Goal: Information Seeking & Learning: Learn about a topic

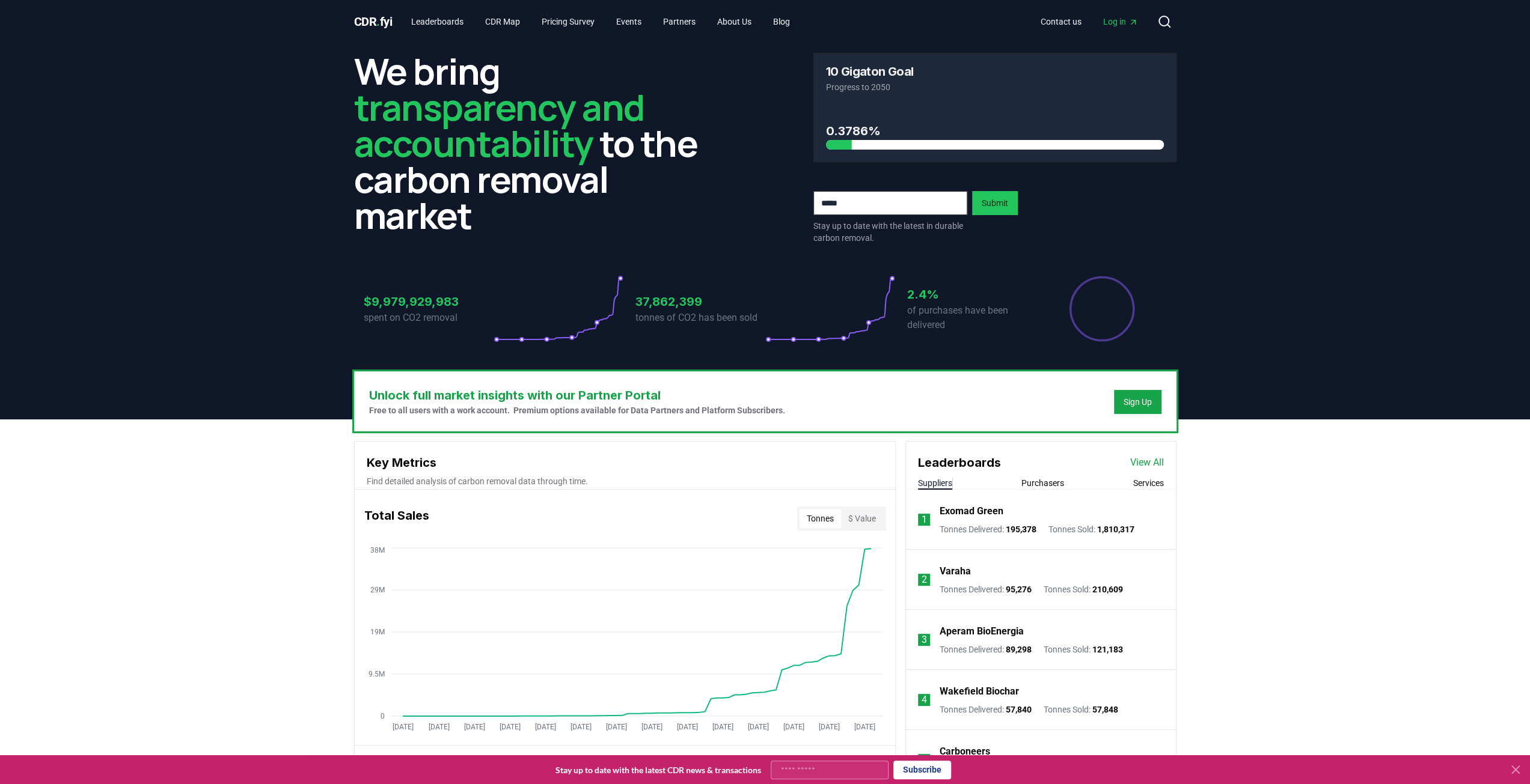
click at [591, 395] on h3 "Unlock full market insights with our Partner Portal" at bounding box center [577, 395] width 416 height 18
click at [1134, 402] on div "Sign Up" at bounding box center [1138, 402] width 28 height 12
click at [524, 22] on link "CDR Map" at bounding box center [502, 22] width 54 height 22
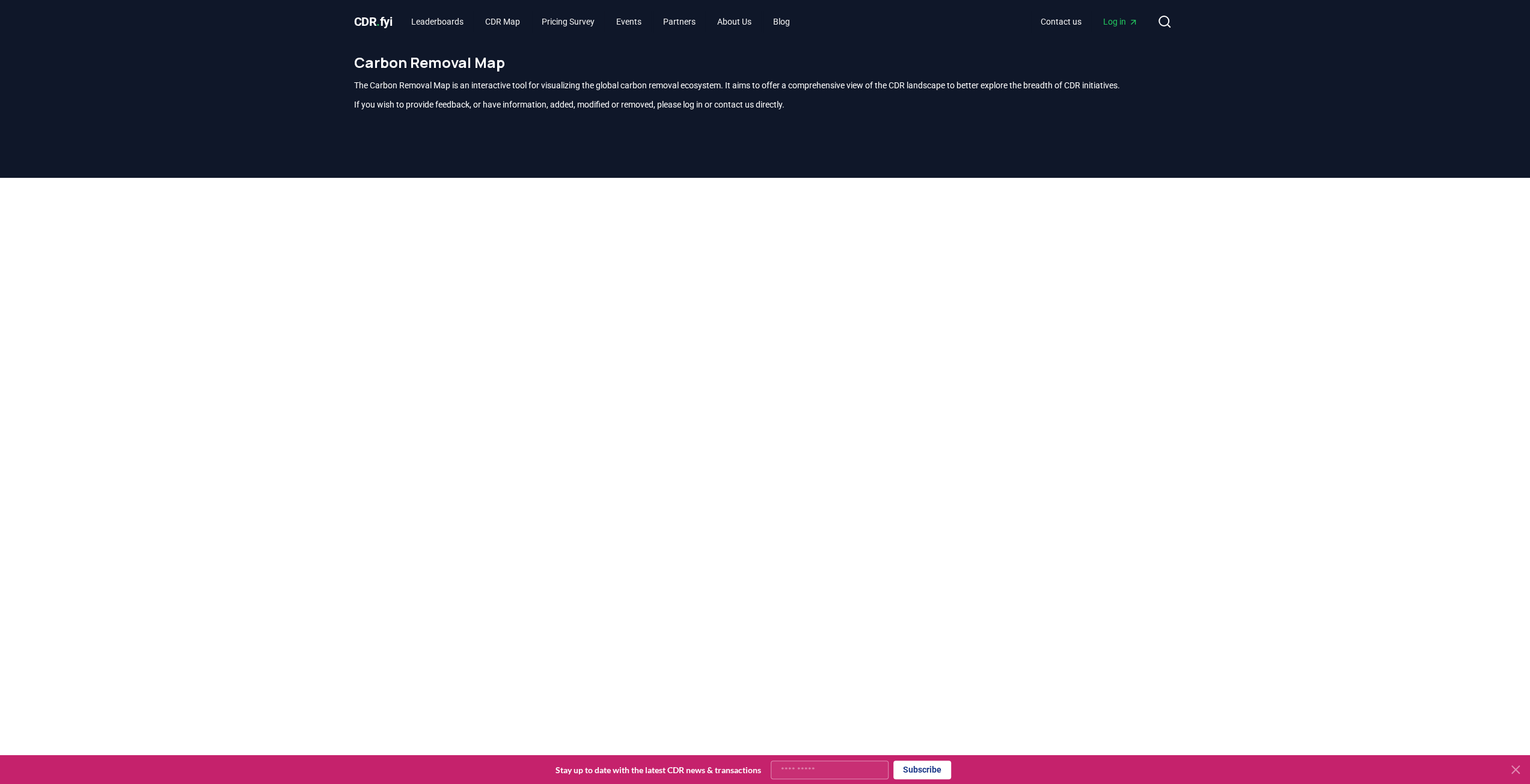
click at [377, 19] on span "." at bounding box center [379, 21] width 4 height 14
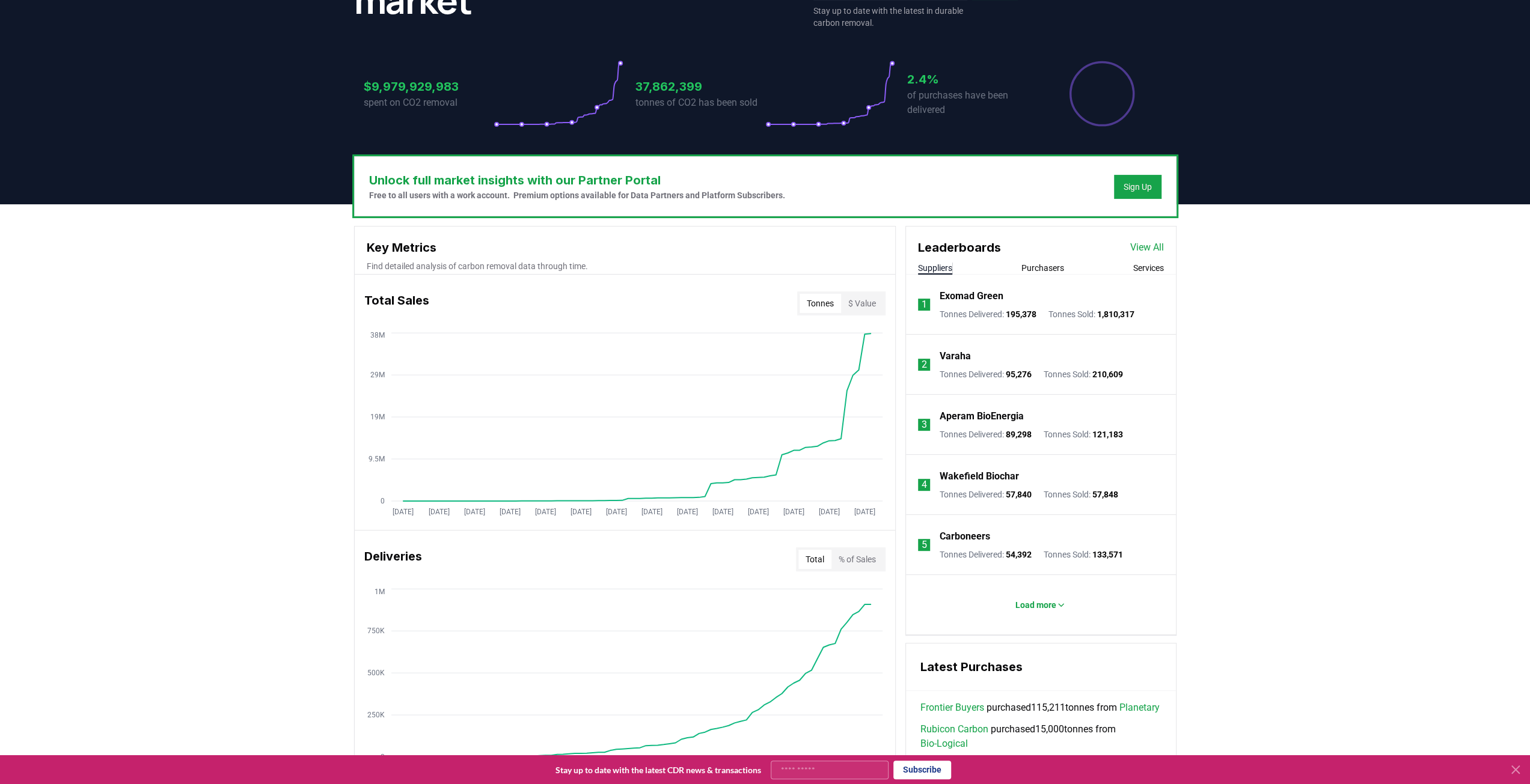
scroll to position [240, 0]
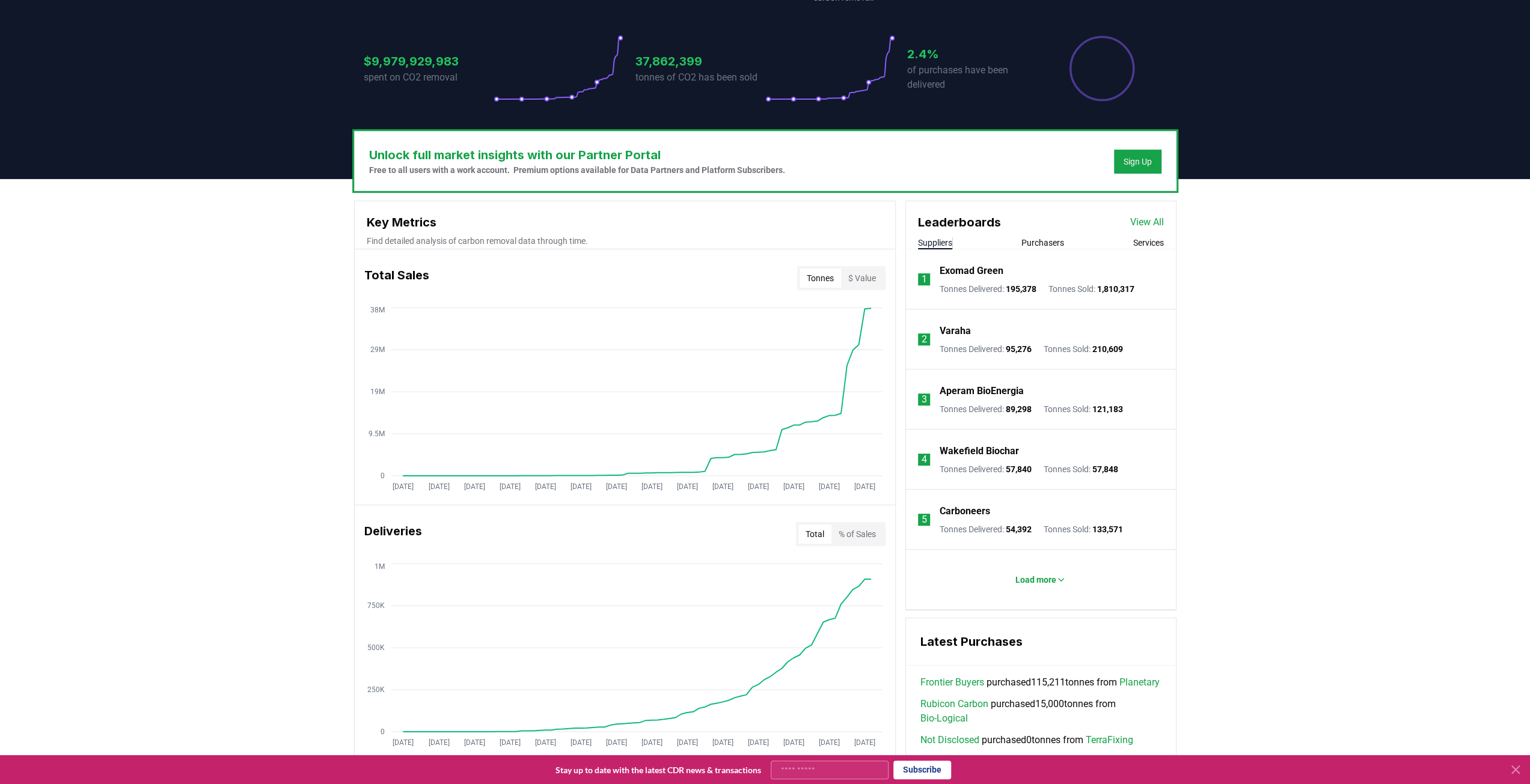
click at [1031, 246] on button "Purchasers" at bounding box center [1043, 242] width 43 height 12
click at [1147, 226] on link "View All" at bounding box center [1147, 222] width 34 height 14
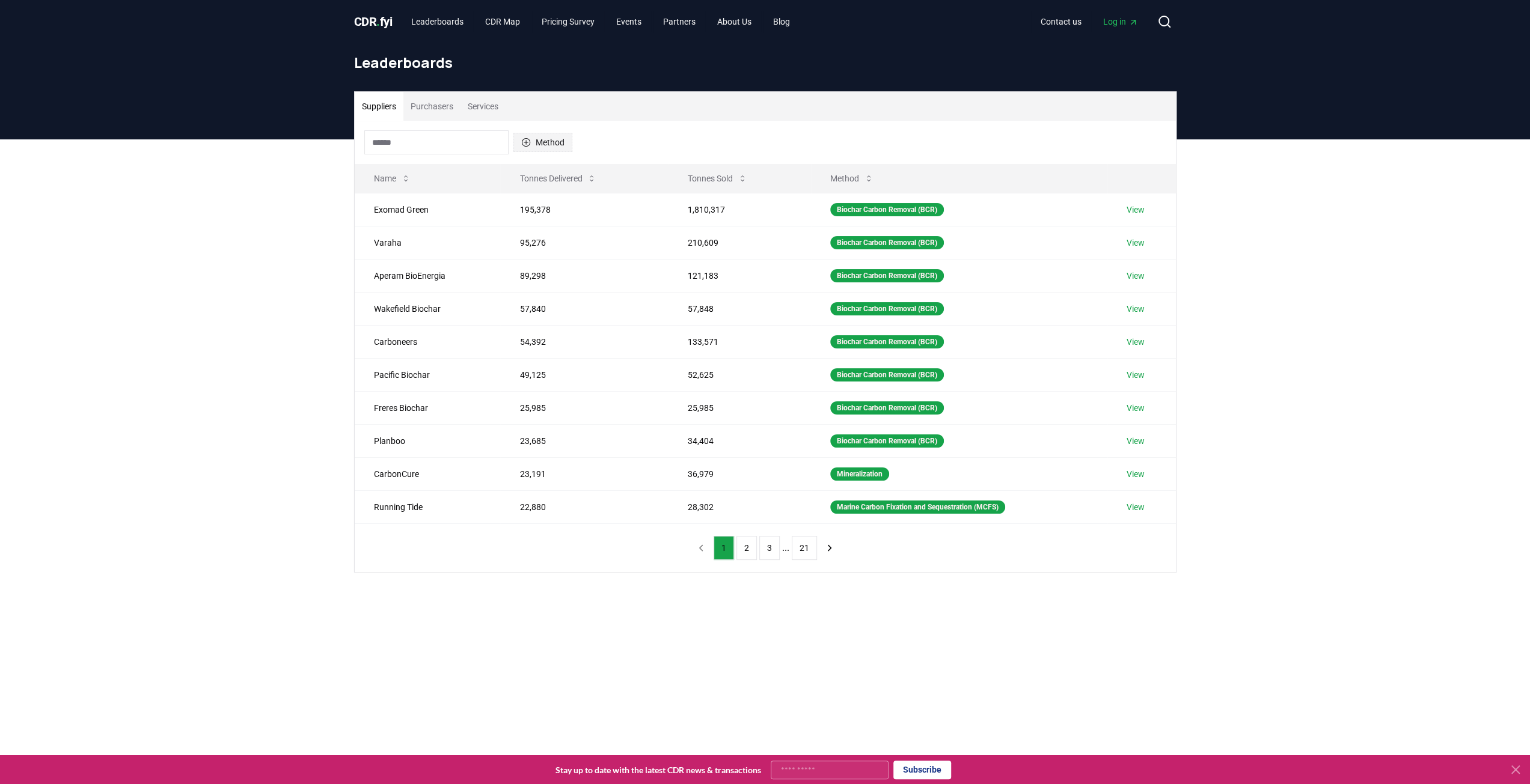
click at [555, 142] on button "Method" at bounding box center [542, 142] width 59 height 19
click at [522, 202] on div "Suggestions" at bounding box center [525, 200] width 10 height 10
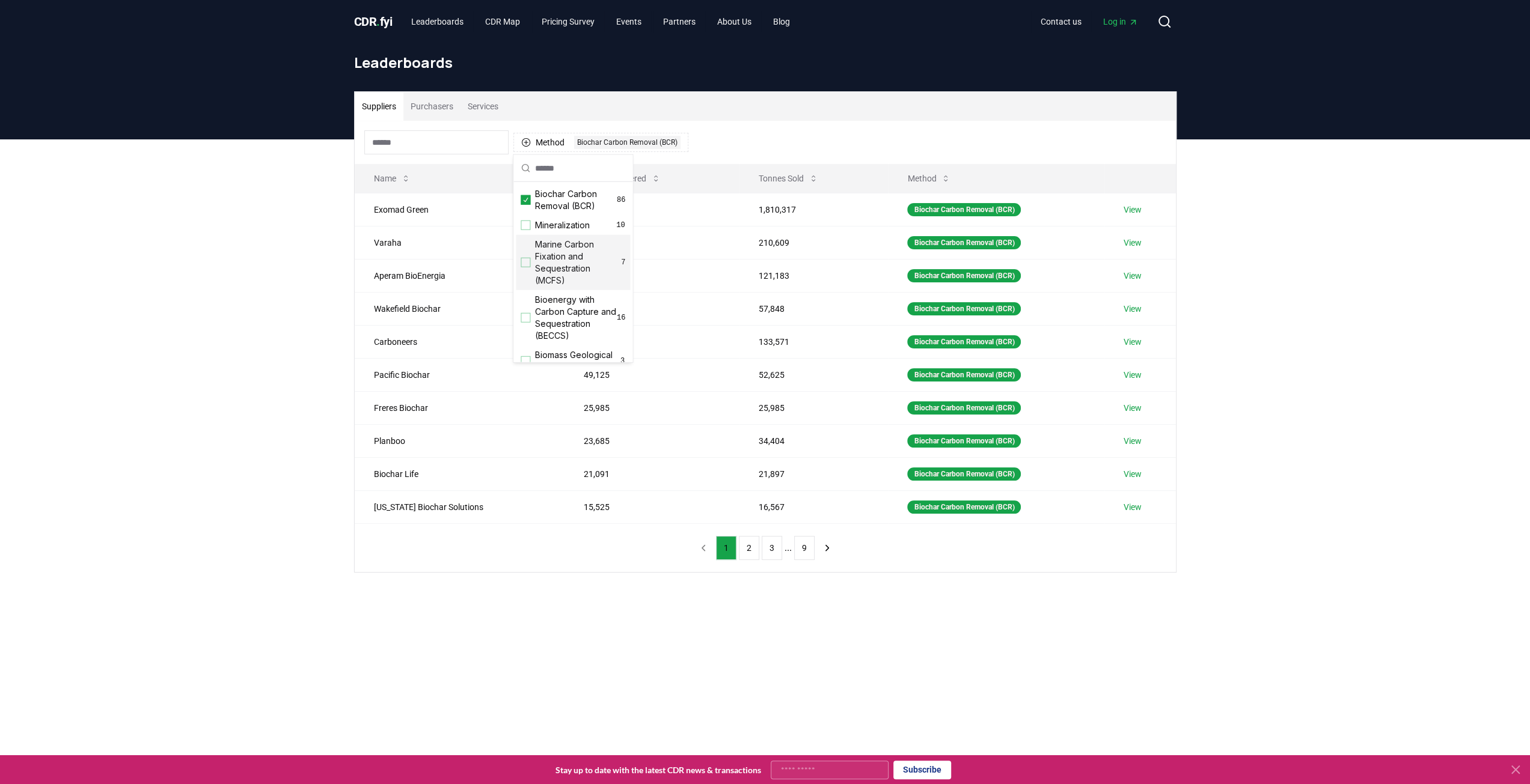
click at [753, 665] on main "Suppliers Purchasers Services Method 1 Biochar Carbon Removal (BCR) Name Tonnes…" at bounding box center [765, 531] width 1530 height 784
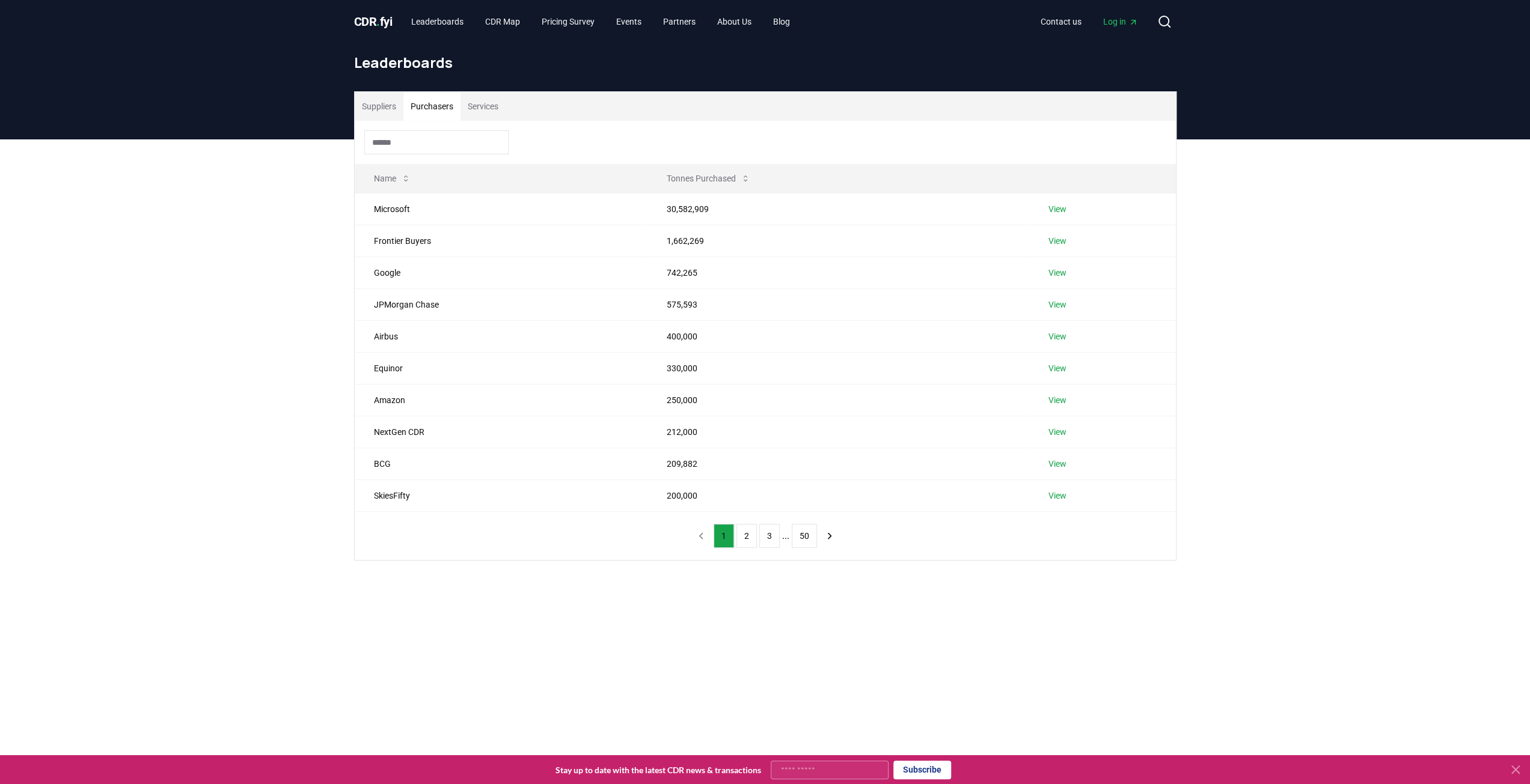
click at [431, 105] on button "Purchasers" at bounding box center [432, 106] width 57 height 29
click at [482, 104] on button "Services" at bounding box center [483, 106] width 45 height 29
click at [341, 99] on header "Leaderboards" at bounding box center [765, 91] width 1530 height 96
click at [803, 541] on button "6" at bounding box center [804, 536] width 21 height 24
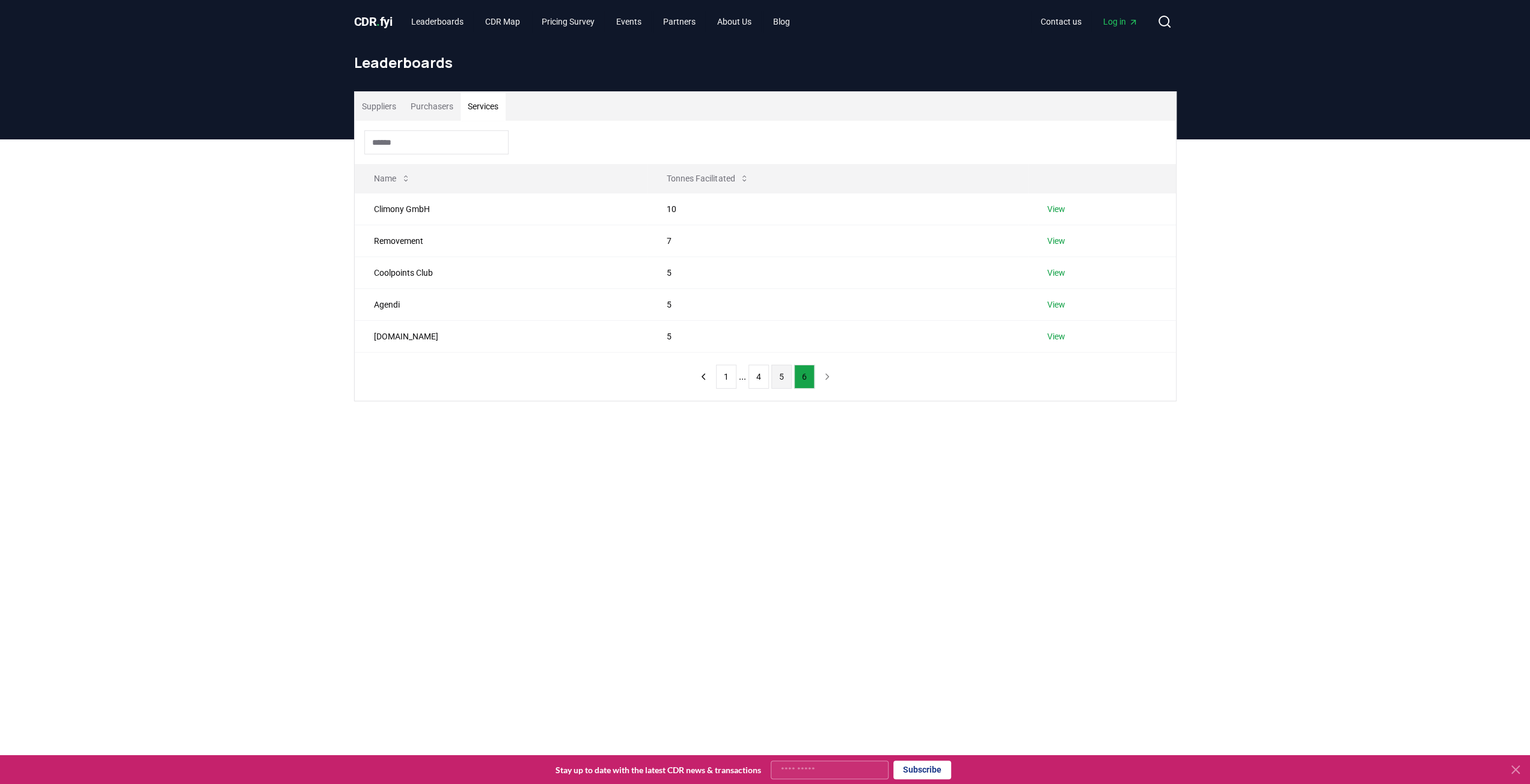
click at [782, 375] on button "5" at bounding box center [782, 377] width 21 height 24
click at [754, 540] on button "4" at bounding box center [759, 536] width 21 height 24
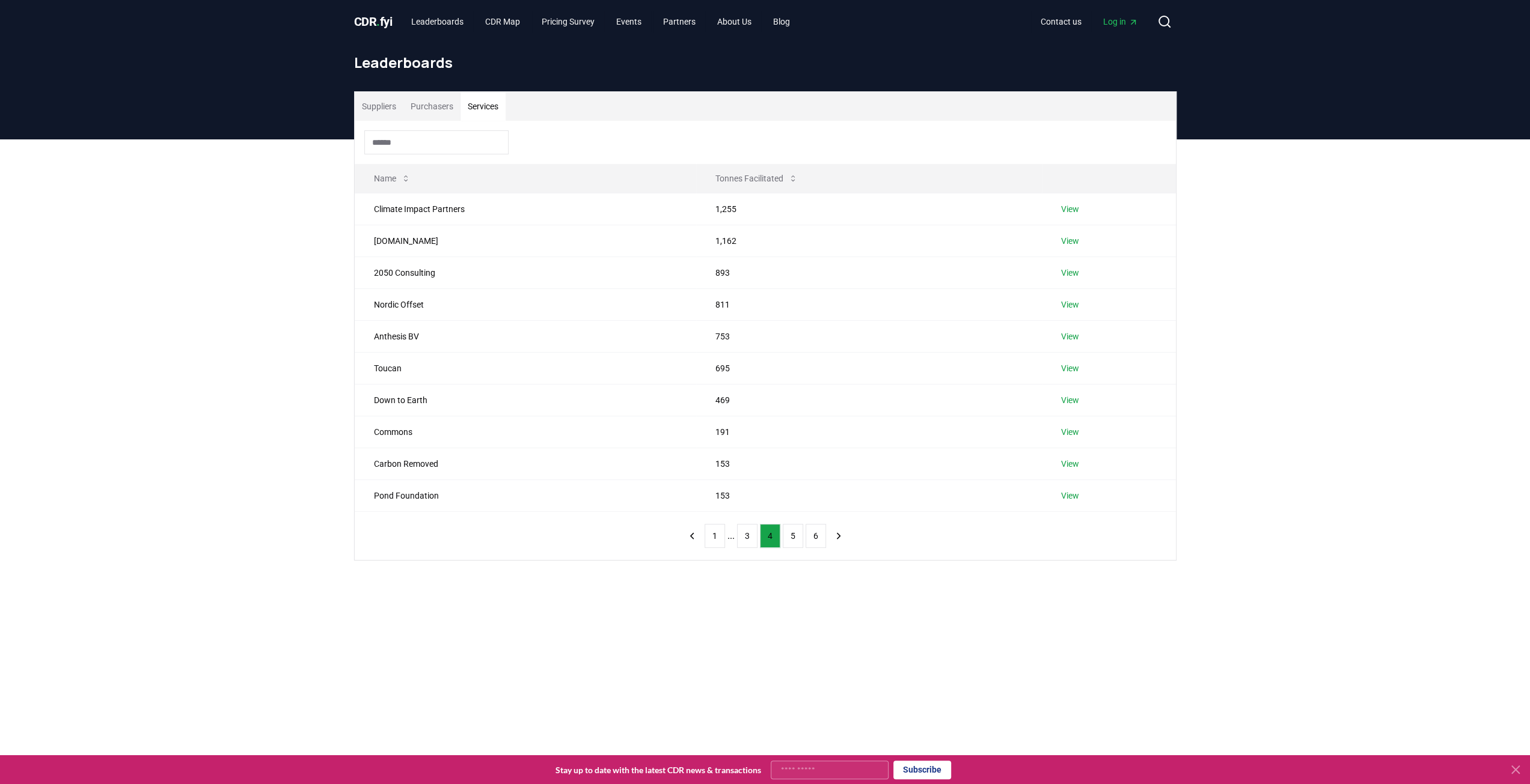
click at [446, 104] on button "Purchasers" at bounding box center [432, 106] width 57 height 29
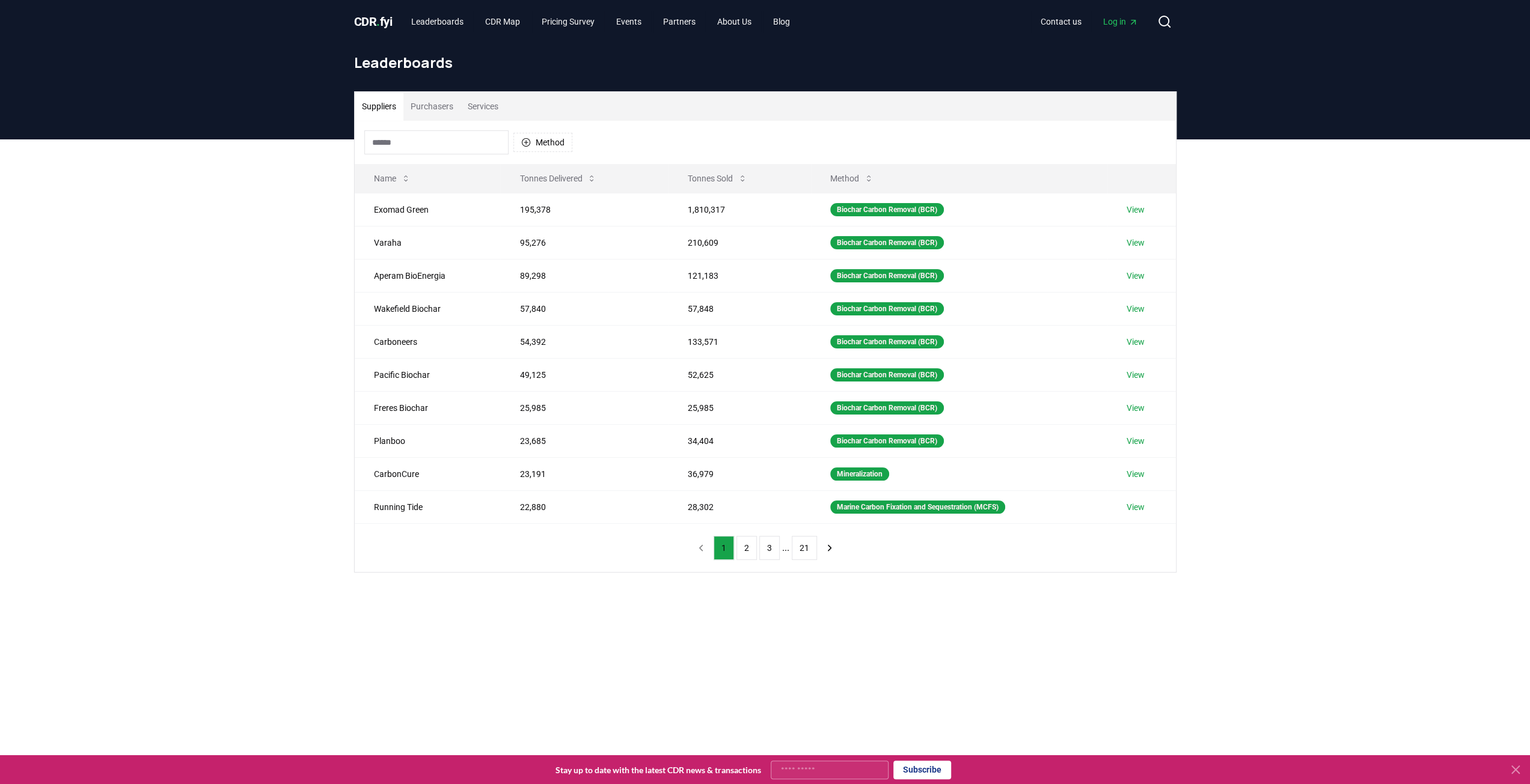
click at [363, 99] on button "Suppliers" at bounding box center [379, 106] width 49 height 29
click at [743, 546] on button "2" at bounding box center [747, 547] width 21 height 24
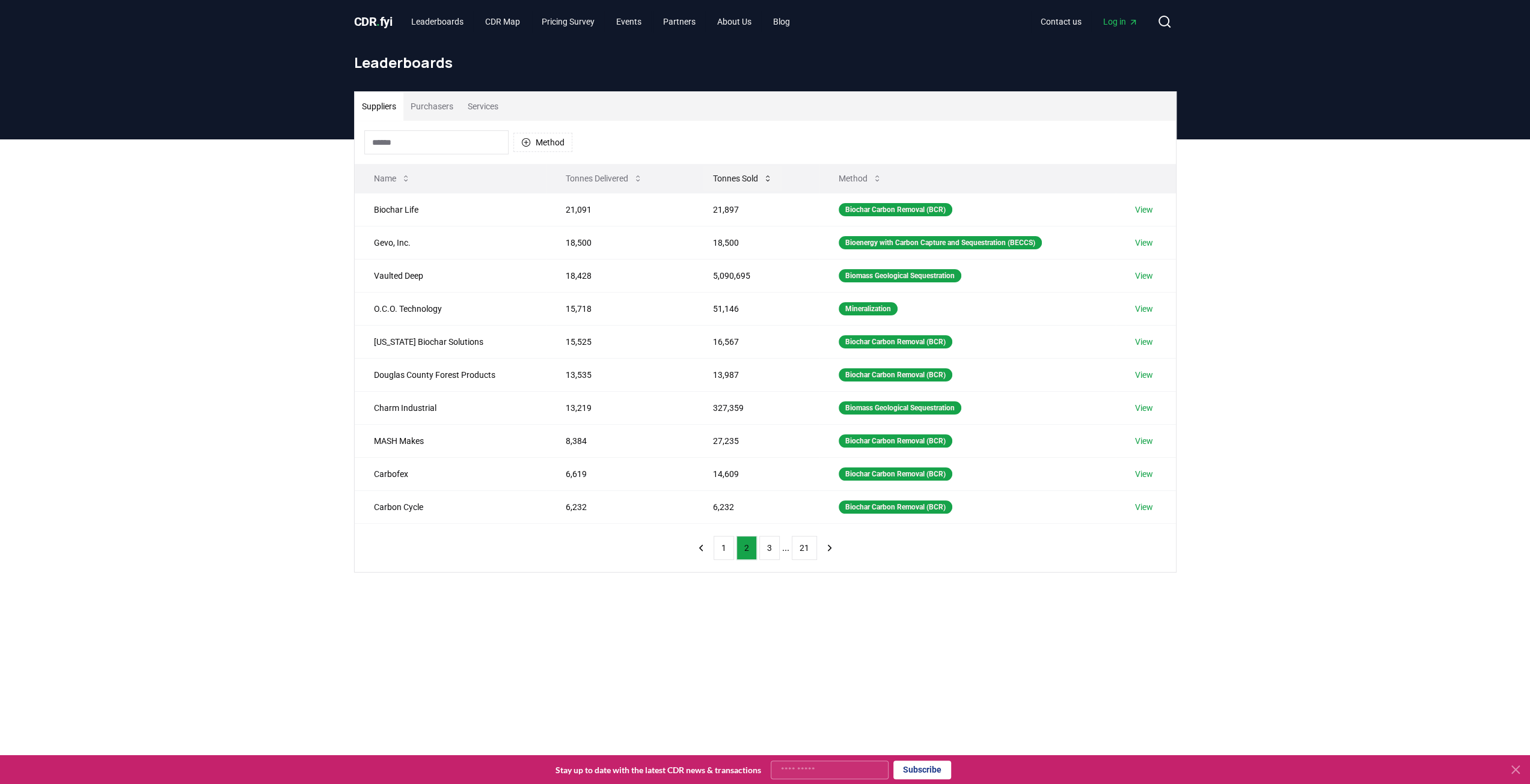
click at [728, 170] on button "Tonnes Sold" at bounding box center [743, 178] width 79 height 24
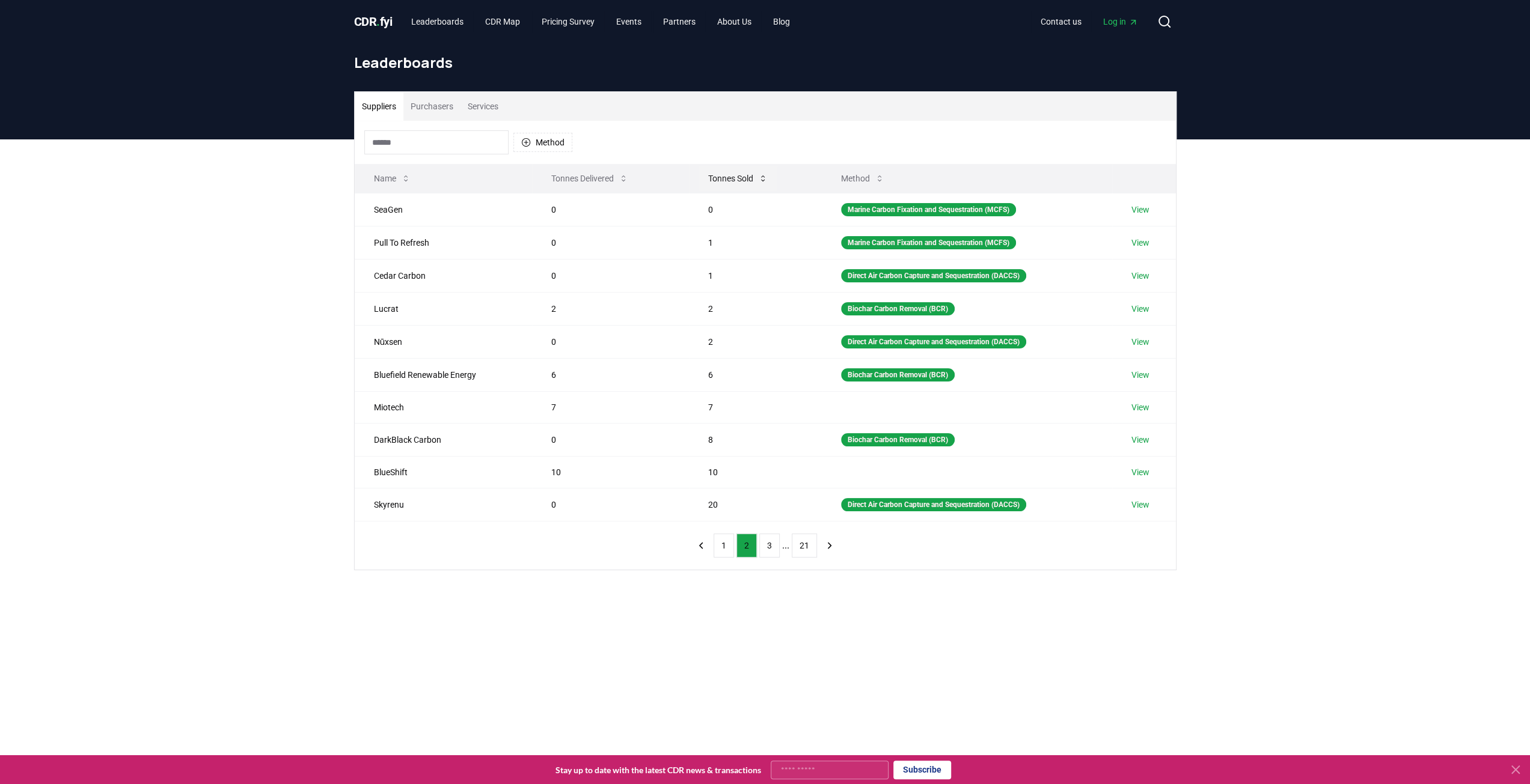
click at [723, 167] on button "Tonnes Sold" at bounding box center [738, 178] width 79 height 24
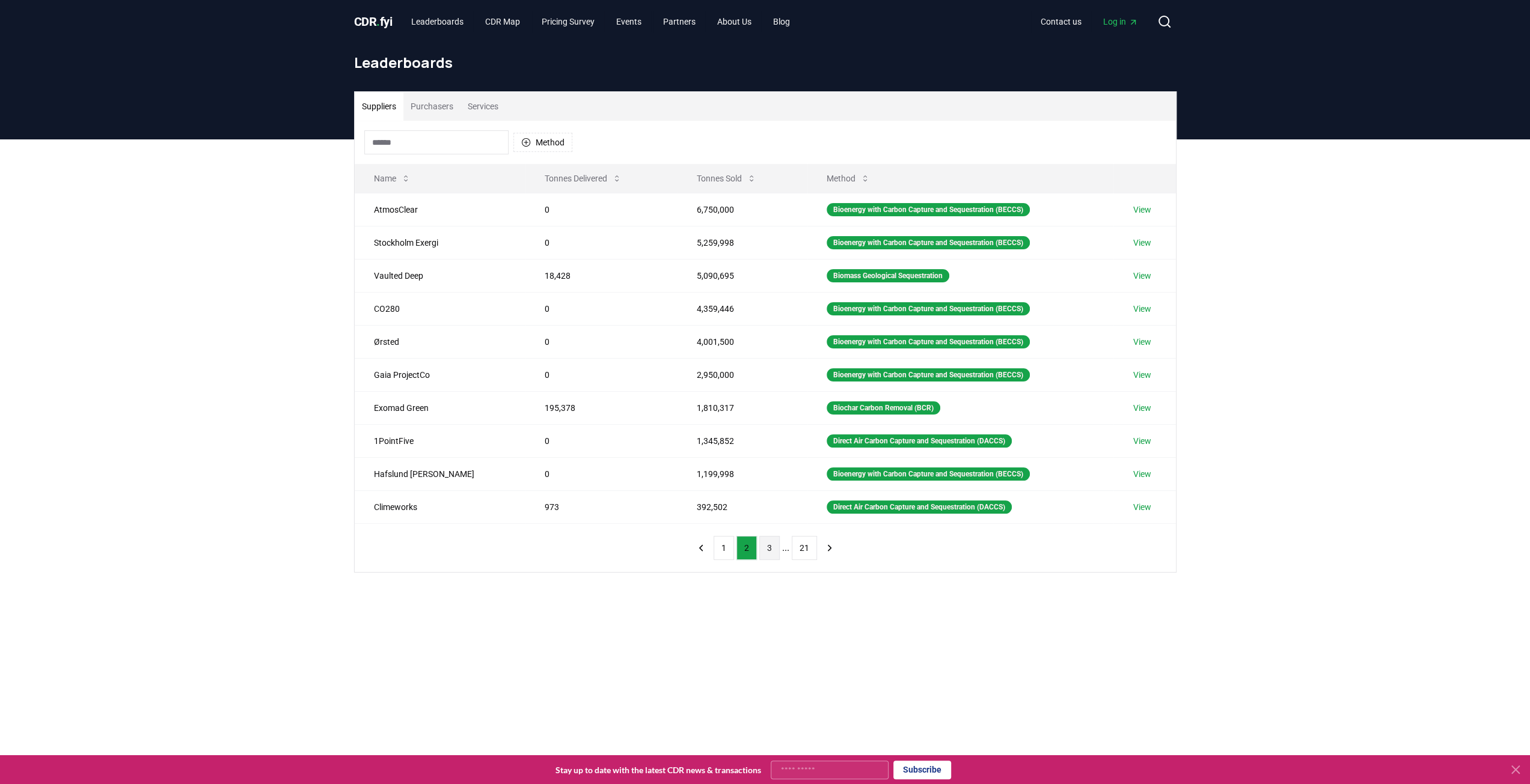
click at [766, 536] on button "3" at bounding box center [770, 547] width 21 height 24
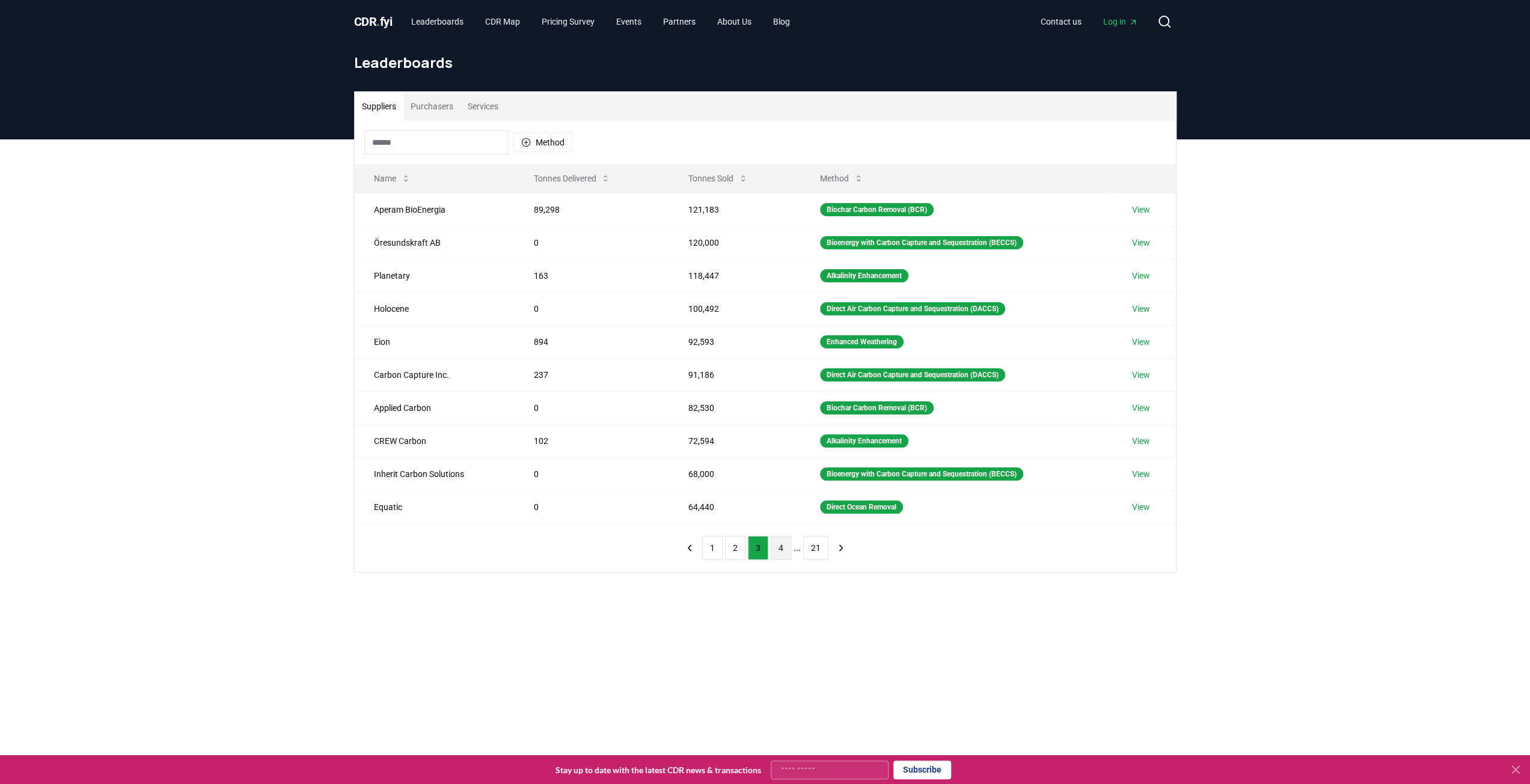
click at [773, 543] on button "4" at bounding box center [781, 547] width 21 height 24
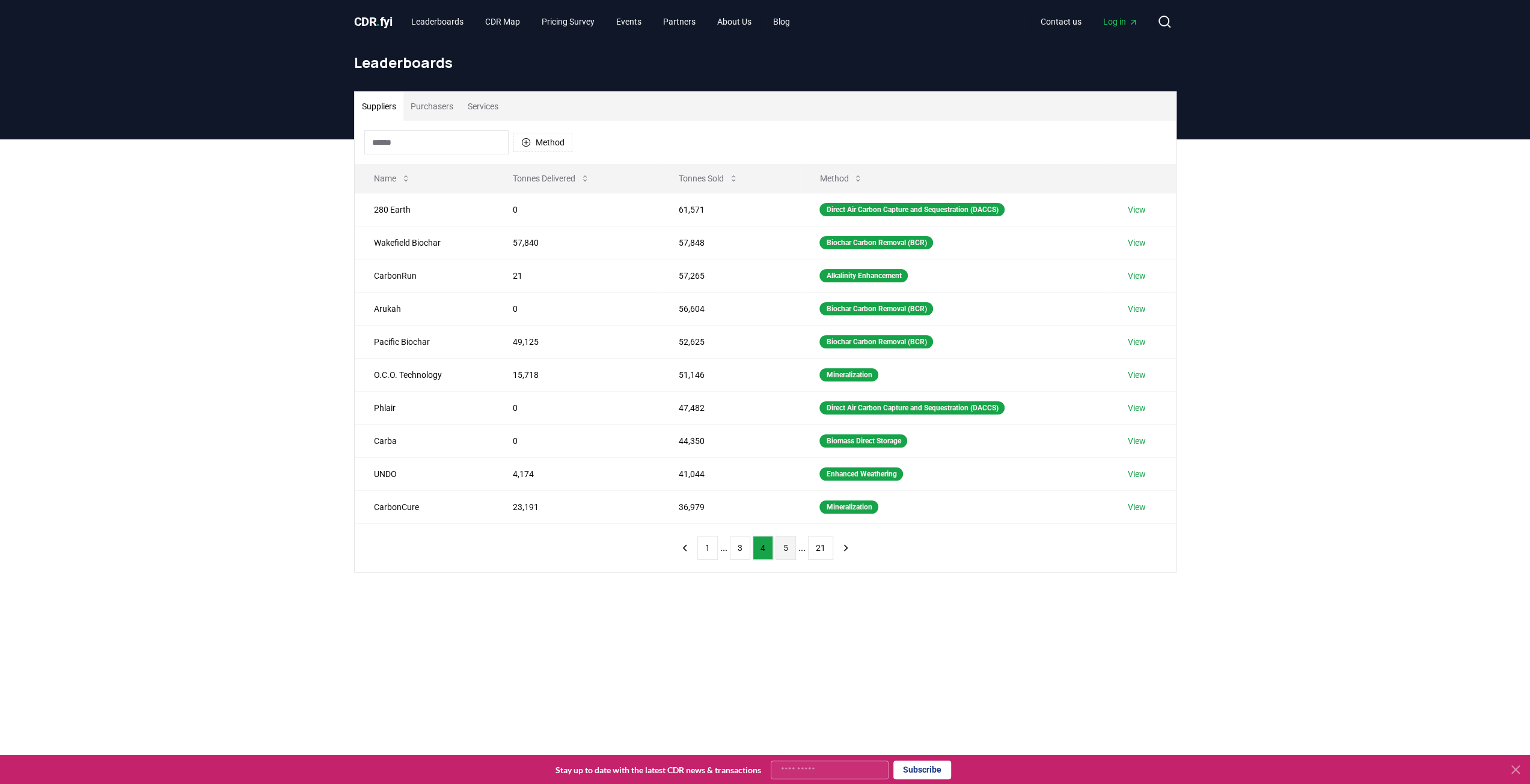
click at [781, 548] on button "5" at bounding box center [786, 547] width 21 height 24
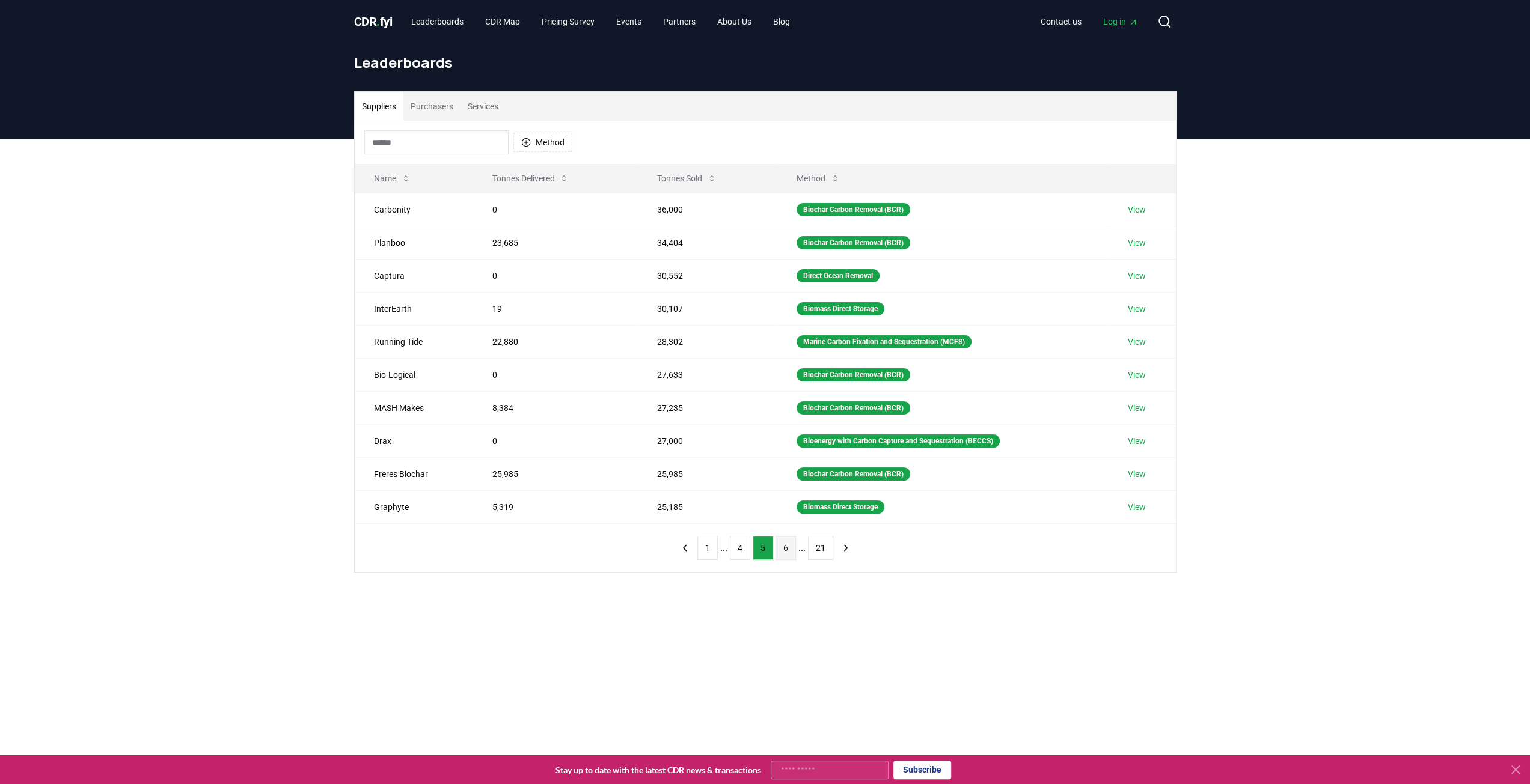
click at [784, 548] on button "6" at bounding box center [786, 547] width 21 height 24
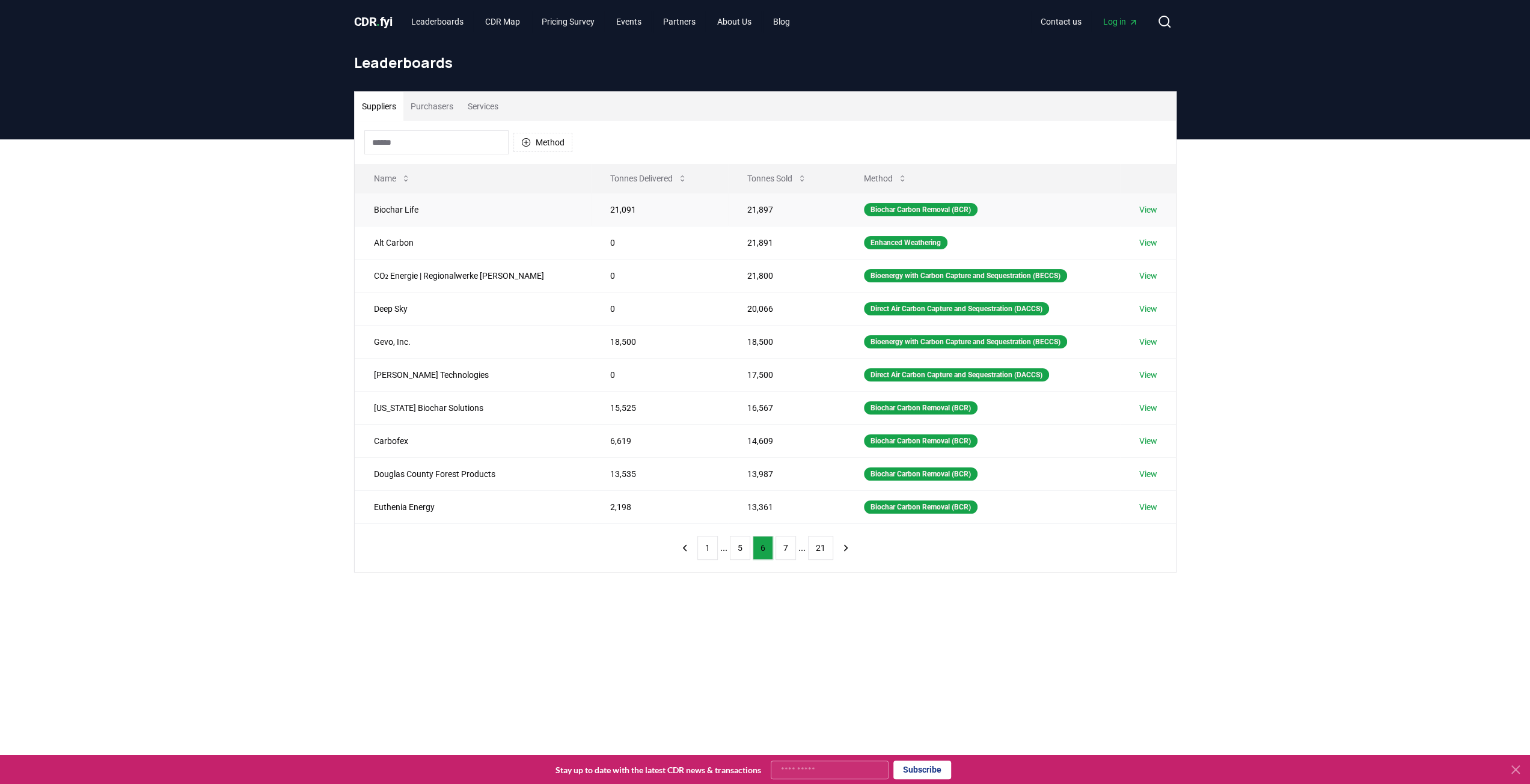
click at [1151, 213] on link "View" at bounding box center [1148, 210] width 18 height 12
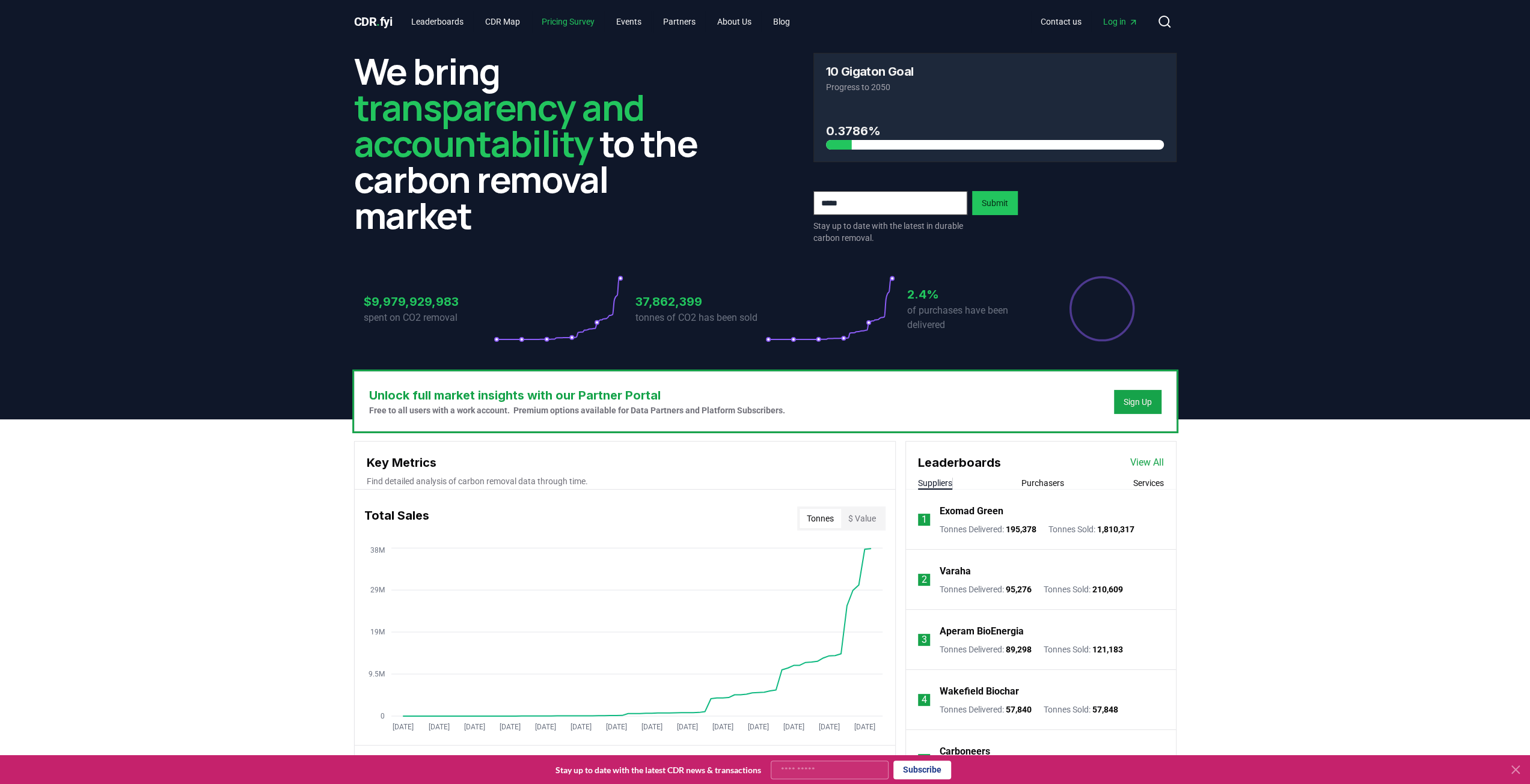
click at [579, 21] on link "Pricing Survey" at bounding box center [568, 22] width 72 height 22
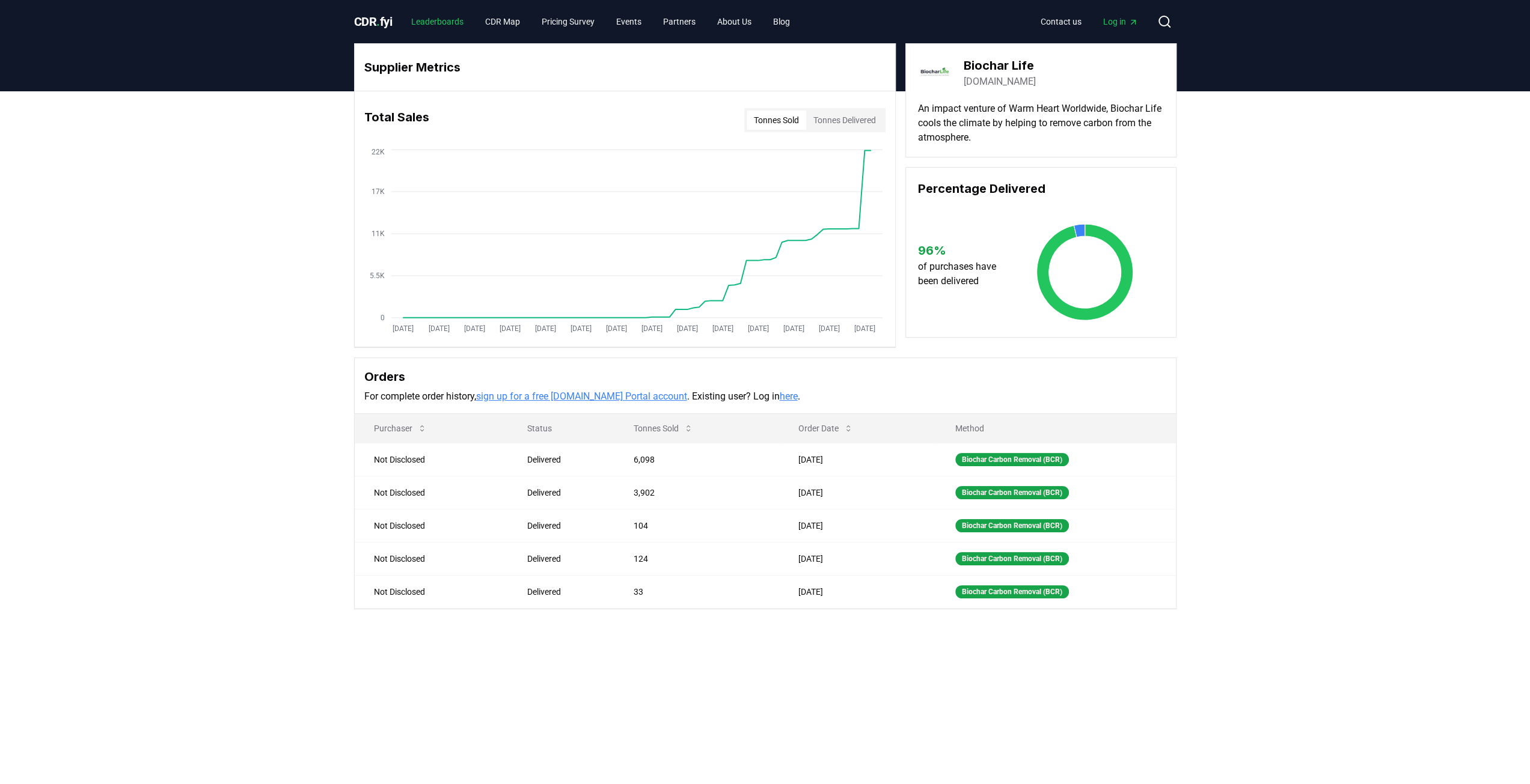
click at [447, 27] on link "Leaderboards" at bounding box center [437, 22] width 72 height 22
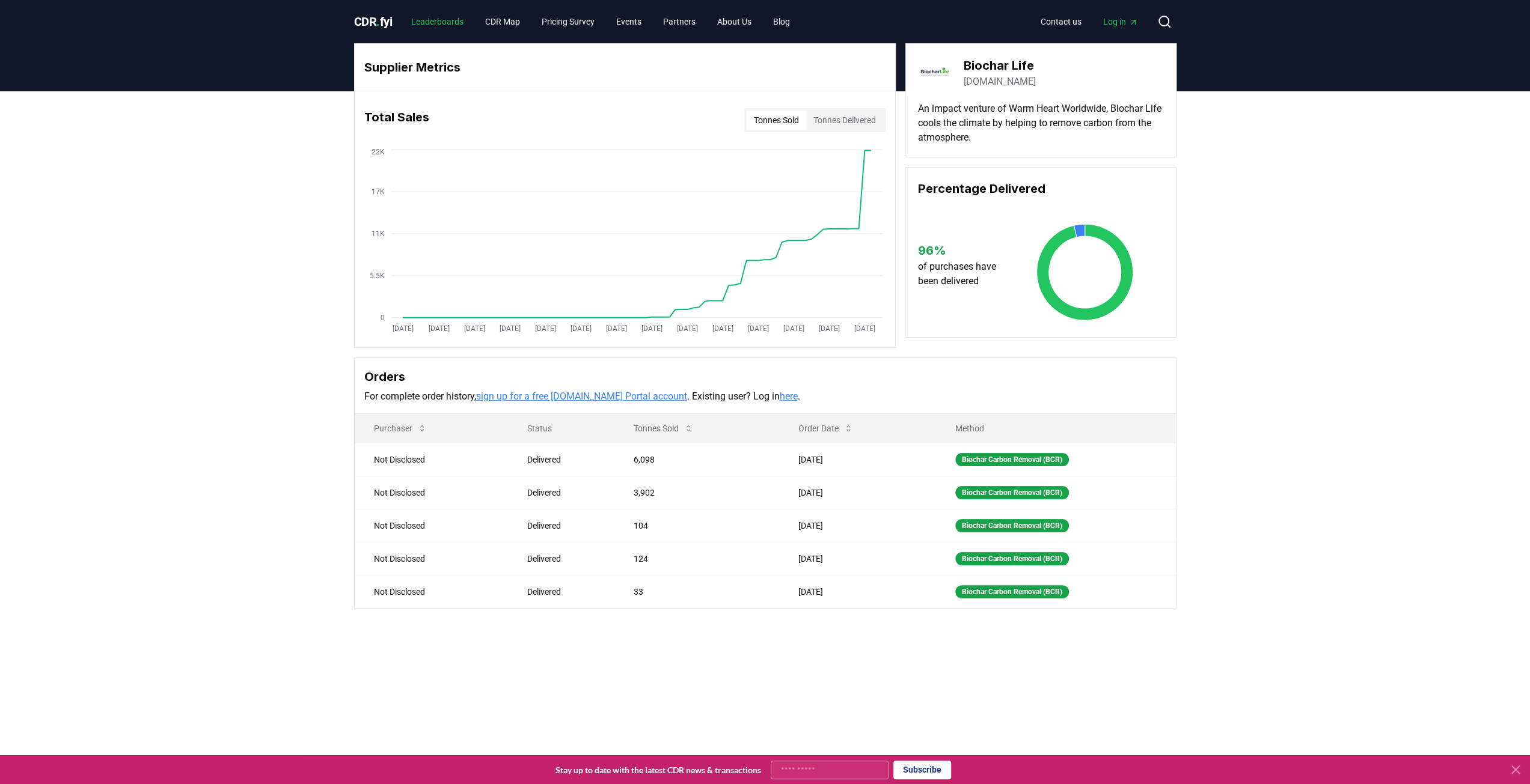
click at [452, 21] on link "Leaderboards" at bounding box center [437, 22] width 72 height 22
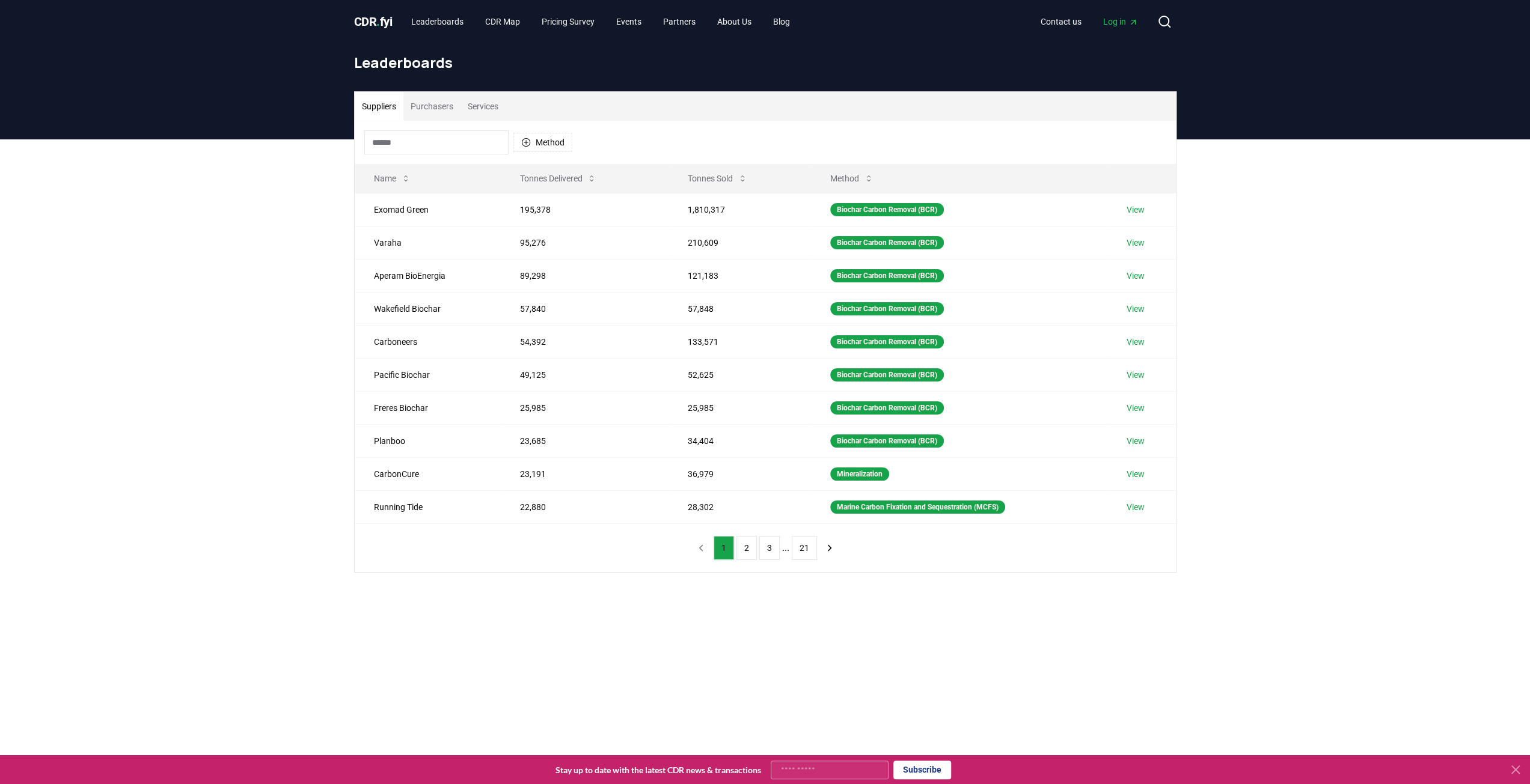
click at [642, 643] on main "Suppliers Purchasers Services Method Name Tonnes Delivered Tonnes Sold Method E…" at bounding box center [765, 531] width 1530 height 784
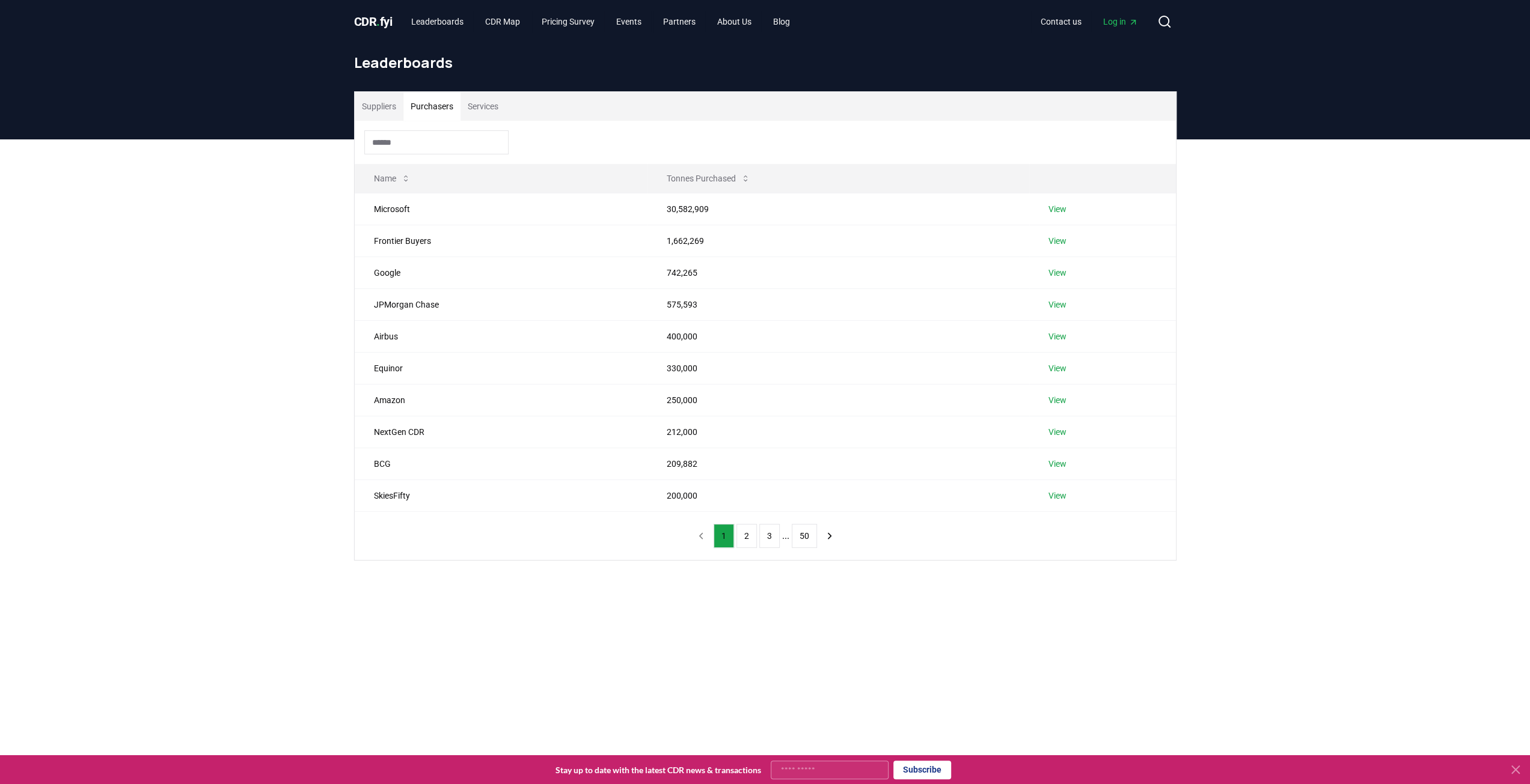
click at [428, 108] on button "Purchasers" at bounding box center [432, 106] width 57 height 29
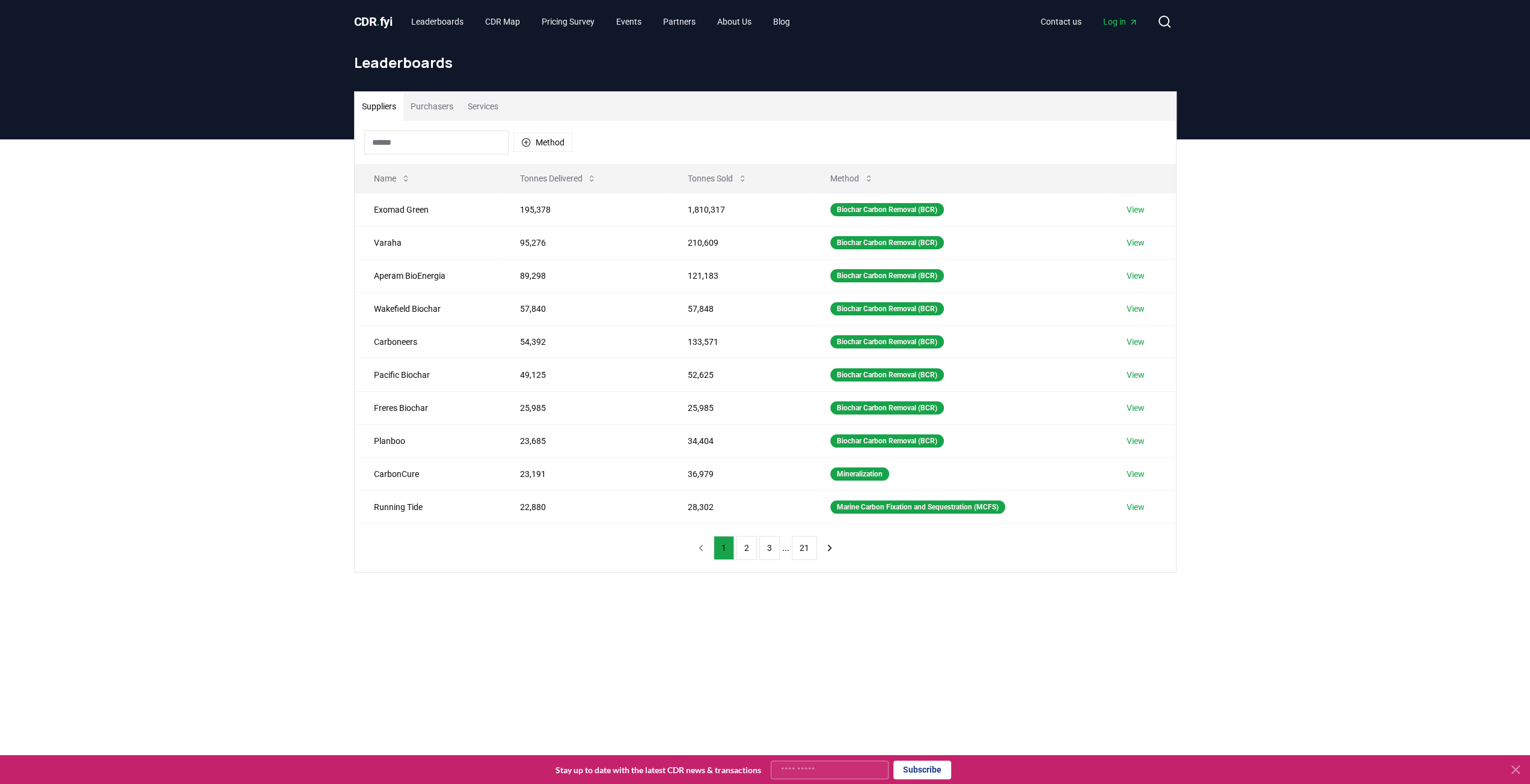
click at [395, 106] on button "Suppliers" at bounding box center [379, 106] width 49 height 29
click at [753, 542] on button "2" at bounding box center [747, 547] width 21 height 24
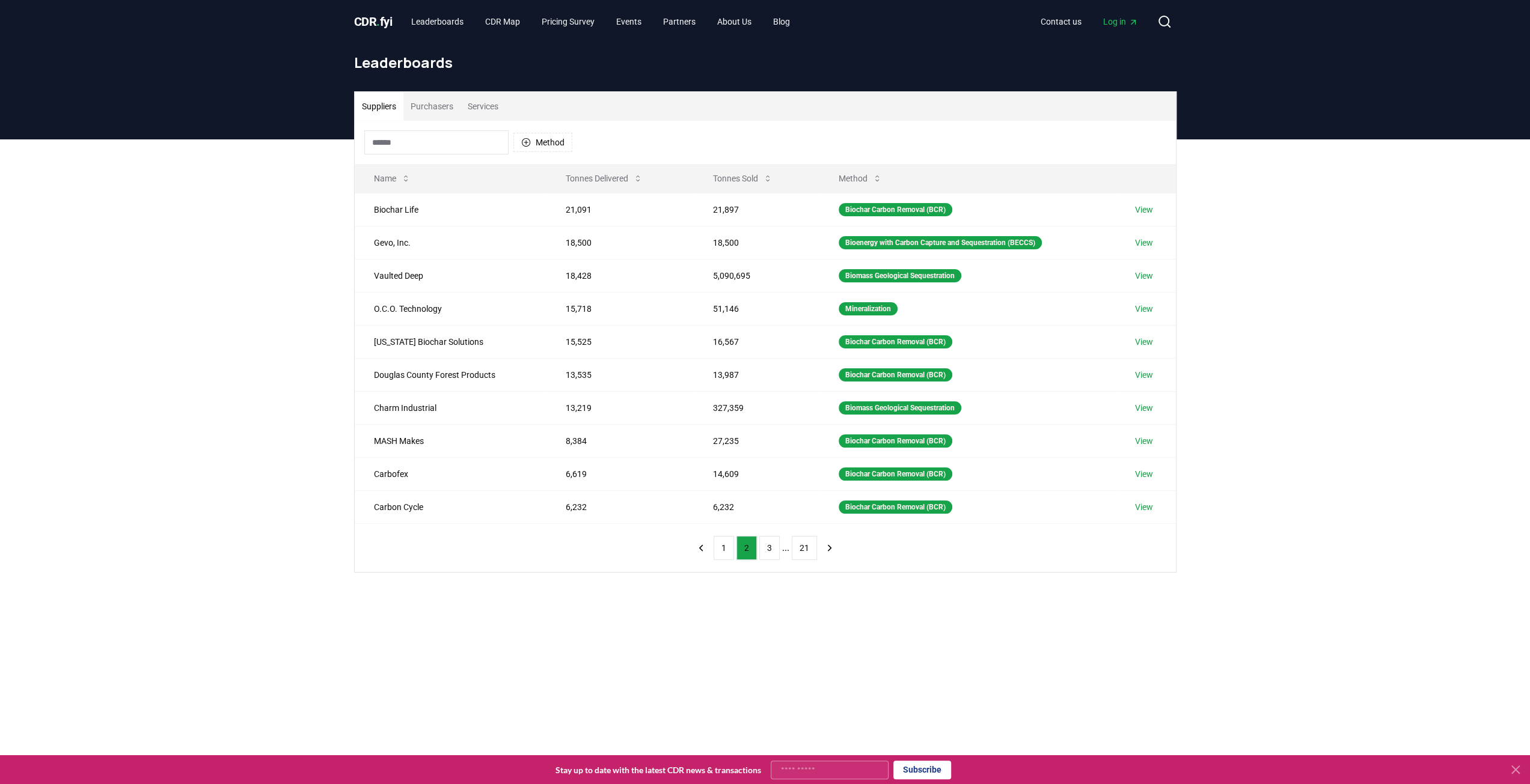
click at [713, 542] on nav "1 2 3 ... 21" at bounding box center [765, 547] width 149 height 24
click at [726, 539] on button "1" at bounding box center [724, 547] width 21 height 24
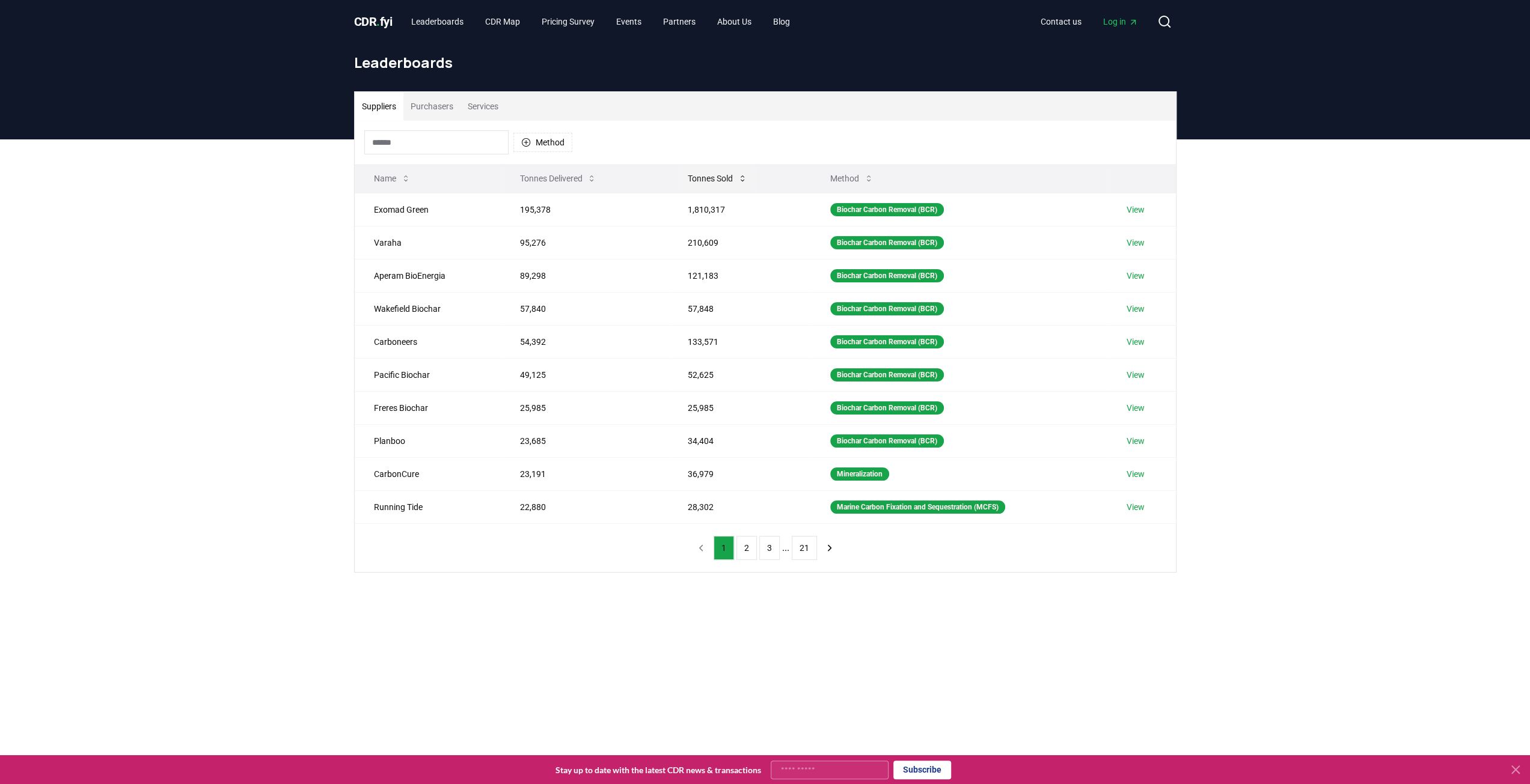
click at [708, 173] on button "Tonnes Sold" at bounding box center [717, 178] width 79 height 24
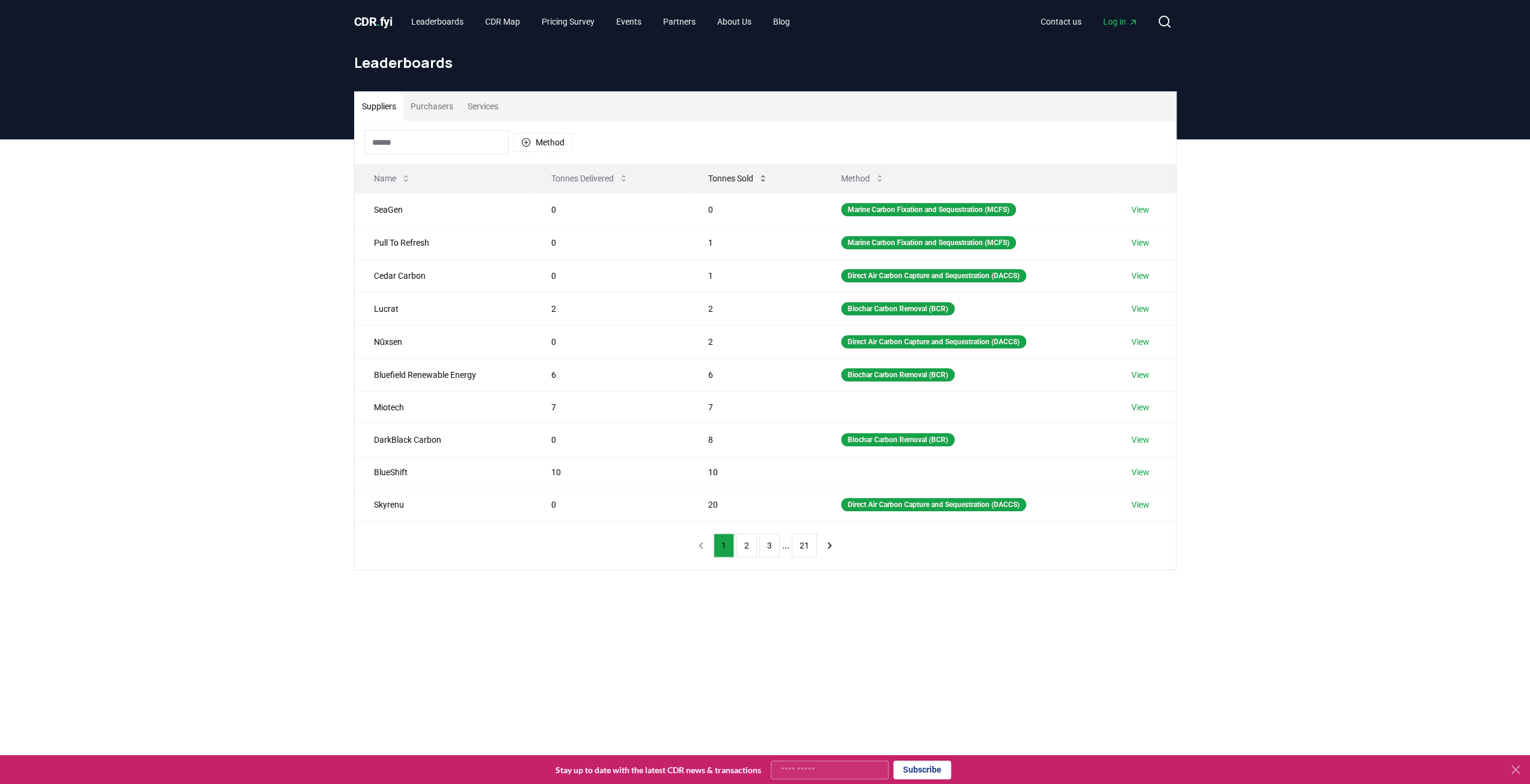
click at [720, 179] on button "Tonnes Sold" at bounding box center [738, 178] width 79 height 24
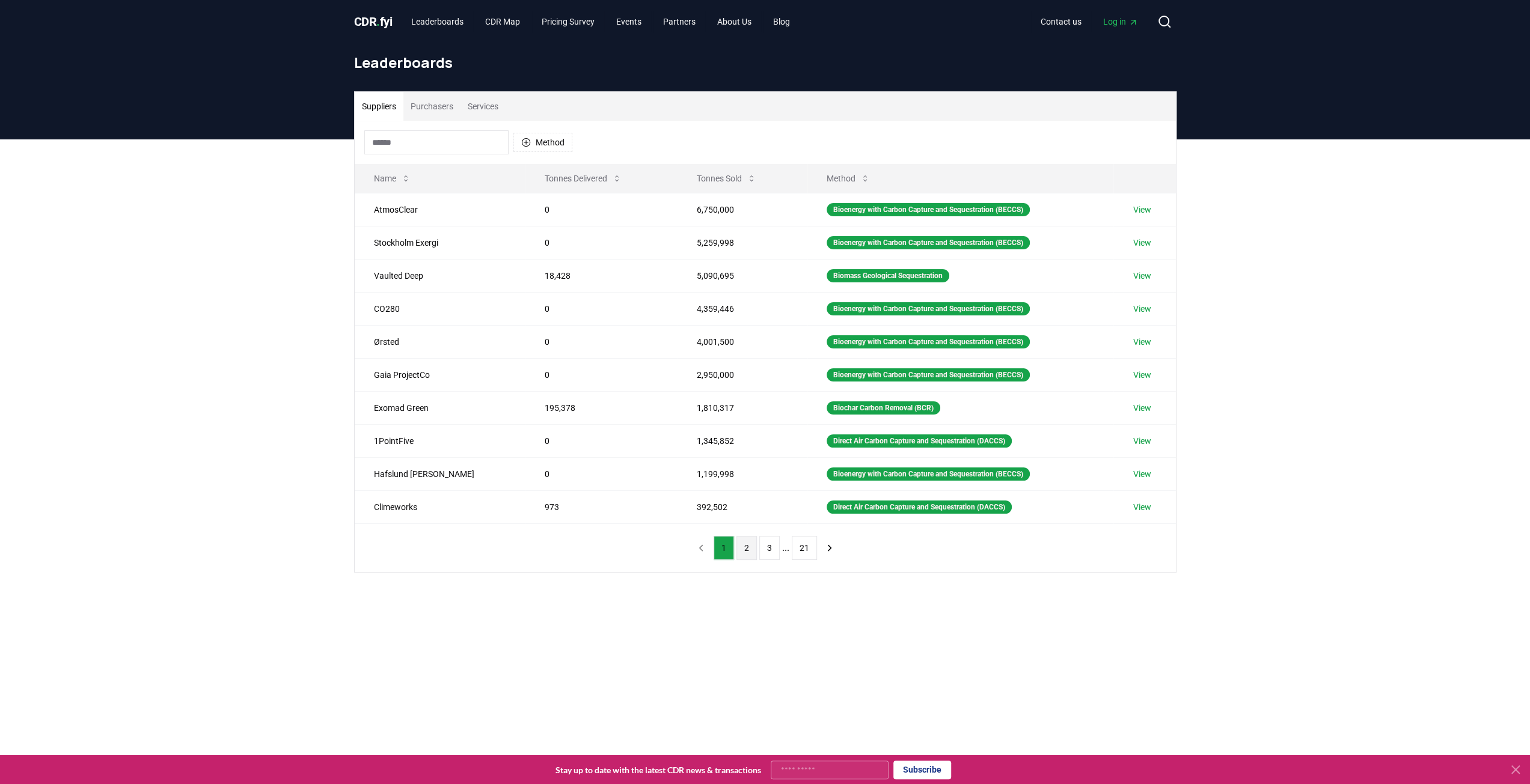
click at [747, 540] on button "2" at bounding box center [747, 547] width 21 height 24
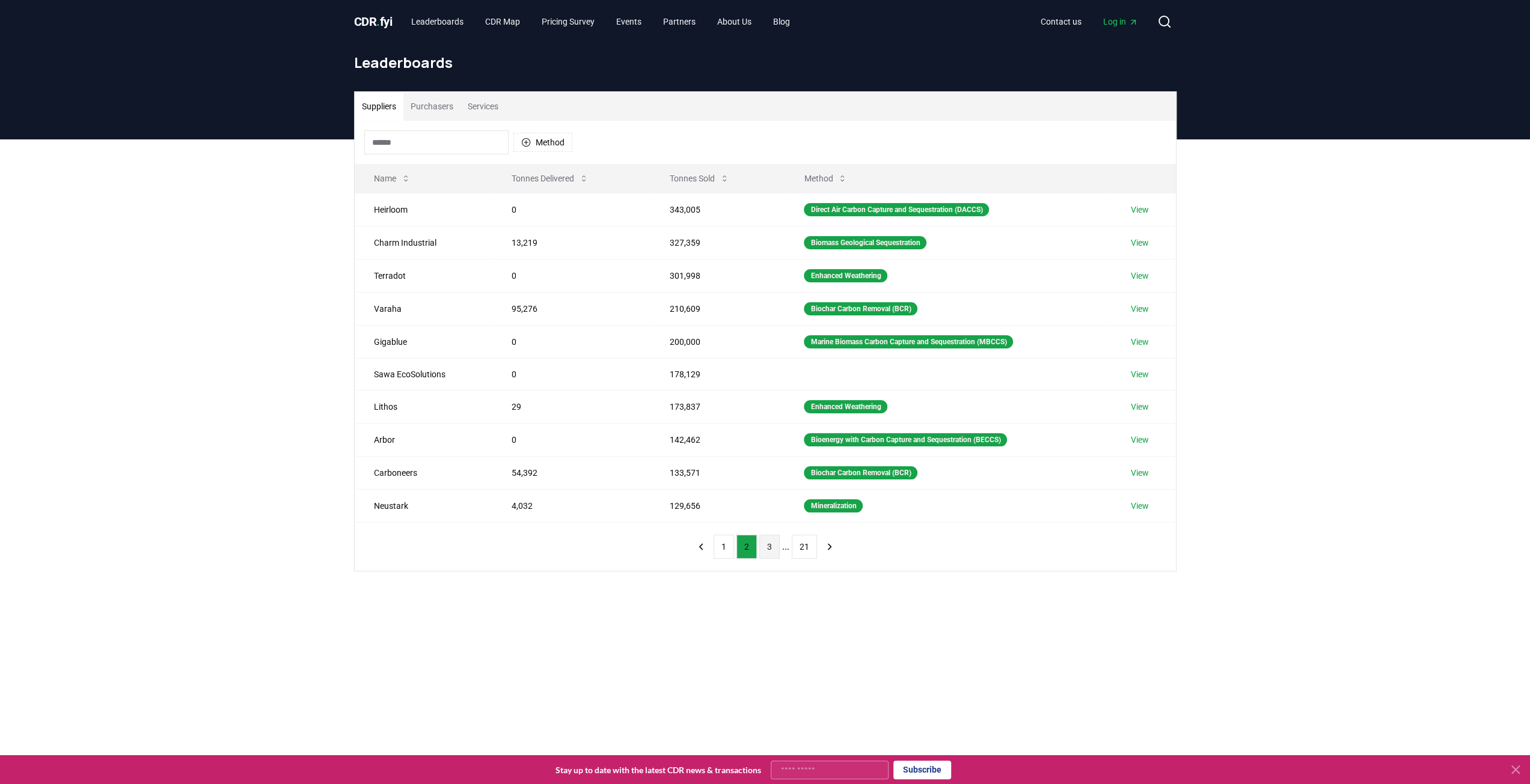
click at [765, 540] on button "3" at bounding box center [770, 547] width 21 height 24
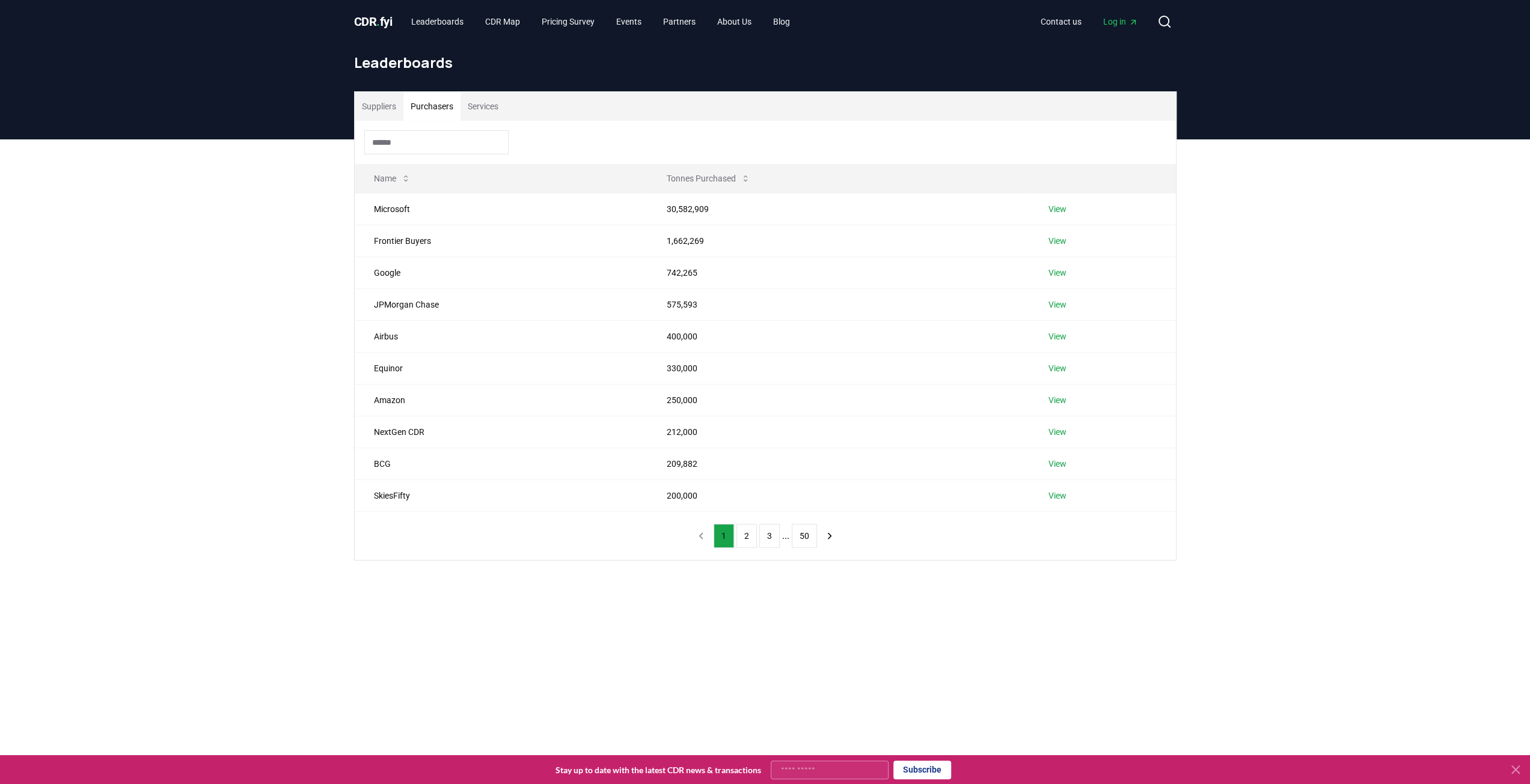
click at [436, 101] on button "Purchasers" at bounding box center [432, 106] width 57 height 29
click at [746, 536] on button "2" at bounding box center [747, 536] width 21 height 24
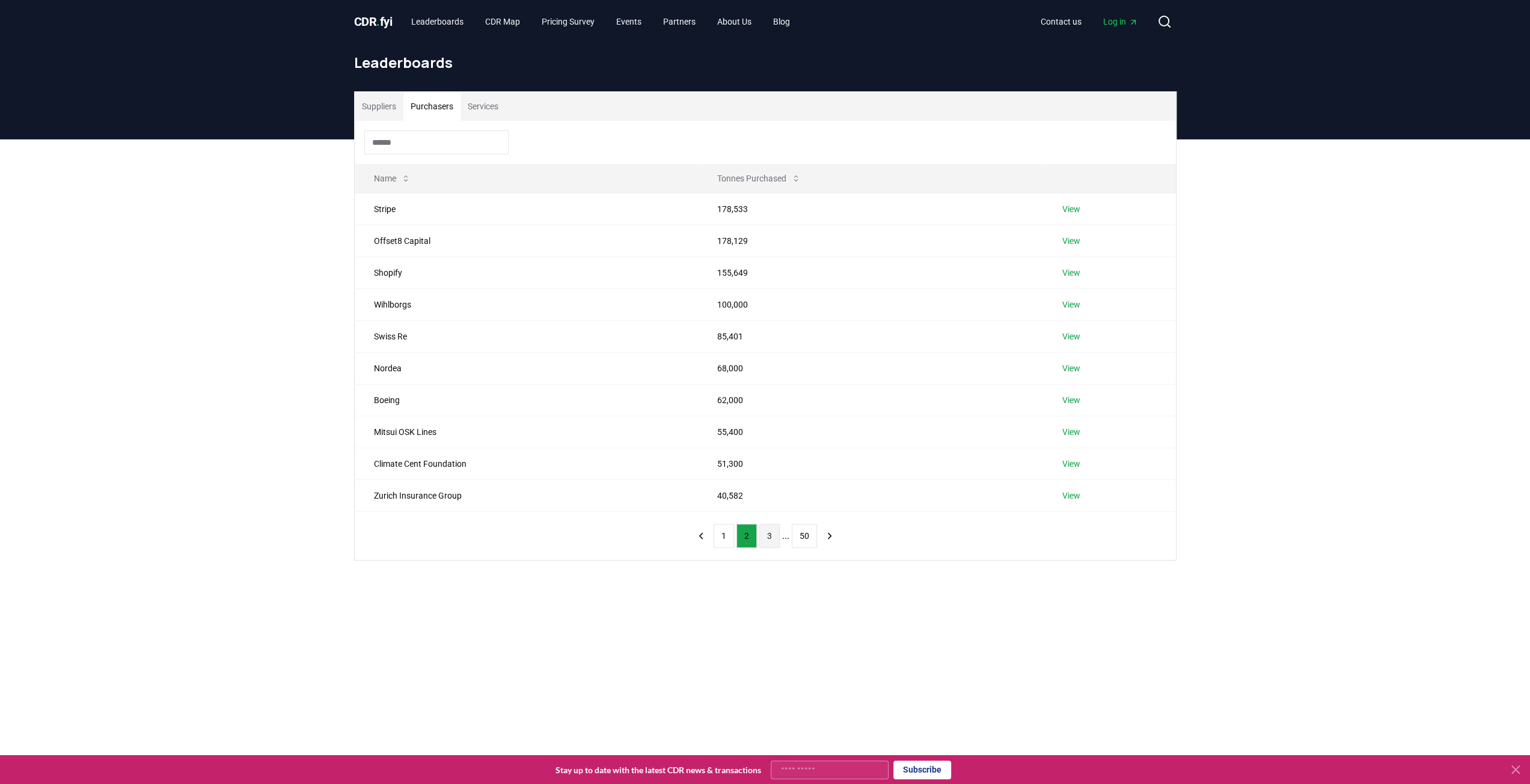
click at [765, 536] on button "3" at bounding box center [770, 536] width 21 height 24
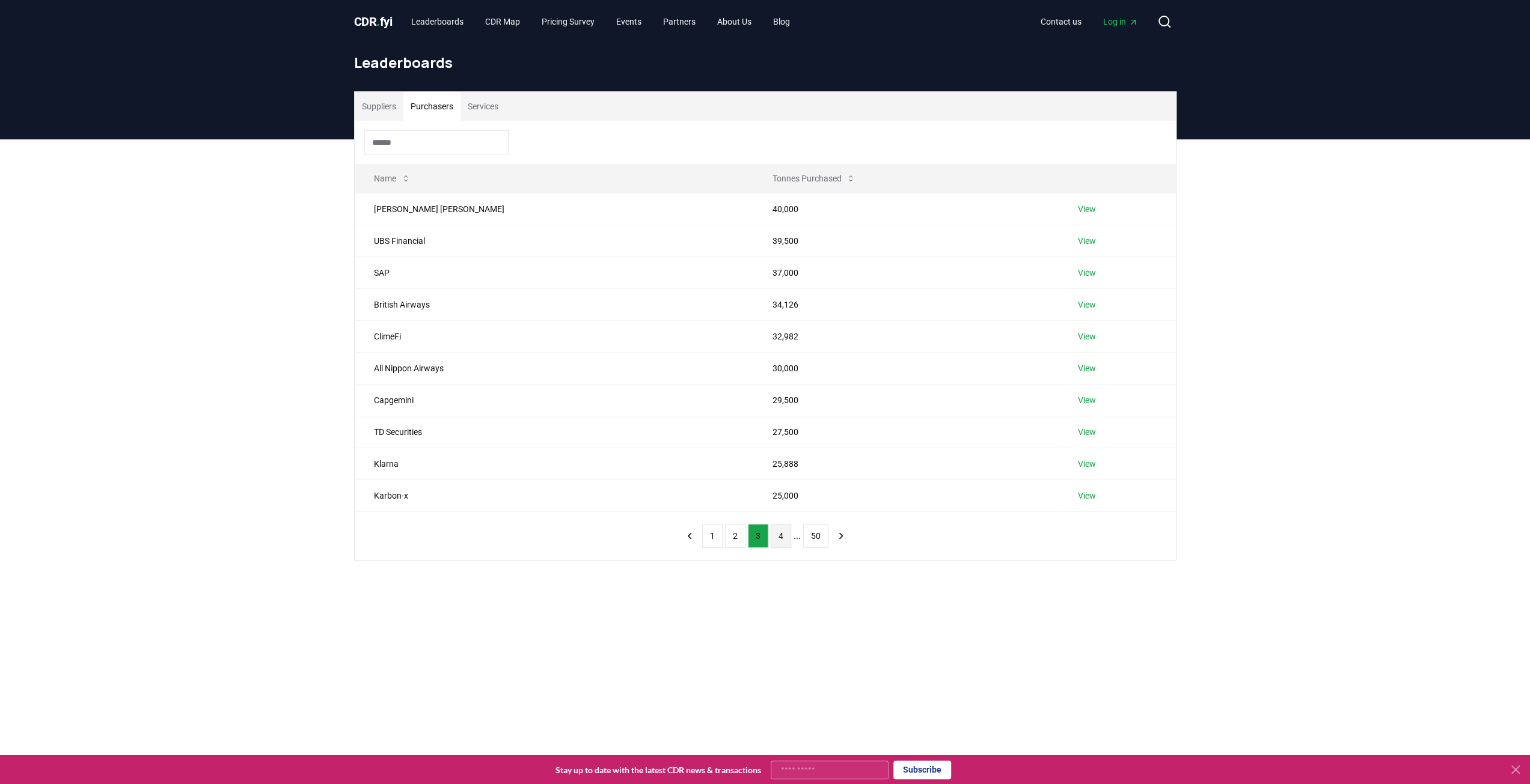
click at [777, 534] on button "4" at bounding box center [781, 536] width 21 height 24
click at [1086, 495] on link "View" at bounding box center [1082, 496] width 18 height 12
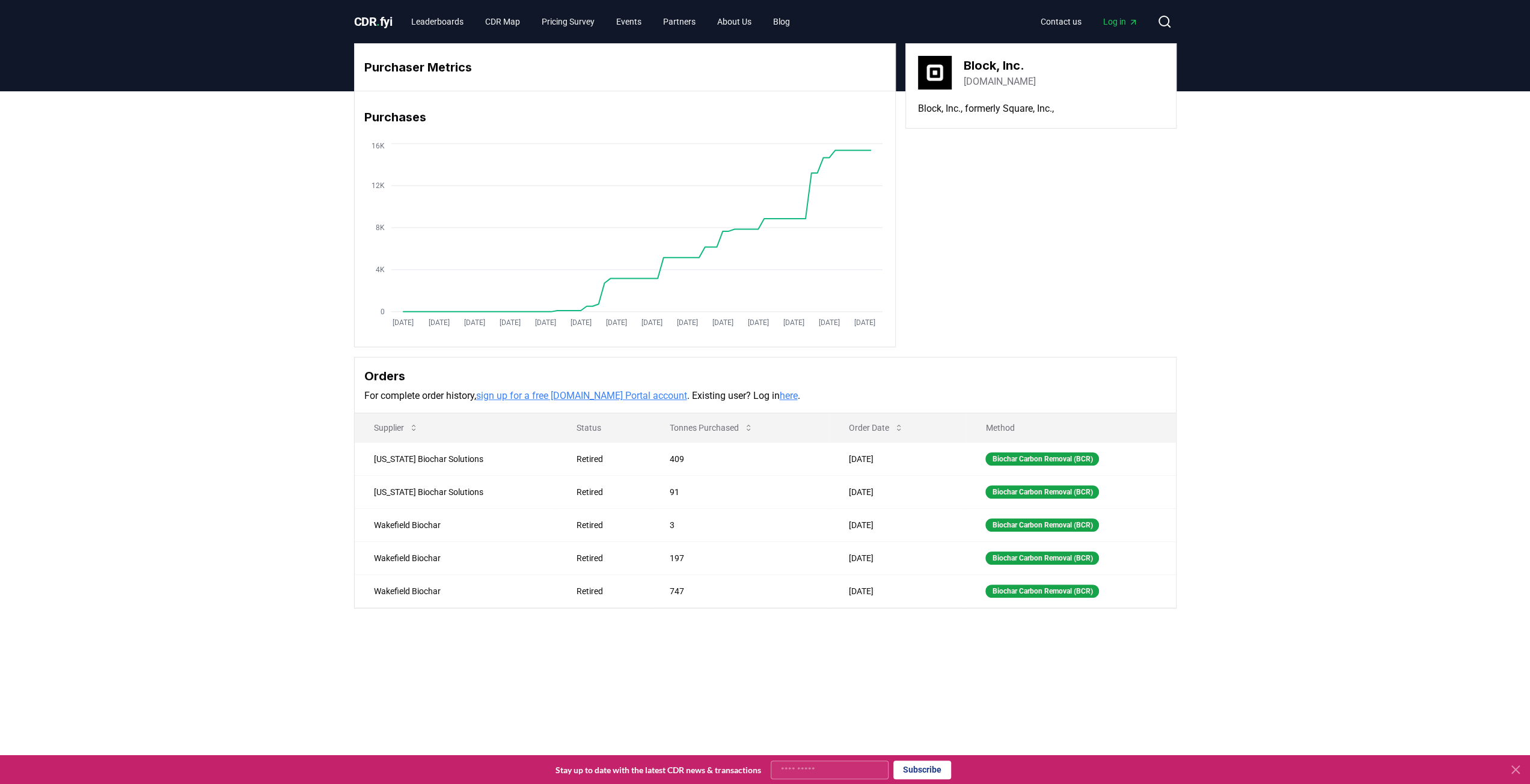
click at [780, 394] on link "here" at bounding box center [789, 396] width 18 height 12
click at [270, 393] on div "Purchaser Metrics Purchases [DATE] [DATE] [DATE] [DATE] [DATE] [DATE] [DATE] [D…" at bounding box center [765, 374] width 1530 height 565
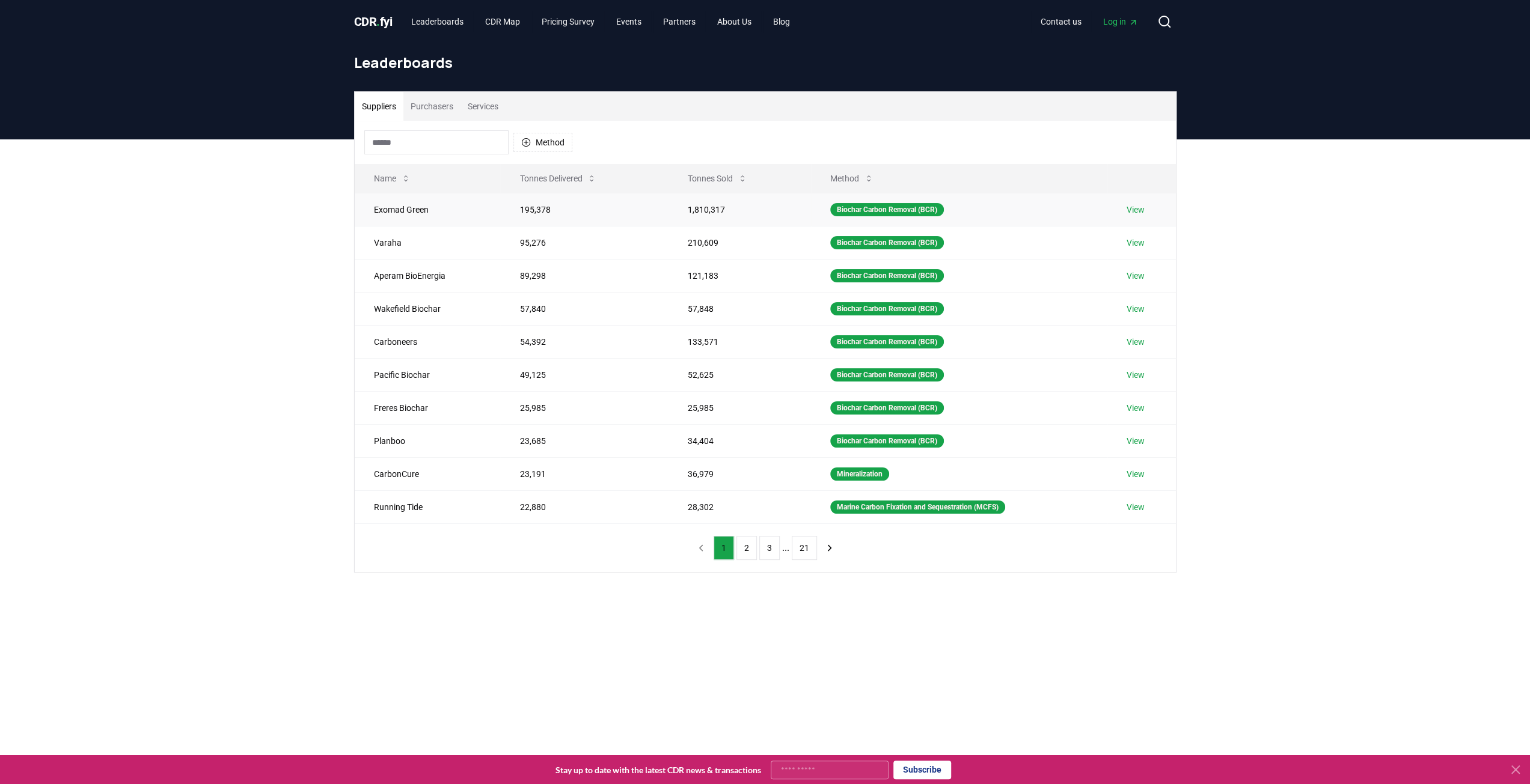
click at [1139, 206] on link "View" at bounding box center [1136, 210] width 18 height 12
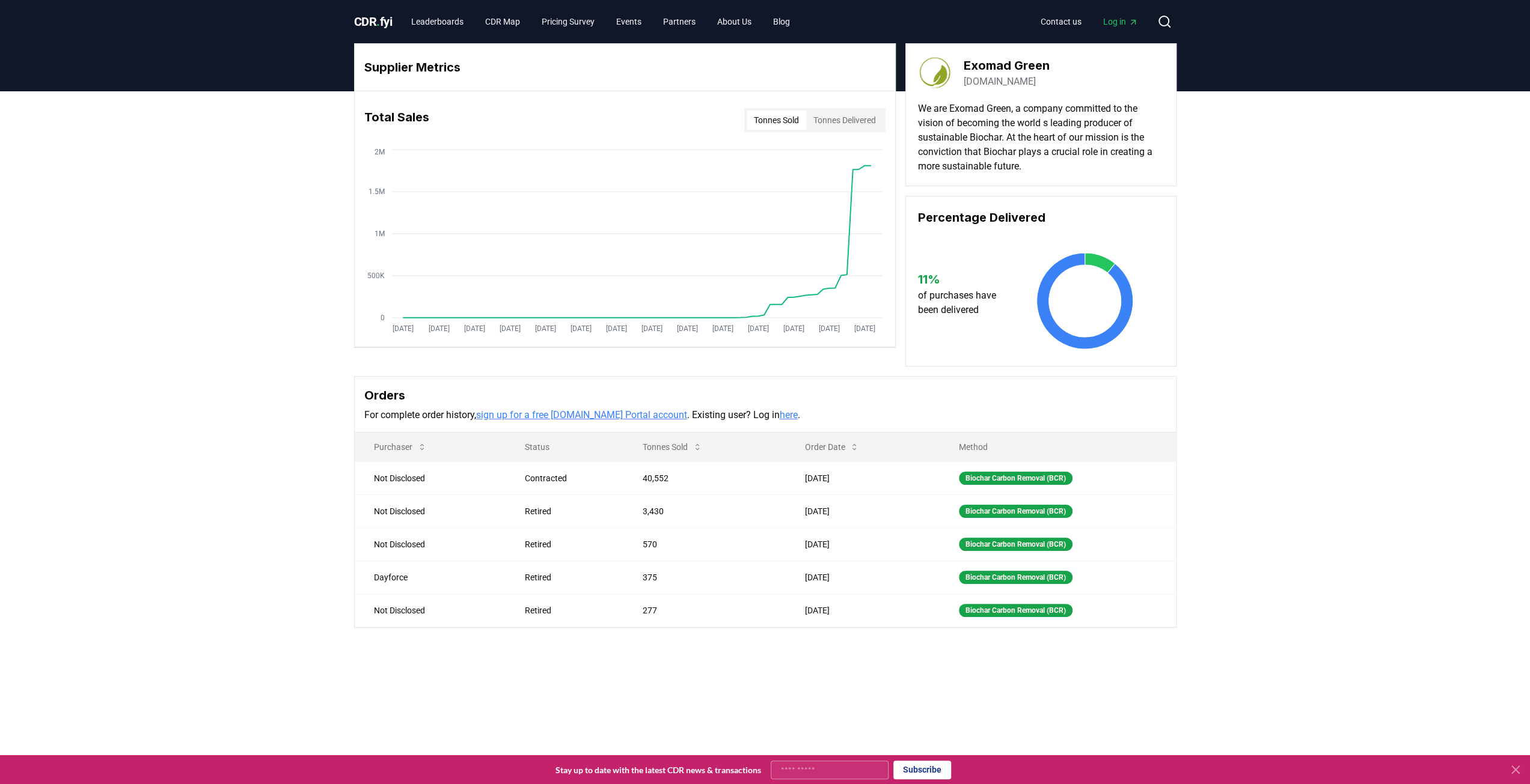
click at [285, 511] on div "Supplier Metrics Total Sales Tonnes Sold Tonnes Delivered [DATE] [DATE] [DATE] …" at bounding box center [765, 384] width 1530 height 585
click at [288, 254] on div "Supplier Metrics Total Sales Tonnes Sold Tonnes Delivered [DATE] [DATE] [DATE] …" at bounding box center [765, 384] width 1530 height 585
click at [1110, 24] on span "Log in" at bounding box center [1120, 21] width 35 height 12
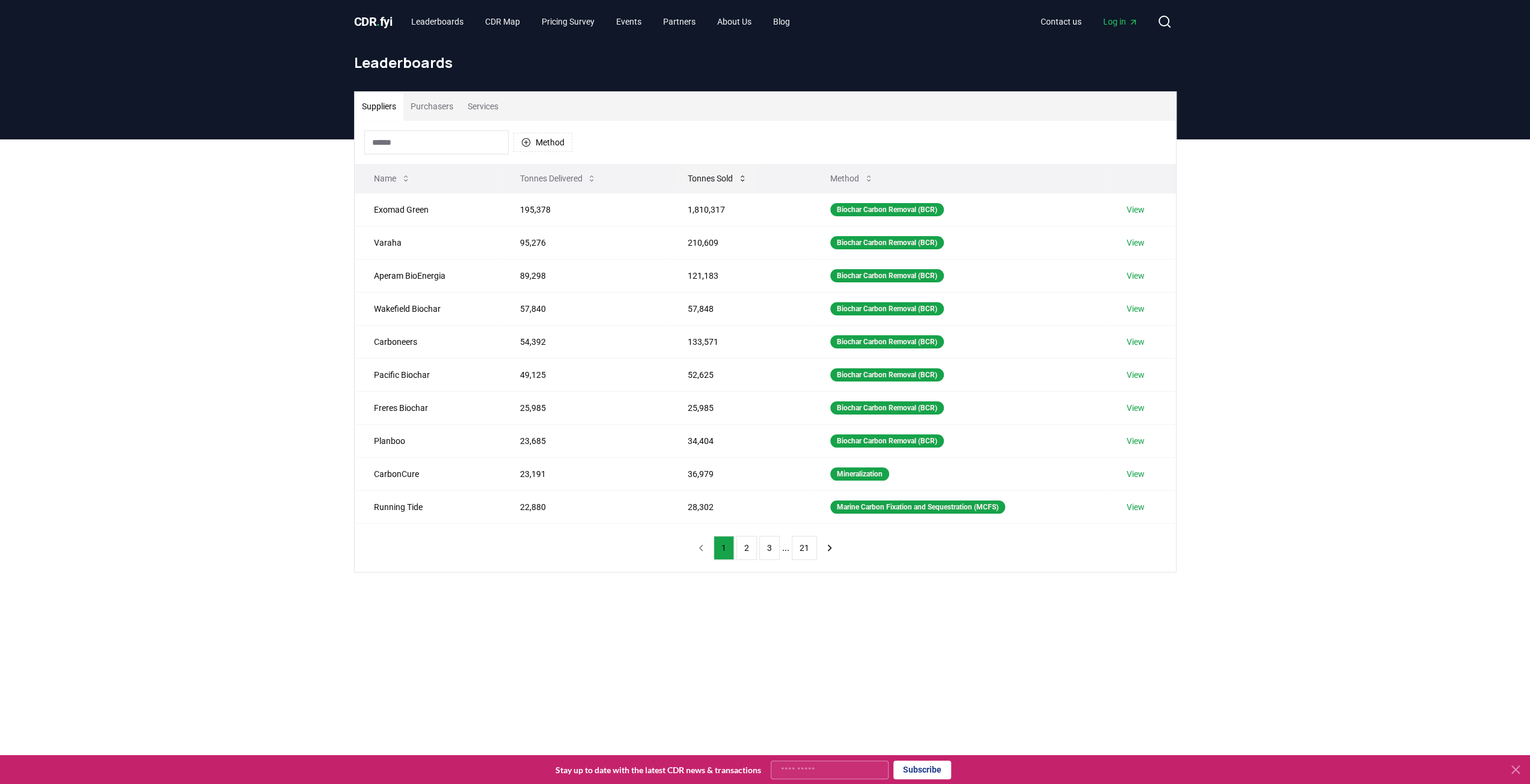
click at [733, 180] on button "Tonnes Sold" at bounding box center [717, 178] width 79 height 24
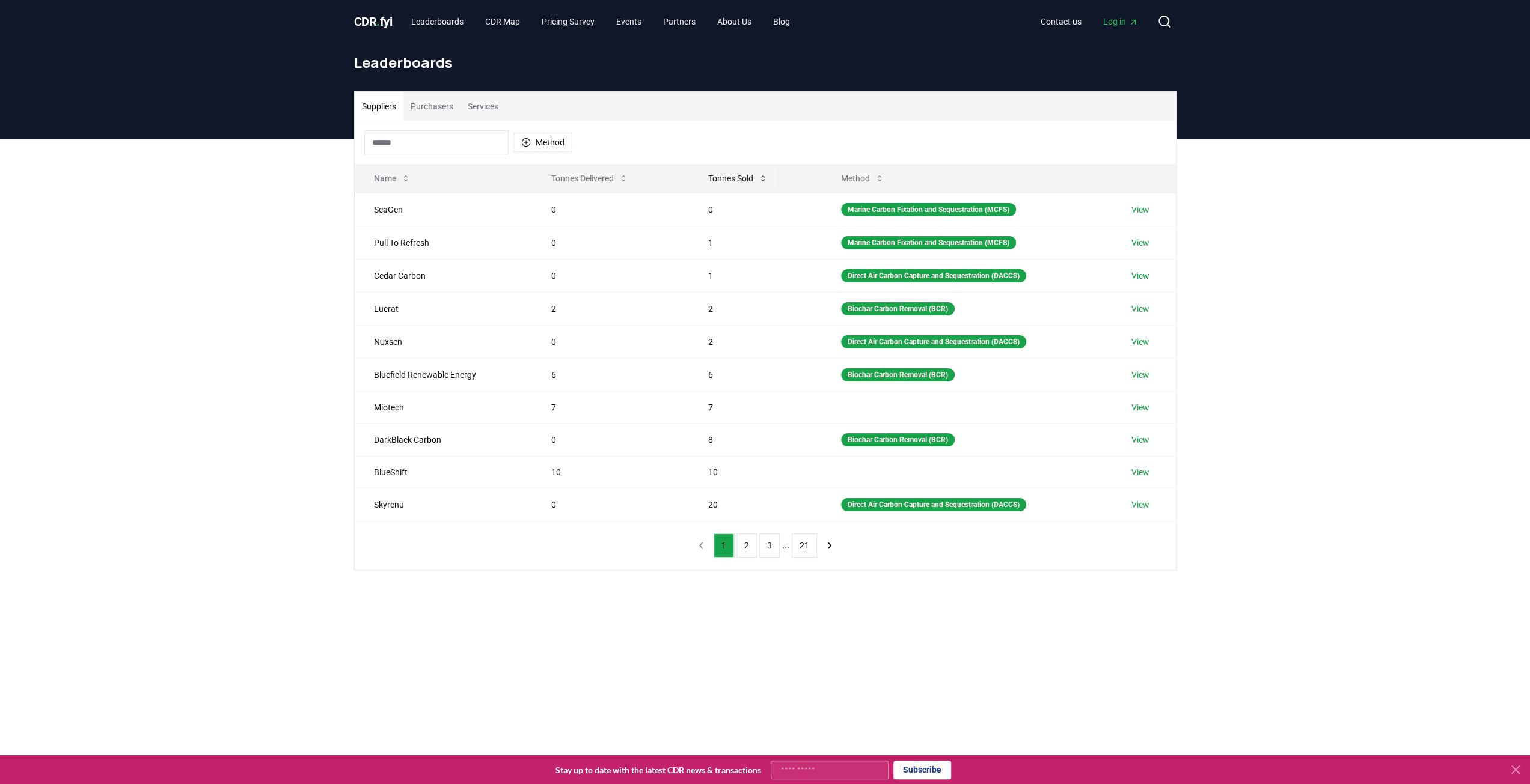
click at [733, 180] on button "Tonnes Sold" at bounding box center [738, 178] width 79 height 24
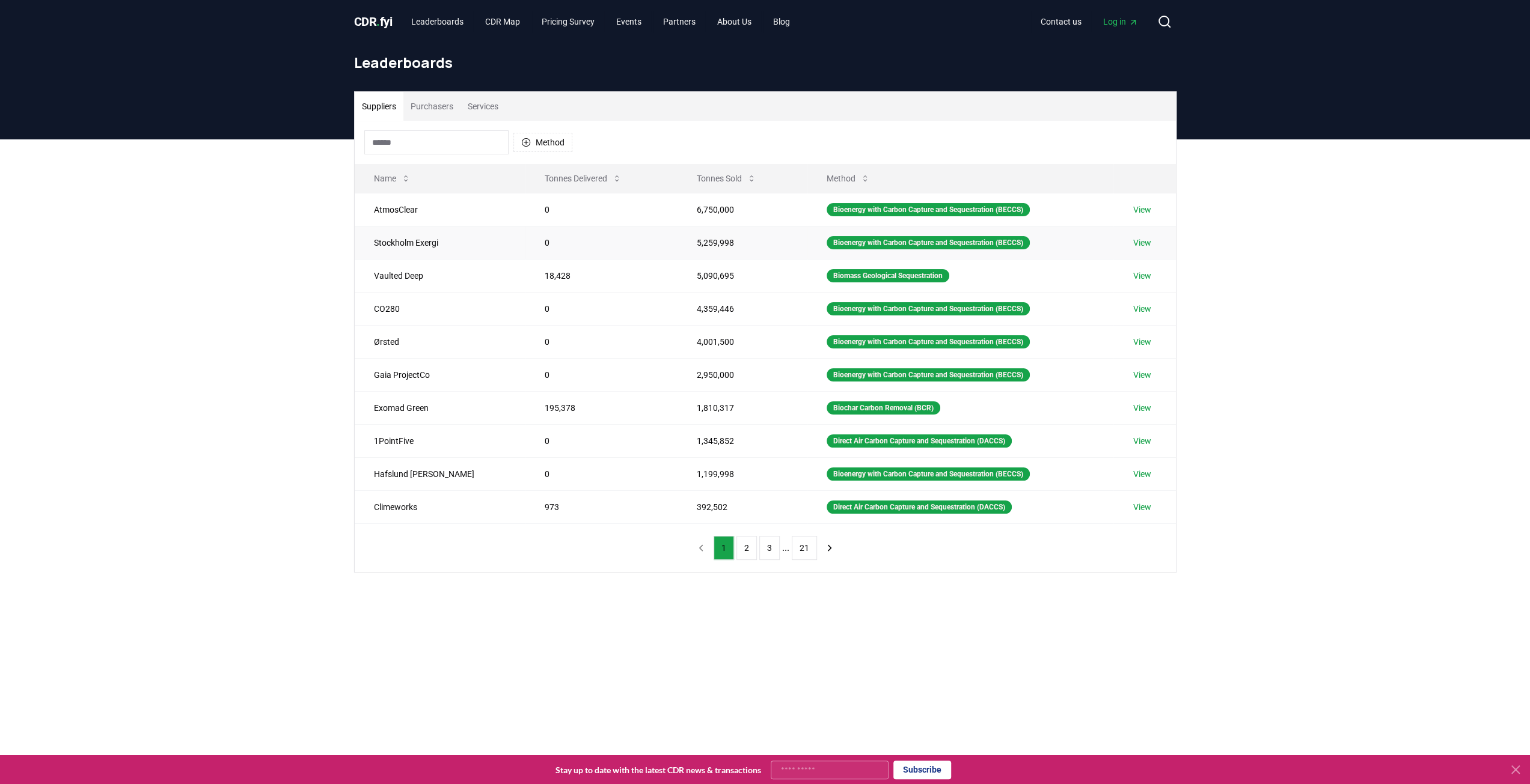
click at [1147, 243] on link "View" at bounding box center [1142, 242] width 18 height 12
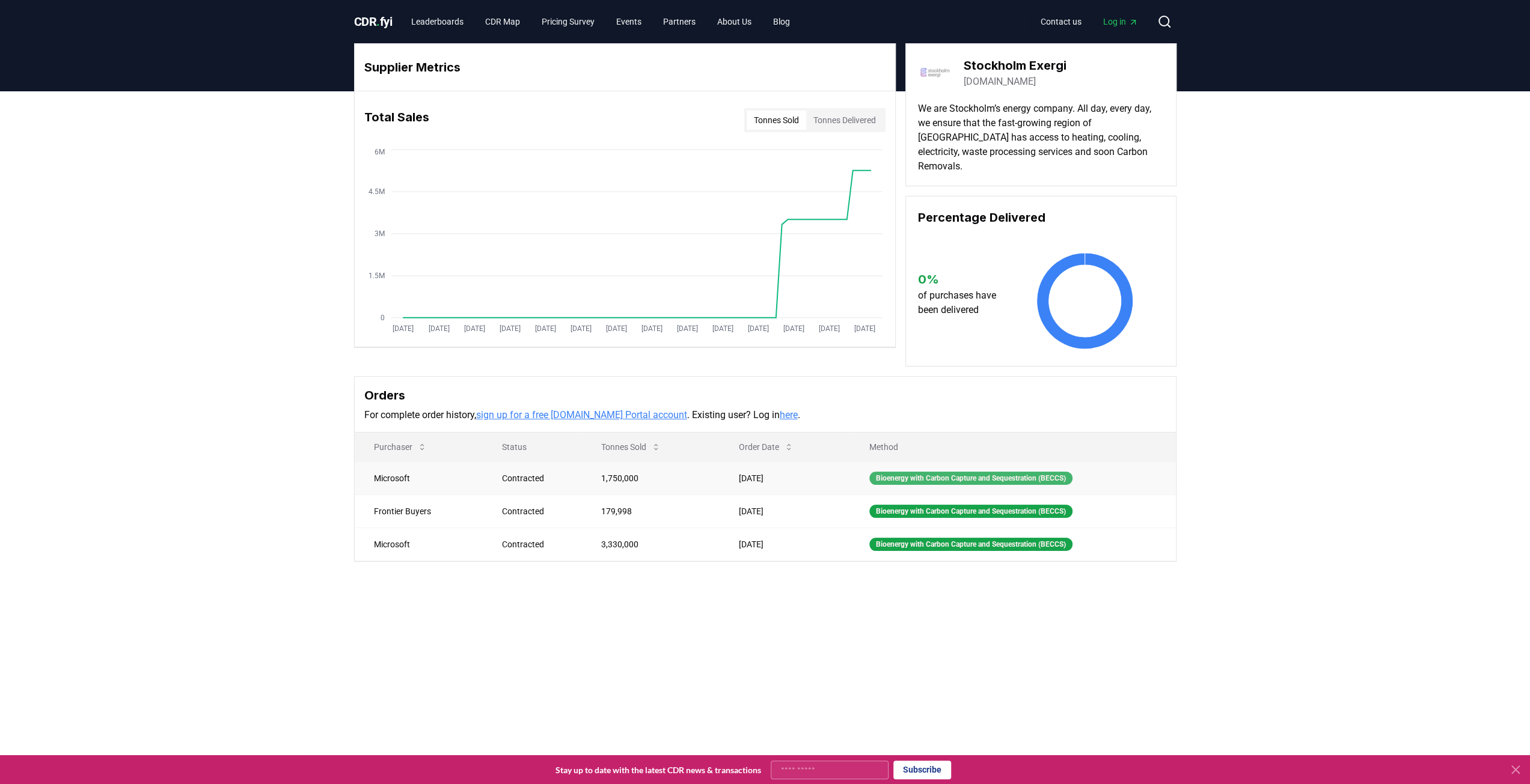
click at [1035, 472] on div "Bioenergy with Carbon Capture and Sequestration (BECCS)" at bounding box center [971, 478] width 203 height 14
drag, startPoint x: 1064, startPoint y: 66, endPoint x: 964, endPoint y: 72, distance: 100.2
click at [964, 72] on h3 "Stockholm Exergi" at bounding box center [1015, 66] width 103 height 18
copy h3 "Stockholm Exergi"
click at [251, 486] on div "Supplier Metrics Total Sales Tonnes Sold Tonnes Delivered Jan 2019 Jul 2019 Jan…" at bounding box center [765, 351] width 1530 height 518
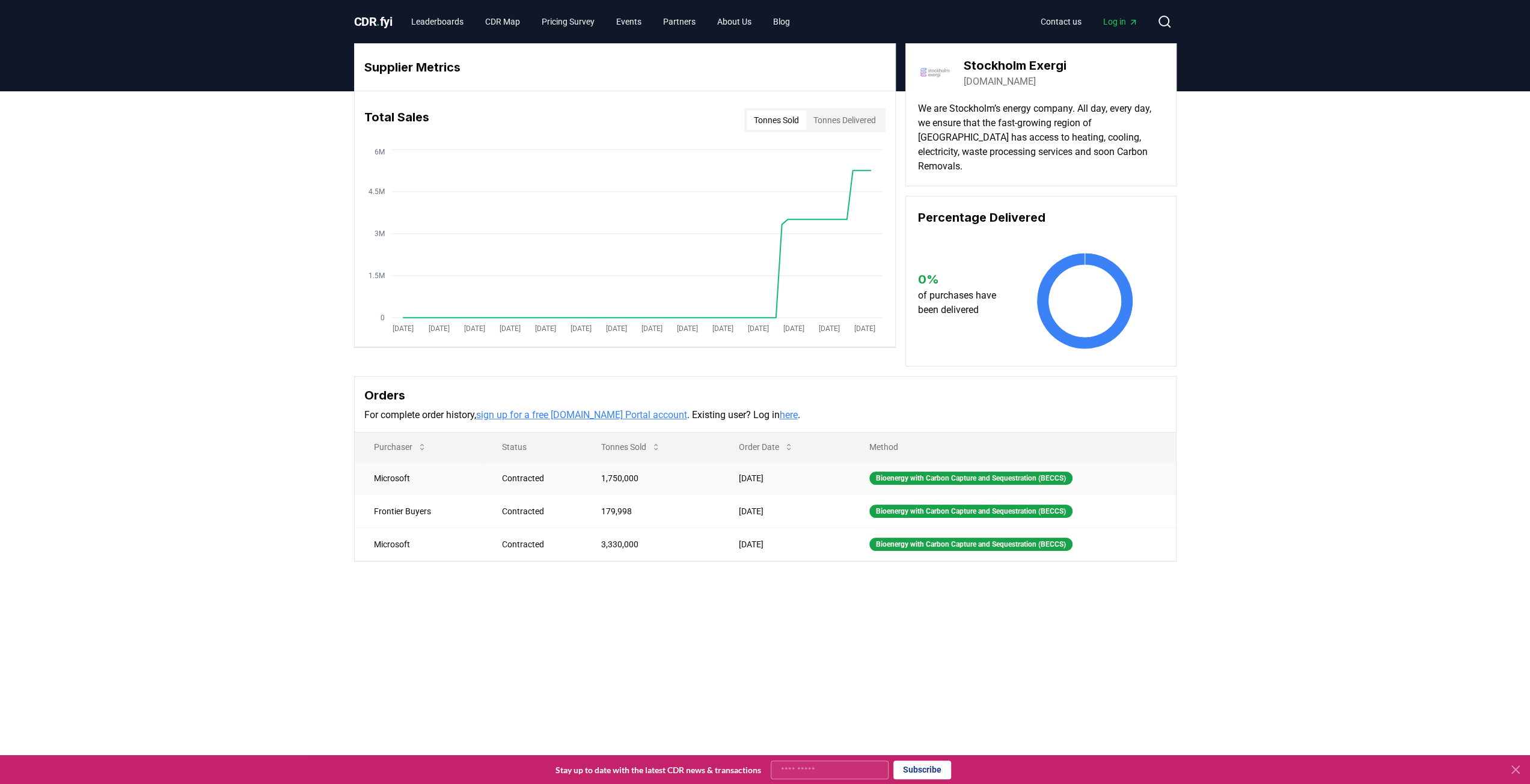
click at [612, 462] on td "1,750,000" at bounding box center [650, 478] width 137 height 33
click at [517, 473] on div "Contracted" at bounding box center [537, 478] width 70 height 12
drag, startPoint x: 593, startPoint y: 462, endPoint x: 631, endPoint y: 460, distance: 38.1
click at [631, 462] on td "1,750,000" at bounding box center [650, 478] width 137 height 33
copy td "1,750,000"
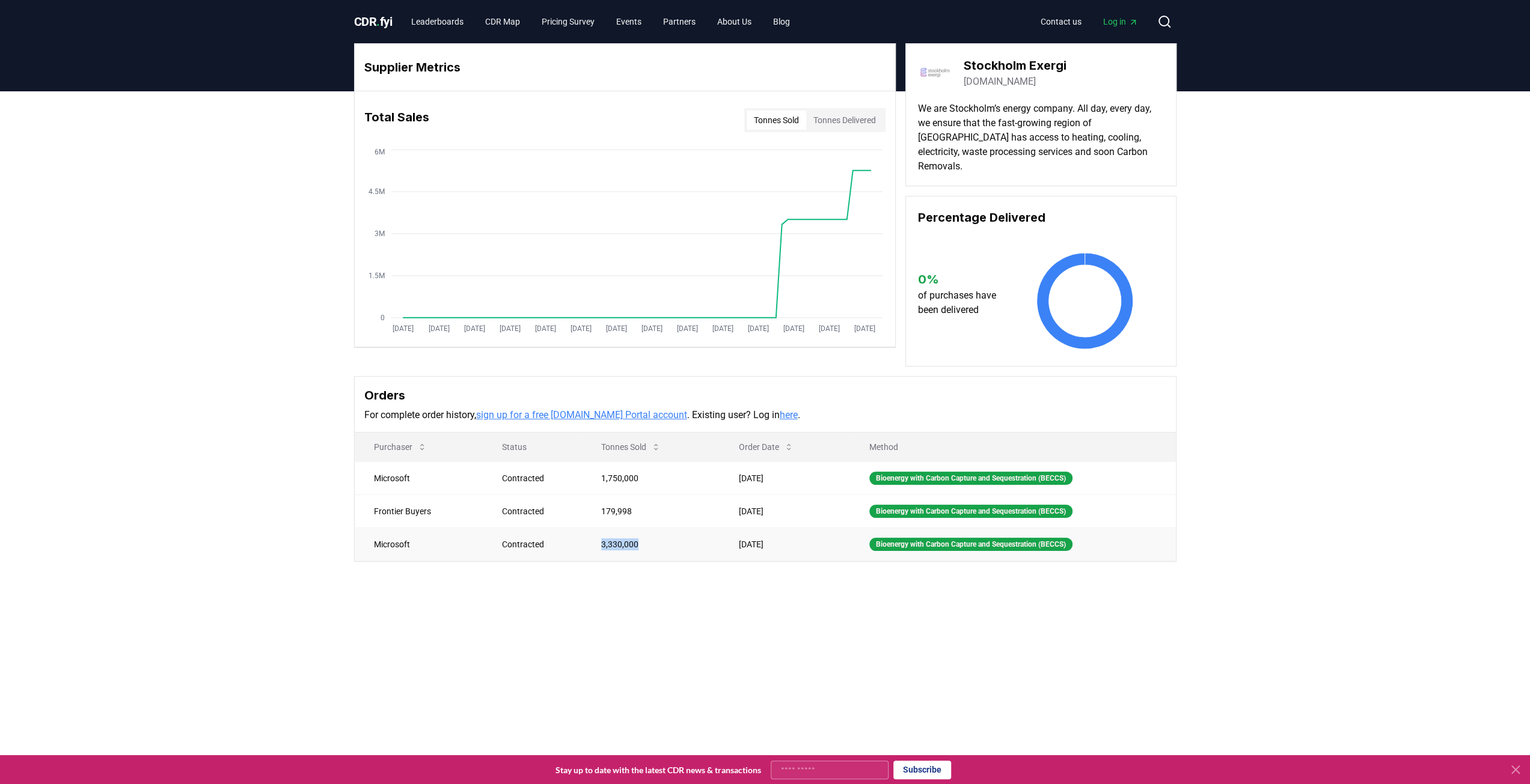
drag, startPoint x: 595, startPoint y: 527, endPoint x: 635, endPoint y: 529, distance: 40.0
click at [635, 529] on td "3,330,000" at bounding box center [650, 544] width 137 height 33
copy td "3,330,000"
drag, startPoint x: 595, startPoint y: 491, endPoint x: 640, endPoint y: 495, distance: 45.2
click at [640, 495] on td "179,998" at bounding box center [650, 511] width 137 height 33
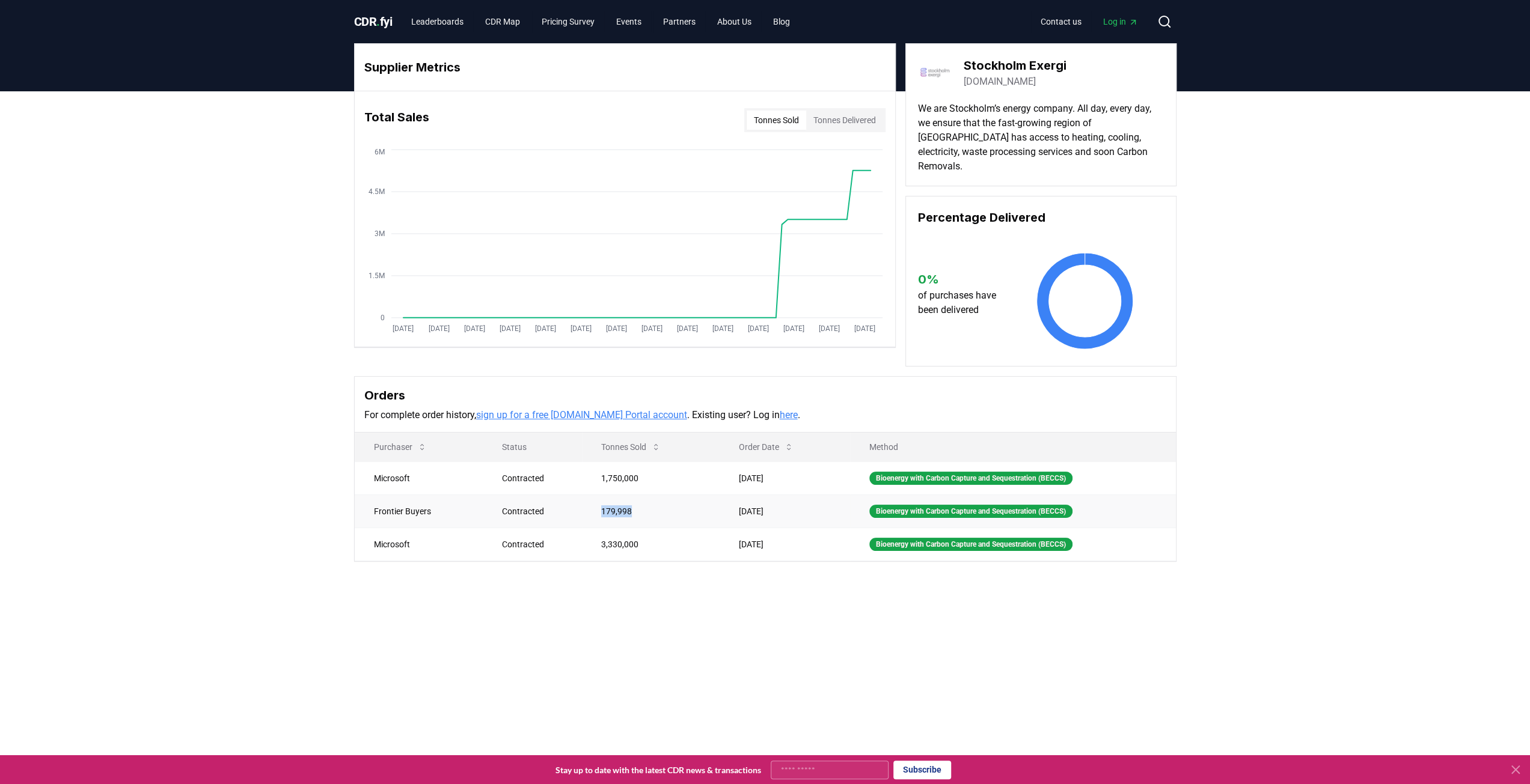
copy td "179,998"
click at [734, 500] on td "Jun 18, 2024" at bounding box center [785, 511] width 130 height 33
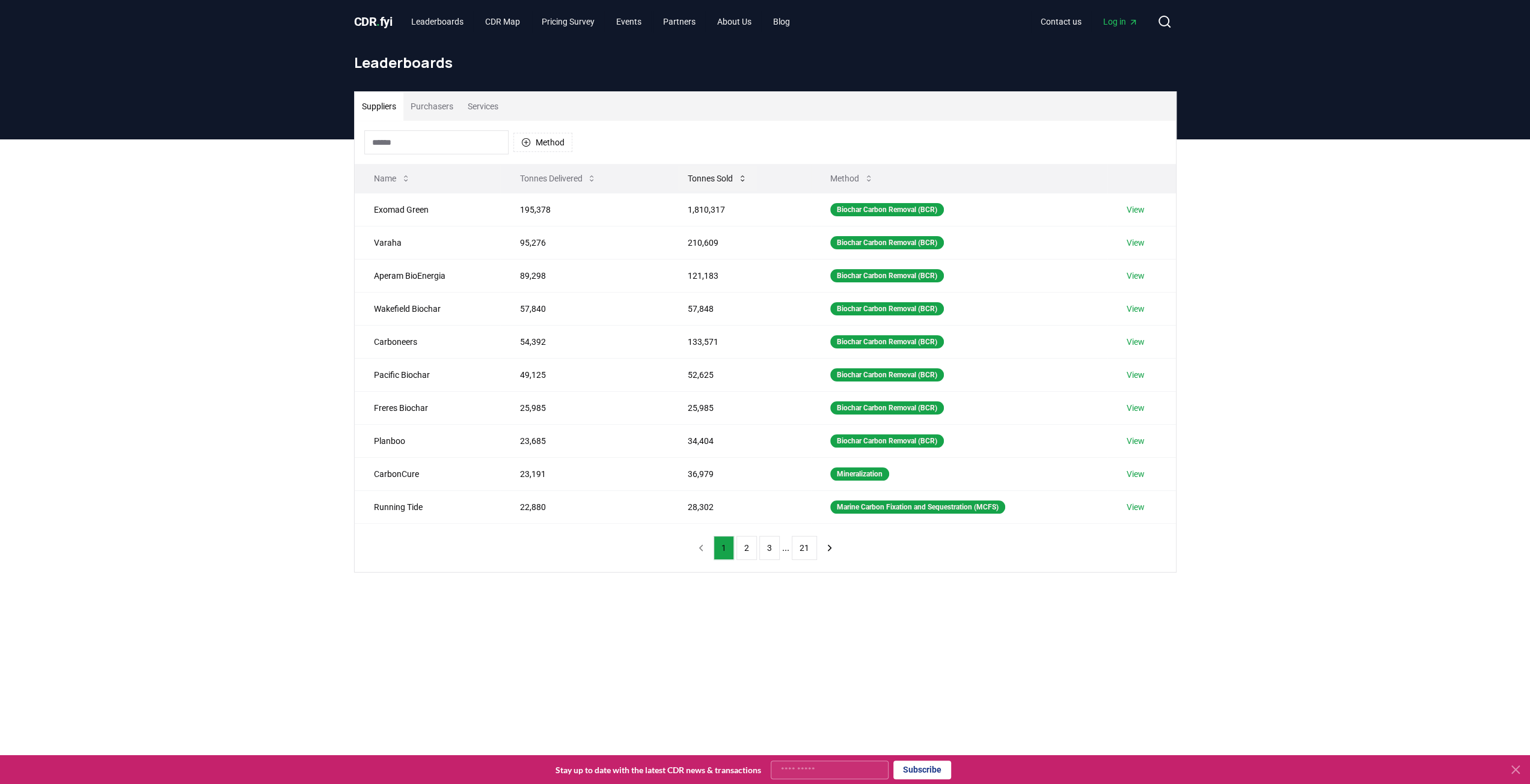
click at [722, 177] on button "Tonnes Sold" at bounding box center [717, 178] width 79 height 24
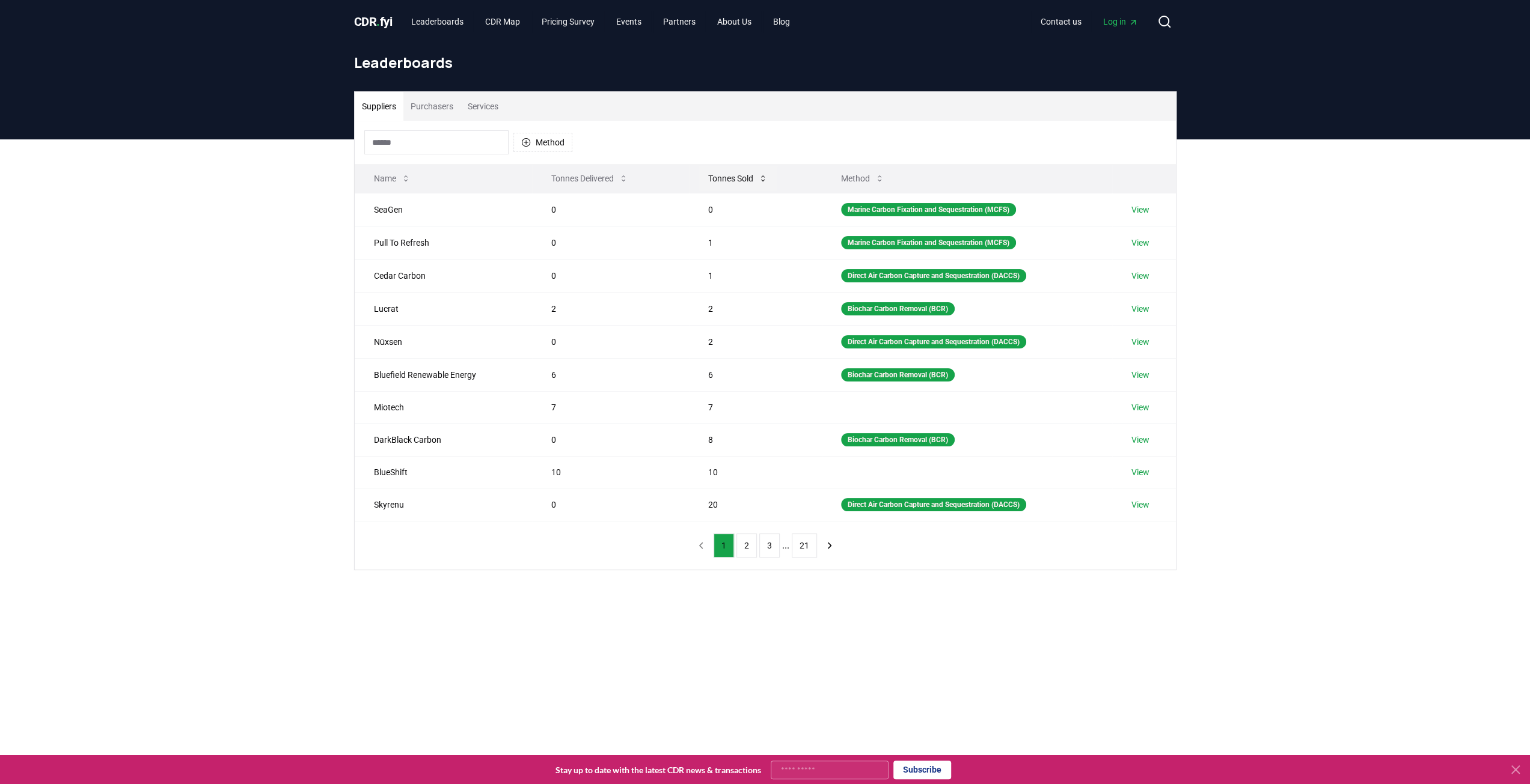
click at [722, 177] on button "Tonnes Sold" at bounding box center [738, 178] width 79 height 24
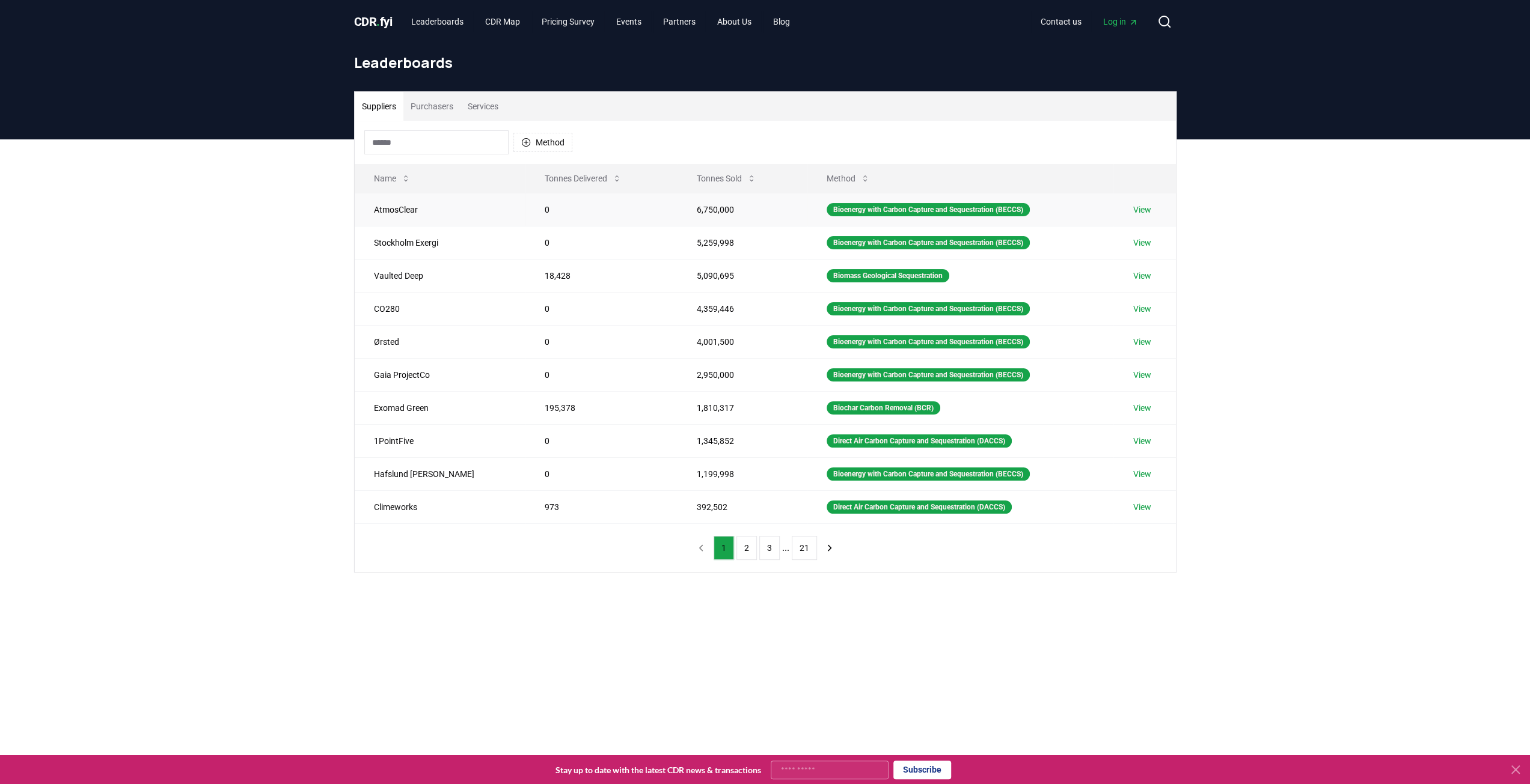
click at [1135, 207] on link "View" at bounding box center [1142, 210] width 18 height 12
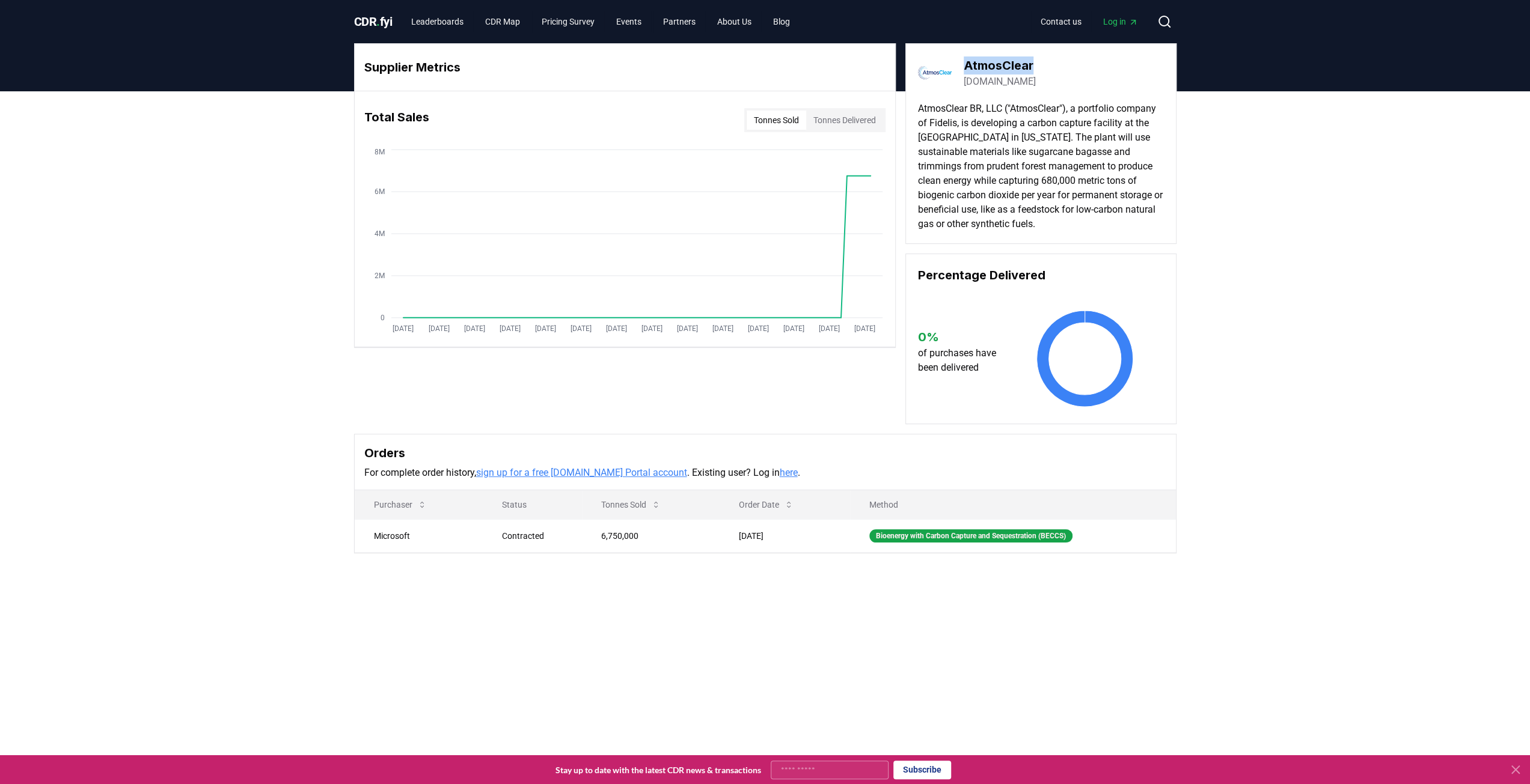
drag, startPoint x: 1033, startPoint y: 64, endPoint x: 964, endPoint y: 63, distance: 69.0
click at [964, 63] on h3 "AtmosClear" at bounding box center [1000, 66] width 72 height 18
copy h3 "AtmosClear"
drag, startPoint x: 594, startPoint y: 531, endPoint x: 644, endPoint y: 533, distance: 50.0
click at [644, 533] on td "6,750,000" at bounding box center [650, 535] width 137 height 33
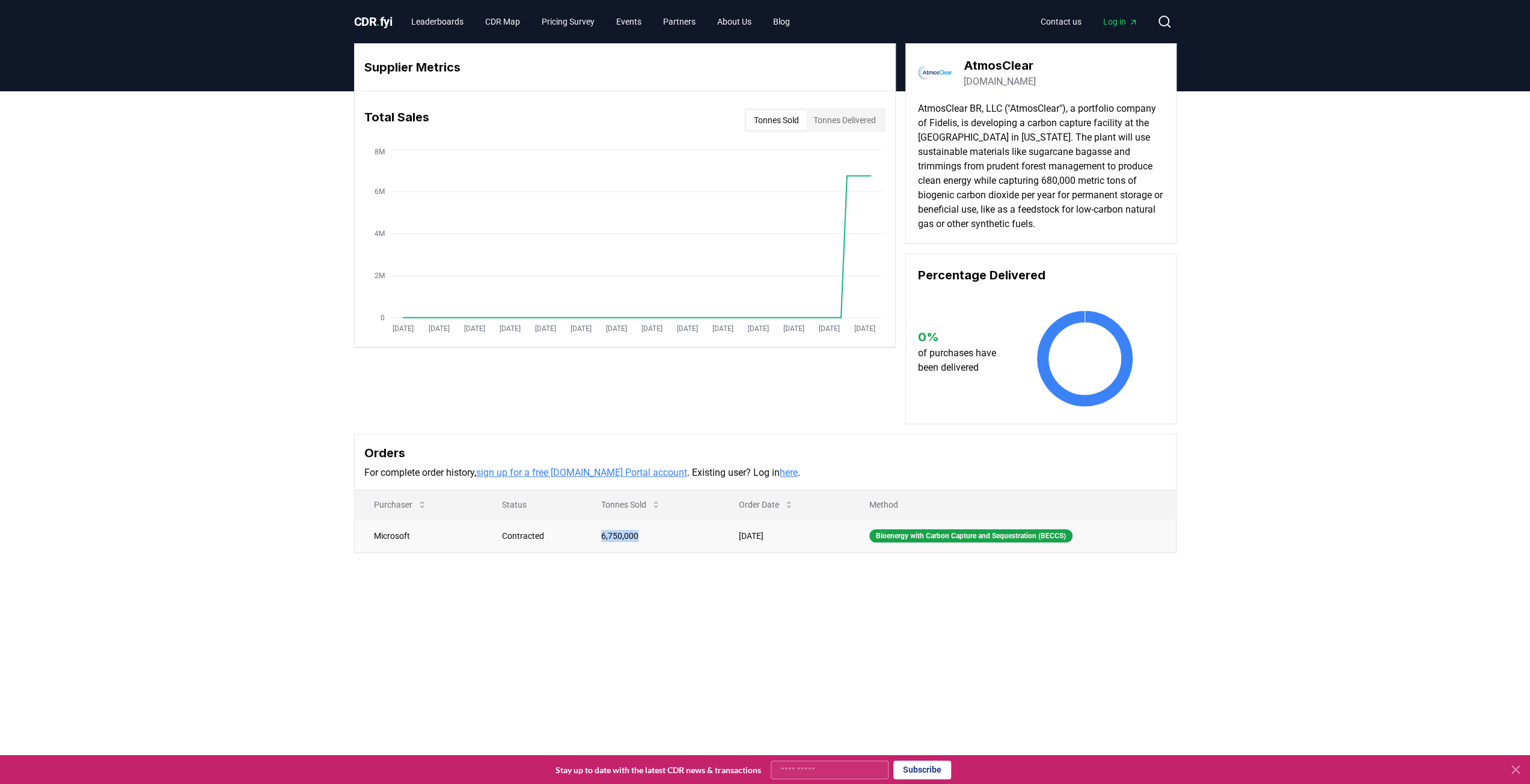
copy td "6,750,000"
click at [296, 311] on div "Supplier Metrics Total Sales Tonnes Sold Tonnes Delivered Jan 2019 Jul 2019 Jan…" at bounding box center [765, 346] width 1530 height 510
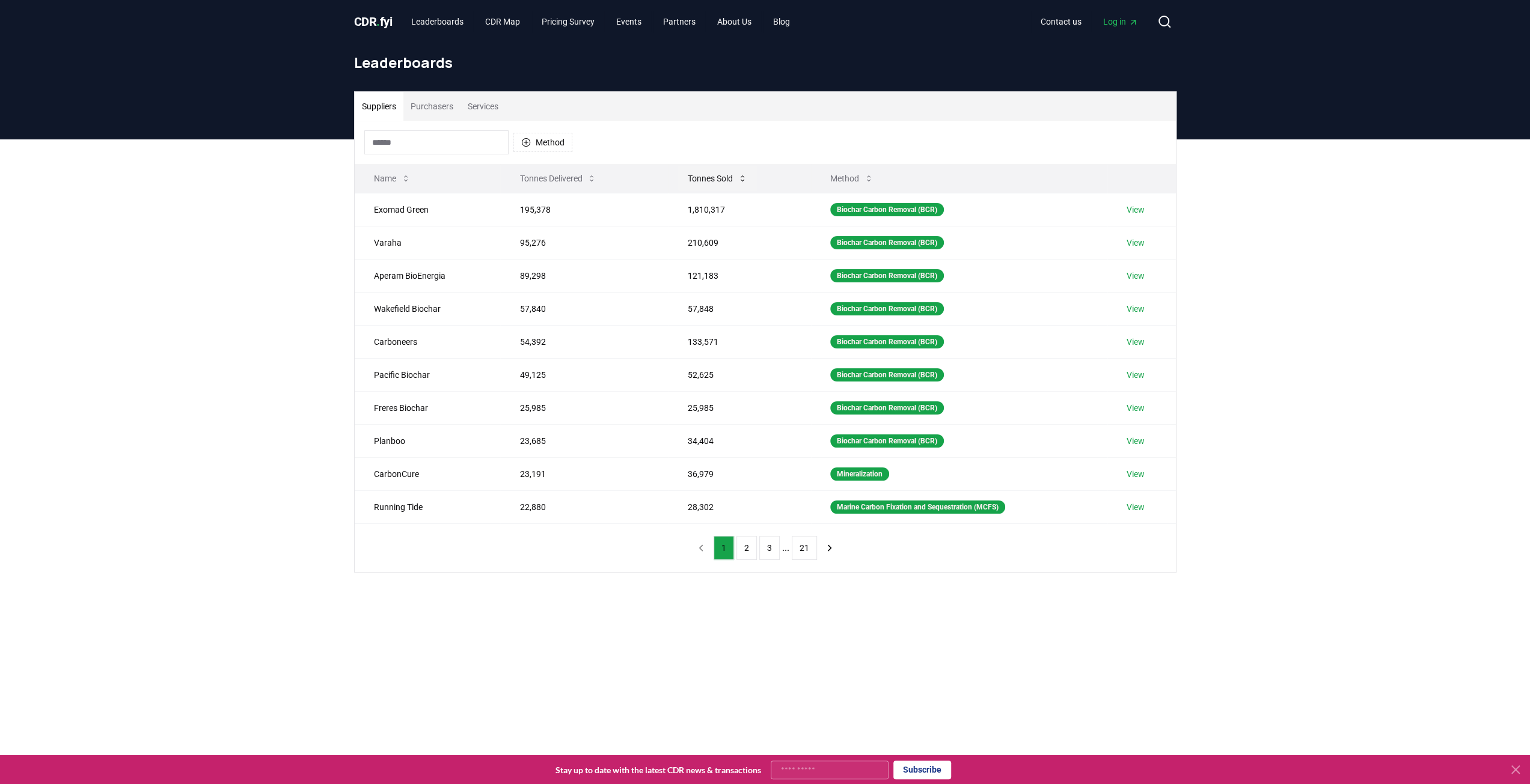
click at [719, 176] on button "Tonnes Sold" at bounding box center [717, 178] width 79 height 24
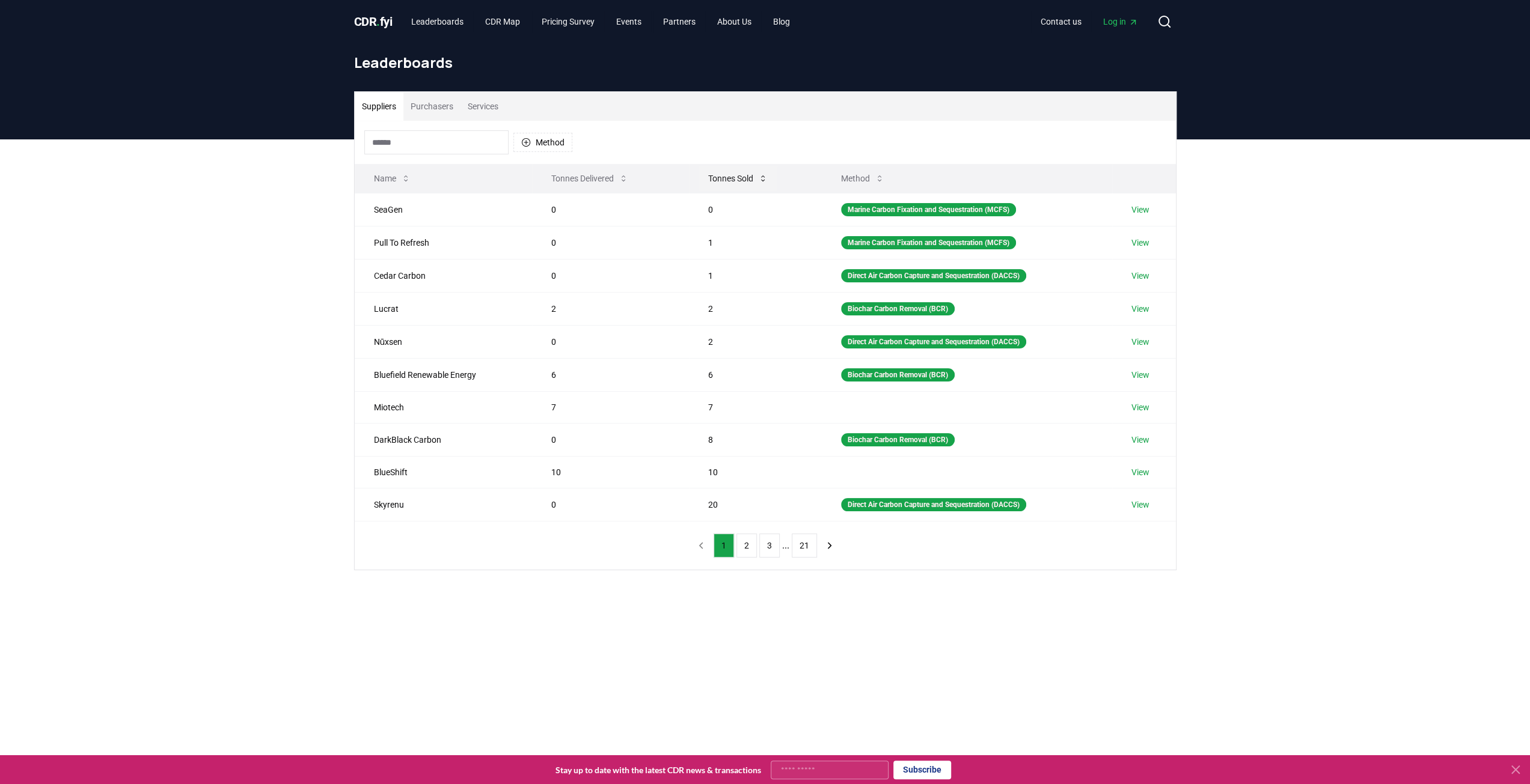
click at [724, 178] on button "Tonnes Sold" at bounding box center [738, 178] width 79 height 24
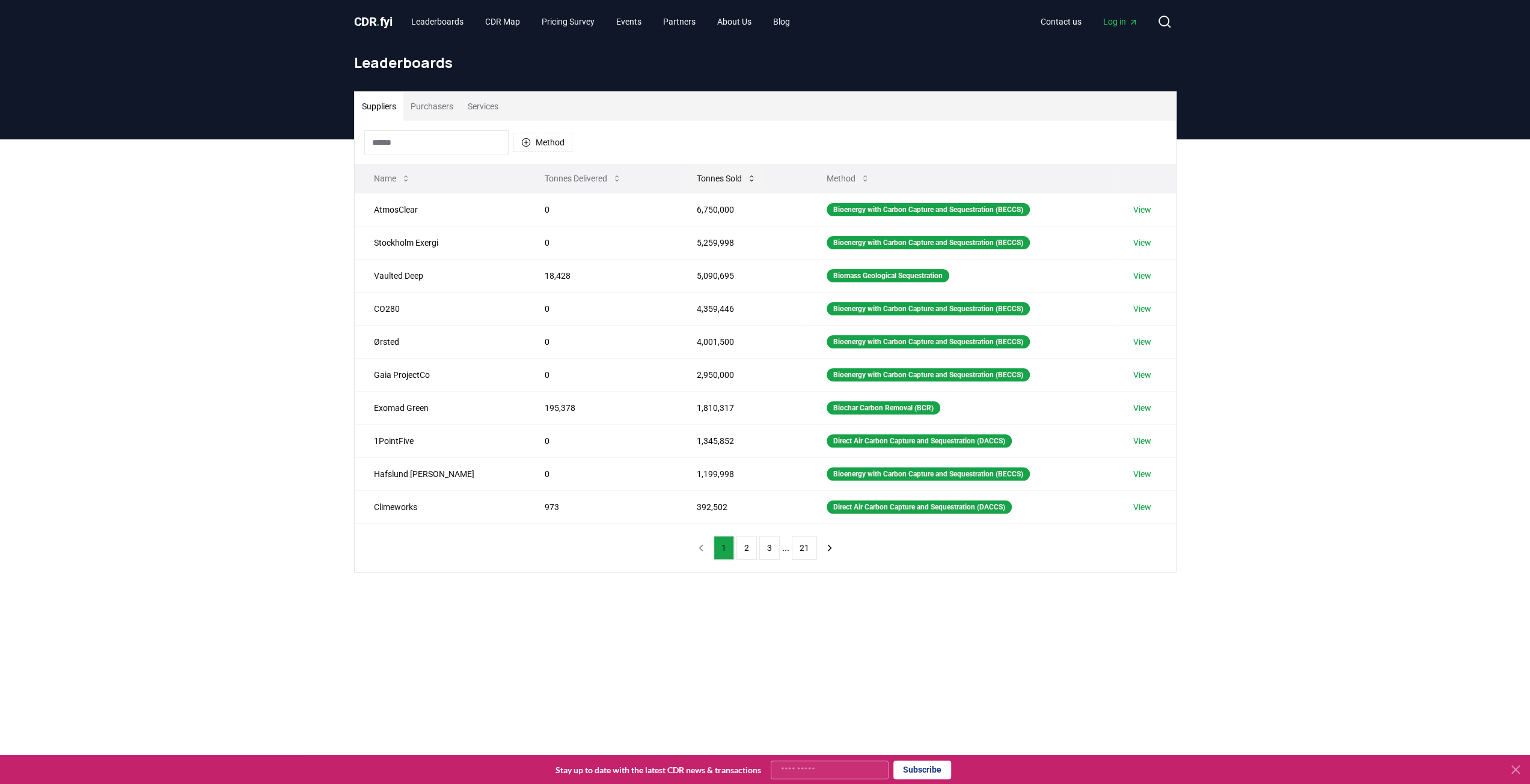
click at [696, 179] on button "Tonnes Sold" at bounding box center [726, 178] width 79 height 24
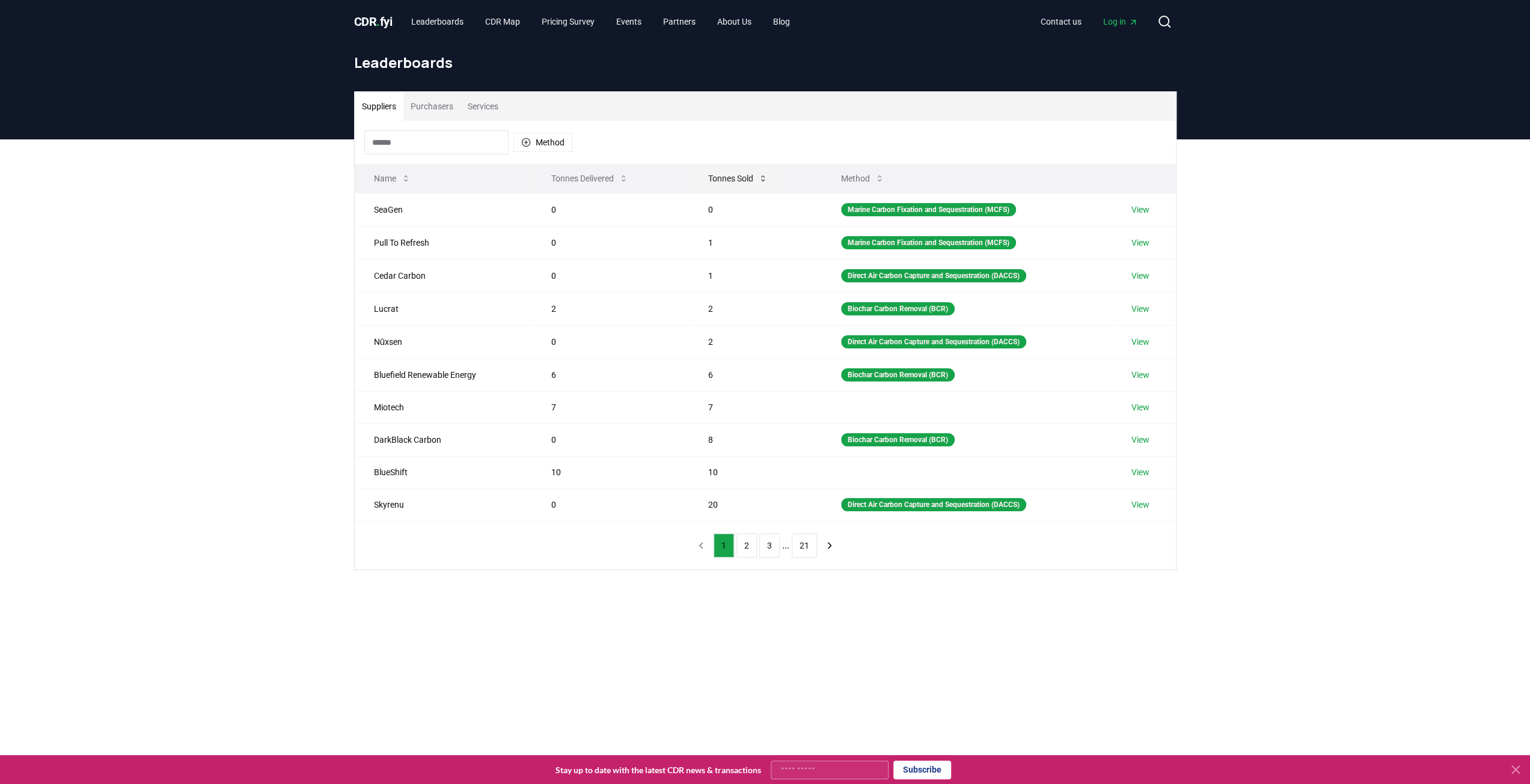
click at [699, 179] on button "Tonnes Sold" at bounding box center [738, 178] width 79 height 24
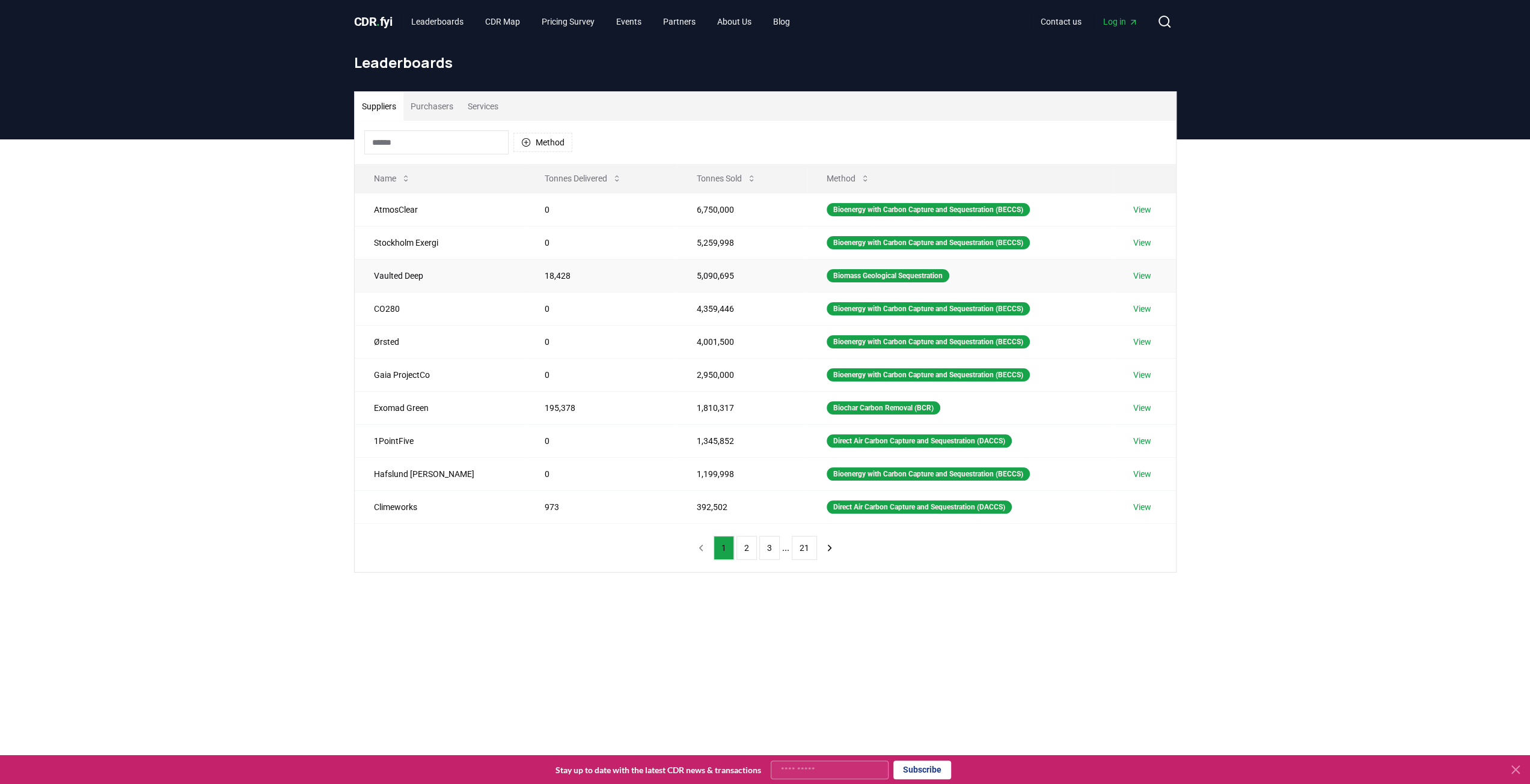
click at [1141, 272] on link "View" at bounding box center [1142, 276] width 18 height 12
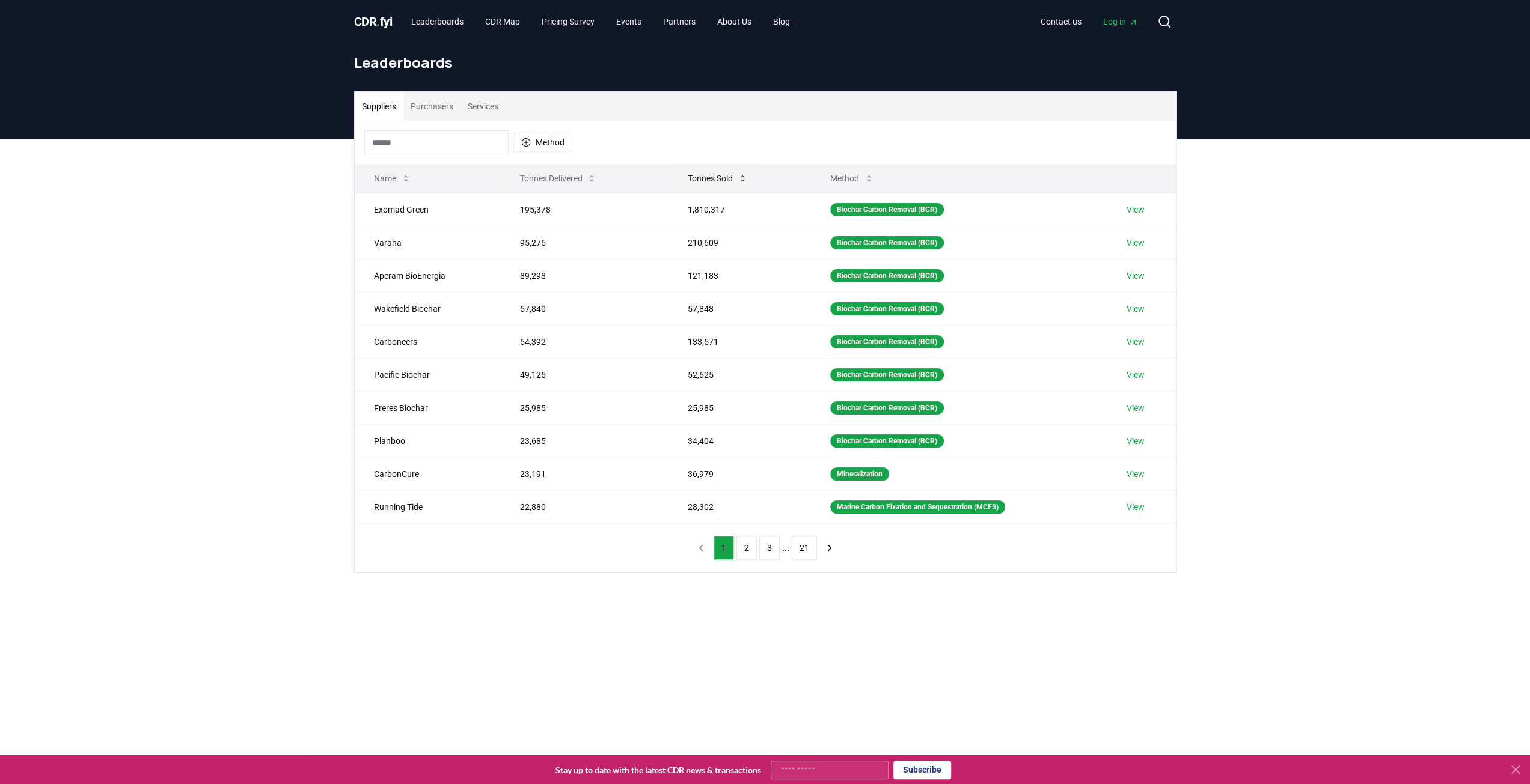
click at [701, 188] on button "Tonnes Sold" at bounding box center [717, 178] width 79 height 24
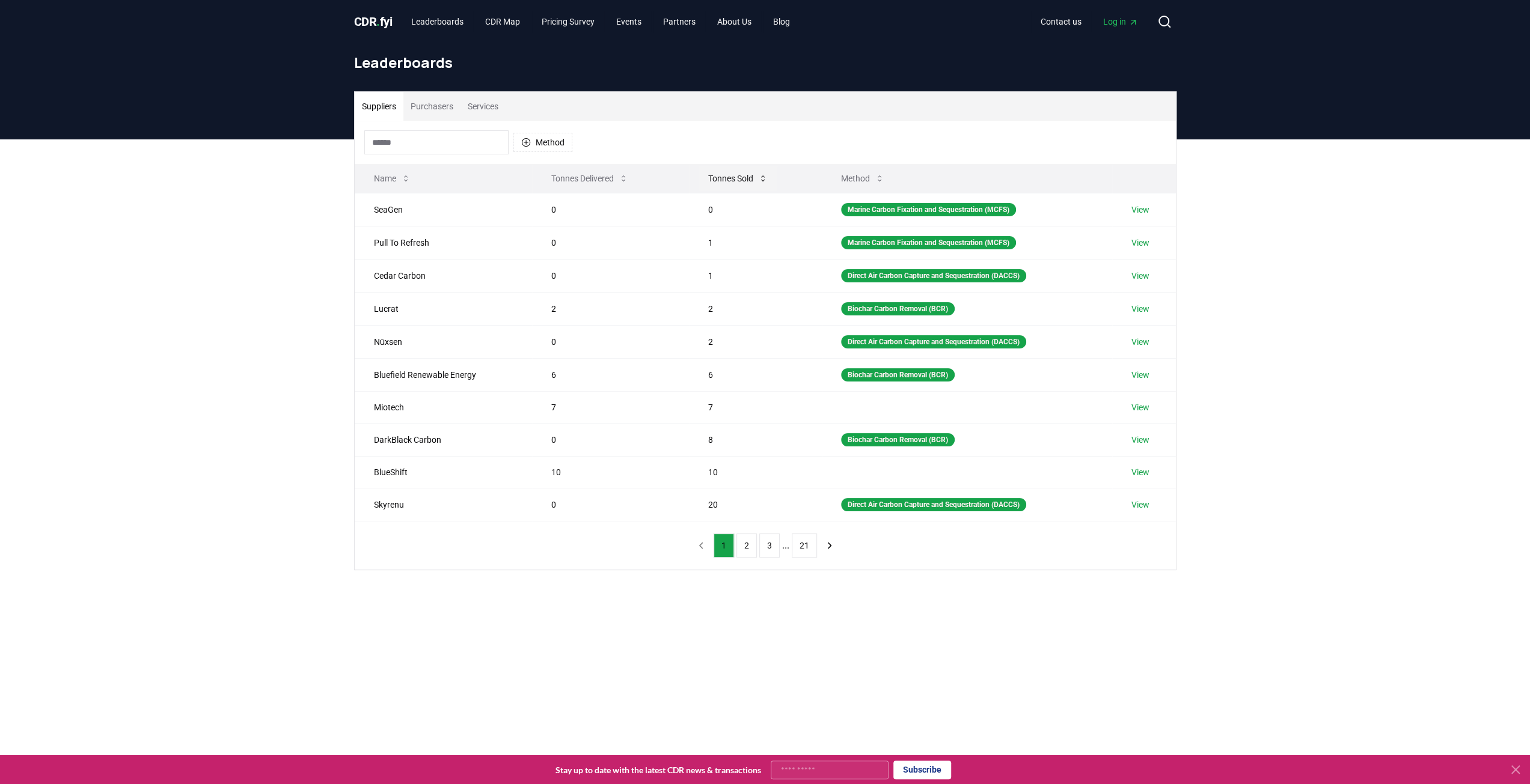
click at [701, 188] on button "Tonnes Sold" at bounding box center [738, 178] width 79 height 24
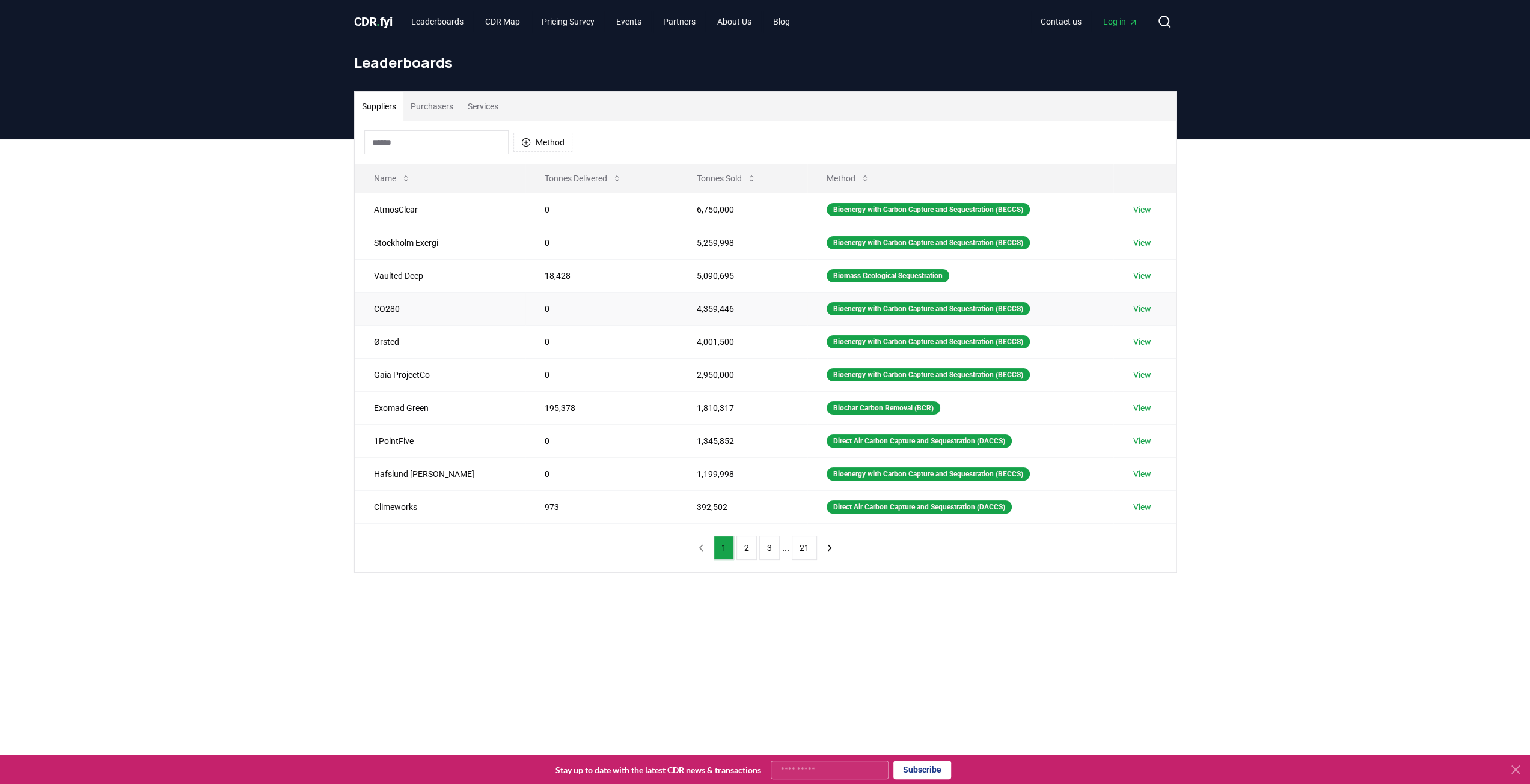
click at [1144, 304] on link "View" at bounding box center [1142, 309] width 18 height 12
click at [1147, 338] on link "View" at bounding box center [1142, 342] width 18 height 12
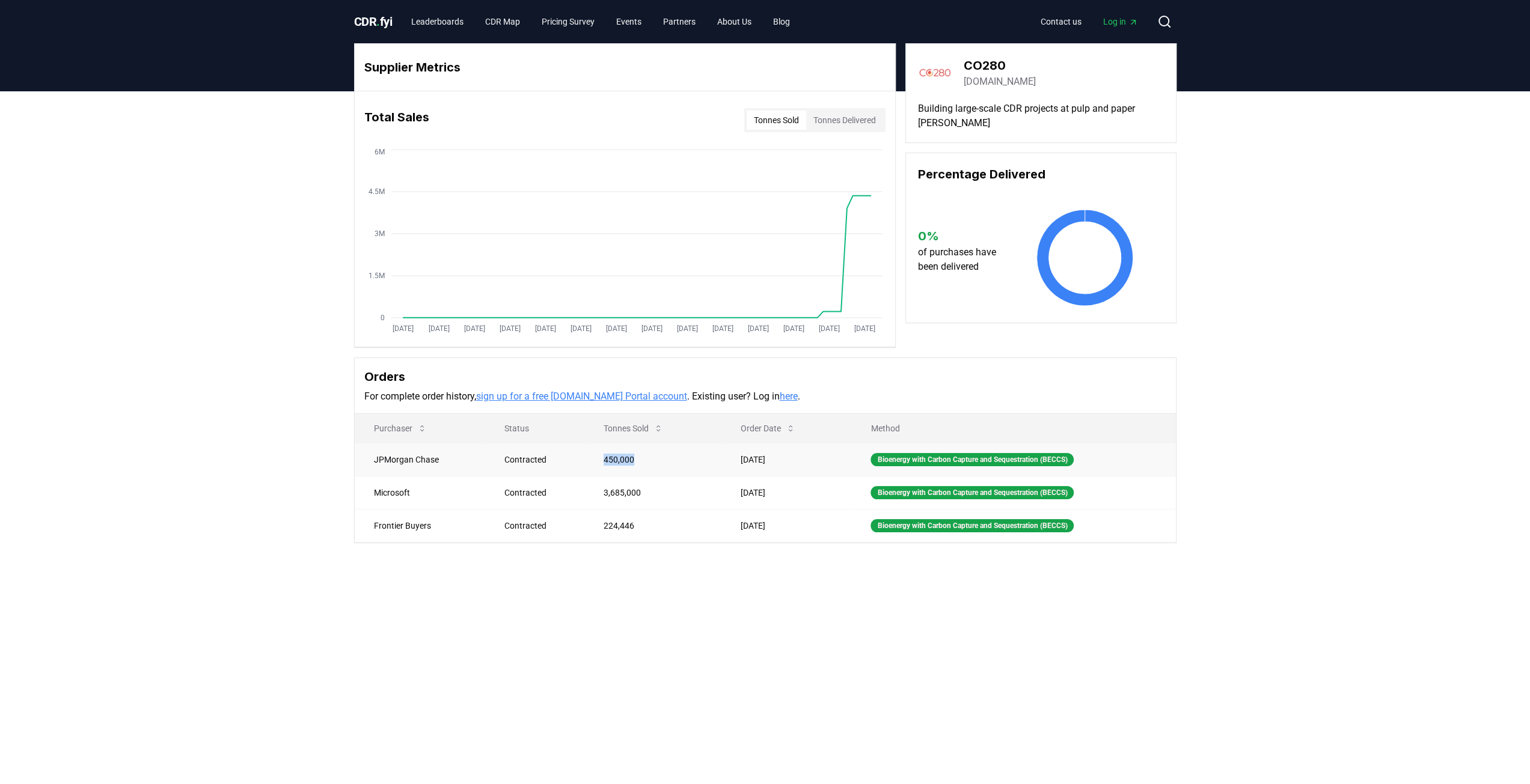
drag, startPoint x: 624, startPoint y: 459, endPoint x: 593, endPoint y: 462, distance: 31.1
click at [593, 462] on td "450,000" at bounding box center [653, 459] width 137 height 33
copy td "450,000"
drag, startPoint x: 635, startPoint y: 487, endPoint x: 596, endPoint y: 490, distance: 39.1
click at [596, 490] on td "3,685,000" at bounding box center [653, 492] width 137 height 33
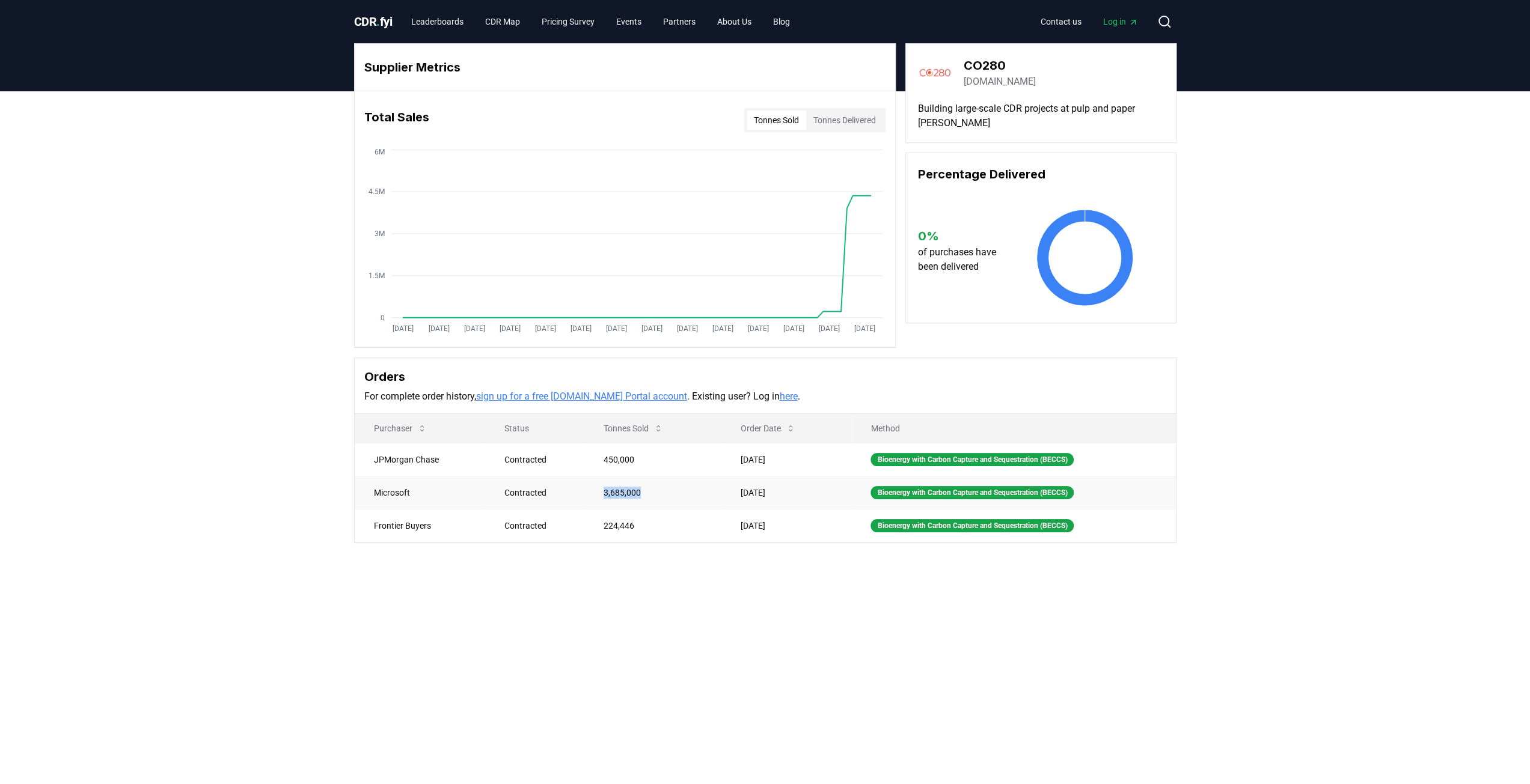
copy td "3,685,000"
drag, startPoint x: 626, startPoint y: 522, endPoint x: 582, endPoint y: 526, distance: 44.2
click at [584, 526] on td "224,446" at bounding box center [653, 525] width 137 height 33
copy td "224,446"
click at [761, 464] on td "May 20, 2025" at bounding box center [786, 459] width 130 height 33
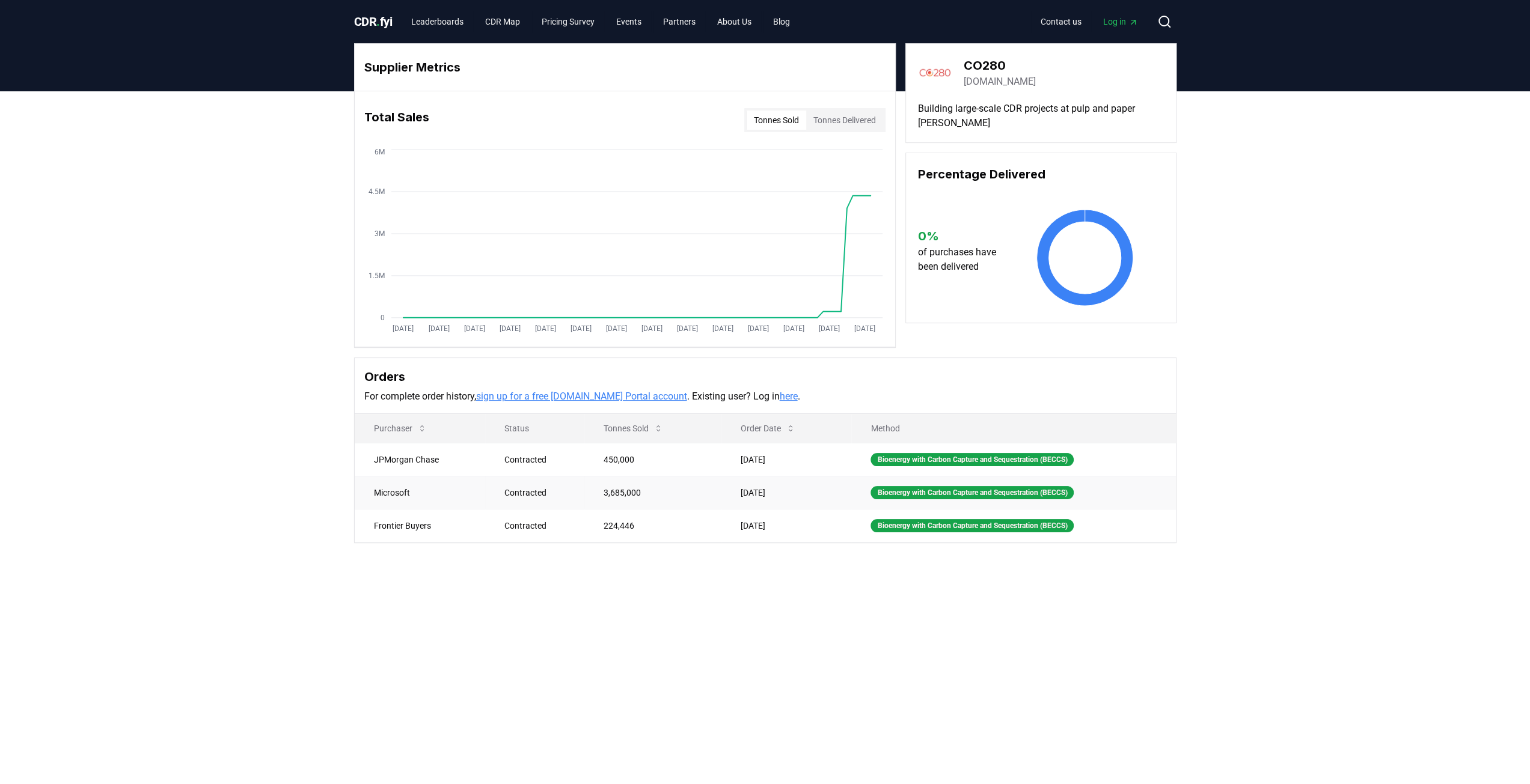
click at [755, 491] on td "Apr 11, 2025" at bounding box center [786, 492] width 130 height 33
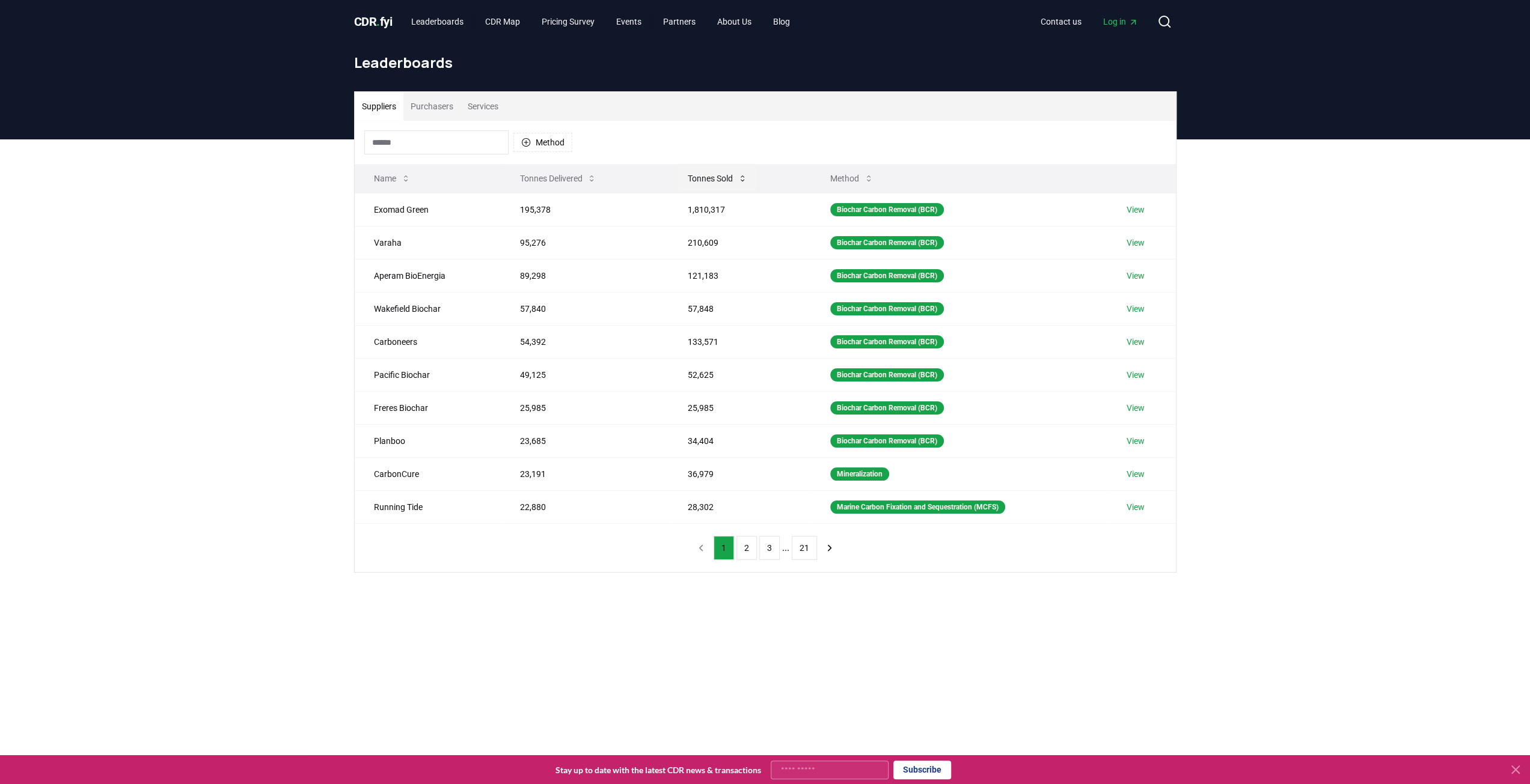
click at [720, 170] on button "Tonnes Sold" at bounding box center [717, 178] width 79 height 24
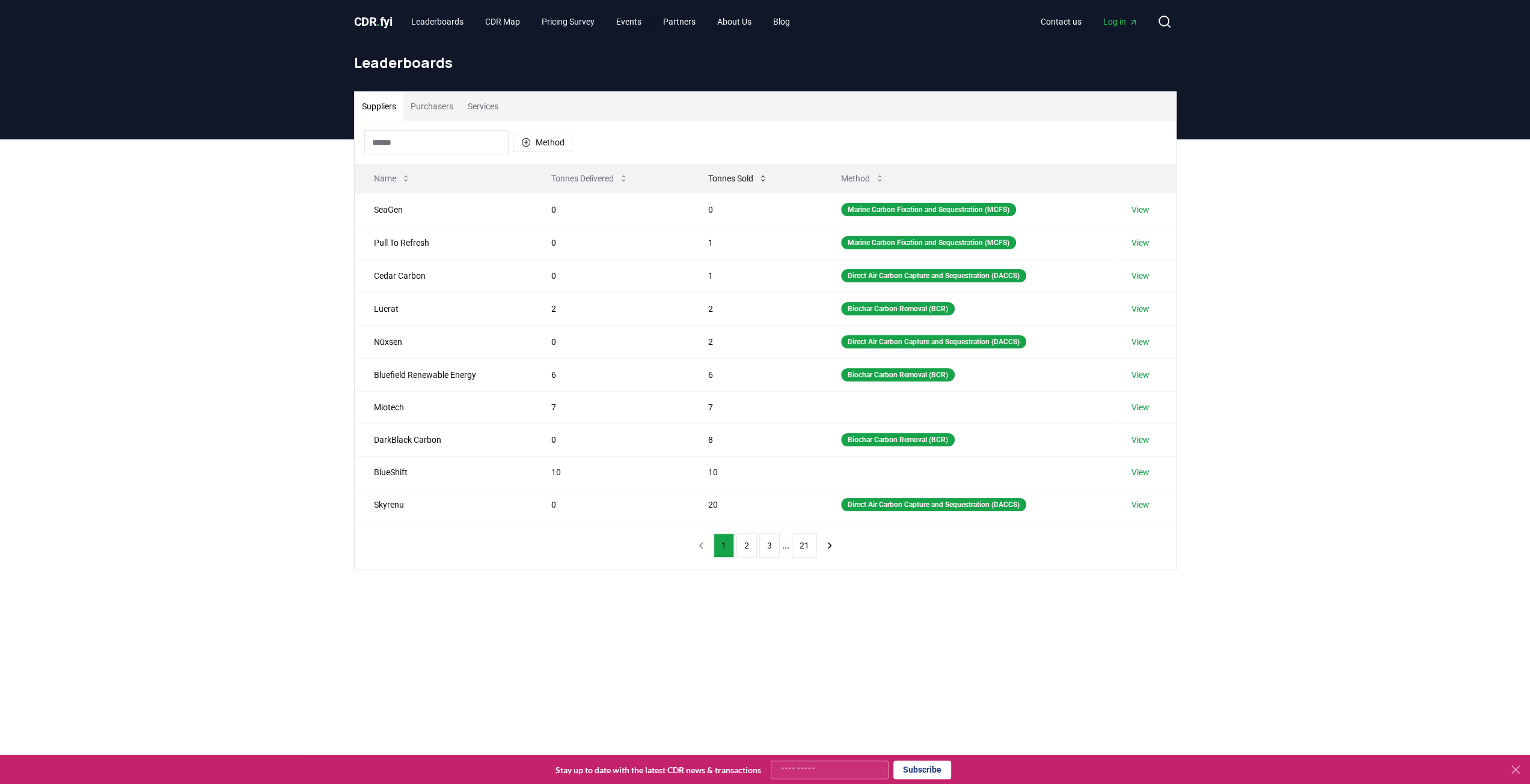
click at [722, 172] on button "Tonnes Sold" at bounding box center [738, 178] width 79 height 24
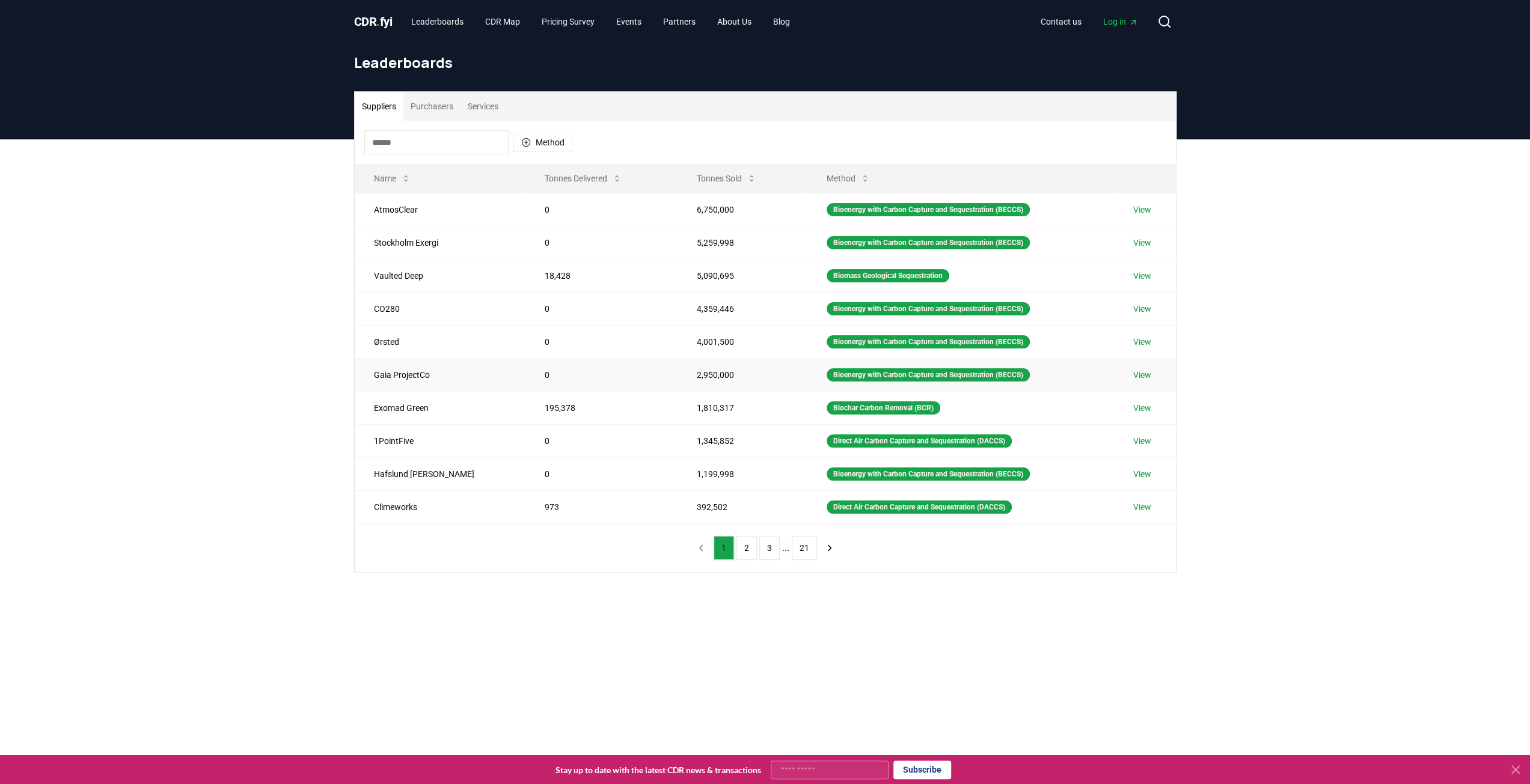
click at [1144, 376] on link "View" at bounding box center [1142, 375] width 18 height 12
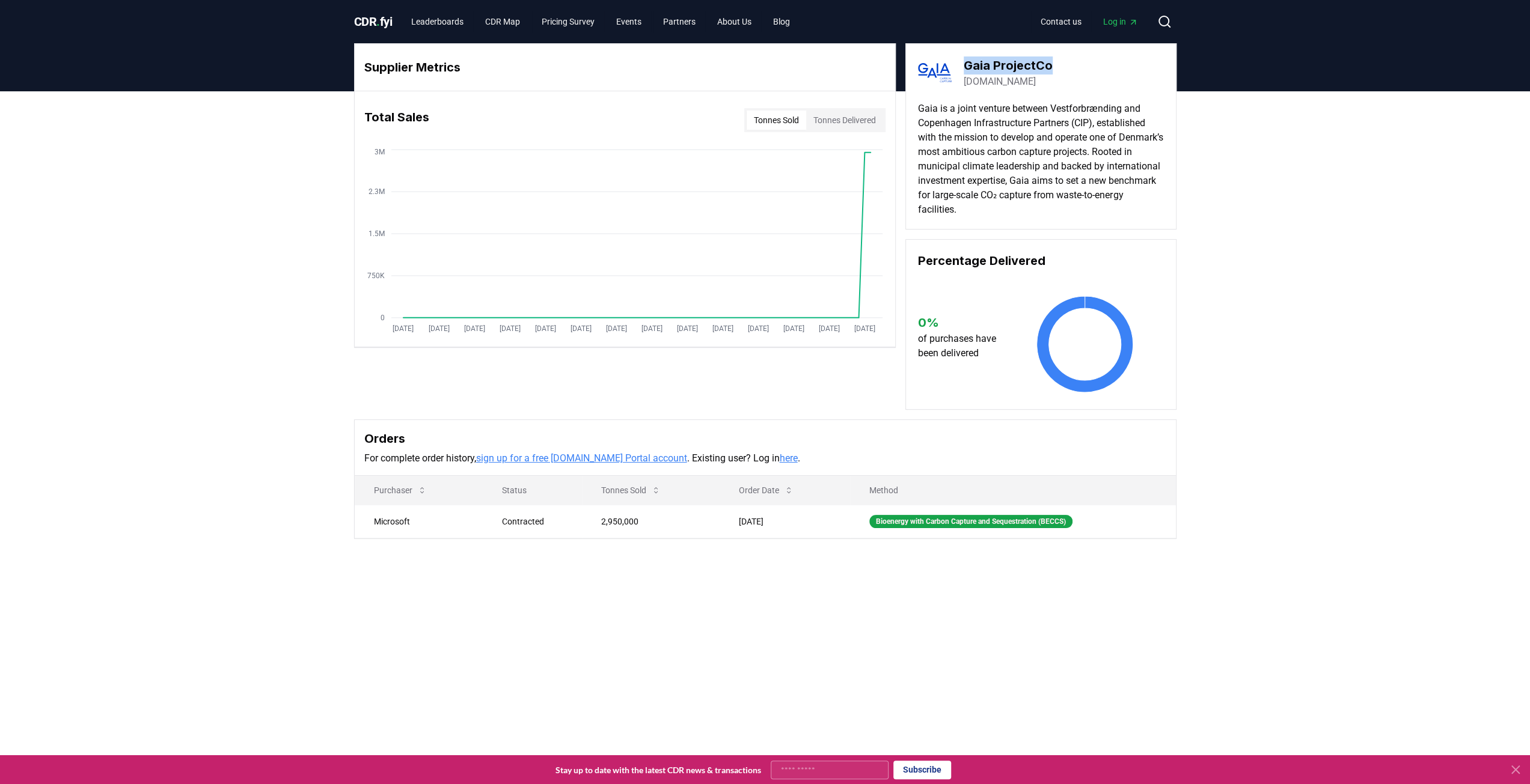
drag, startPoint x: 1049, startPoint y: 66, endPoint x: 962, endPoint y: 63, distance: 87.1
click at [962, 63] on div "Gaia ProjectCo gaia-ccs.dk" at bounding box center [1040, 73] width 246 height 34
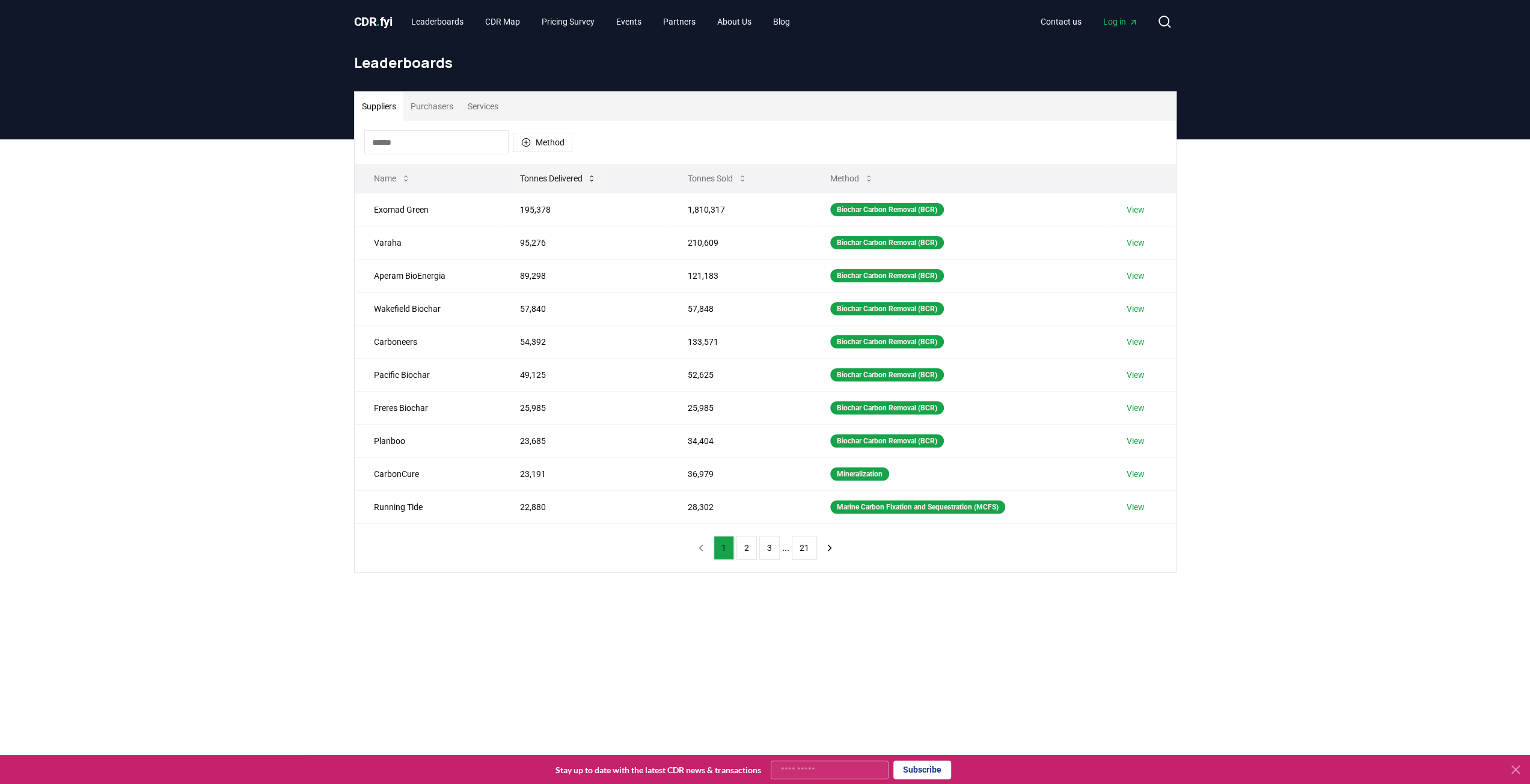
click at [568, 172] on button "Tonnes Delivered" at bounding box center [557, 178] width 96 height 24
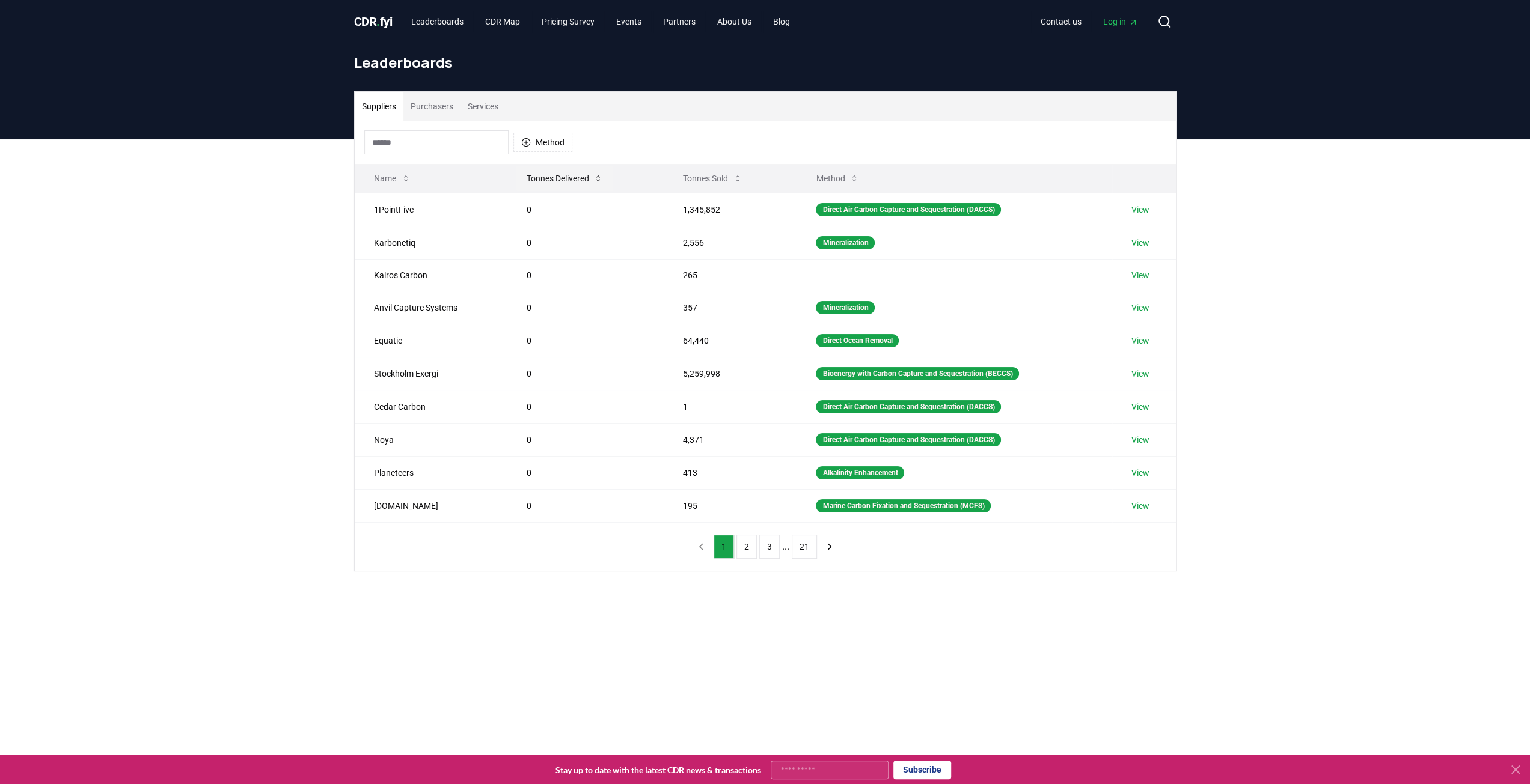
click at [568, 172] on button "Tonnes Delivered" at bounding box center [564, 178] width 96 height 24
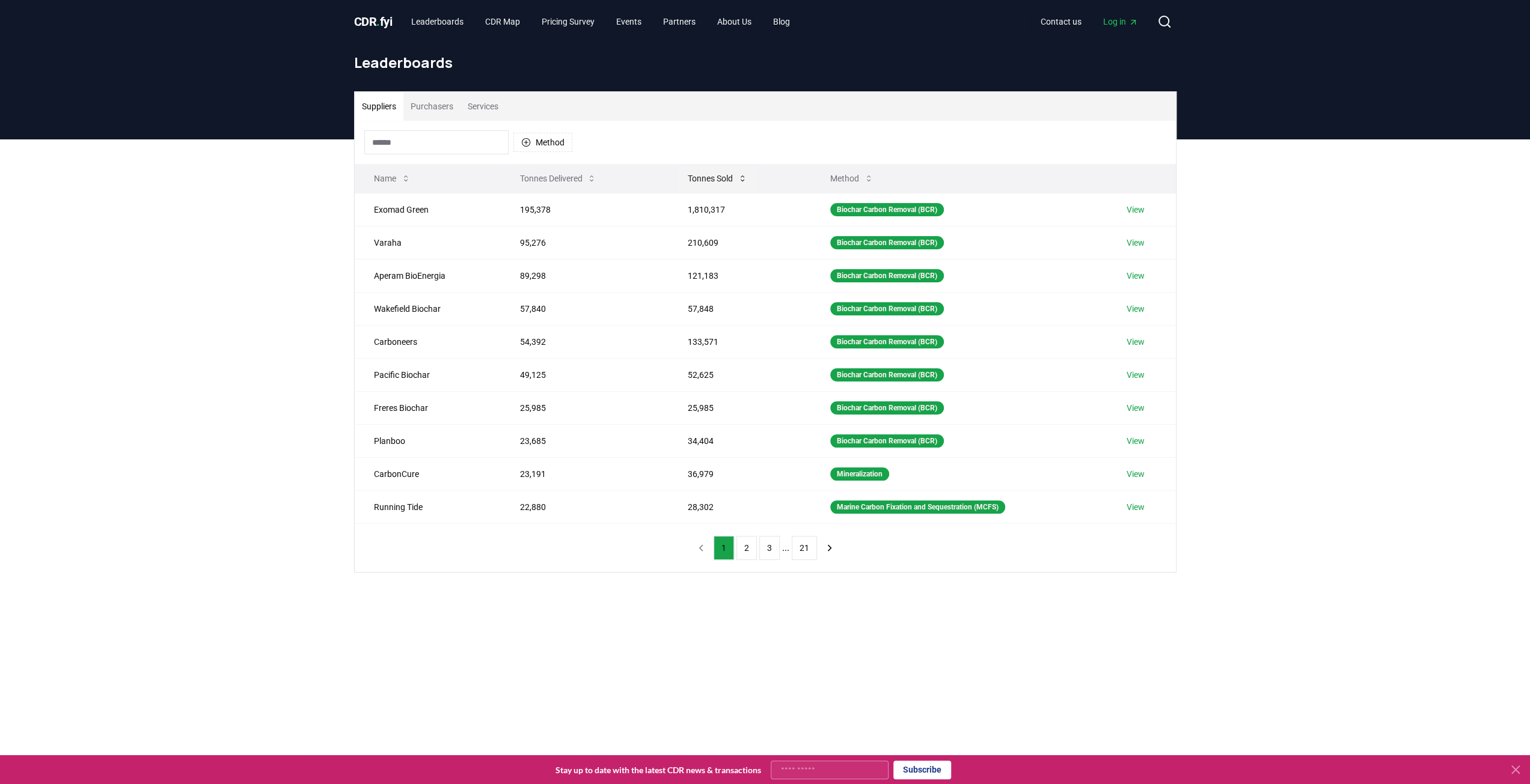
click at [706, 179] on button "Tonnes Sold" at bounding box center [717, 178] width 79 height 24
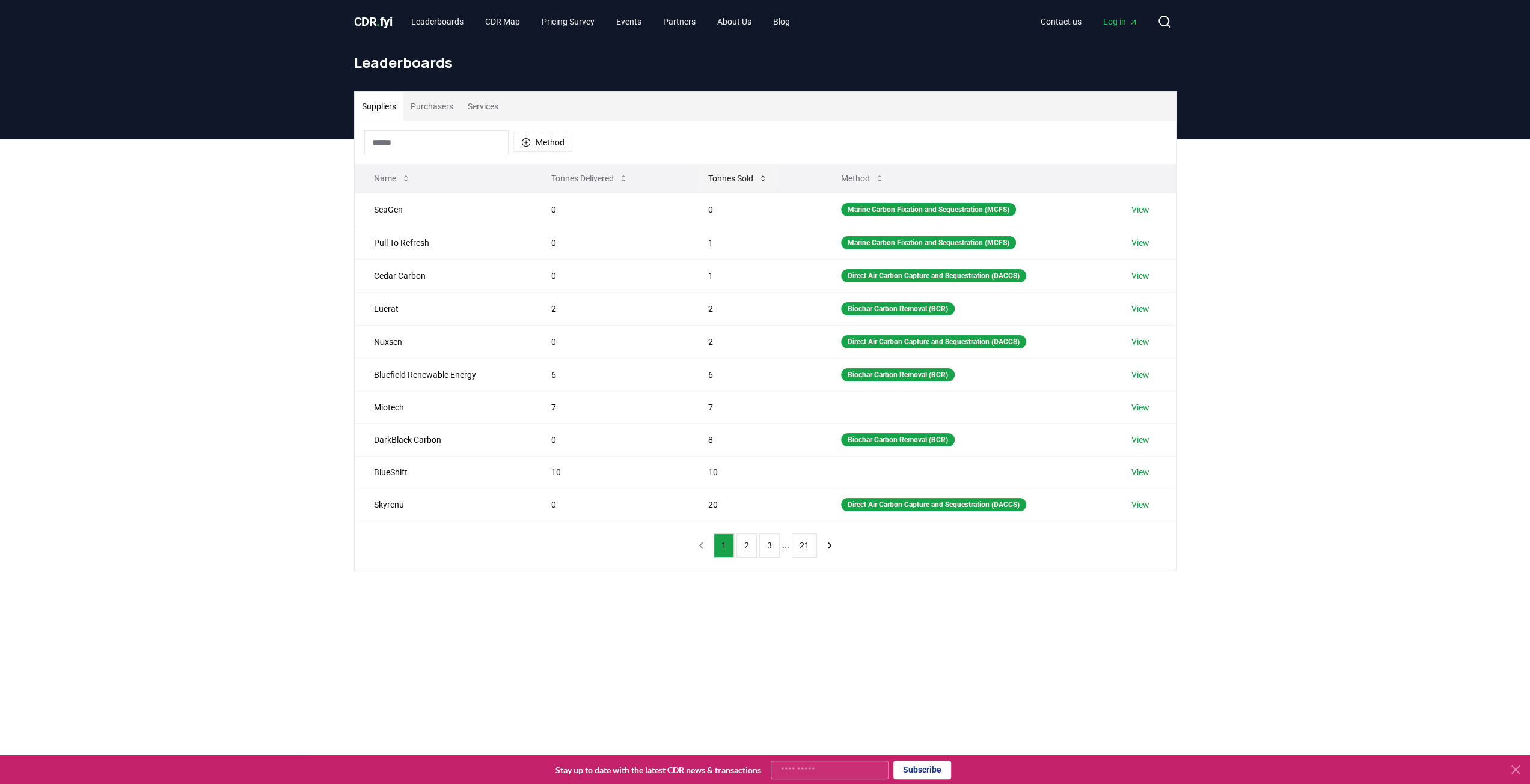
click at [706, 179] on button "Tonnes Sold" at bounding box center [738, 178] width 79 height 24
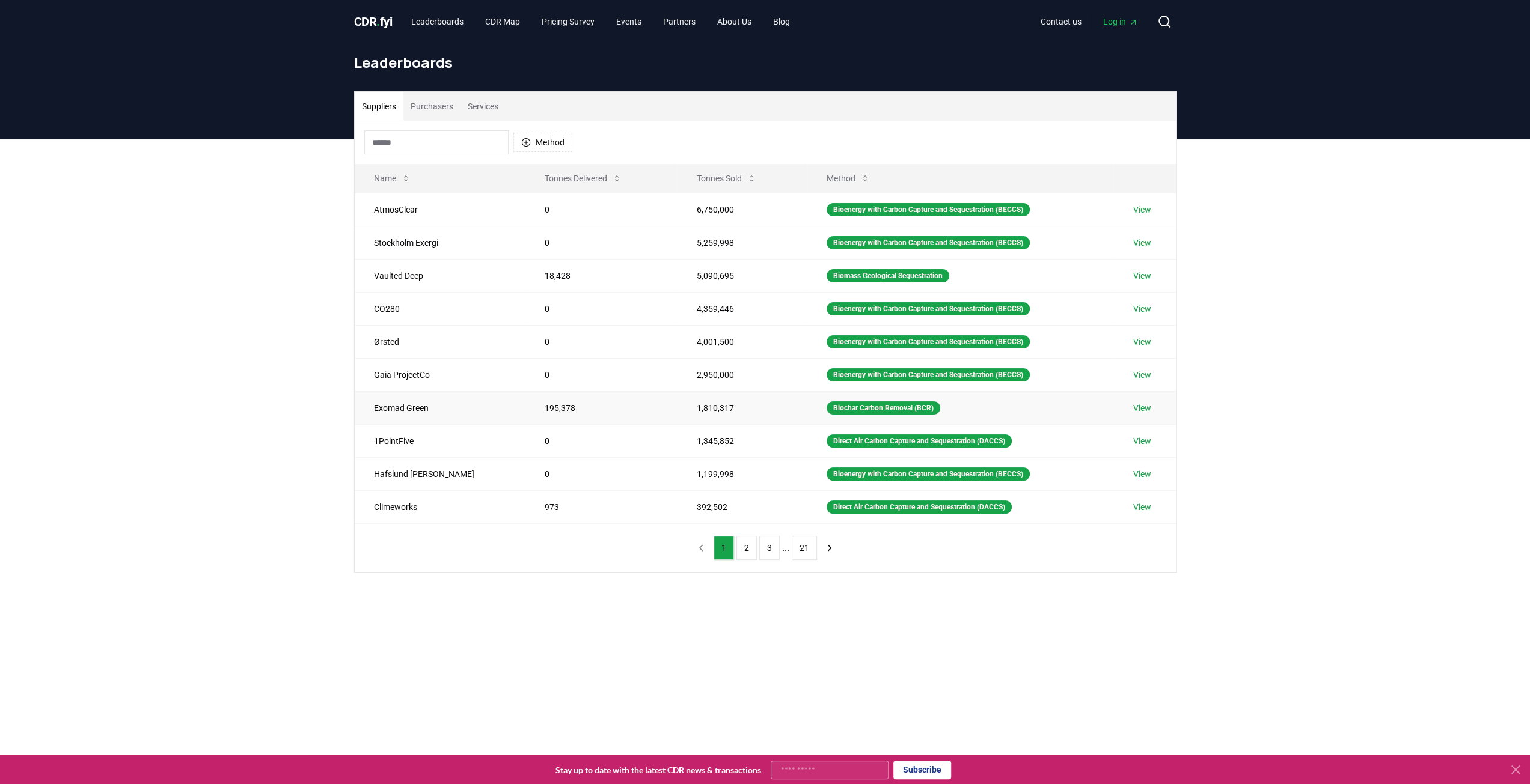
click at [1143, 402] on link "View" at bounding box center [1142, 408] width 18 height 12
click at [1142, 435] on link "View" at bounding box center [1142, 441] width 18 height 12
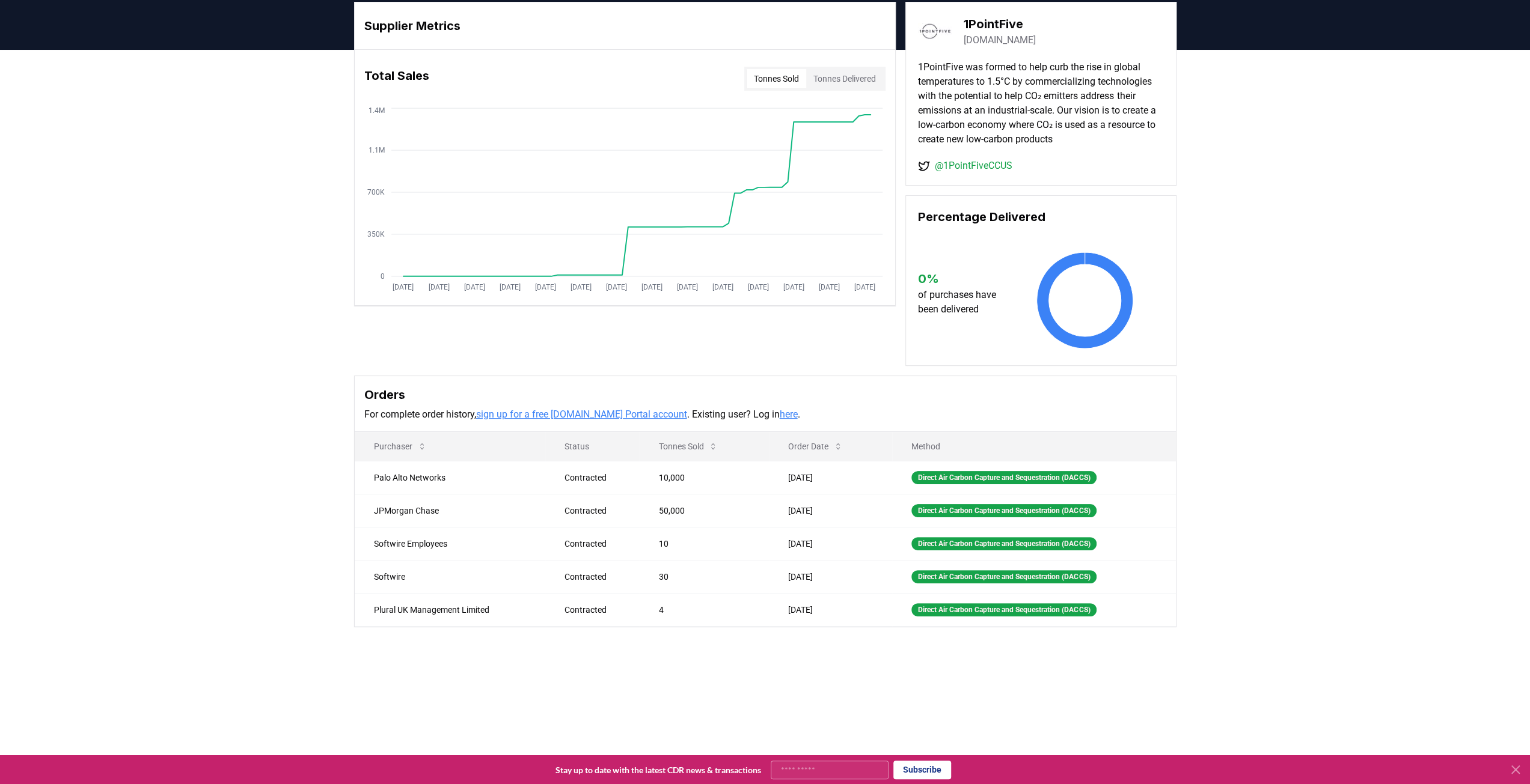
scroll to position [60, 0]
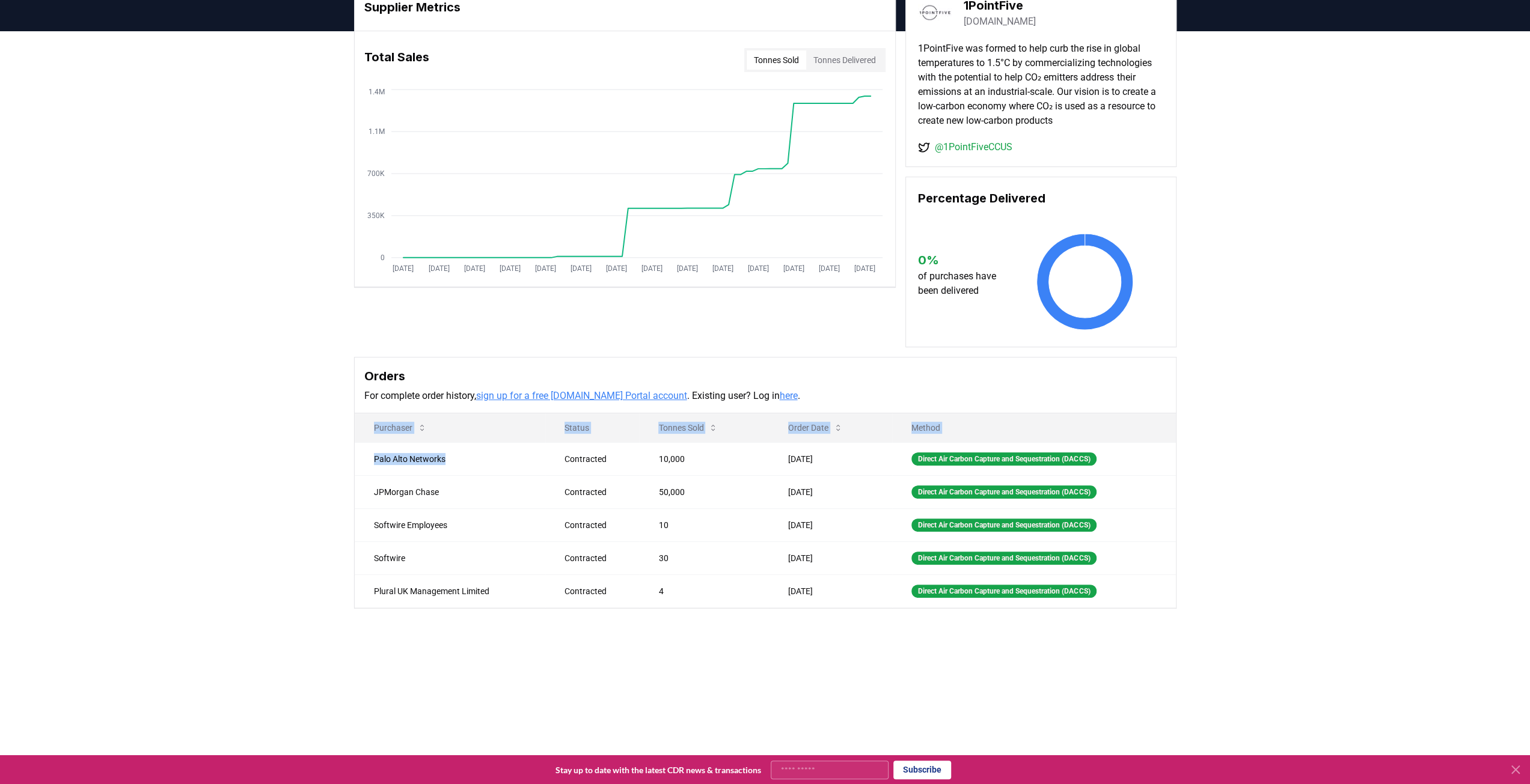
drag, startPoint x: 445, startPoint y: 457, endPoint x: 325, endPoint y: 458, distance: 120.0
click at [325, 458] on div "Supplier Metrics Total Sales Tonnes Sold Tonnes Delivered [DATE] [DATE] [DATE] …" at bounding box center [765, 344] width 1530 height 625
click at [390, 458] on td "Palo Alto Networks" at bounding box center [450, 458] width 191 height 33
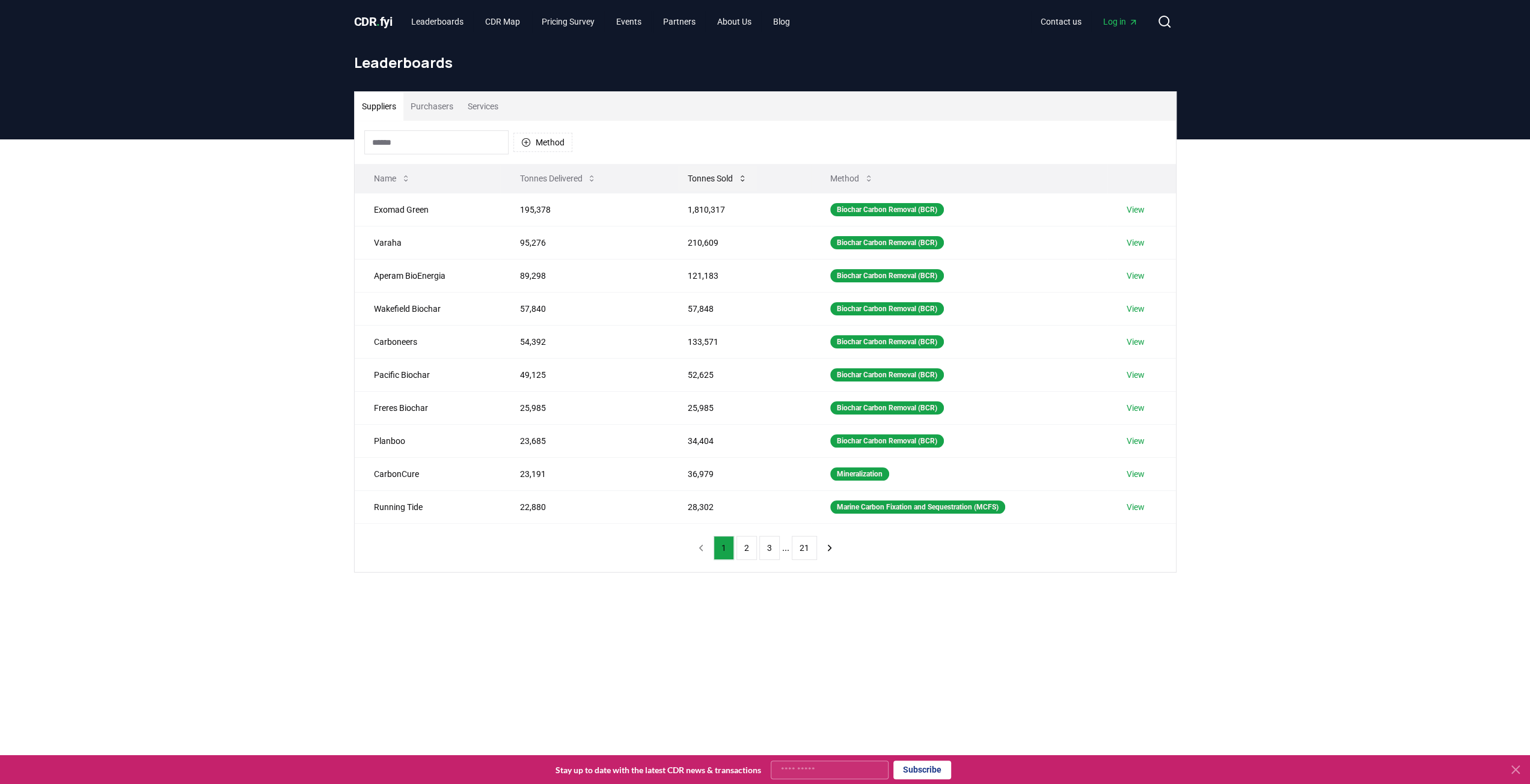
click at [697, 181] on button "Tonnes Sold" at bounding box center [717, 178] width 79 height 24
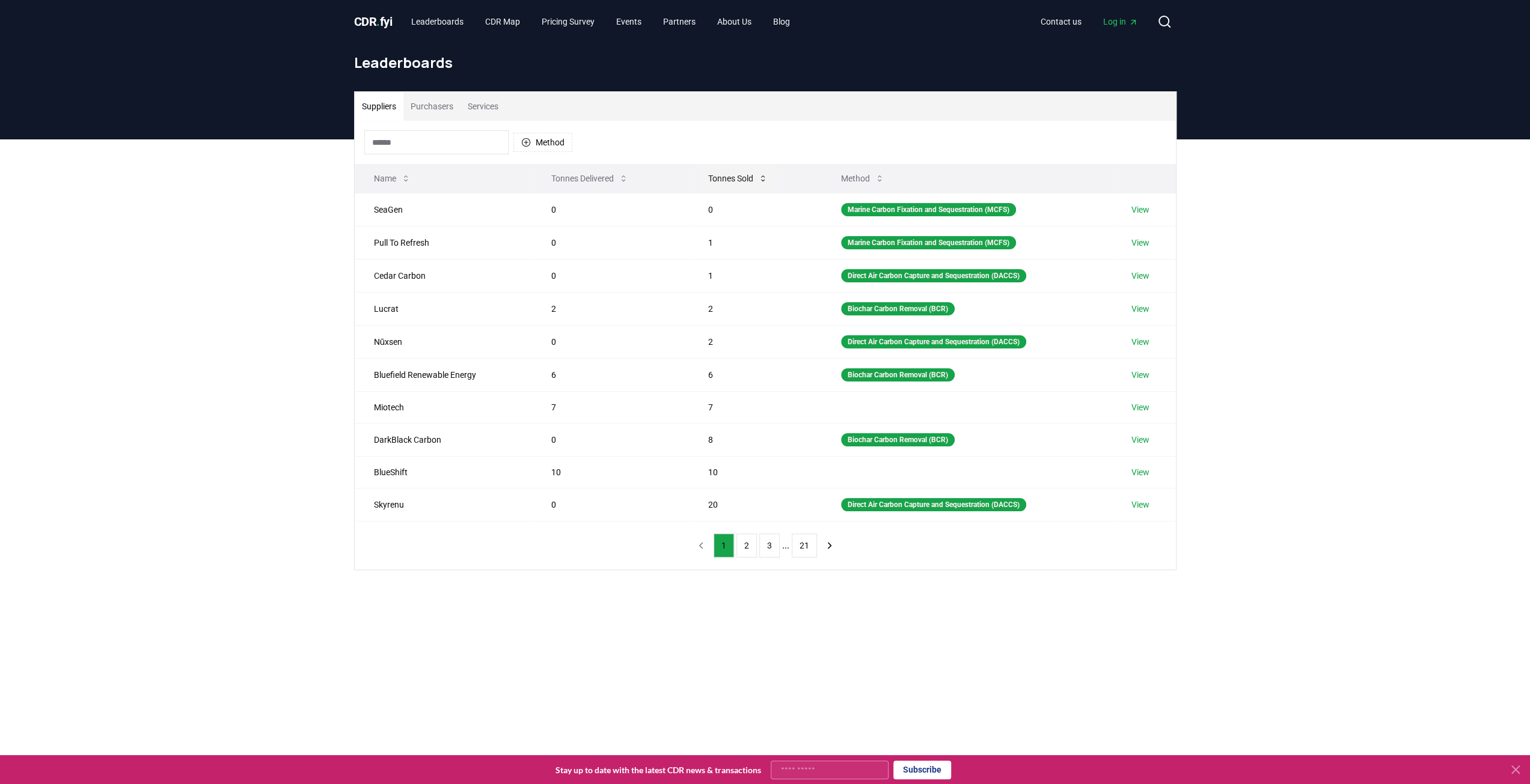
click at [699, 181] on button "Tonnes Sold" at bounding box center [738, 178] width 79 height 24
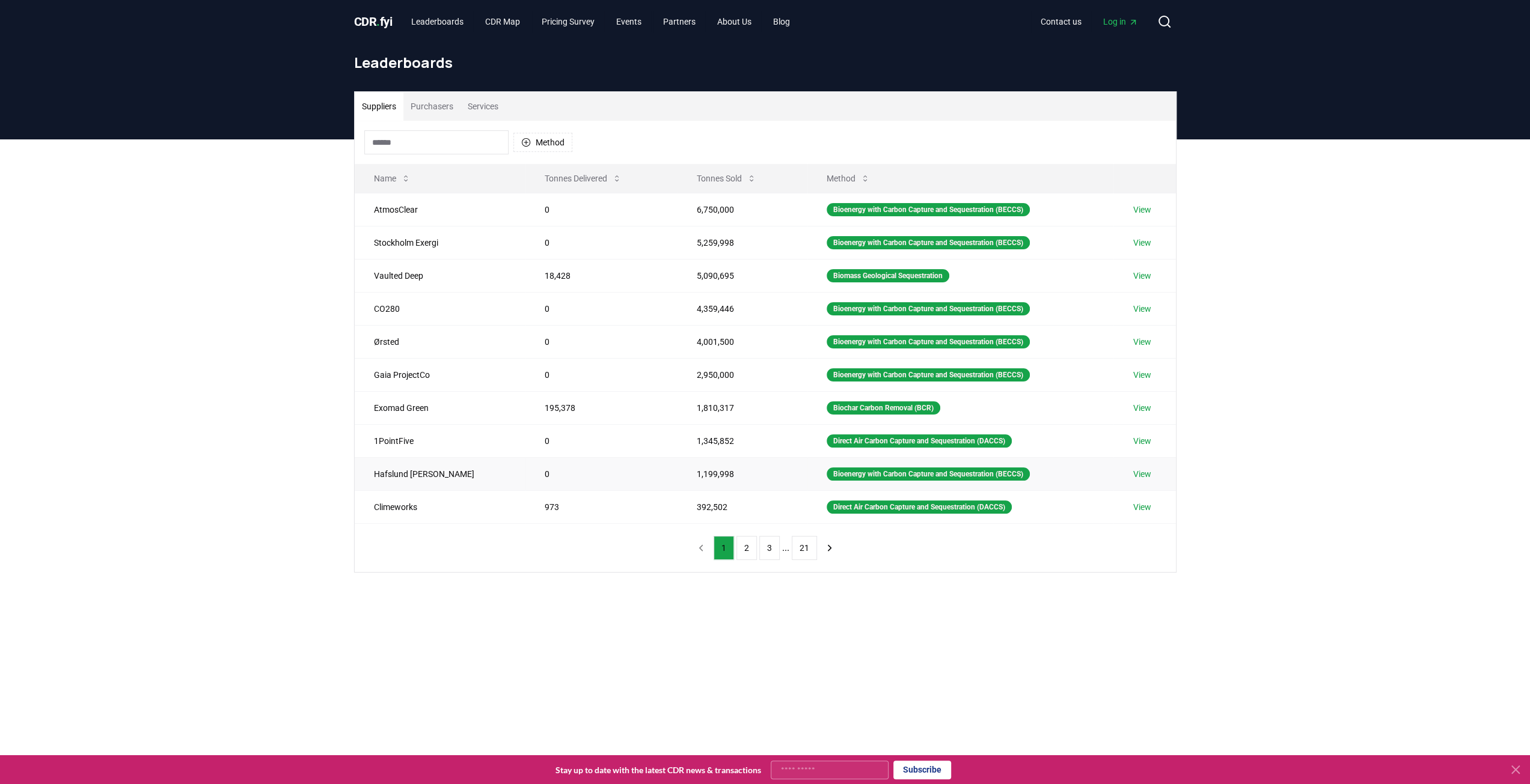
click at [418, 469] on td "Hafslund [PERSON_NAME]" at bounding box center [440, 473] width 171 height 33
click at [1138, 468] on link "View" at bounding box center [1142, 474] width 18 height 12
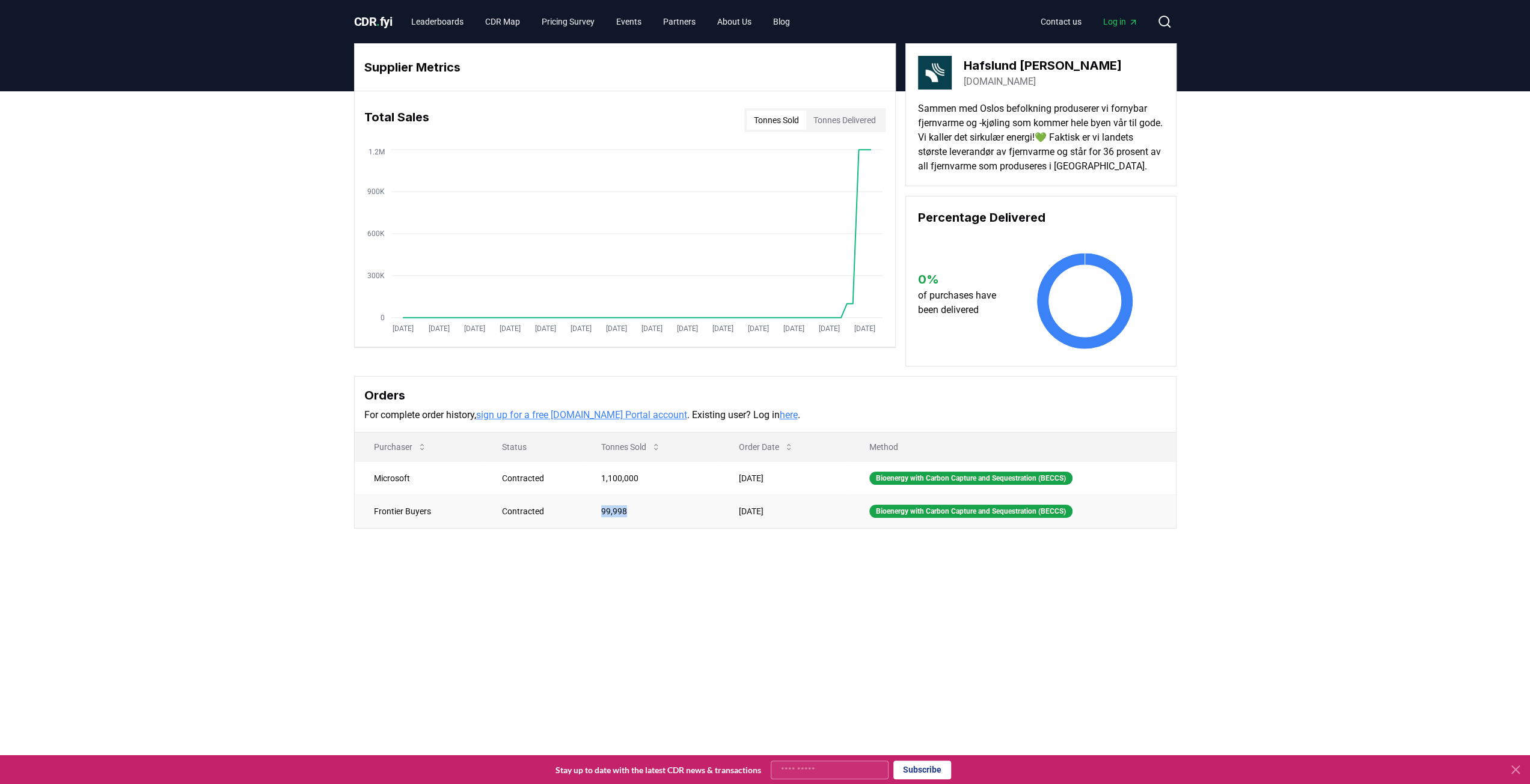
drag, startPoint x: 617, startPoint y: 507, endPoint x: 586, endPoint y: 503, distance: 31.3
click at [586, 503] on td "99,998" at bounding box center [650, 511] width 137 height 33
click at [608, 509] on td "99,998" at bounding box center [650, 511] width 137 height 33
drag, startPoint x: 1058, startPoint y: 64, endPoint x: 962, endPoint y: 68, distance: 96.1
click at [962, 68] on div "Hafslund Celsio hafslund.no" at bounding box center [1040, 73] width 246 height 34
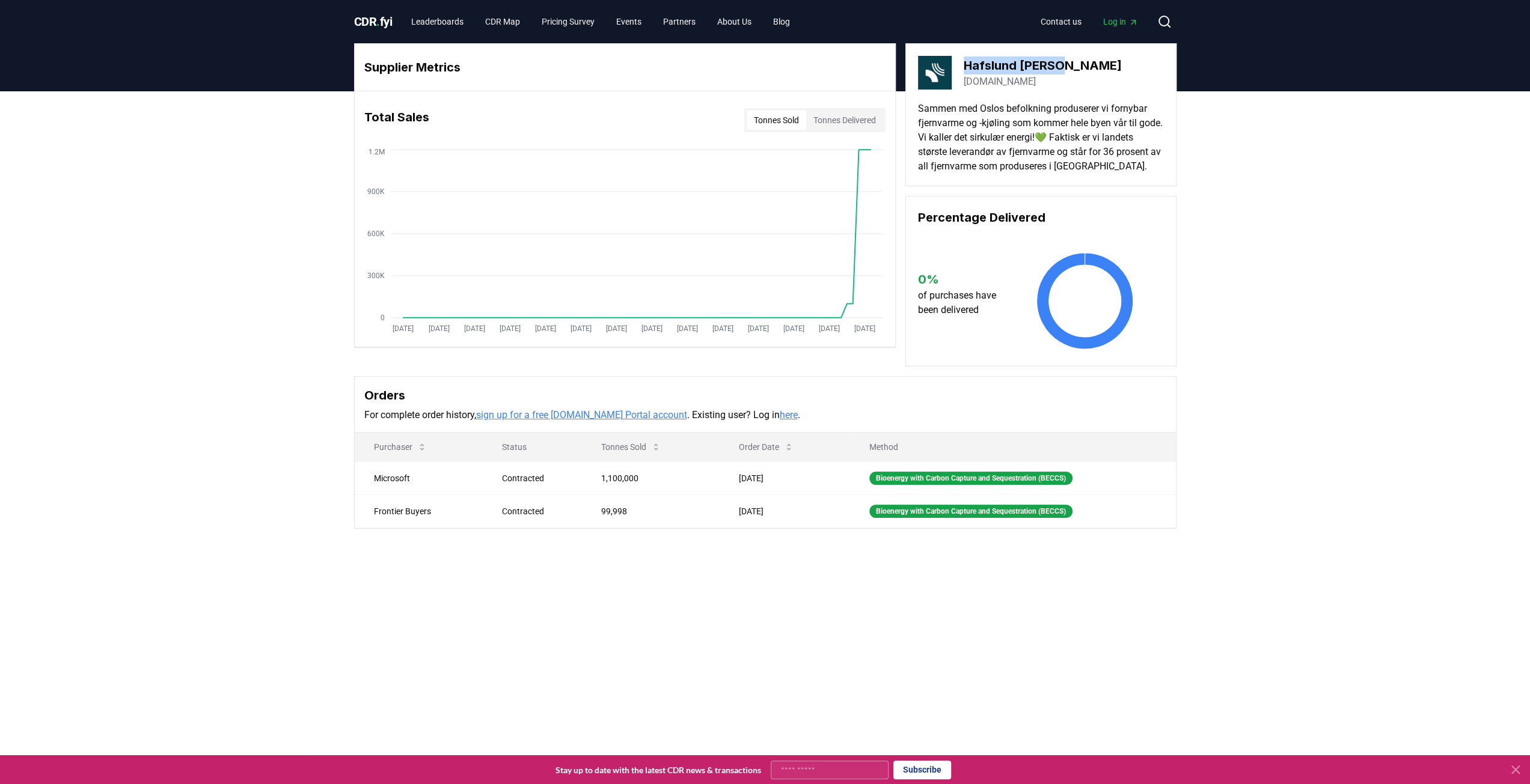
copy h3 "Hafslund [PERSON_NAME]"
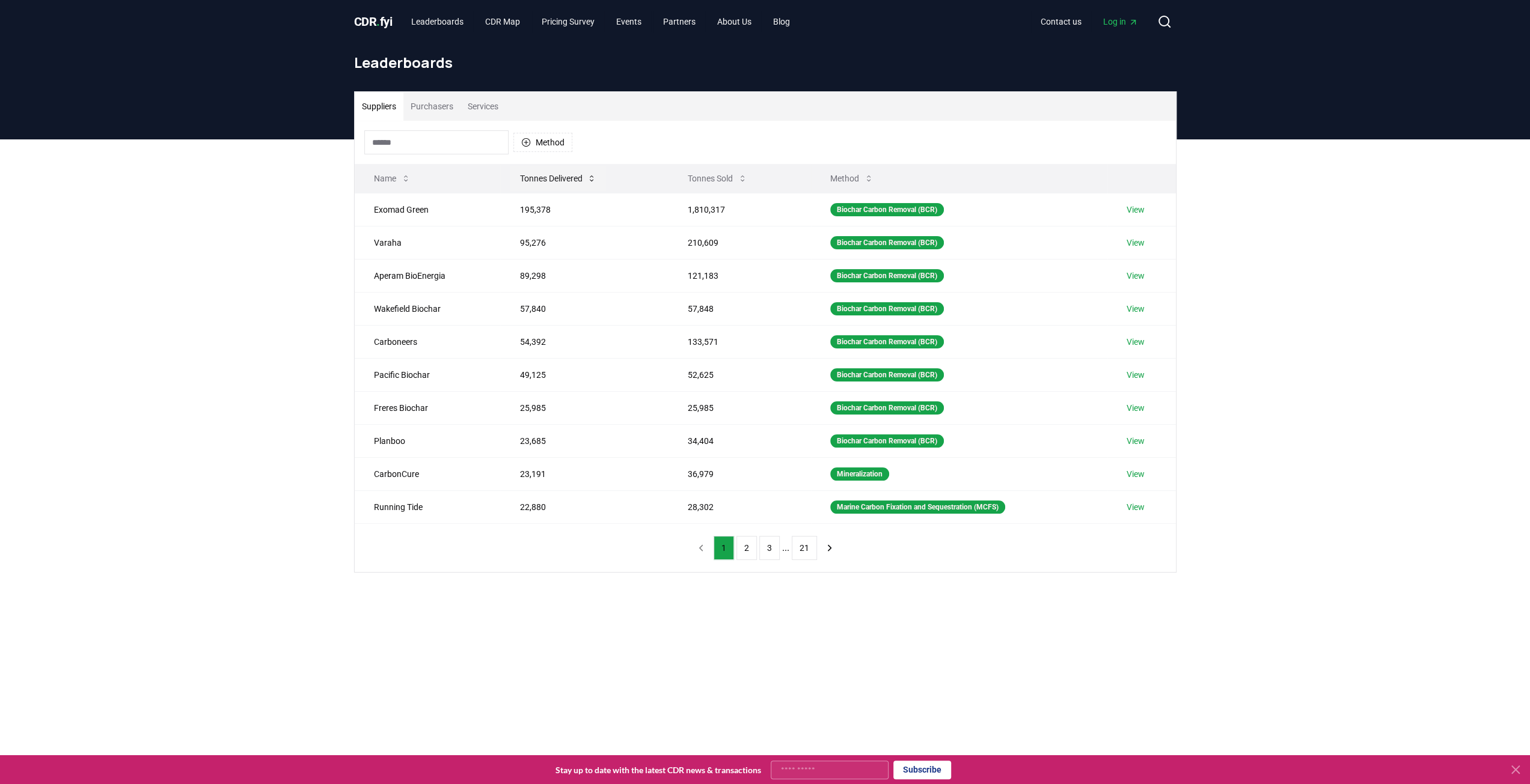
click at [566, 175] on button "Tonnes Delivered" at bounding box center [557, 178] width 96 height 24
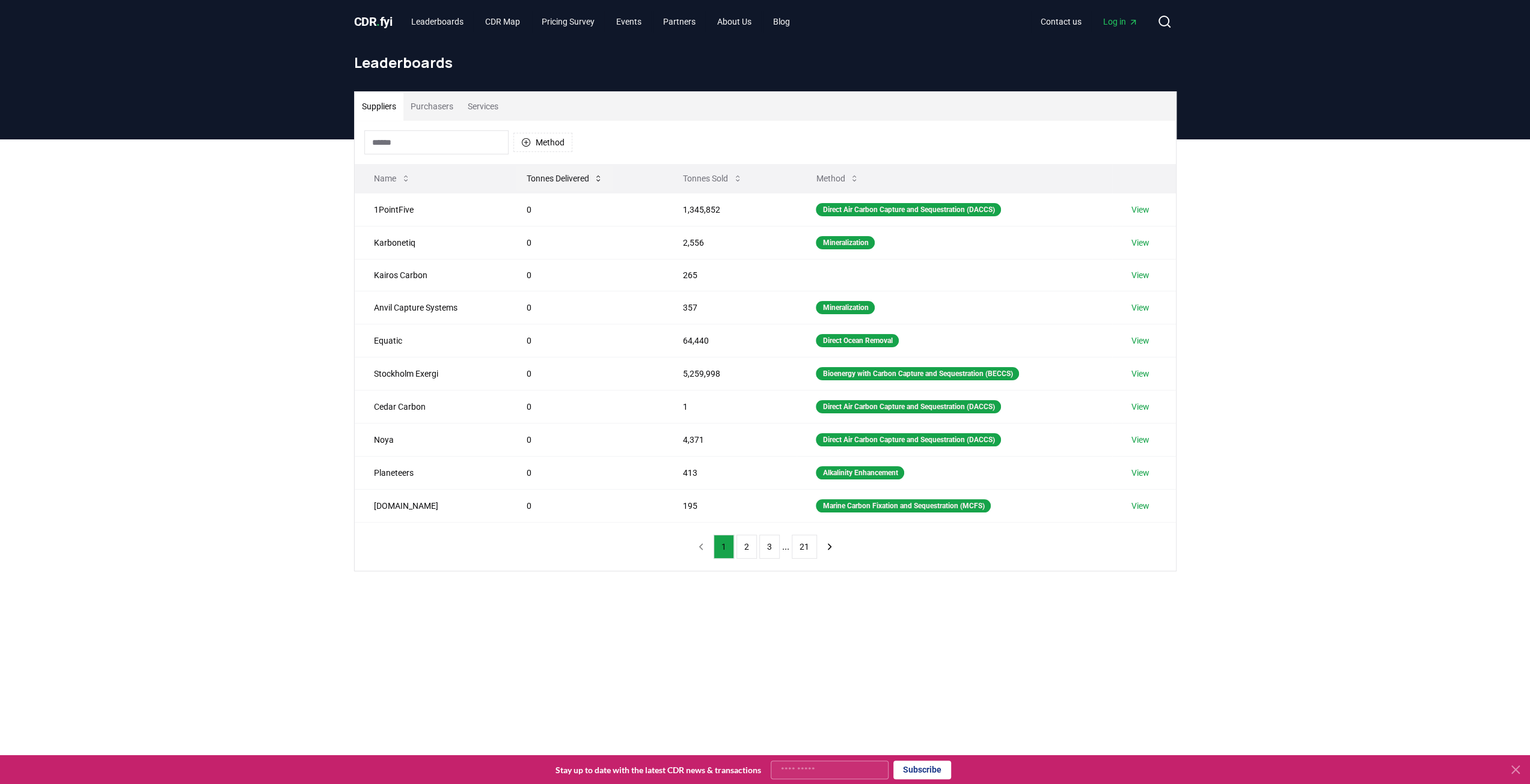
click at [566, 175] on button "Tonnes Delivered" at bounding box center [564, 178] width 96 height 24
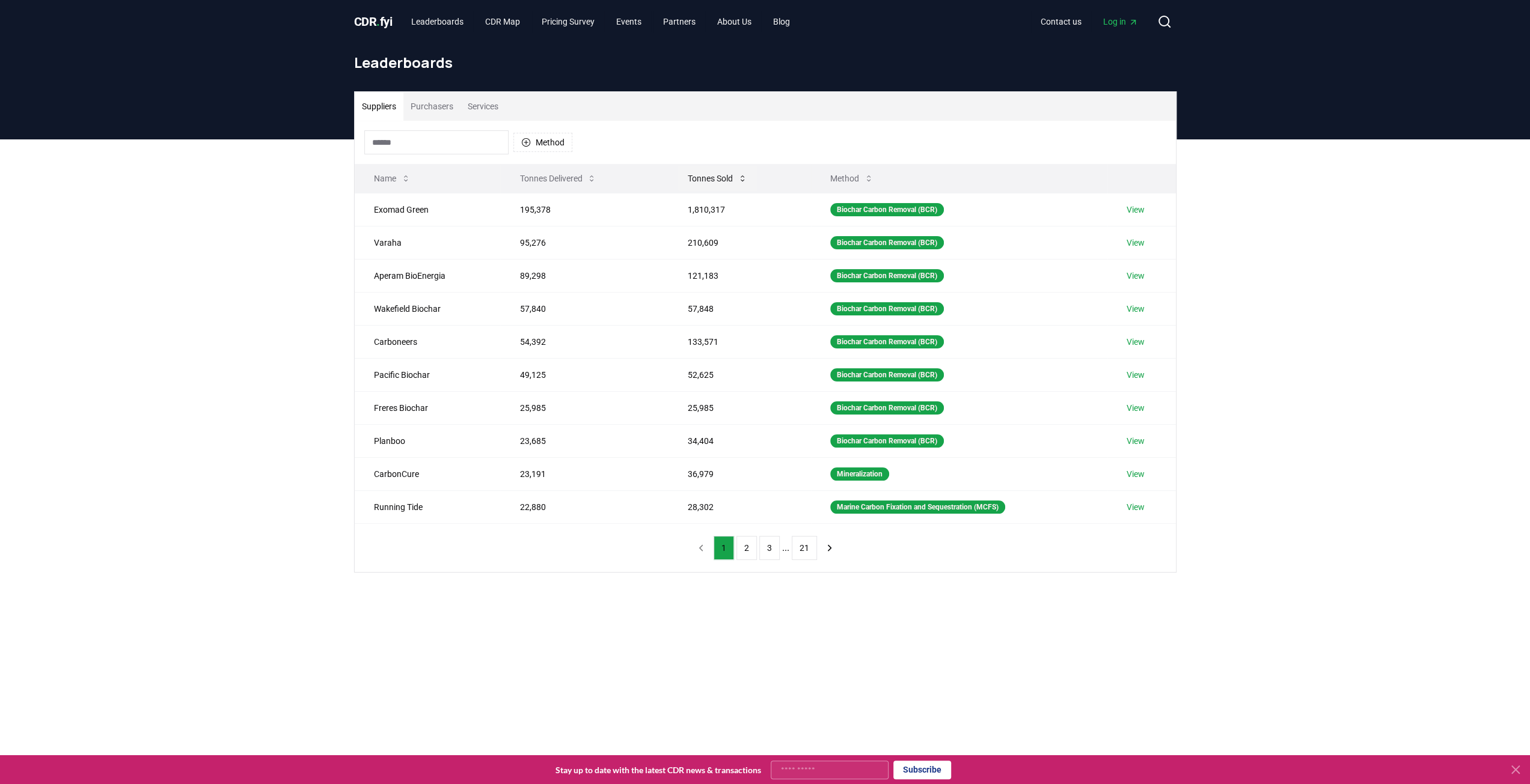
click at [704, 177] on button "Tonnes Sold" at bounding box center [717, 178] width 79 height 24
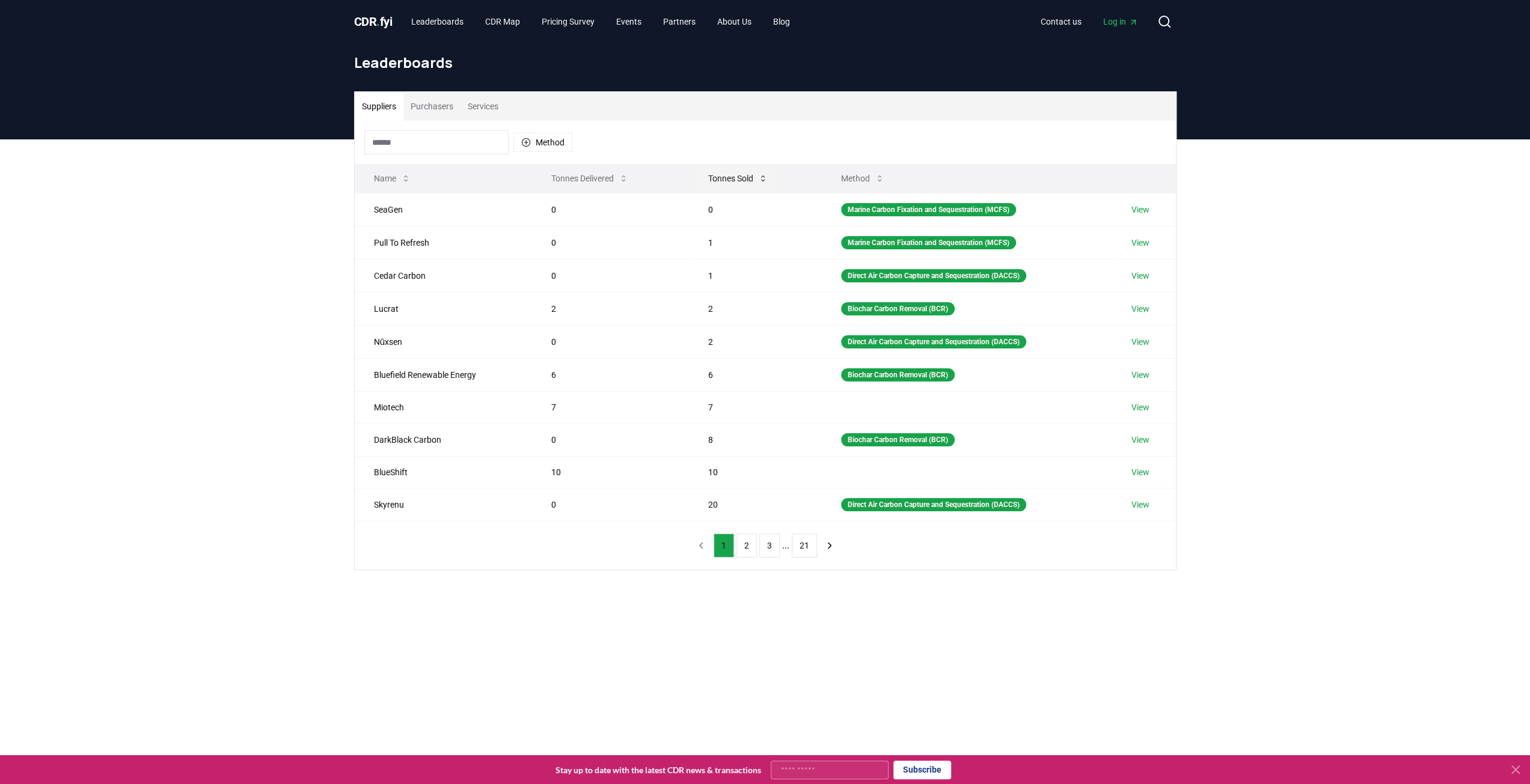
click at [712, 177] on button "Tonnes Sold" at bounding box center [738, 178] width 79 height 24
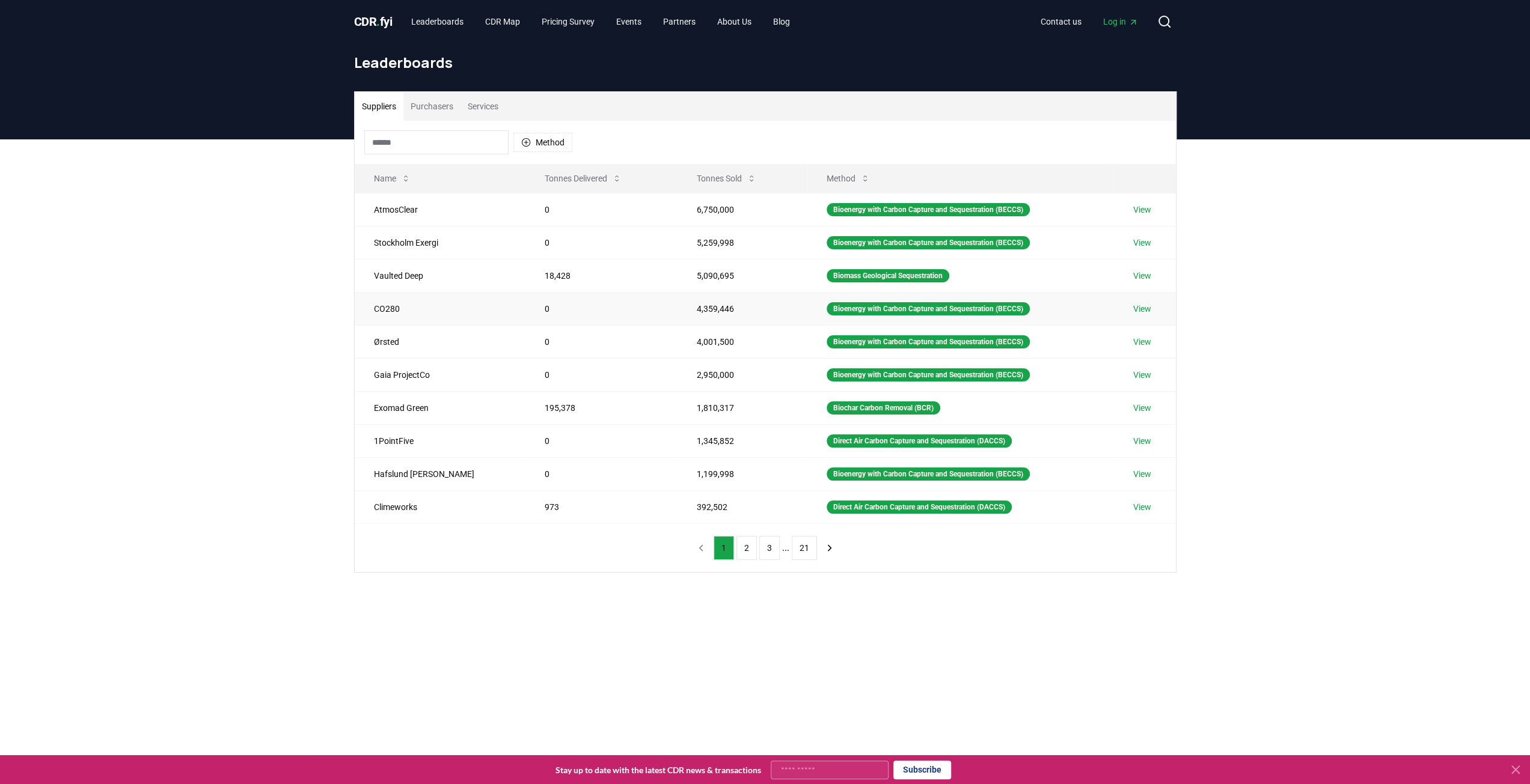
click at [1144, 304] on link "View" at bounding box center [1142, 309] width 18 height 12
click at [1138, 504] on link "View" at bounding box center [1142, 507] width 18 height 12
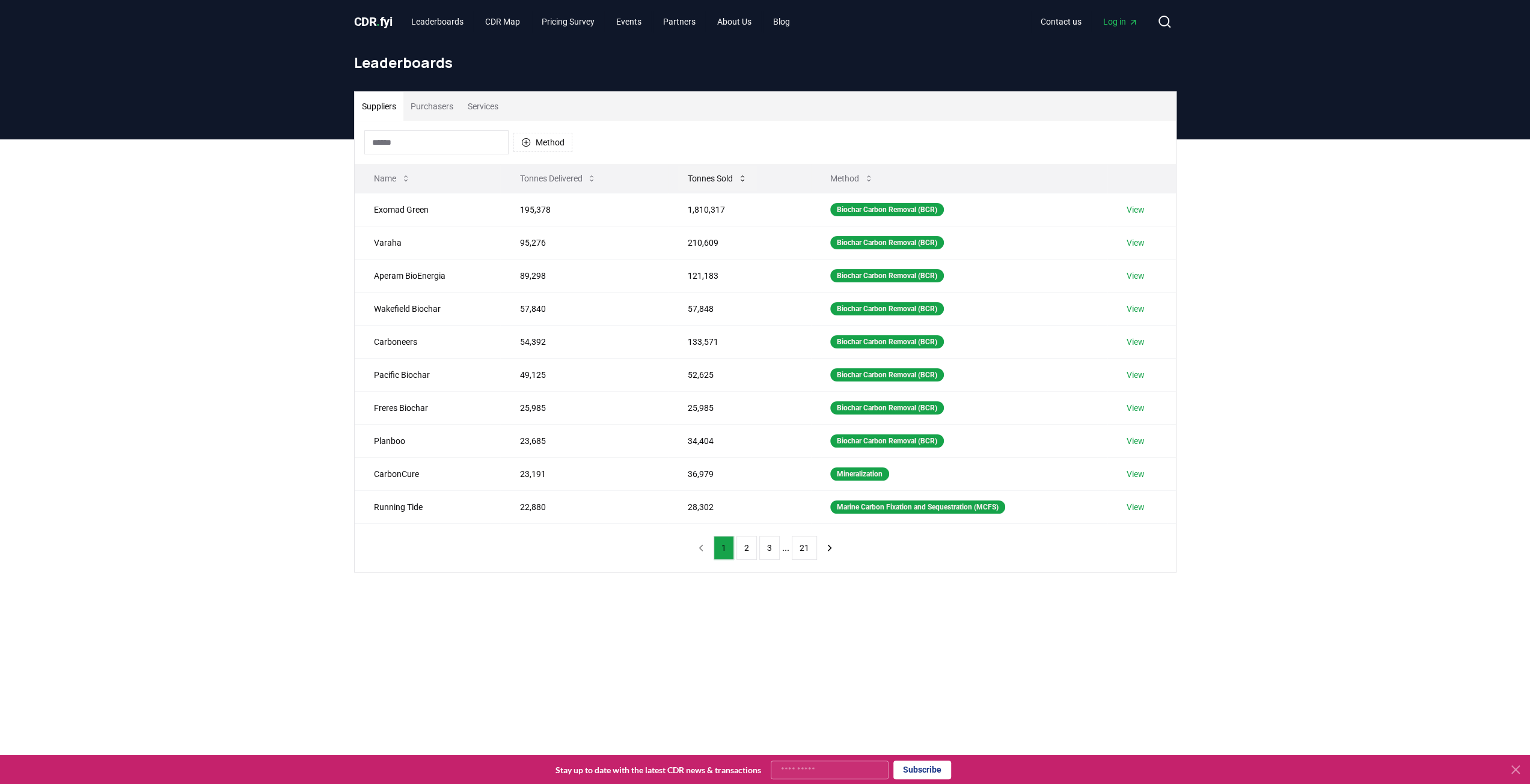
click at [704, 169] on button "Tonnes Sold" at bounding box center [717, 178] width 79 height 24
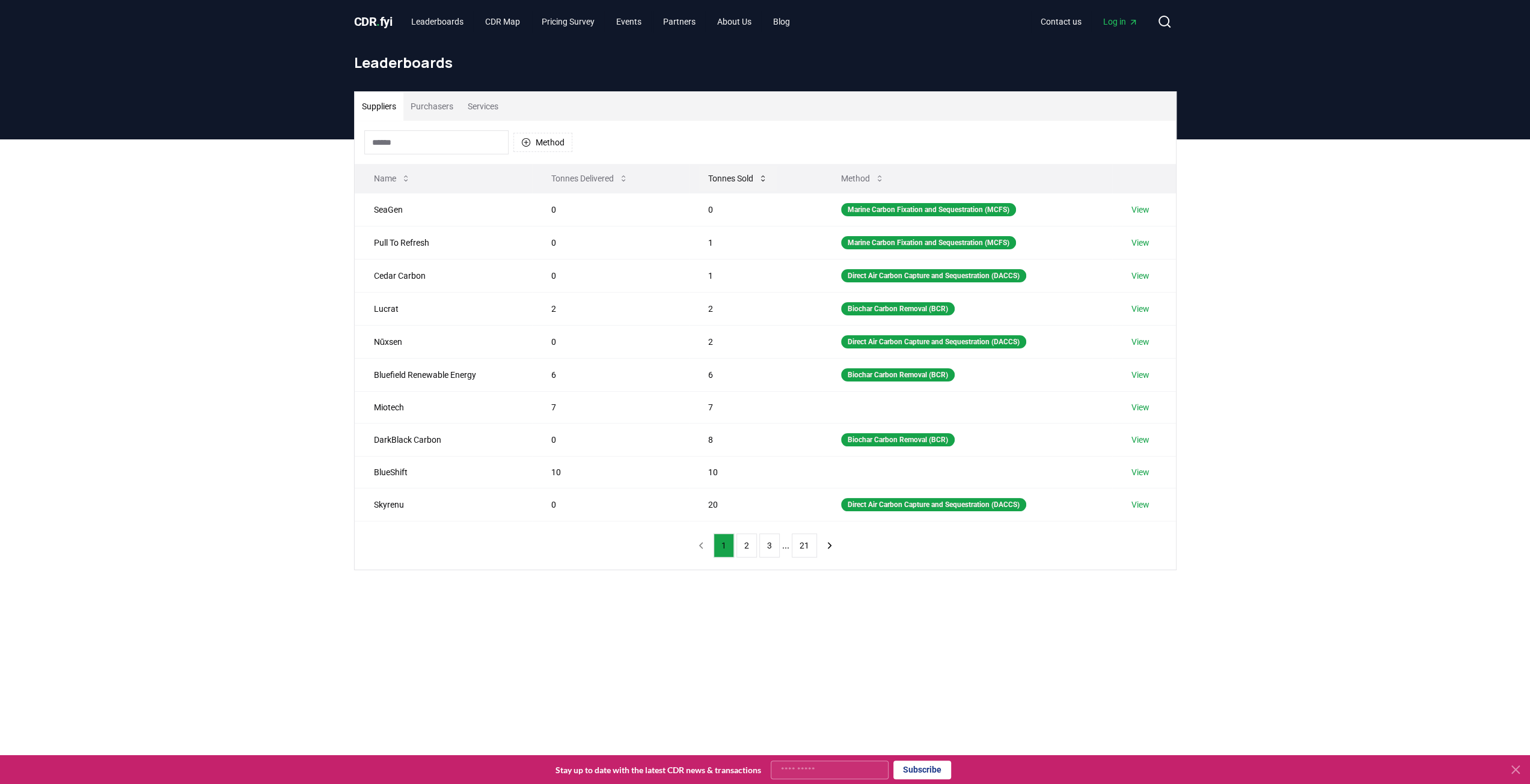
click at [711, 175] on button "Tonnes Sold" at bounding box center [738, 178] width 79 height 24
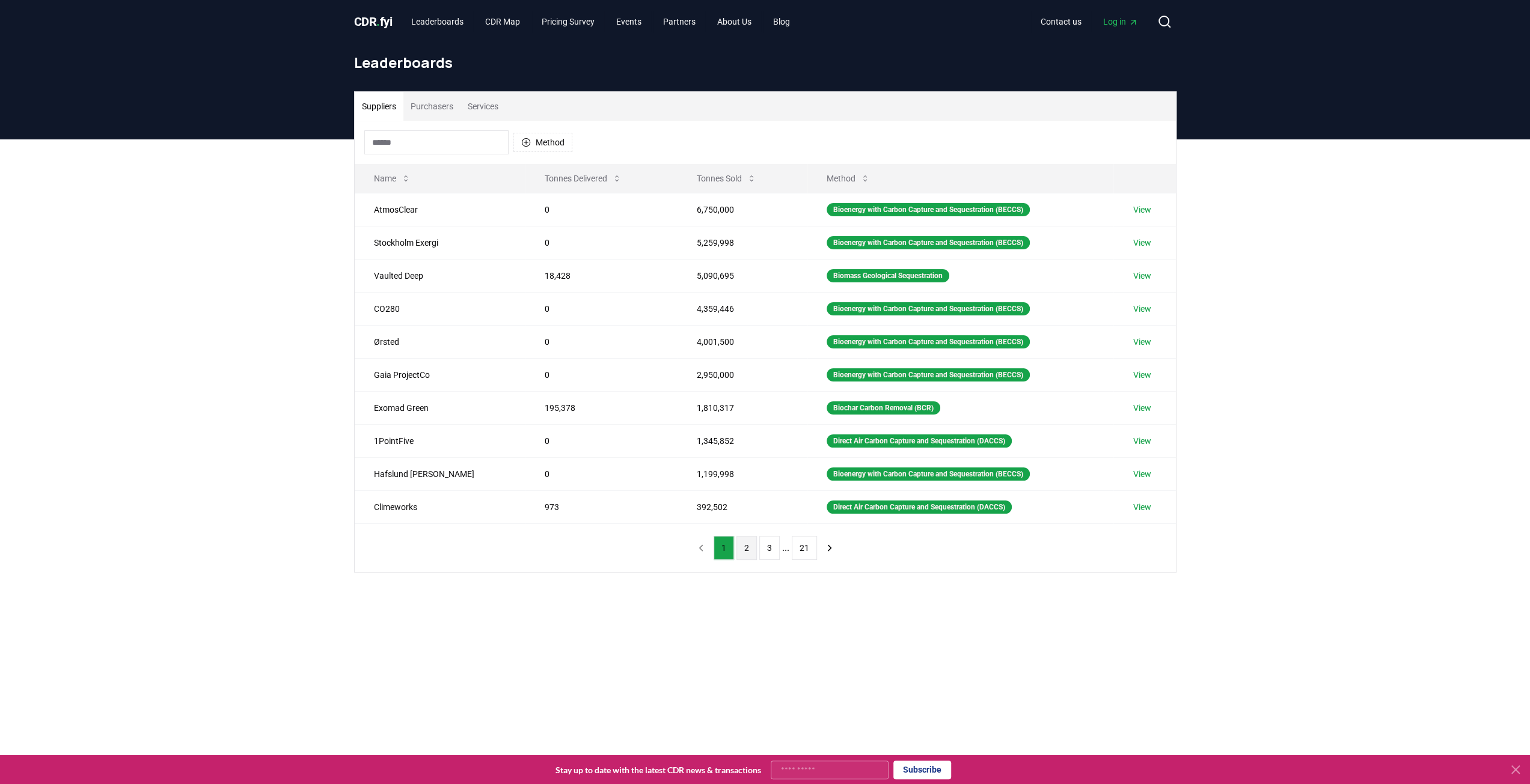
click at [750, 540] on button "2" at bounding box center [747, 547] width 21 height 24
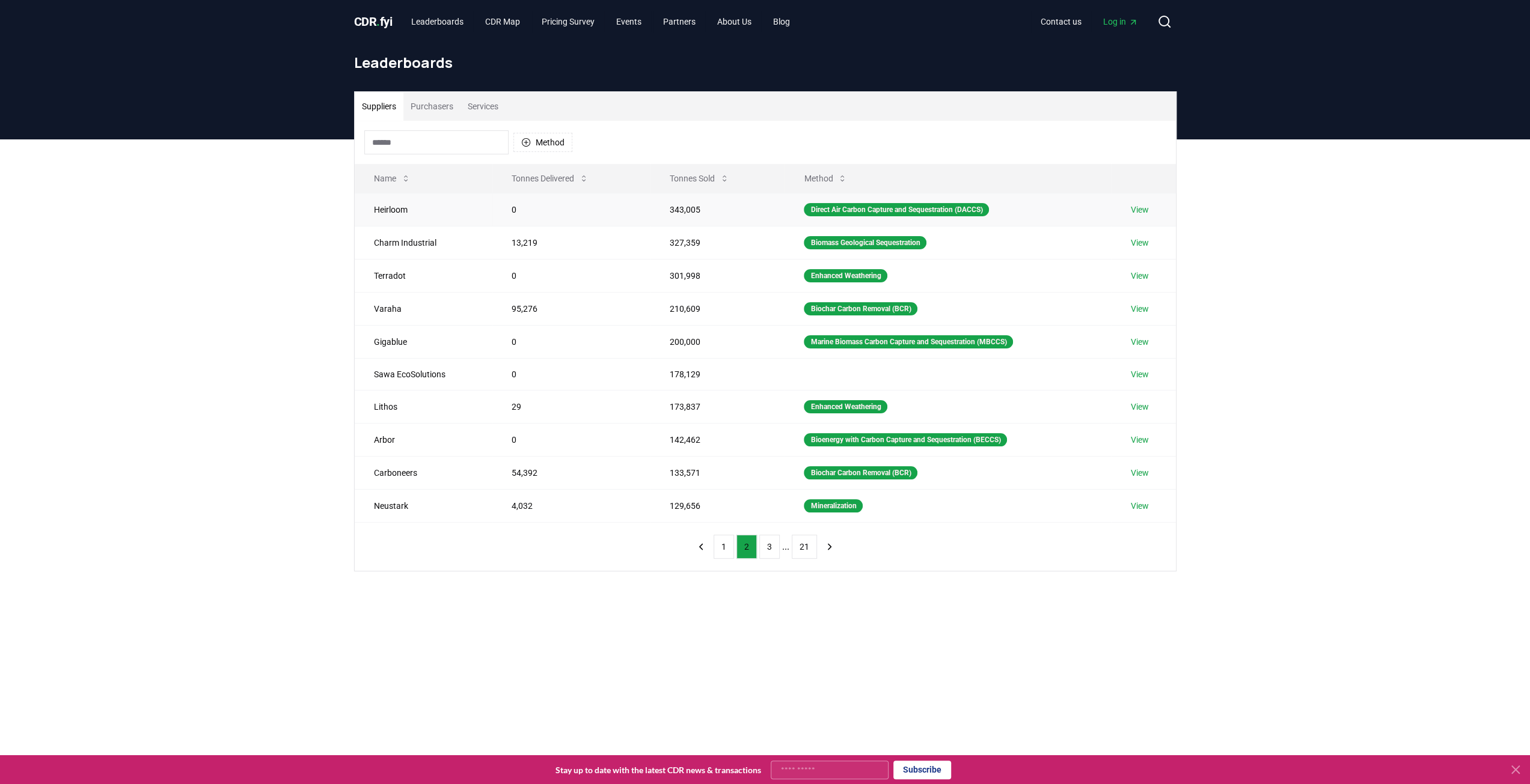
click at [1135, 210] on link "View" at bounding box center [1139, 210] width 18 height 12
click at [1146, 239] on link "View" at bounding box center [1139, 242] width 18 height 12
click at [1146, 273] on link "View" at bounding box center [1139, 276] width 18 height 12
click at [1148, 304] on link "View" at bounding box center [1139, 309] width 18 height 12
click at [1138, 336] on link "View" at bounding box center [1139, 342] width 18 height 12
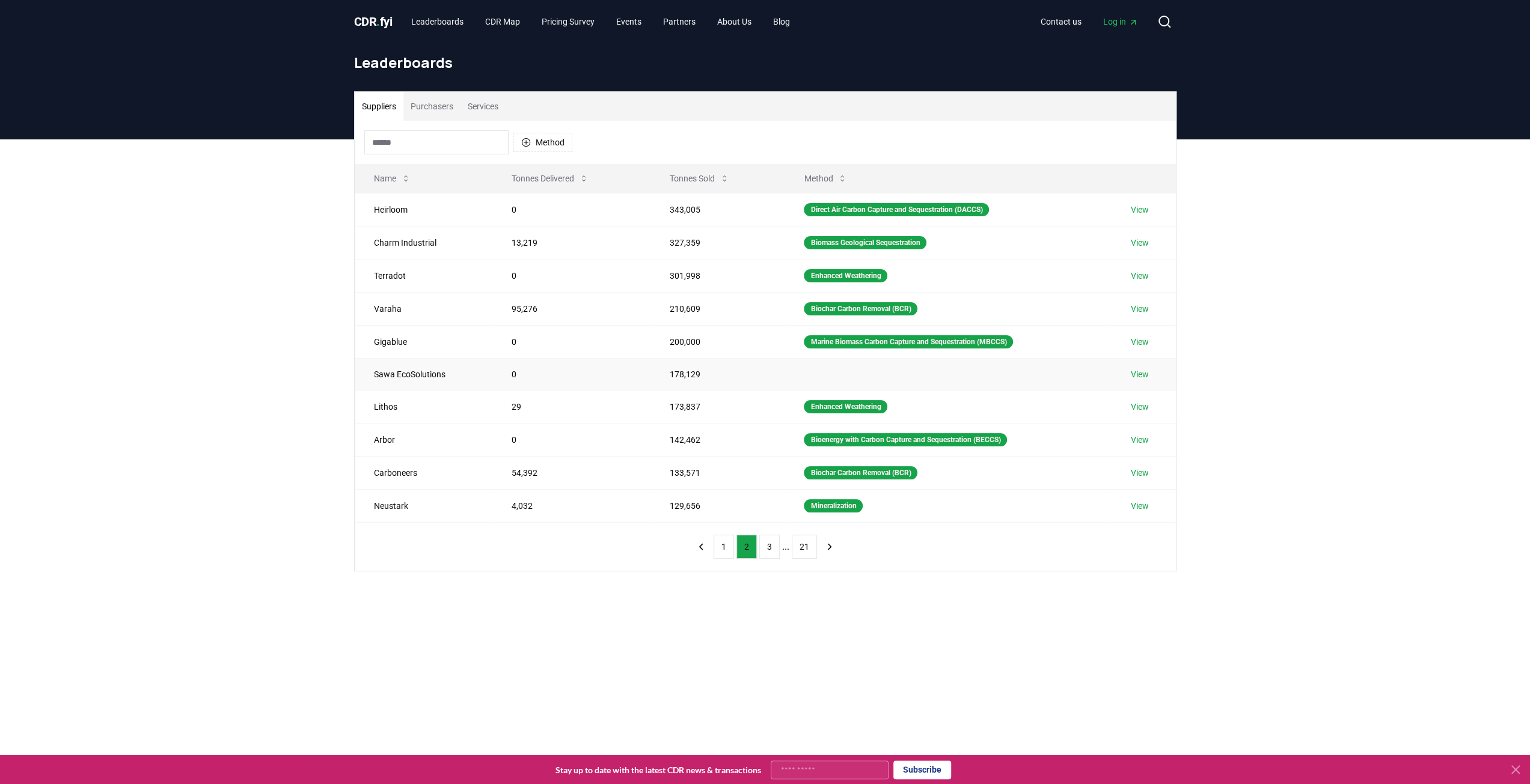
click at [1148, 372] on link "View" at bounding box center [1139, 374] width 18 height 12
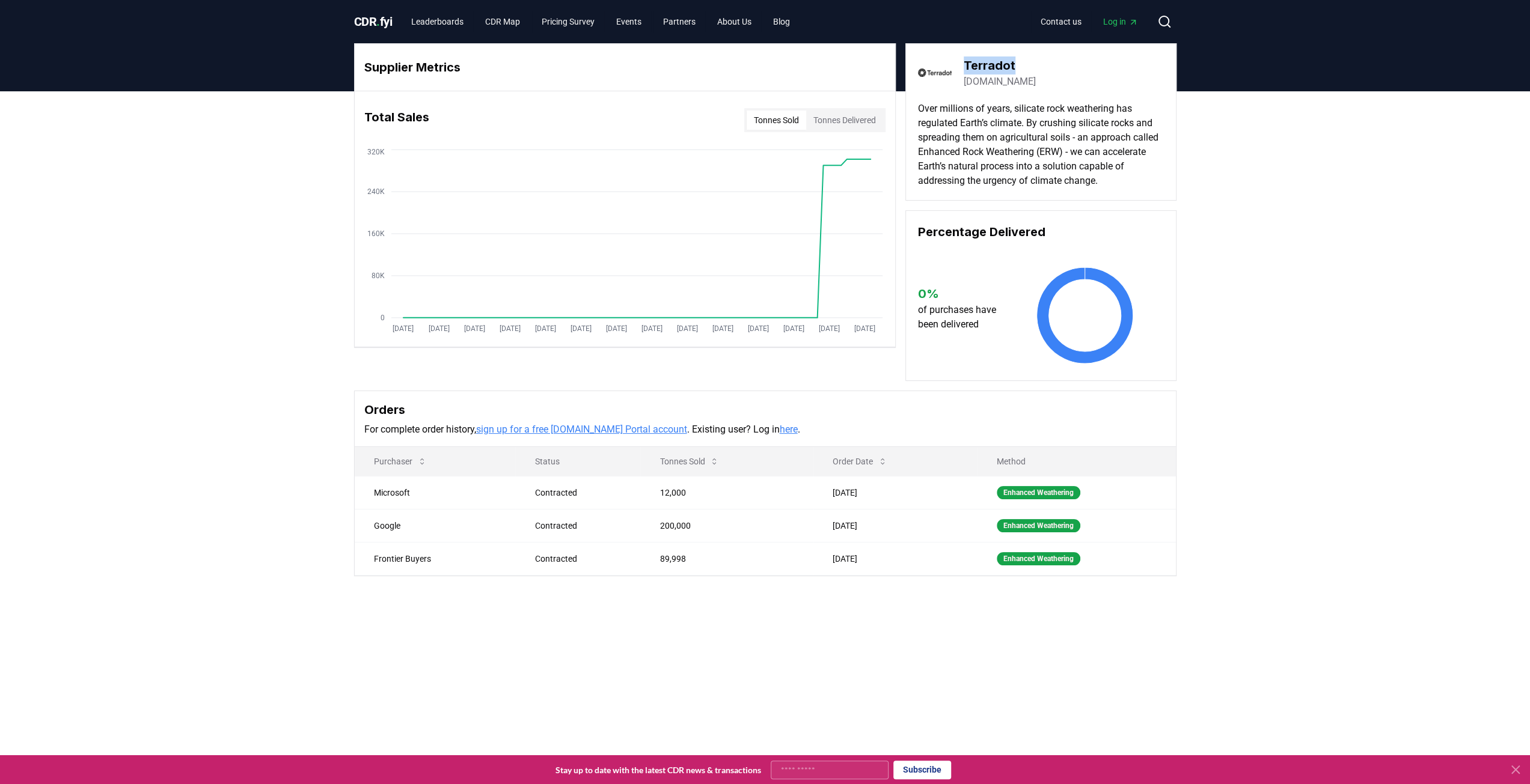
drag, startPoint x: 1008, startPoint y: 68, endPoint x: 964, endPoint y: 71, distance: 44.1
click at [964, 71] on h3 "Terradot" at bounding box center [1000, 66] width 72 height 18
copy h3 "Terradot"
click at [671, 521] on td "200,000" at bounding box center [727, 525] width 173 height 33
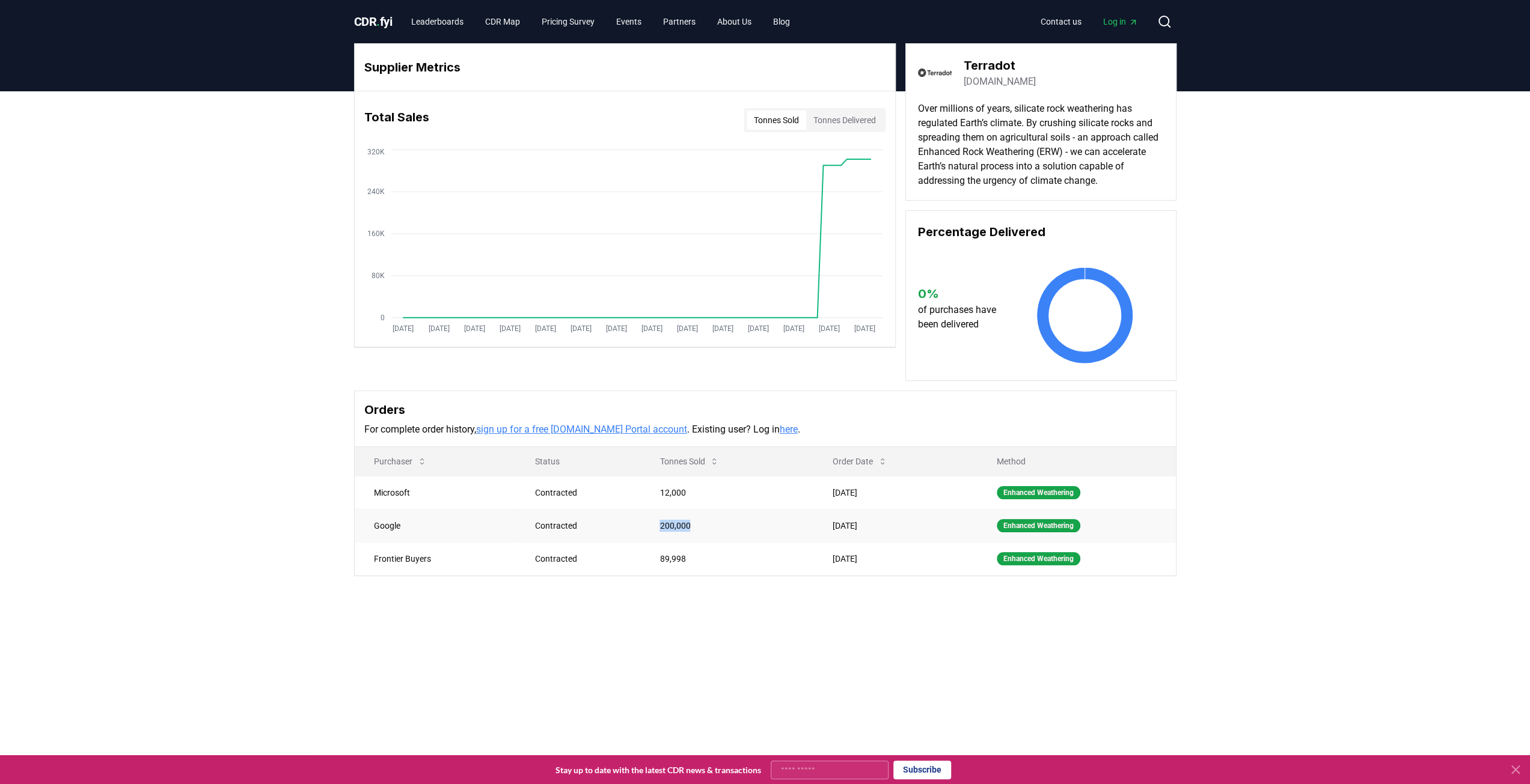
copy td "200,000"
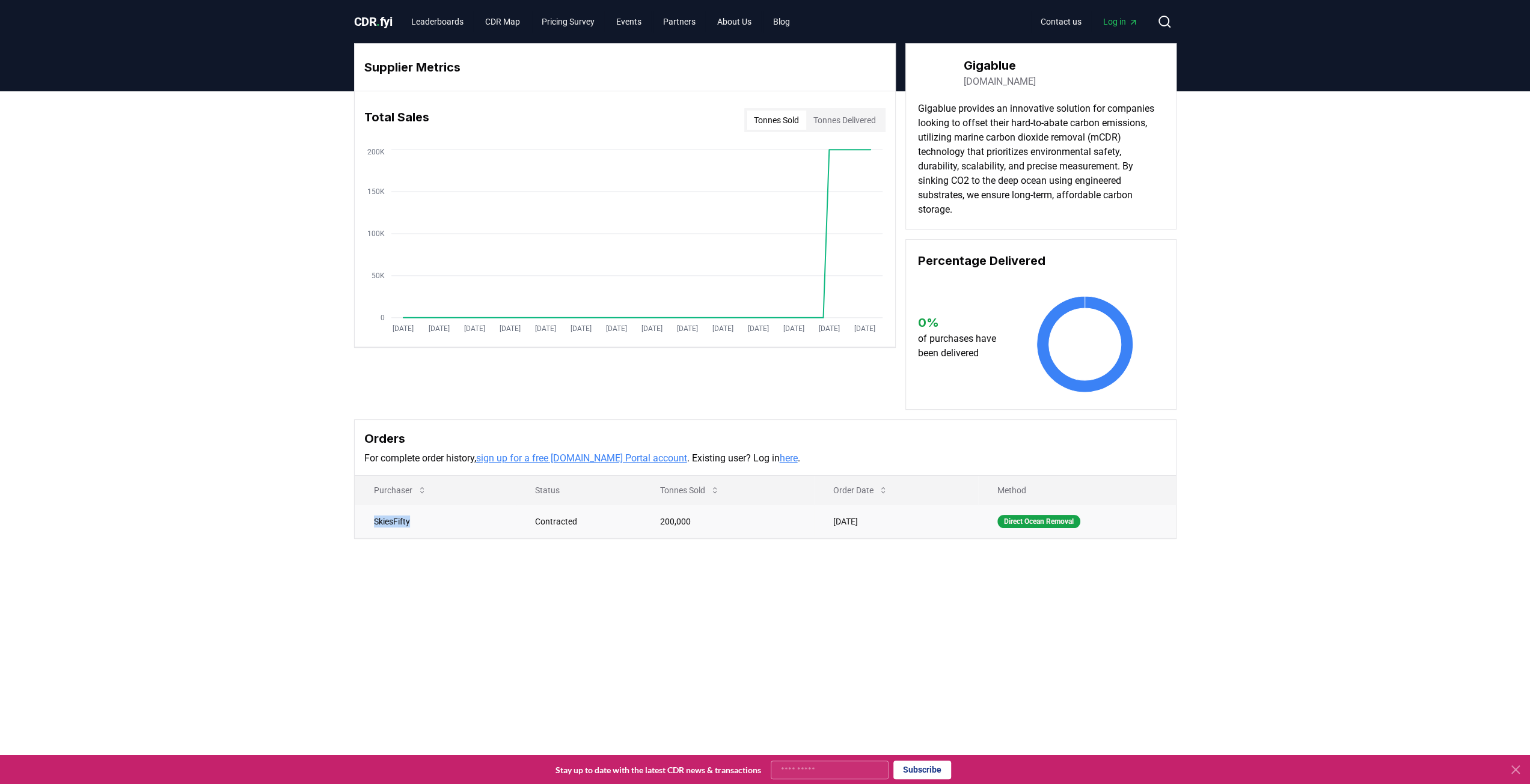
drag, startPoint x: 410, startPoint y: 521, endPoint x: 374, endPoint y: 520, distance: 36.0
click at [374, 520] on td "SkiesFifty" at bounding box center [435, 521] width 161 height 33
copy td "SkiesFifty"
click at [522, 551] on div "Supplier Metrics Total Sales Tonnes Sold Tonnes Delivered Jan 2019 Jul 2019 Jan…" at bounding box center [765, 339] width 1530 height 496
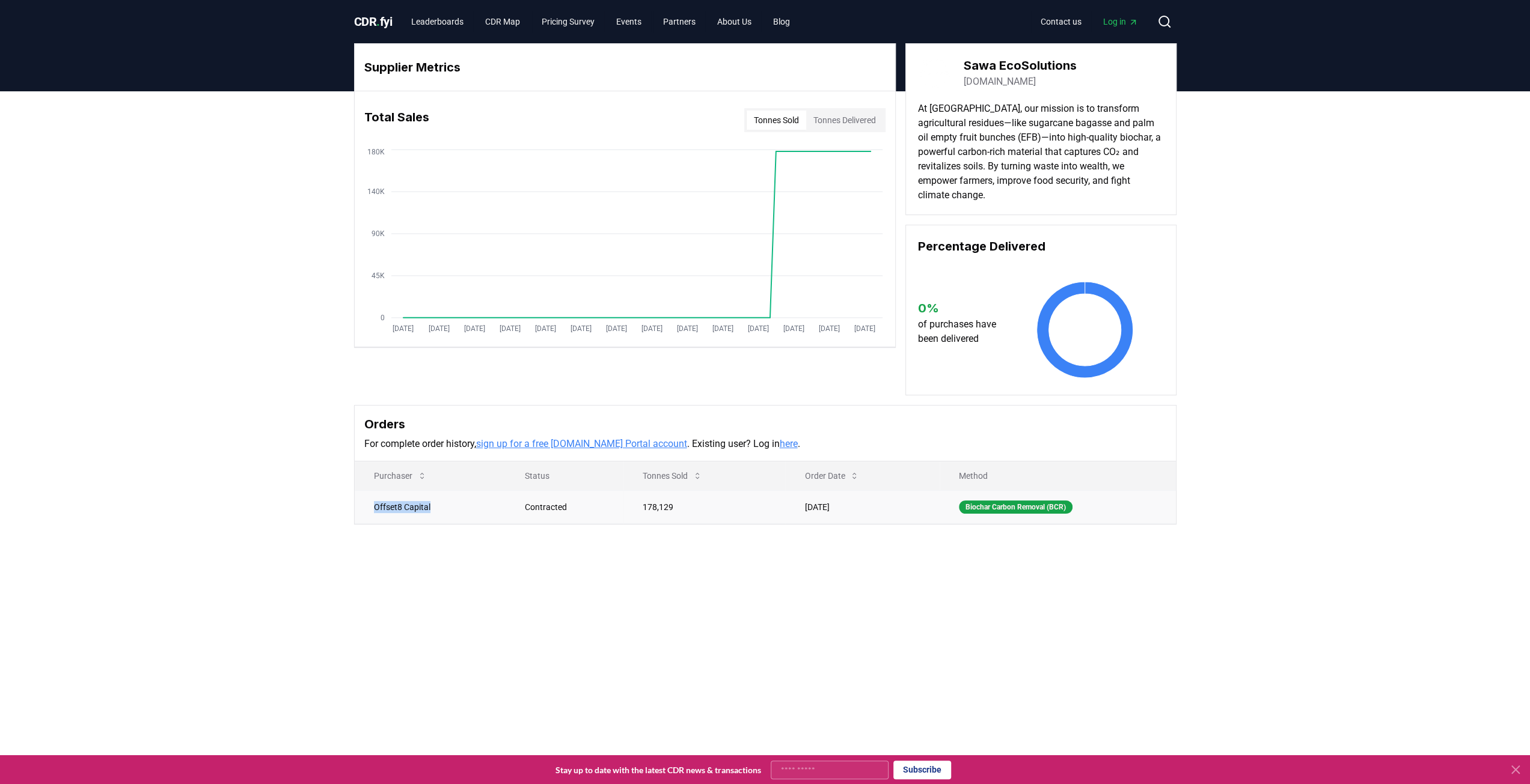
drag, startPoint x: 433, startPoint y: 506, endPoint x: 367, endPoint y: 507, distance: 66.0
click at [367, 507] on td "Offset8 Capital" at bounding box center [430, 507] width 152 height 33
copy td "Offset8 Capital"
click at [456, 540] on div "Supplier Metrics Total Sales Tonnes Sold Tonnes Delivered Jan 2019 Jul 2019 Jan…" at bounding box center [765, 332] width 1530 height 482
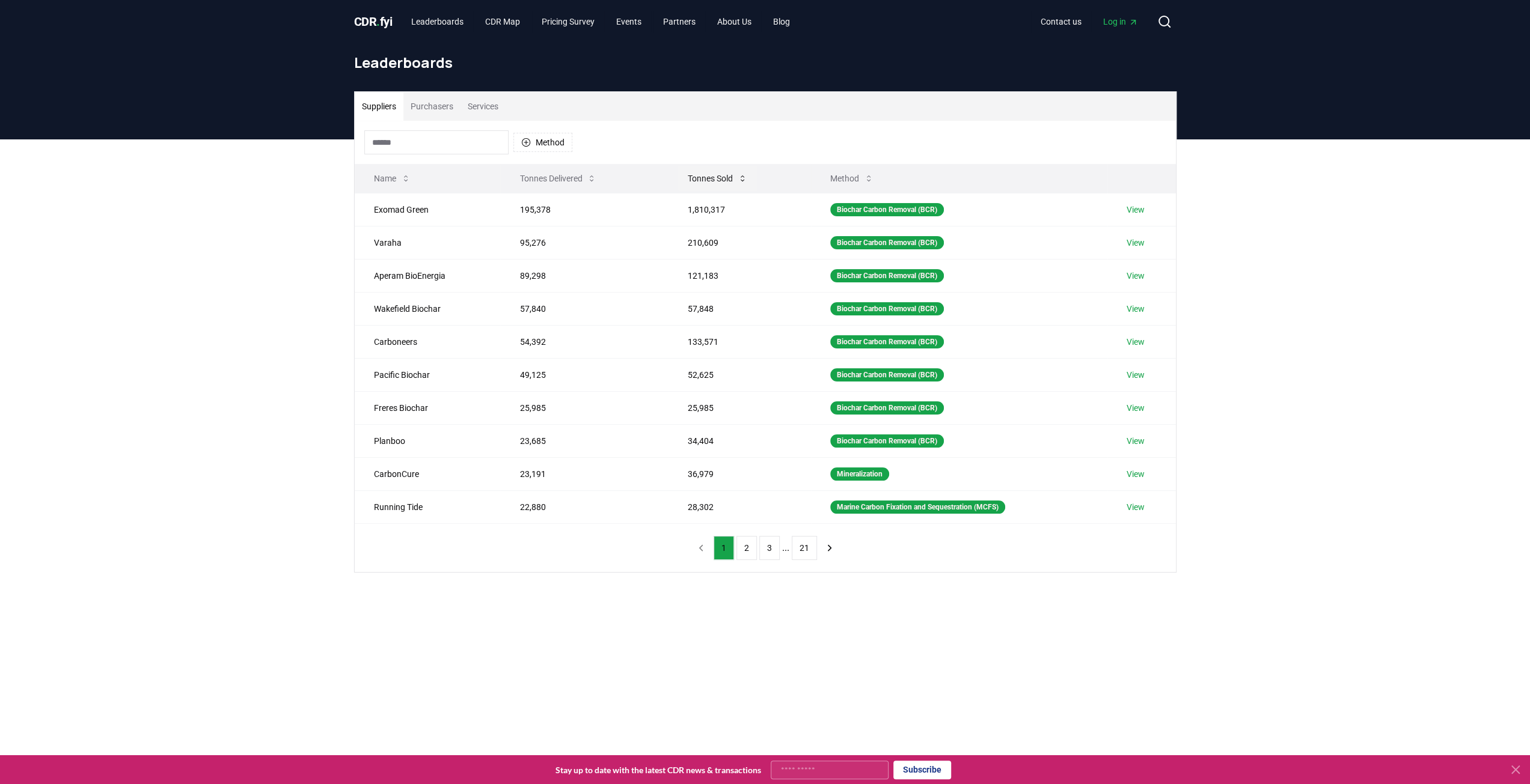
click at [717, 184] on button "Tonnes Sold" at bounding box center [717, 178] width 79 height 24
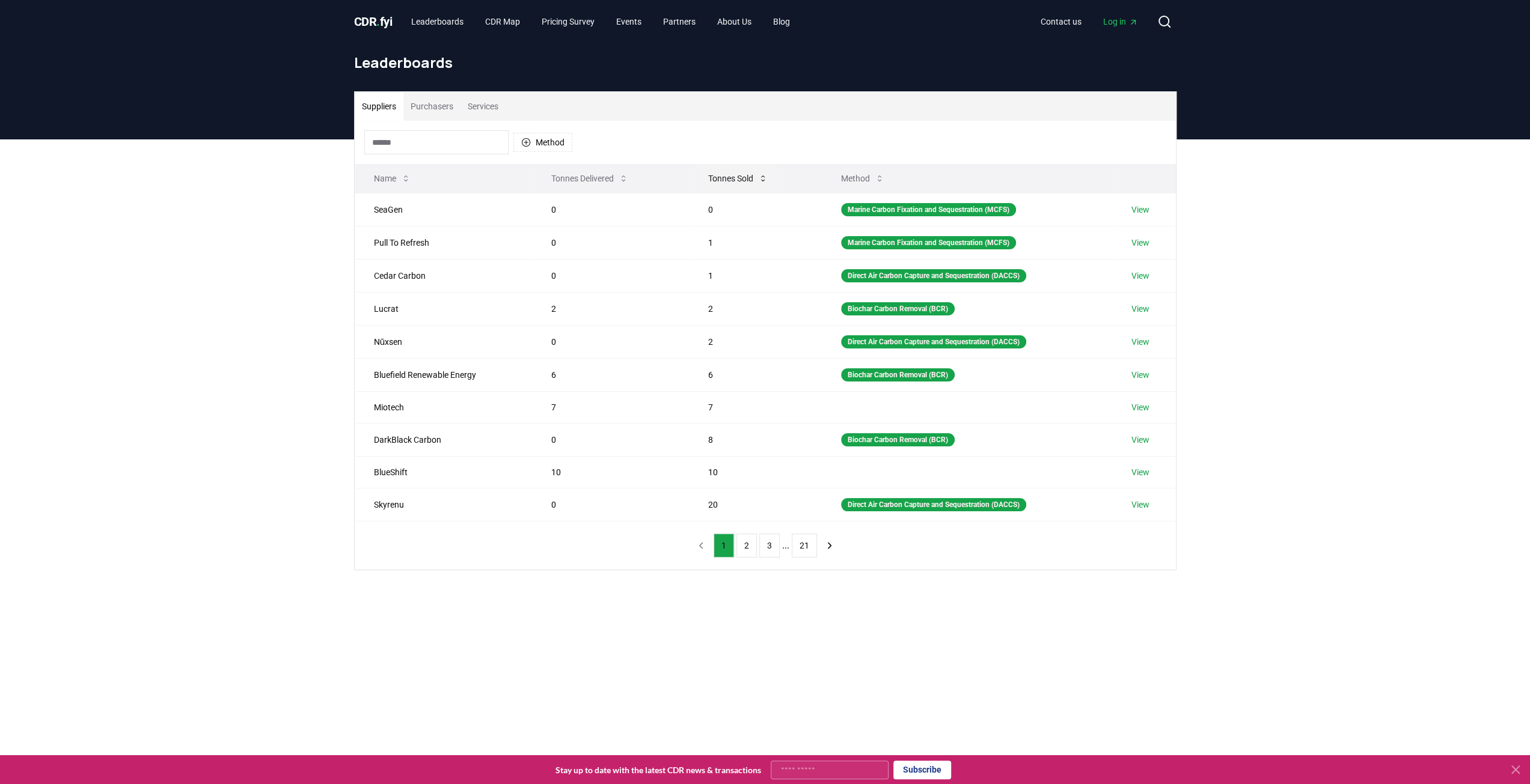
click at [719, 184] on button "Tonnes Sold" at bounding box center [738, 178] width 79 height 24
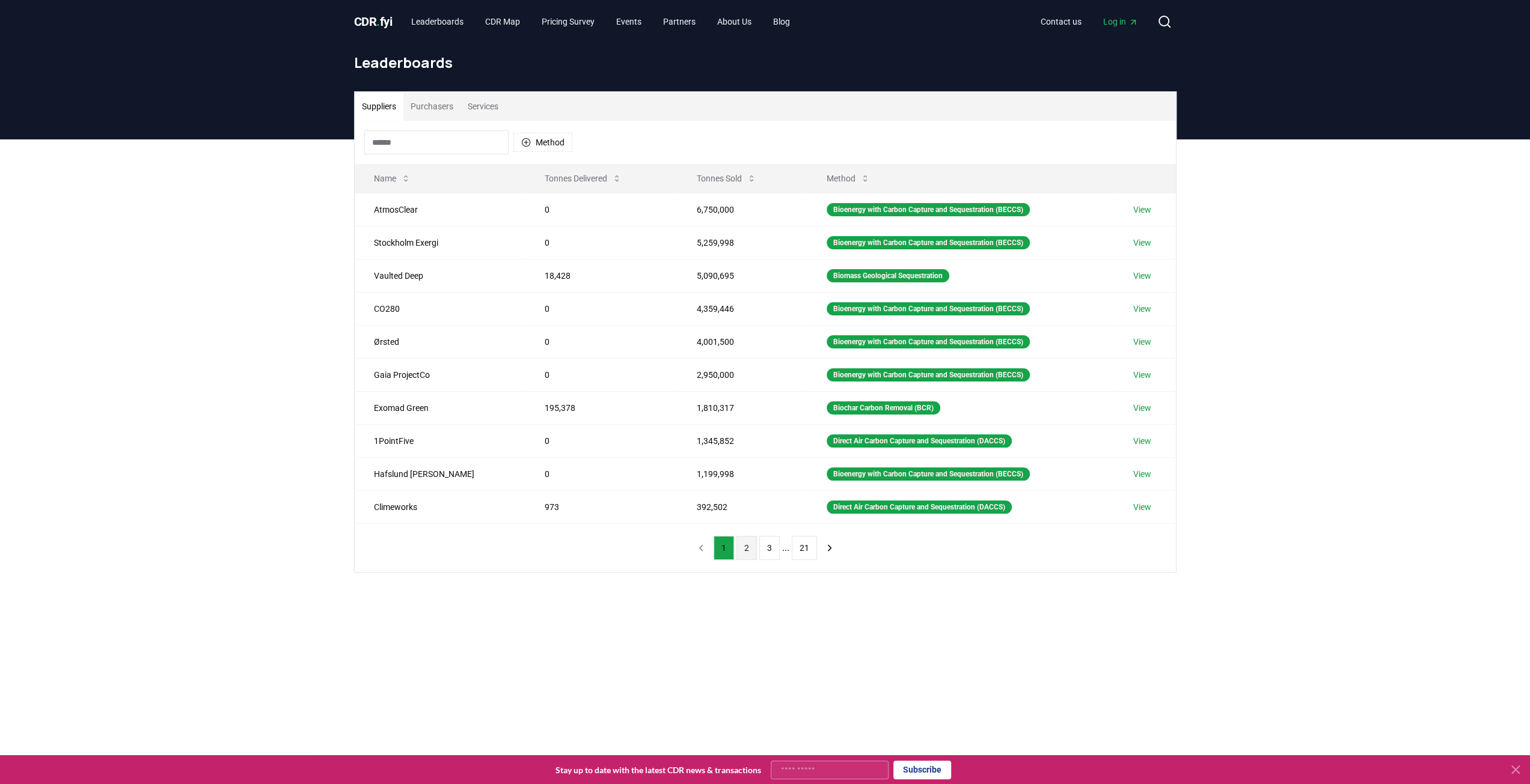
click at [742, 545] on button "2" at bounding box center [747, 547] width 21 height 24
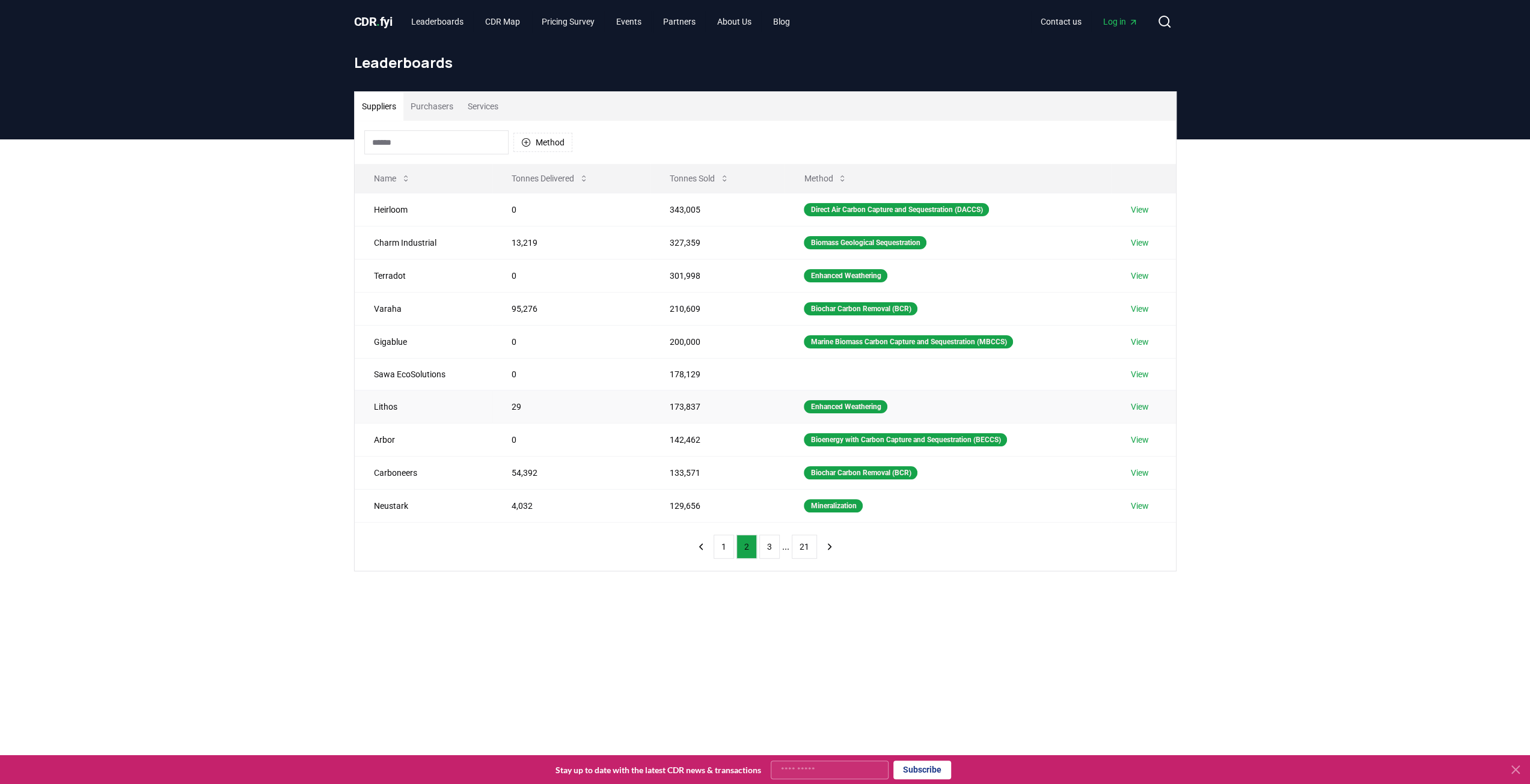
click at [1146, 401] on link "View" at bounding box center [1139, 407] width 18 height 12
click at [1141, 437] on link "View" at bounding box center [1139, 440] width 18 height 12
click at [1147, 467] on link "View" at bounding box center [1139, 473] width 18 height 12
click at [1147, 500] on link "View" at bounding box center [1139, 506] width 18 height 12
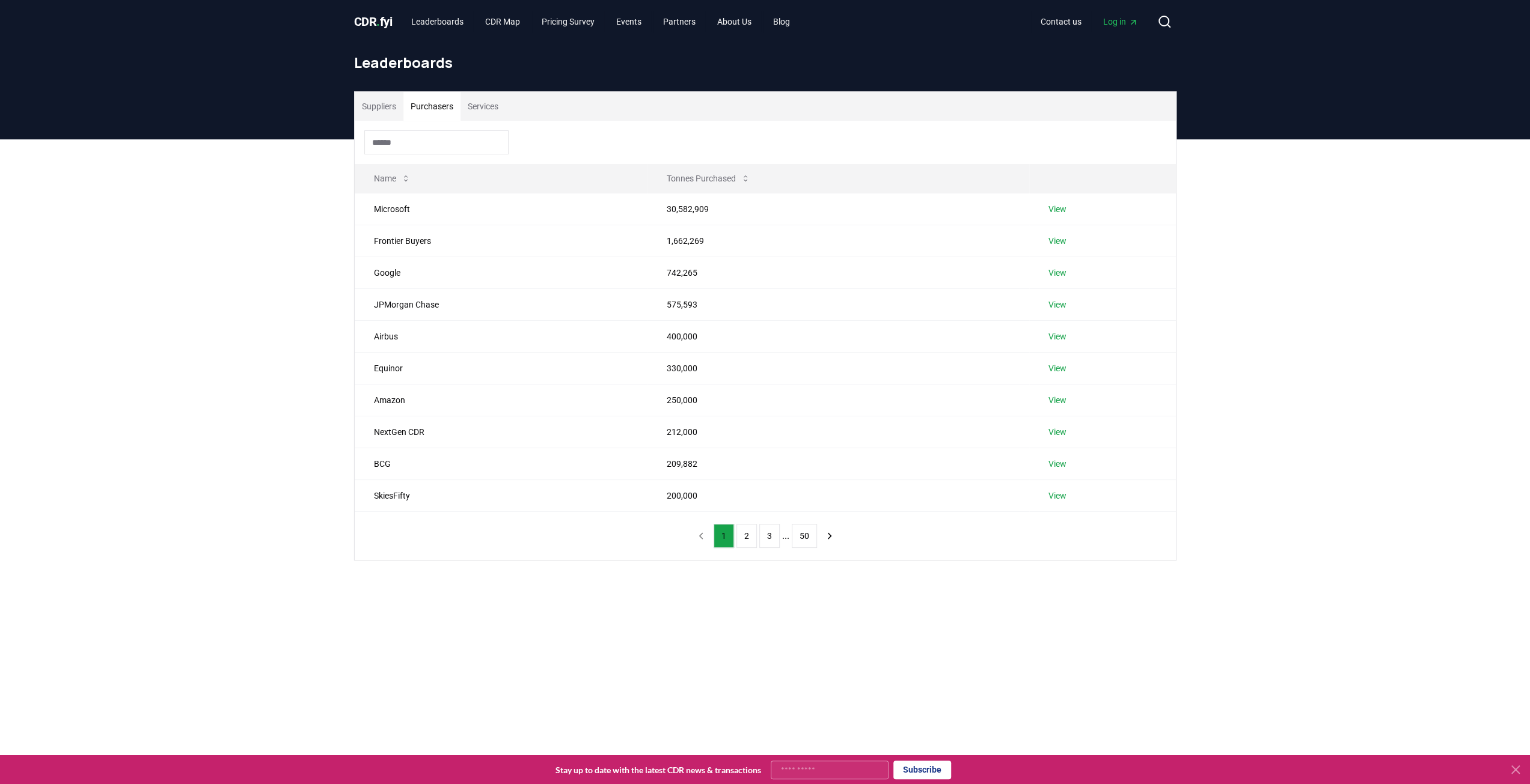
click at [444, 112] on button "Purchasers" at bounding box center [432, 106] width 57 height 29
click at [720, 175] on button "Tonnes Purchased" at bounding box center [708, 178] width 103 height 24
click at [720, 175] on button "Tonnes Purchased" at bounding box center [741, 178] width 103 height 24
click at [1056, 333] on link "View" at bounding box center [1058, 337] width 18 height 12
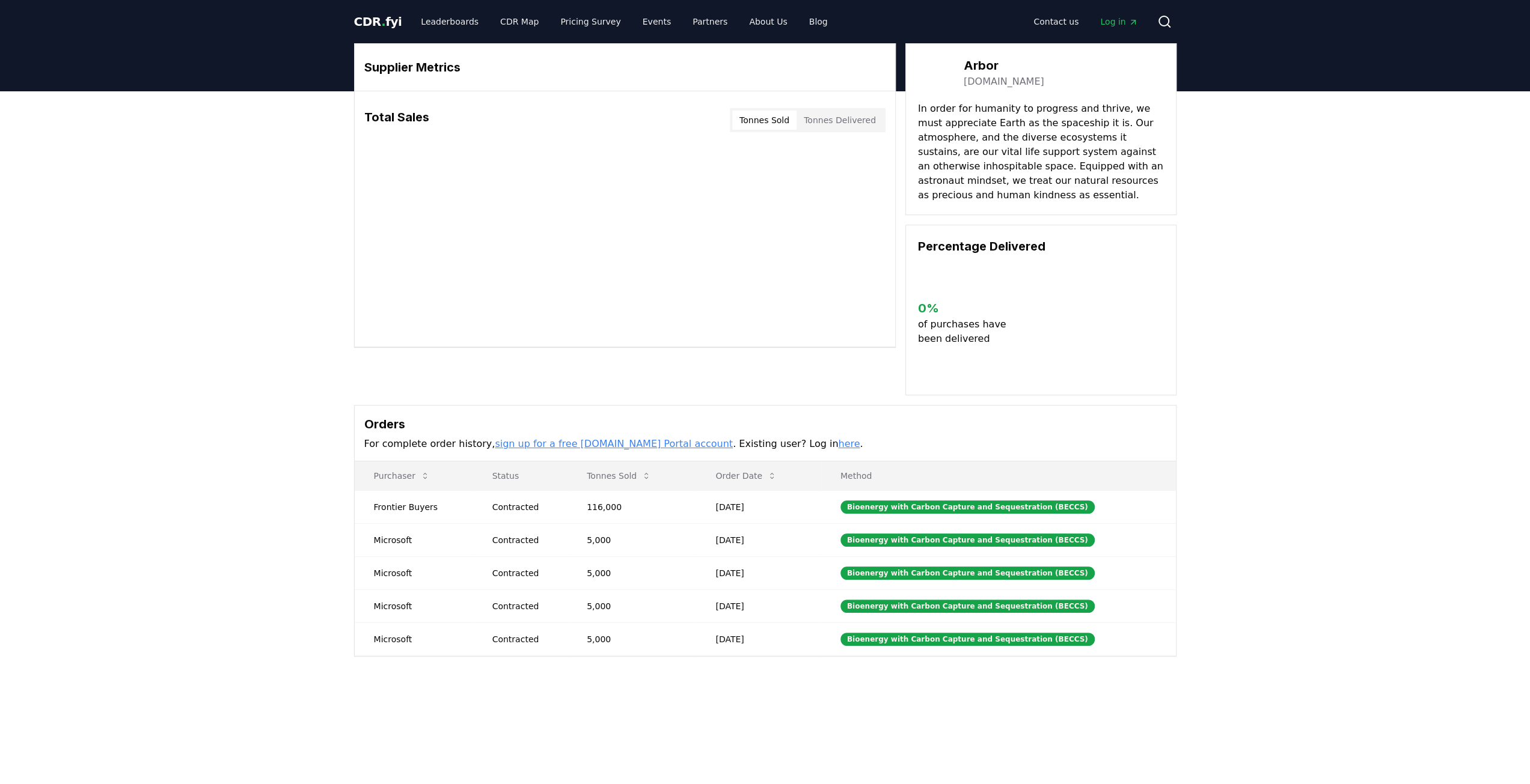
scroll to position [60, 0]
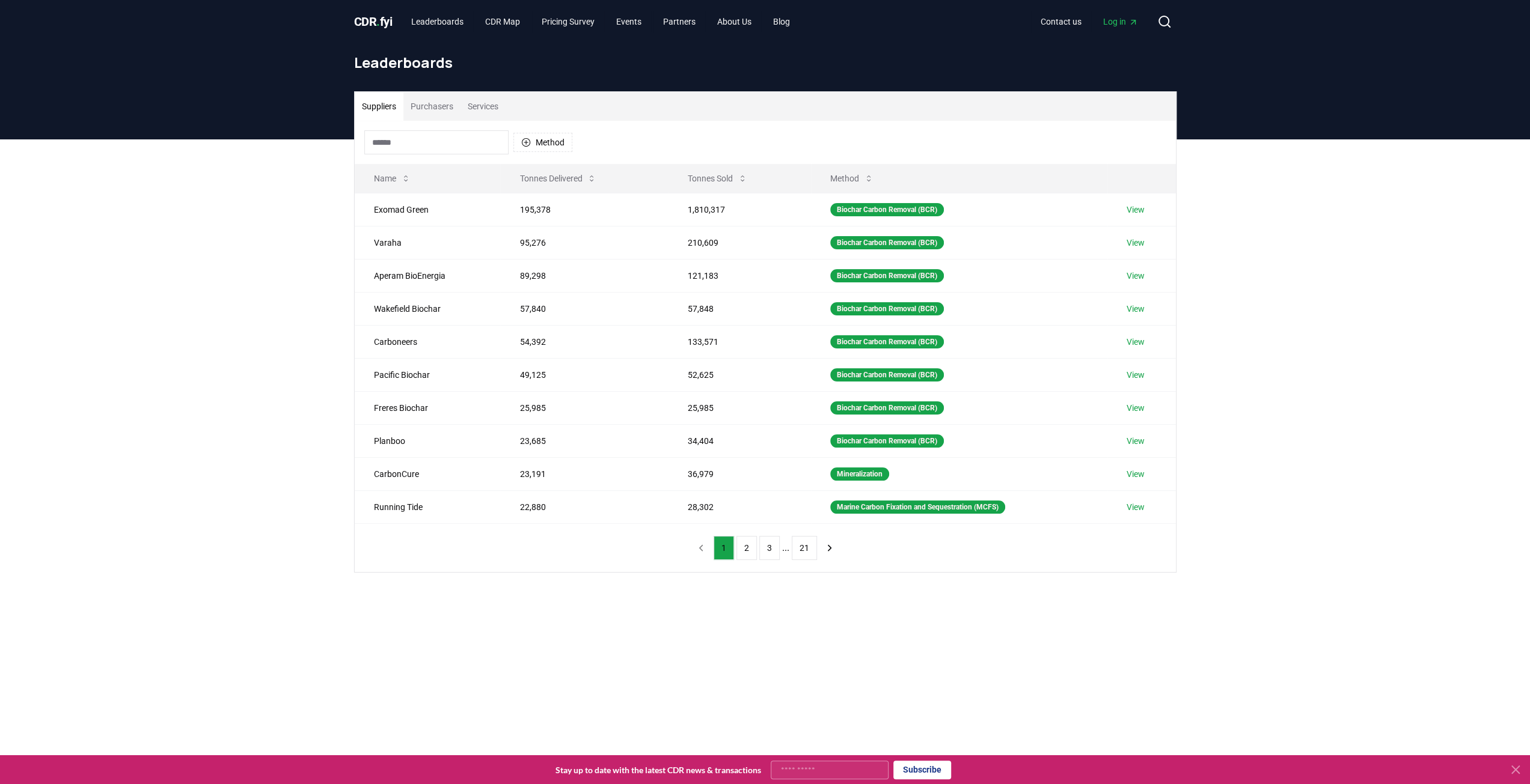
click at [435, 109] on button "Purchasers" at bounding box center [432, 106] width 57 height 29
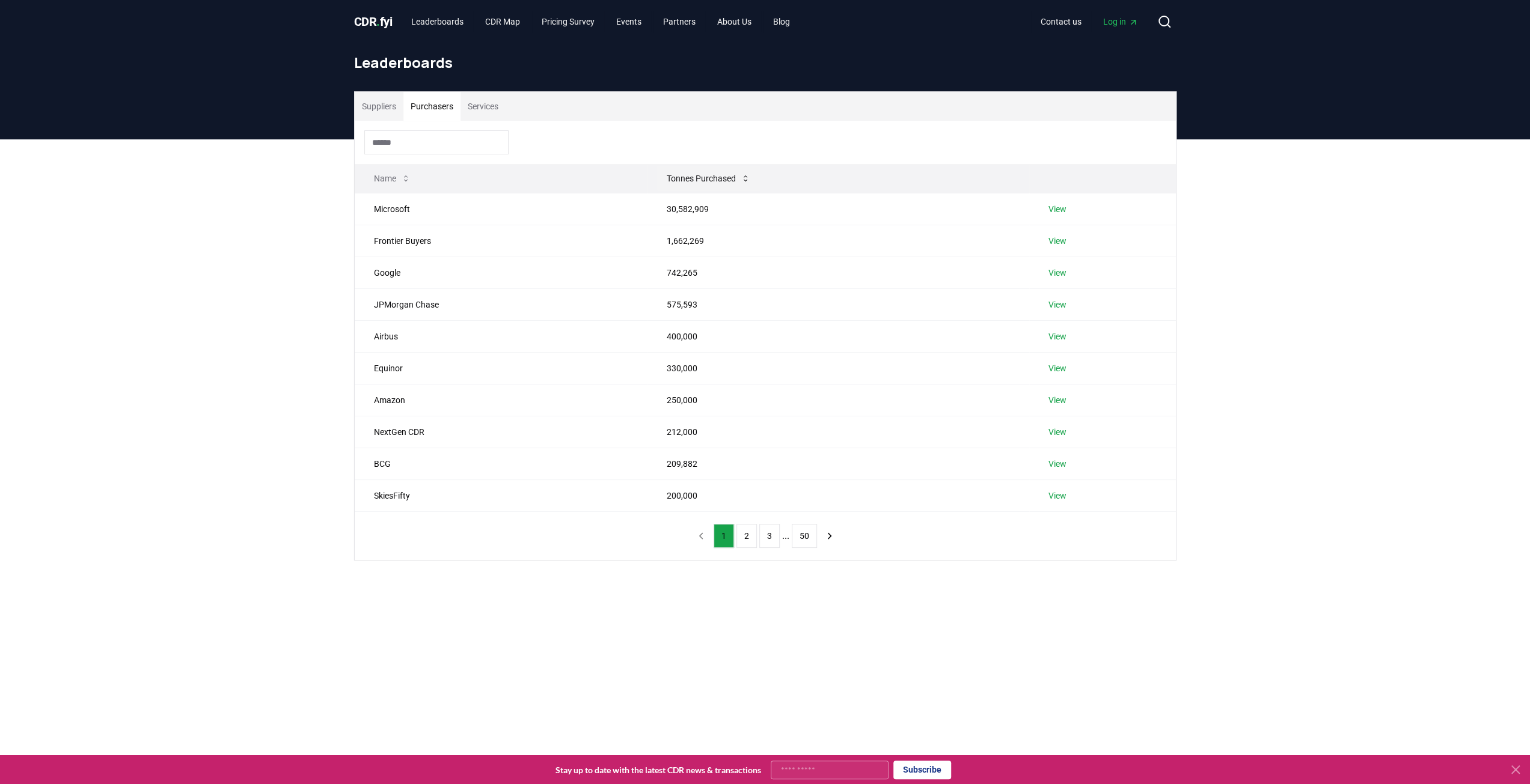
click at [704, 179] on button "Tonnes Purchased" at bounding box center [708, 178] width 103 height 24
click at [1062, 305] on link "View" at bounding box center [1058, 304] width 18 height 12
click at [1059, 369] on link "View" at bounding box center [1058, 368] width 18 height 12
click at [1058, 396] on link "View" at bounding box center [1058, 400] width 18 height 12
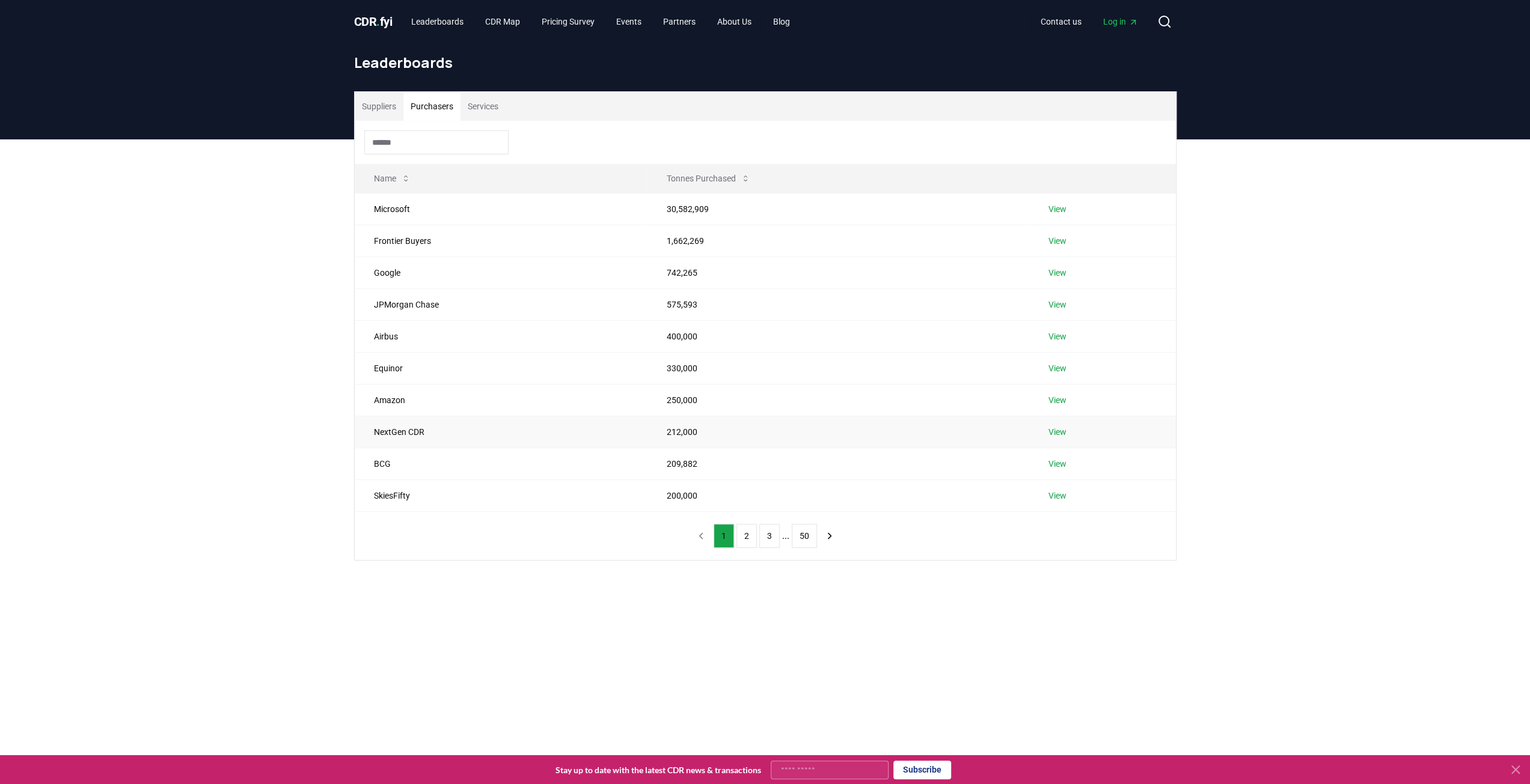
click at [1062, 429] on link "View" at bounding box center [1058, 432] width 18 height 12
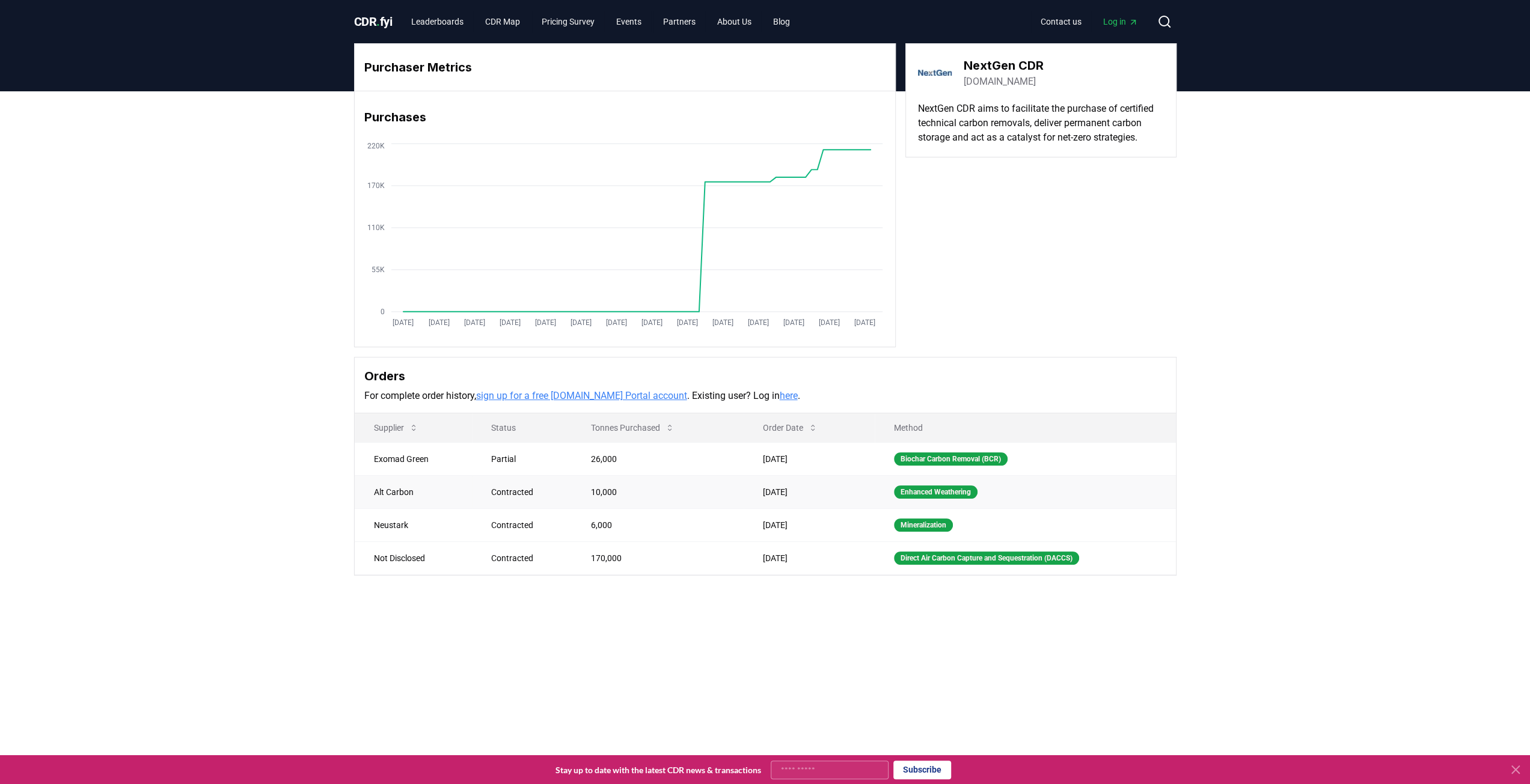
click at [599, 488] on td "10,000" at bounding box center [657, 491] width 172 height 33
click at [598, 557] on td "170,000" at bounding box center [657, 558] width 172 height 33
click at [399, 494] on td "Alt Carbon" at bounding box center [413, 491] width 118 height 33
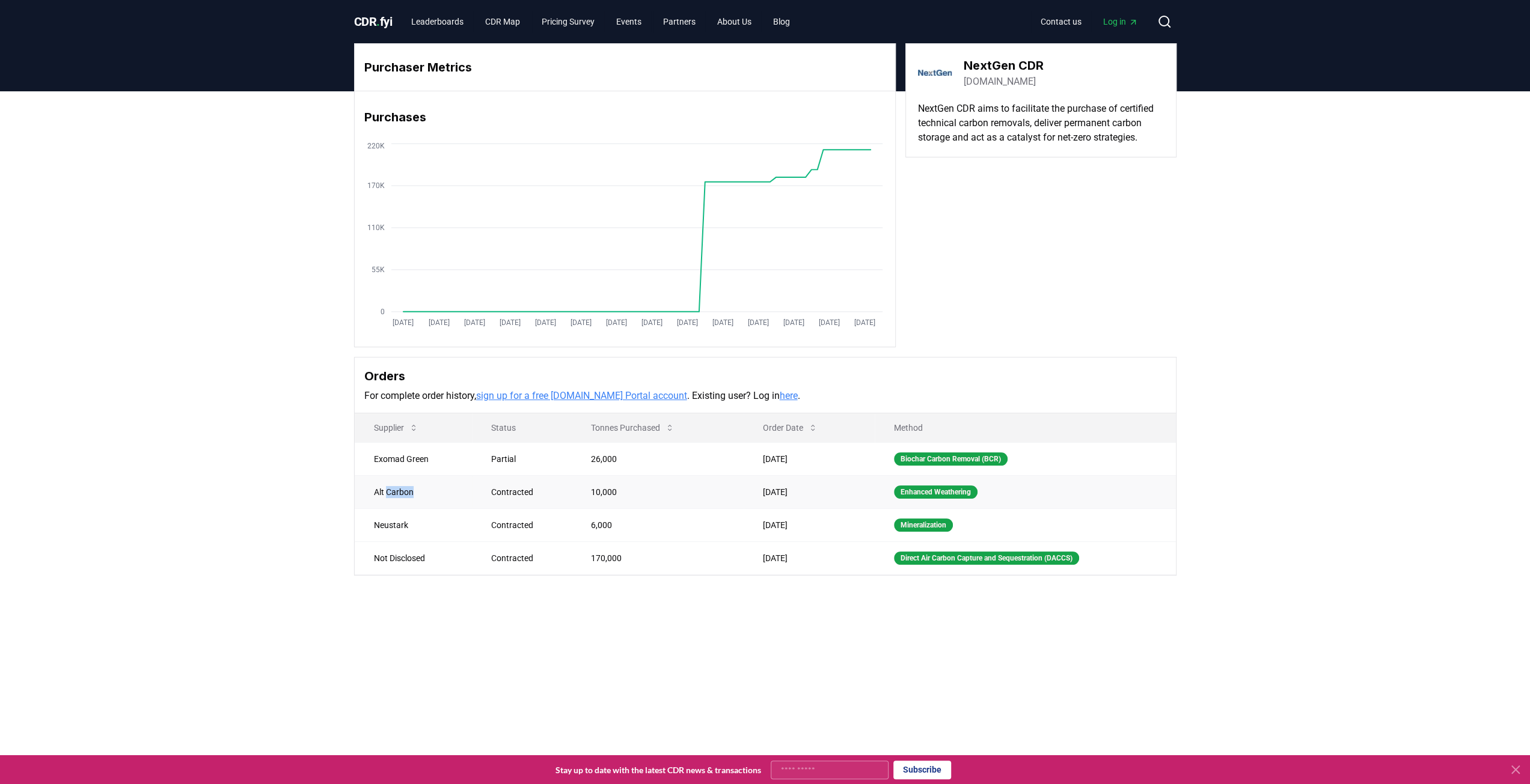
click at [399, 494] on td "Alt Carbon" at bounding box center [413, 491] width 118 height 33
click at [463, 560] on td "Not Disclosed" at bounding box center [413, 558] width 118 height 33
click at [508, 609] on div "Purchaser Metrics Purchases Jan 2019 Jul 2019 Jan 2020 Jul 2020 Jan 2021 Jul 20…" at bounding box center [765, 358] width 1530 height 533
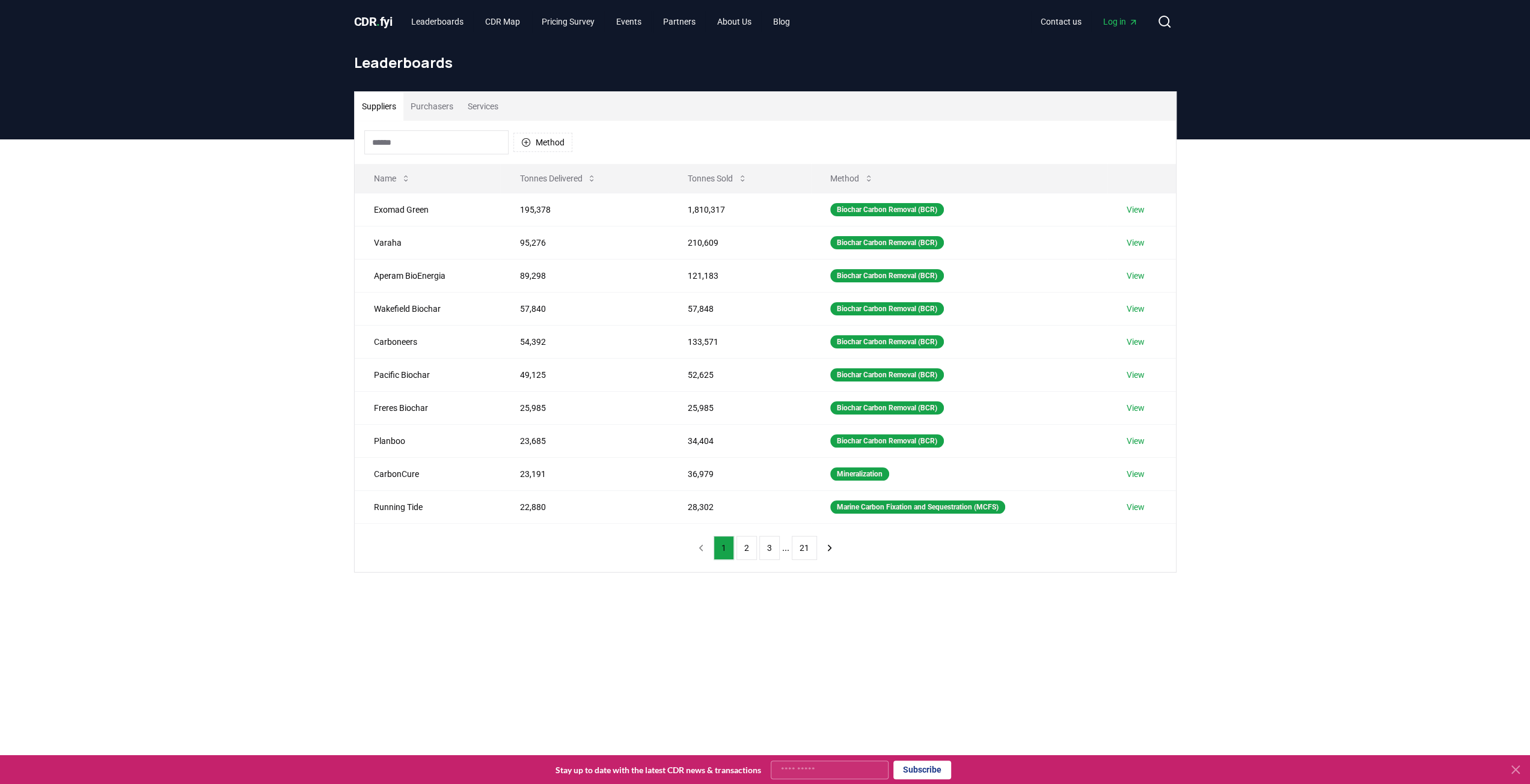
click at [430, 114] on button "Purchasers" at bounding box center [432, 106] width 57 height 29
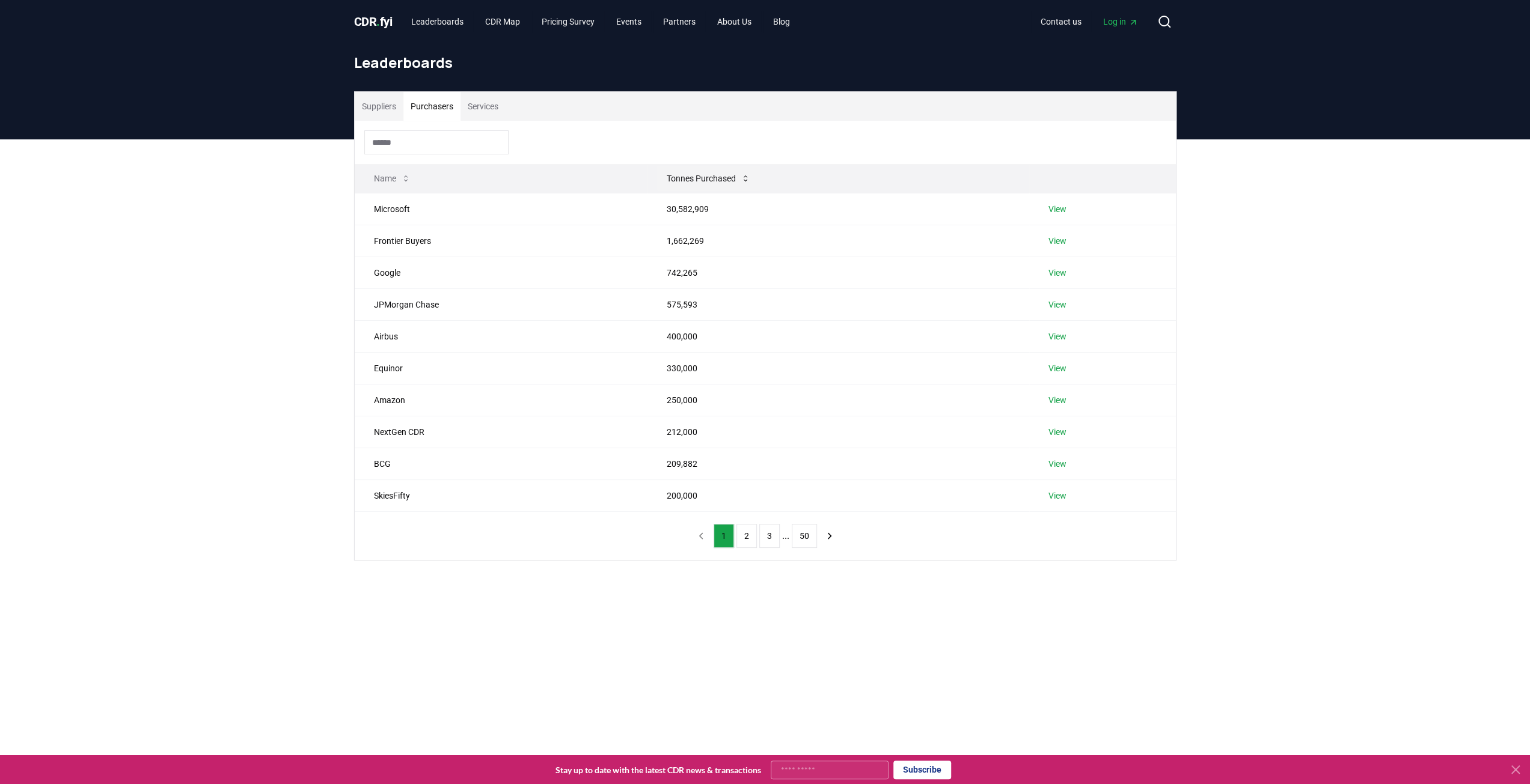
click at [722, 174] on button "Tonnes Purchased" at bounding box center [708, 178] width 103 height 24
click at [722, 174] on button "Tonnes Purchased" at bounding box center [741, 178] width 103 height 24
click at [1062, 460] on link "View" at bounding box center [1058, 464] width 18 height 12
click at [1062, 491] on link "View" at bounding box center [1058, 496] width 18 height 12
click at [744, 531] on button "2" at bounding box center [747, 536] width 21 height 24
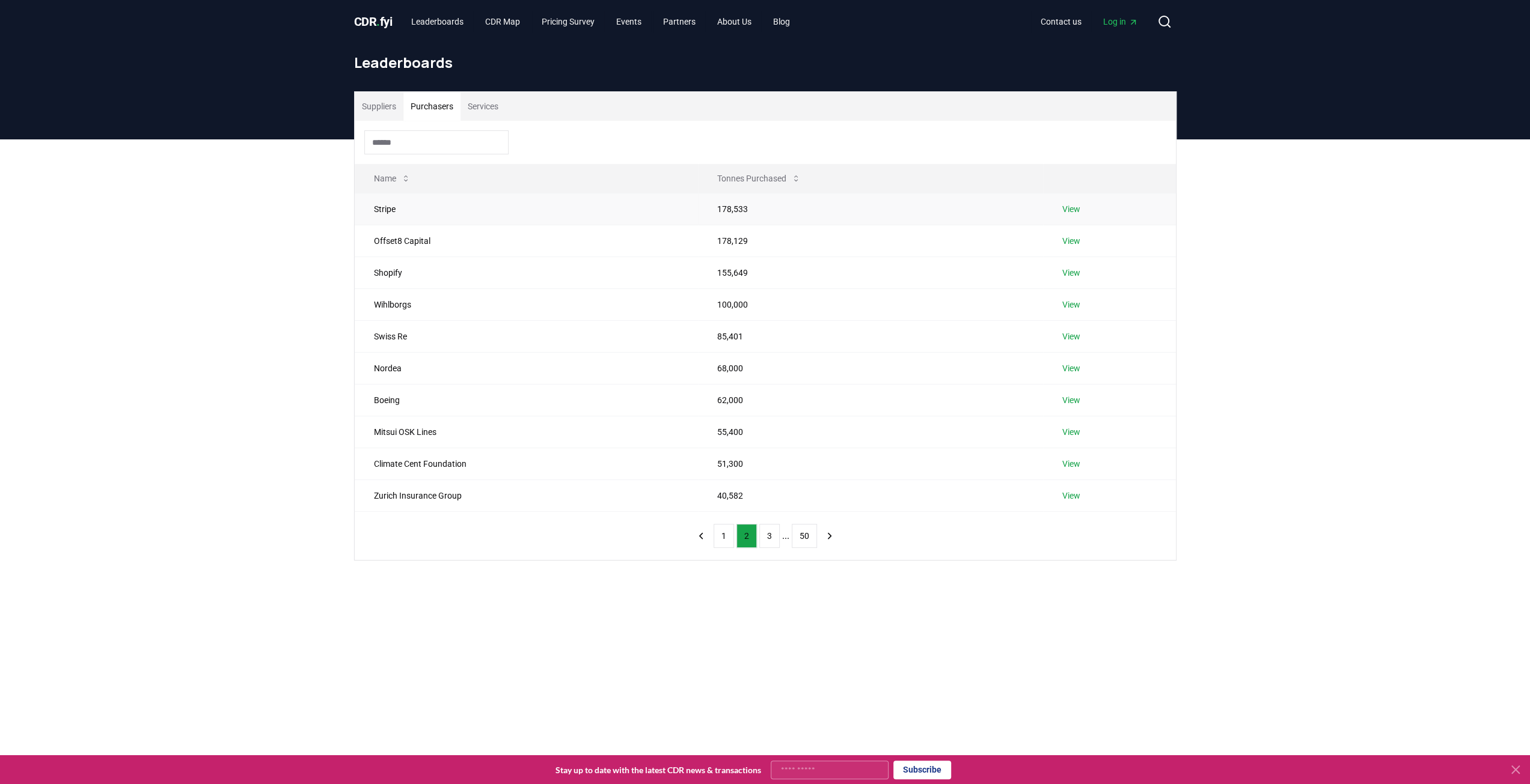
click at [1071, 211] on link "View" at bounding box center [1071, 209] width 18 height 12
click at [1074, 242] on link "View" at bounding box center [1071, 240] width 18 height 12
click at [1073, 271] on link "View" at bounding box center [1071, 273] width 18 height 12
click at [1069, 304] on link "View" at bounding box center [1071, 304] width 18 height 12
click at [1077, 336] on link "View" at bounding box center [1071, 337] width 18 height 12
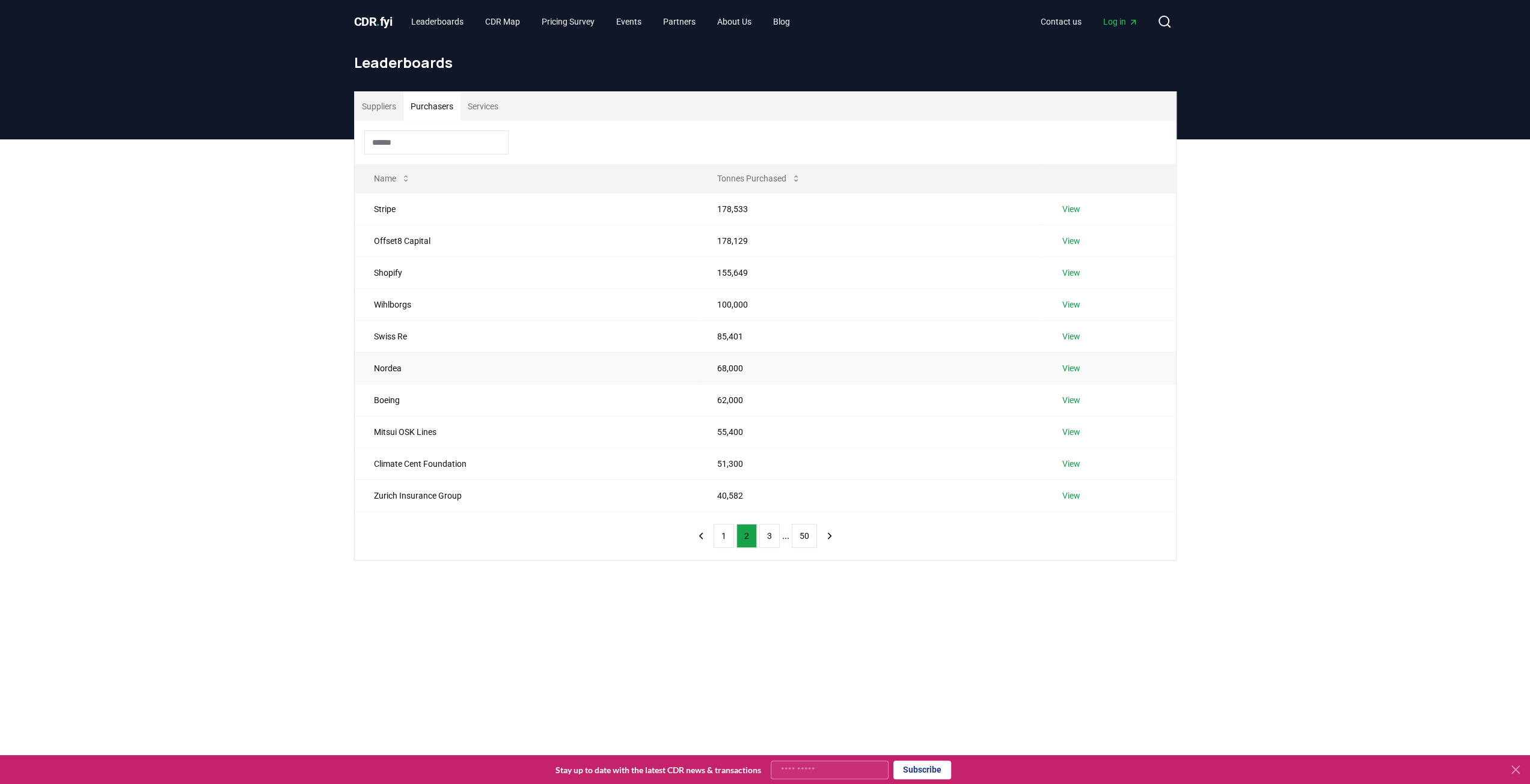
click at [1077, 366] on link "View" at bounding box center [1071, 368] width 18 height 12
click at [1069, 397] on link "View" at bounding box center [1071, 400] width 18 height 12
click at [1069, 427] on link "View" at bounding box center [1071, 432] width 18 height 12
click at [1077, 458] on link "View" at bounding box center [1071, 464] width 18 height 12
click at [1071, 490] on link "View" at bounding box center [1071, 496] width 18 height 12
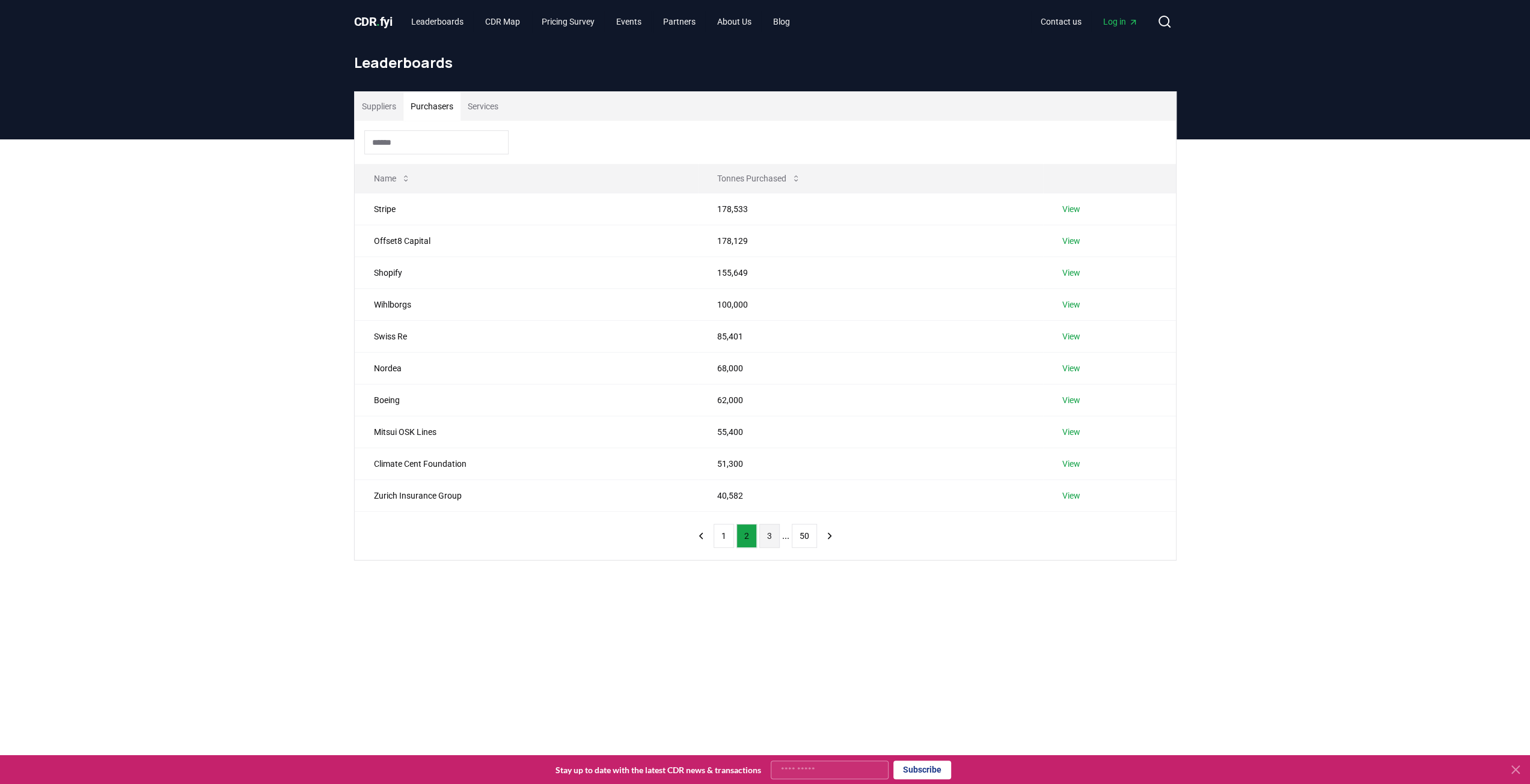
click at [766, 528] on button "3" at bounding box center [770, 536] width 21 height 24
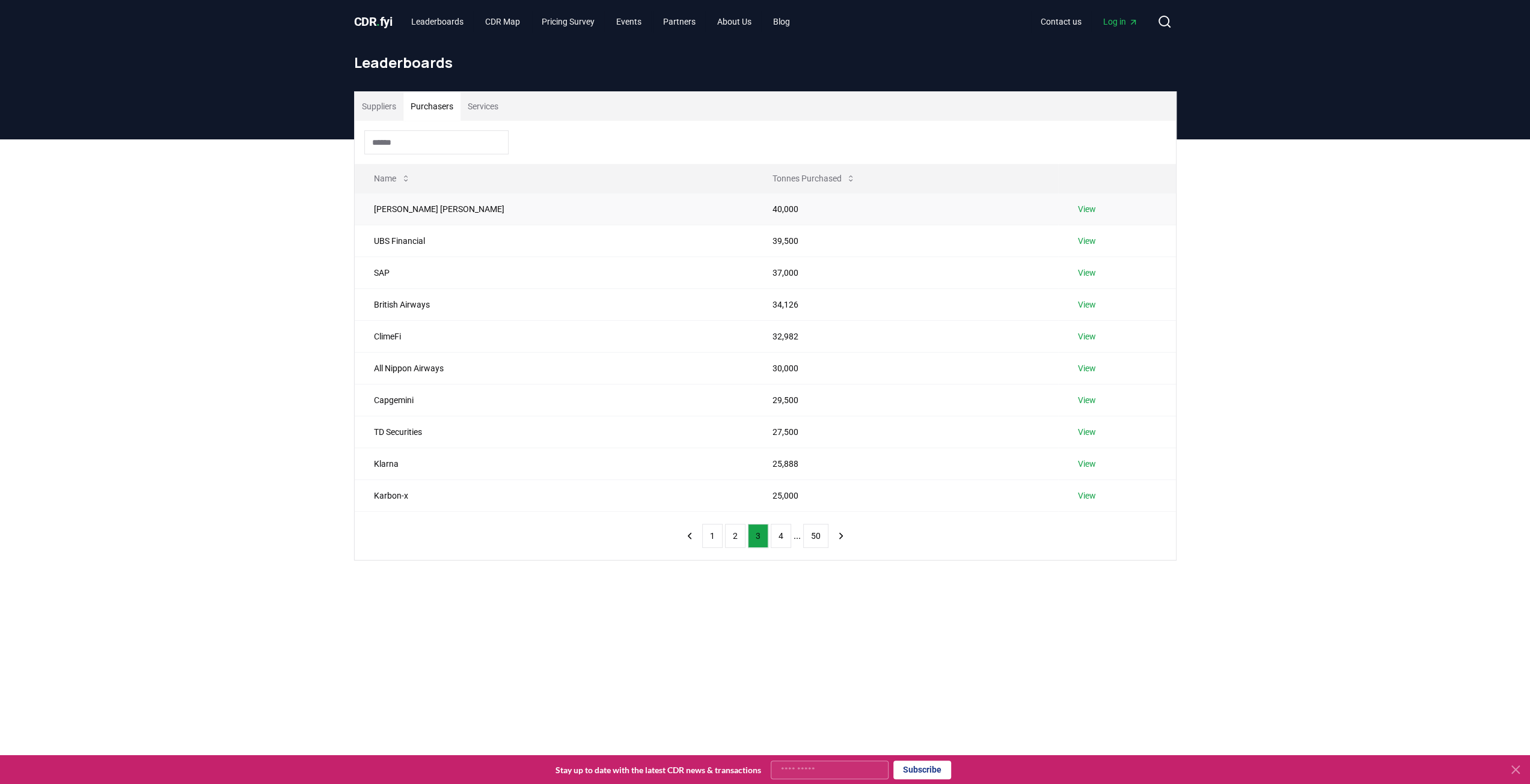
click at [1077, 208] on link "View" at bounding box center [1086, 209] width 18 height 12
click at [1077, 240] on link "View" at bounding box center [1086, 240] width 18 height 12
click at [1077, 268] on link "View" at bounding box center [1086, 273] width 18 height 12
click at [1077, 302] on link "View" at bounding box center [1086, 304] width 18 height 12
click at [1077, 333] on link "View" at bounding box center [1086, 337] width 18 height 12
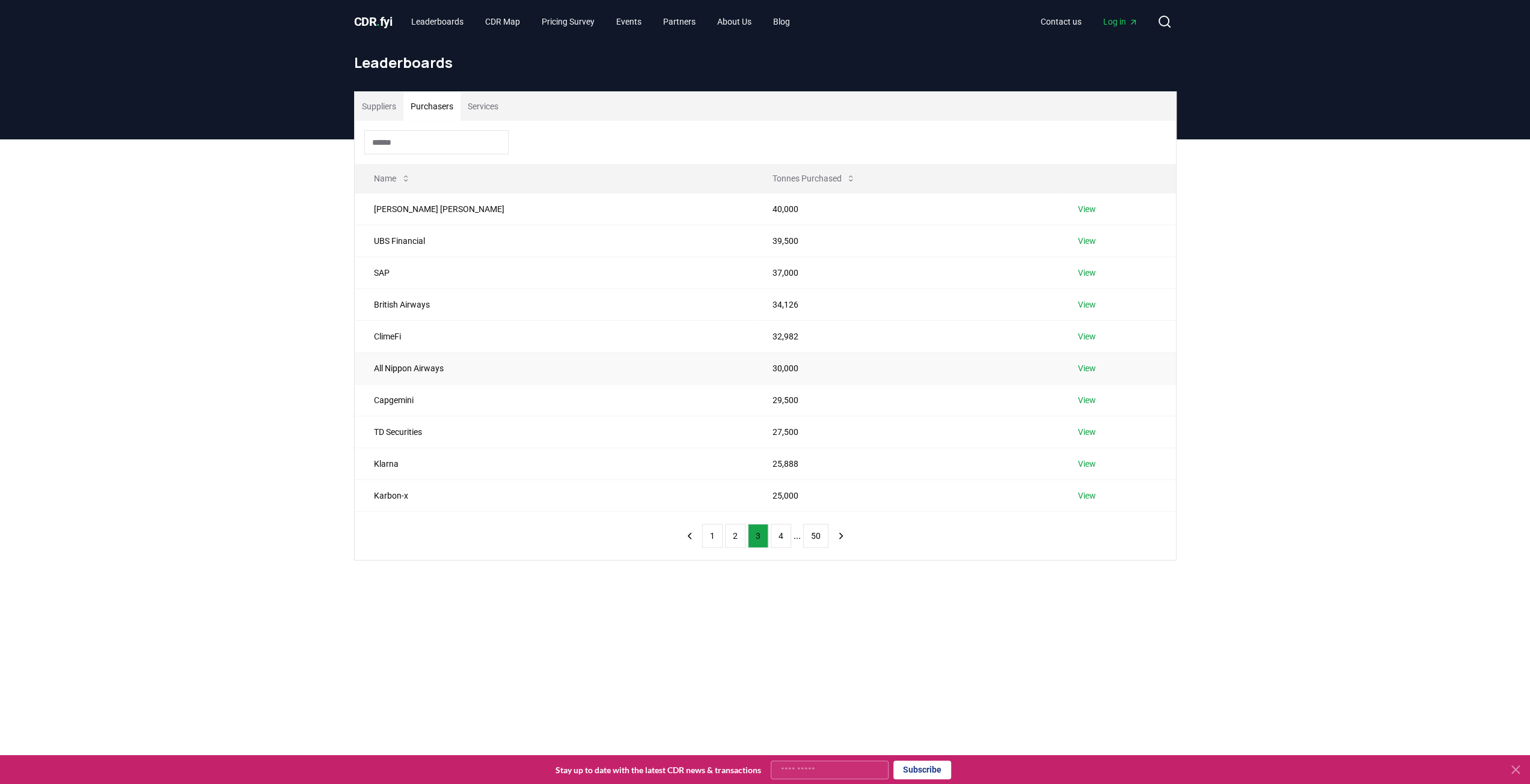
click at [1077, 365] on link "View" at bounding box center [1086, 368] width 18 height 12
click at [1077, 395] on link "View" at bounding box center [1086, 400] width 18 height 12
click at [1077, 431] on link "View" at bounding box center [1086, 432] width 18 height 12
click at [1077, 458] on link "View" at bounding box center [1086, 464] width 18 height 12
click at [1063, 486] on td "View" at bounding box center [1117, 495] width 117 height 32
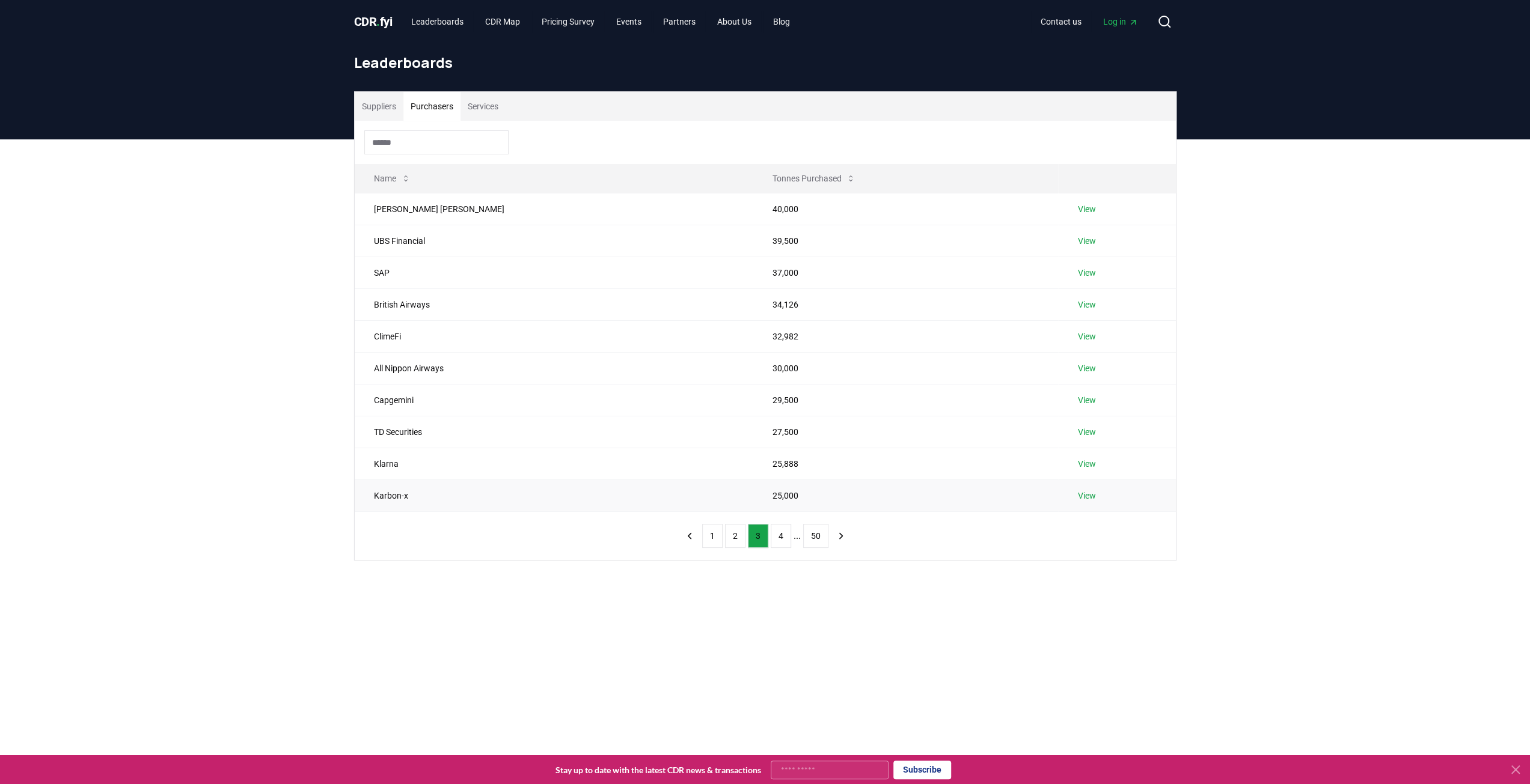
click at [1077, 497] on link "View" at bounding box center [1086, 496] width 18 height 12
click at [779, 527] on button "4" at bounding box center [781, 536] width 21 height 24
click at [1087, 210] on link "View" at bounding box center [1082, 209] width 18 height 12
click at [1080, 236] on link "View" at bounding box center [1082, 240] width 18 height 12
click at [1081, 270] on link "View" at bounding box center [1082, 273] width 18 height 12
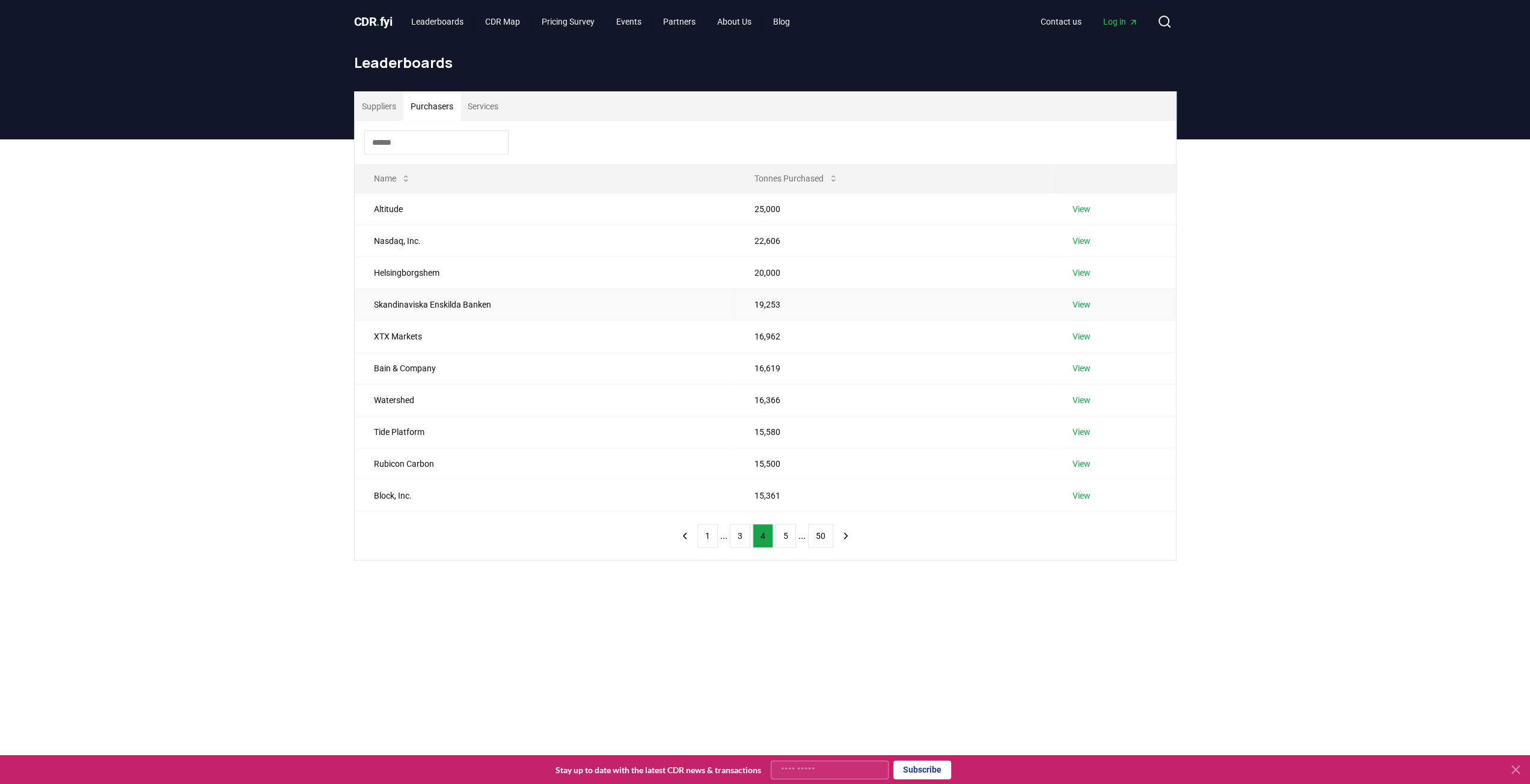
click at [1081, 301] on link "View" at bounding box center [1082, 304] width 18 height 12
click at [1081, 338] on link "View" at bounding box center [1082, 337] width 18 height 12
click at [1081, 368] on link "View" at bounding box center [1082, 368] width 18 height 12
click at [1078, 394] on link "View" at bounding box center [1082, 400] width 18 height 12
click at [1081, 426] on link "View" at bounding box center [1082, 432] width 18 height 12
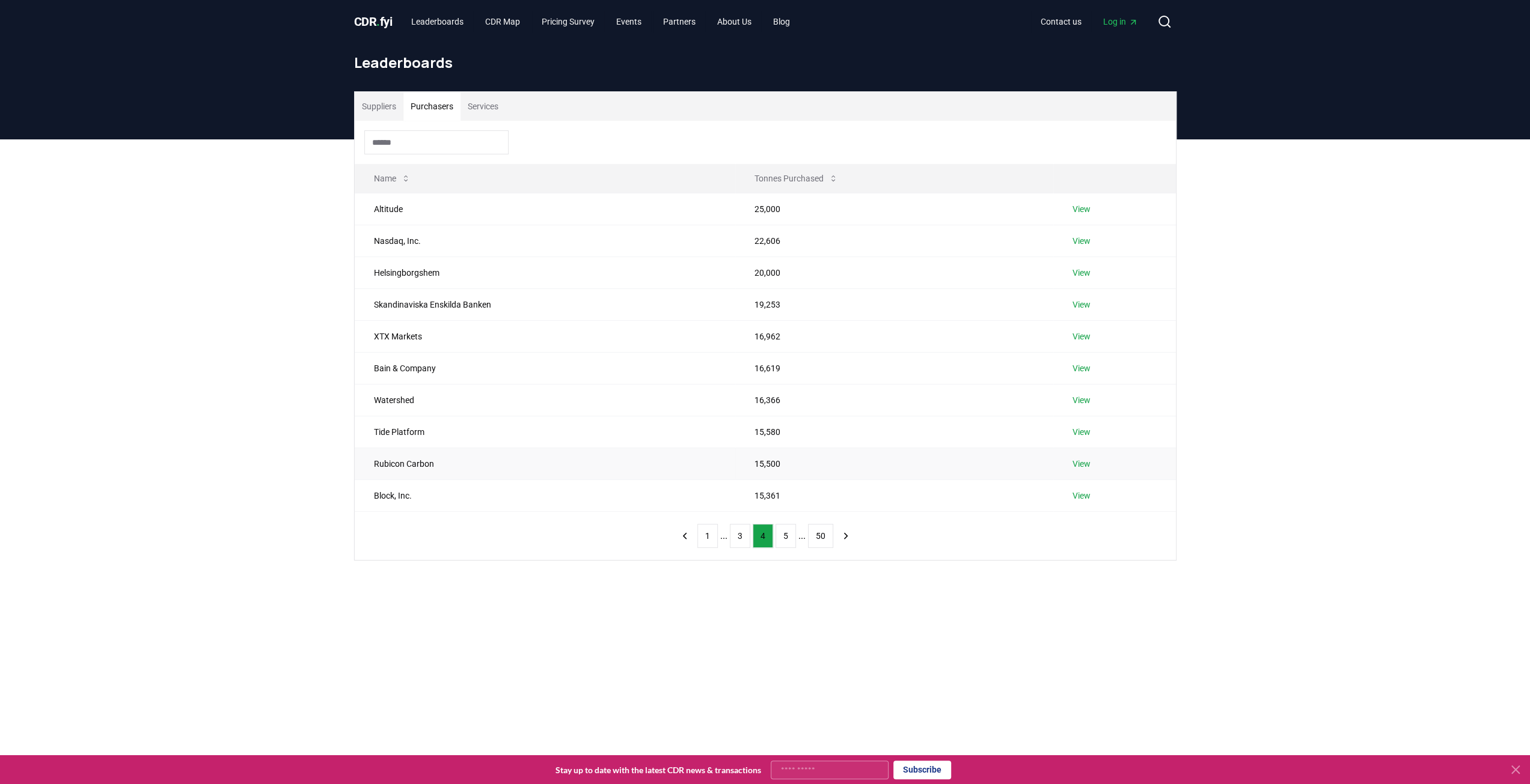
click at [1073, 462] on link "View" at bounding box center [1082, 464] width 18 height 12
click at [1083, 496] on link "View" at bounding box center [1082, 496] width 18 height 12
click at [784, 533] on button "5" at bounding box center [786, 536] width 21 height 24
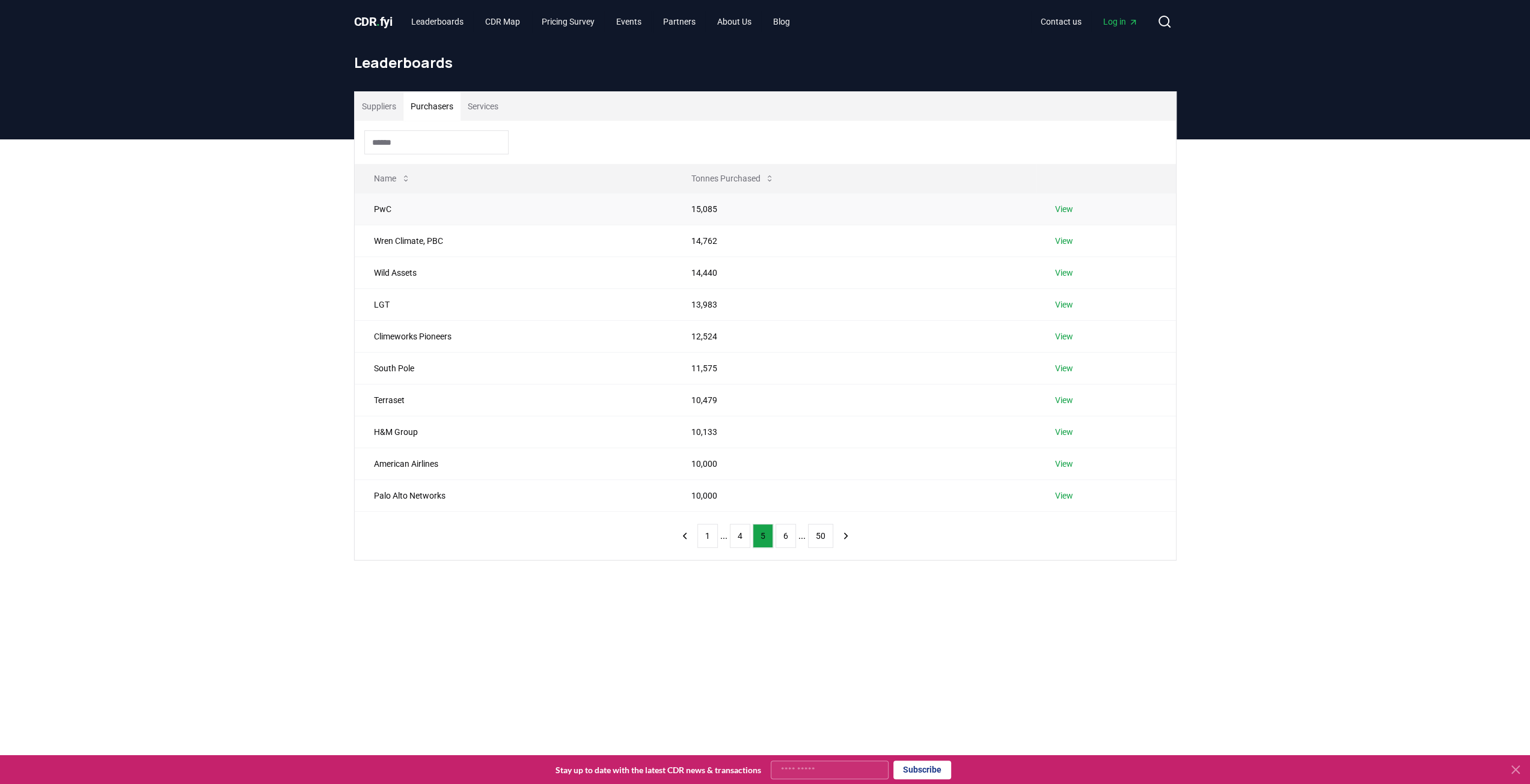
click at [1069, 208] on link "View" at bounding box center [1064, 209] width 18 height 12
click at [217, 413] on div "Suppliers Purchasers Services Name Tonnes Purchased PwC 15,085 View Wren Climat…" at bounding box center [765, 374] width 1530 height 469
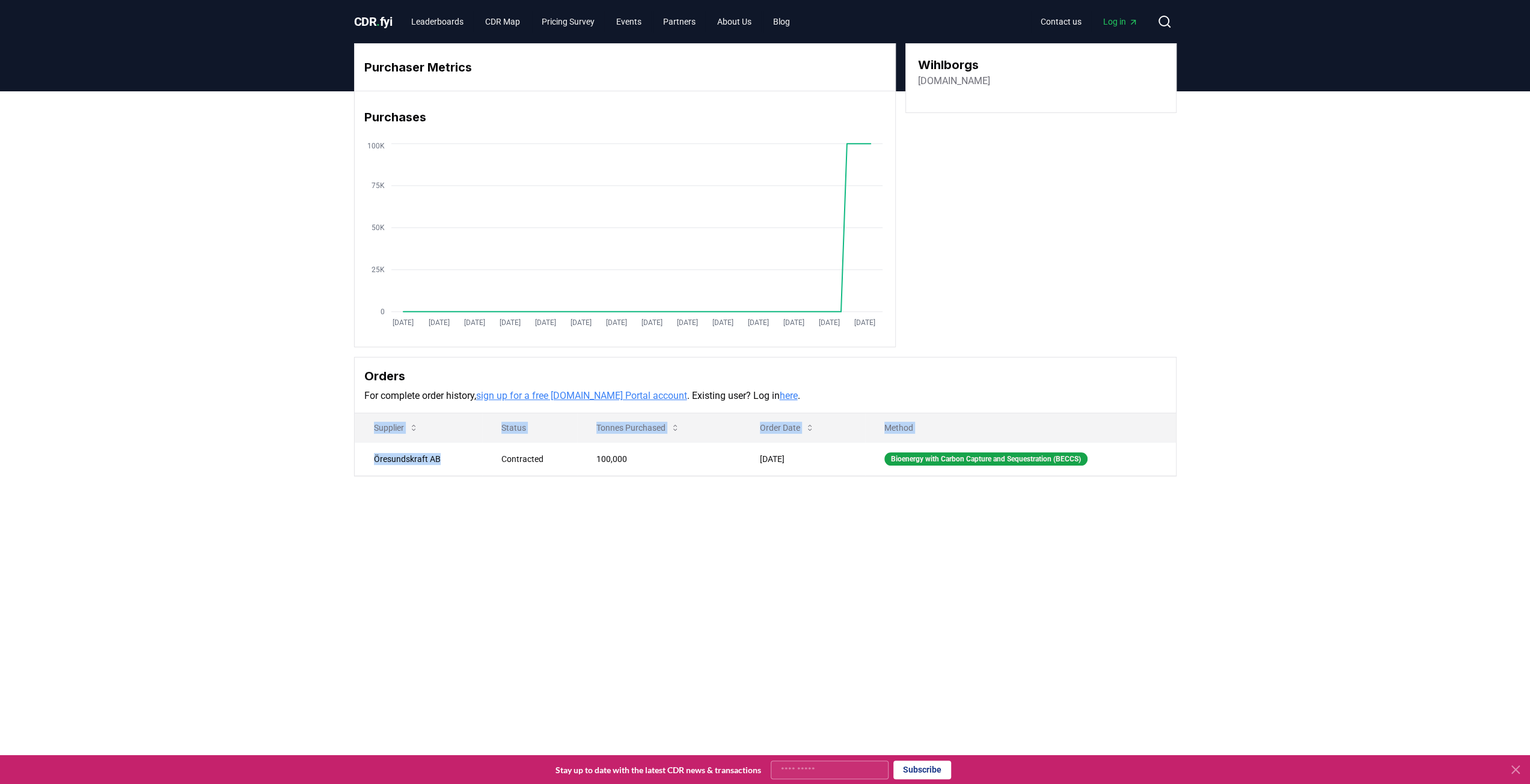
drag, startPoint x: 440, startPoint y: 458, endPoint x: 350, endPoint y: 453, distance: 90.1
click at [350, 453] on div "Purchaser Metrics Purchases [DATE] [DATE] [DATE] [DATE] [DATE] [DATE] [DATE] [D…" at bounding box center [765, 260] width 842 height 433
click at [393, 451] on td "Öresundskraft AB" at bounding box center [419, 458] width 128 height 33
drag, startPoint x: 440, startPoint y: 456, endPoint x: 372, endPoint y: 457, distance: 68.0
click at [372, 457] on td "Öresundskraft AB" at bounding box center [419, 458] width 128 height 33
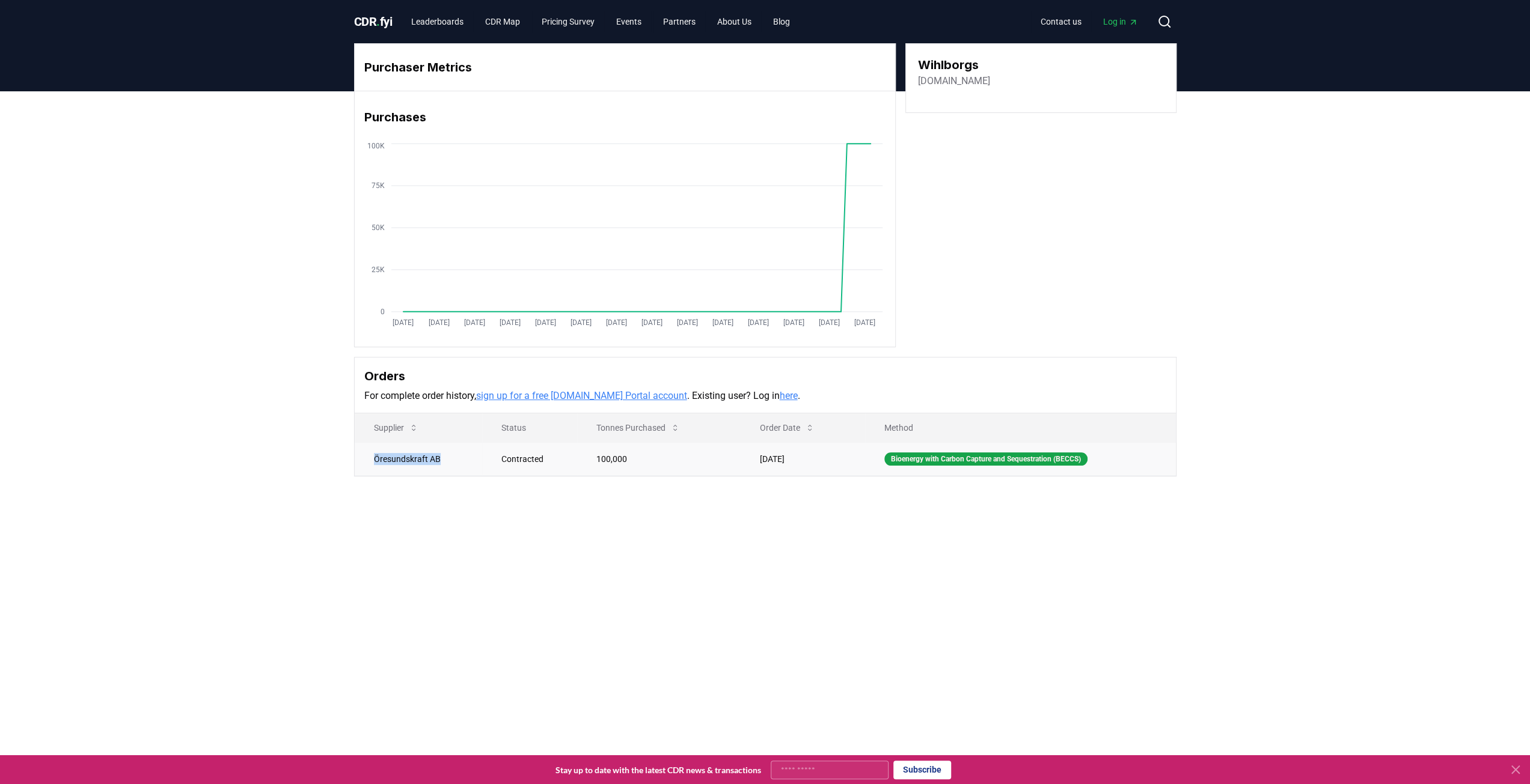
copy td "Öresundskraft AB"
click at [307, 360] on div "Purchaser Metrics Purchases [DATE] [DATE] [DATE] [DATE] [DATE] [DATE] [DATE] [D…" at bounding box center [765, 308] width 1530 height 433
drag, startPoint x: 962, startPoint y: 66, endPoint x: 911, endPoint y: 66, distance: 51.0
click at [911, 66] on div "Wihlborgs [DOMAIN_NAME]" at bounding box center [1041, 78] width 271 height 70
copy h3 "Wihlborgs"
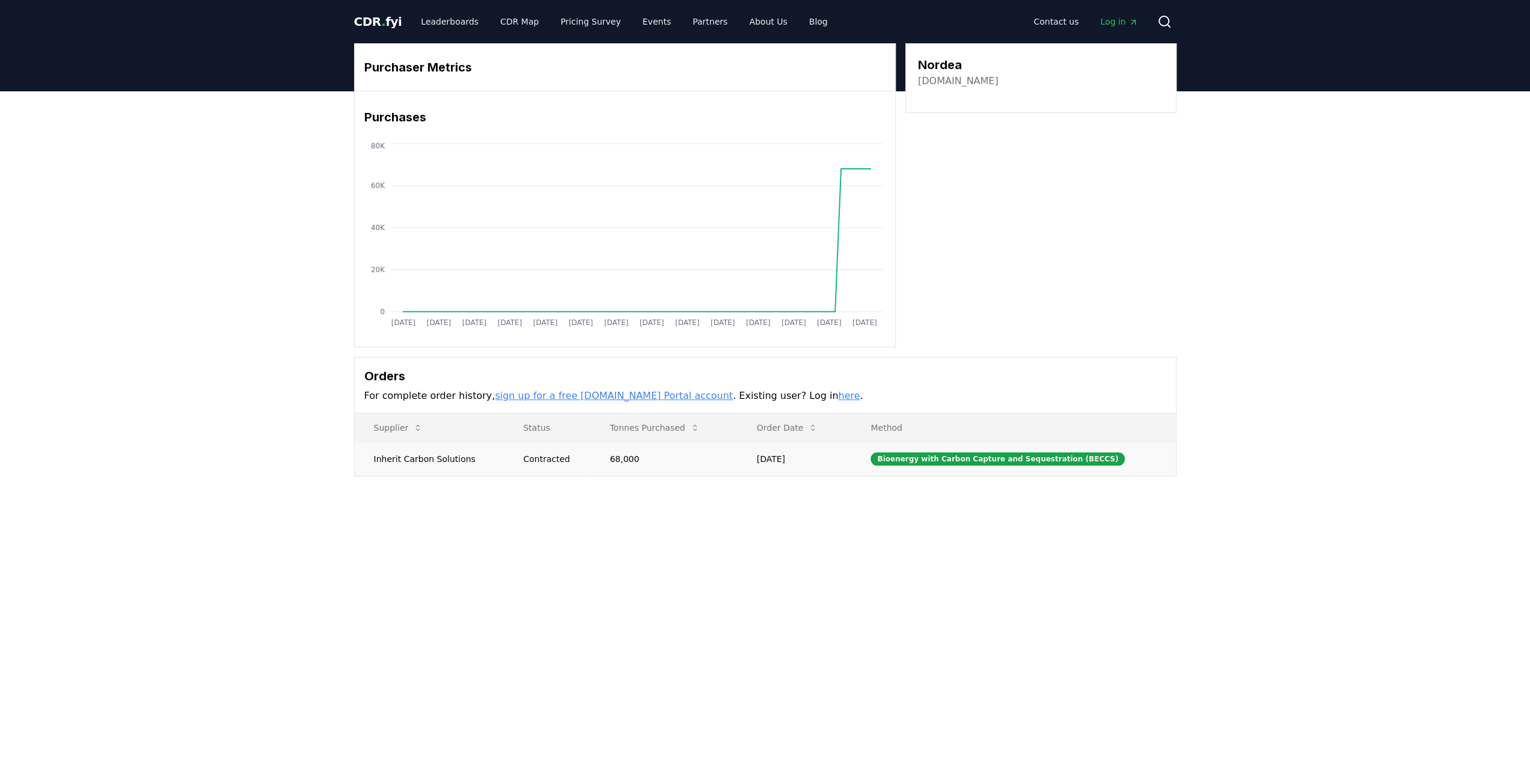
drag, startPoint x: 465, startPoint y: 458, endPoint x: 372, endPoint y: 458, distance: 93.0
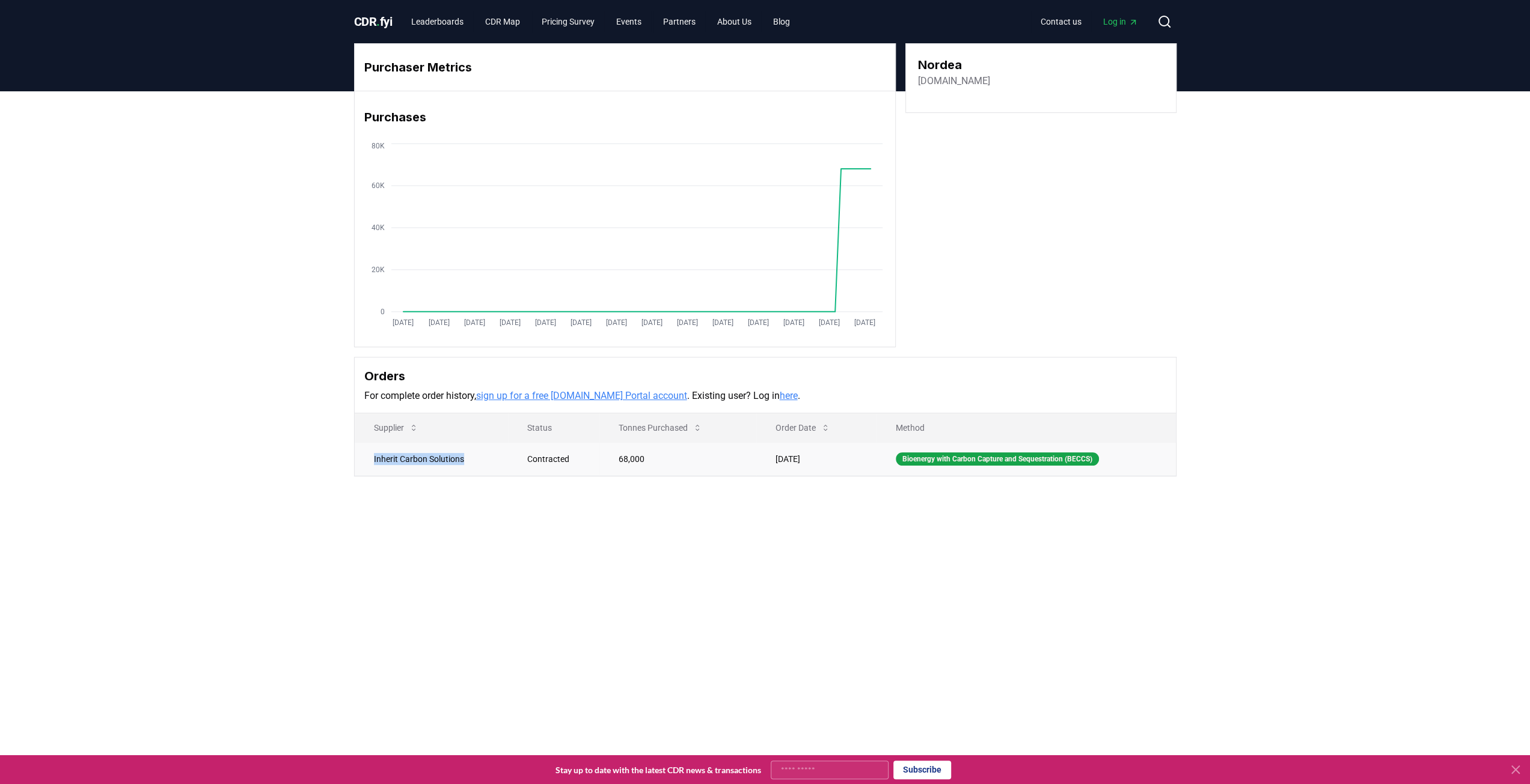
drag, startPoint x: 374, startPoint y: 457, endPoint x: 492, endPoint y: 460, distance: 118.0
click at [492, 460] on td "Inherit Carbon Solutions" at bounding box center [432, 458] width 154 height 33
copy td "Inherit Carbon Solutions"
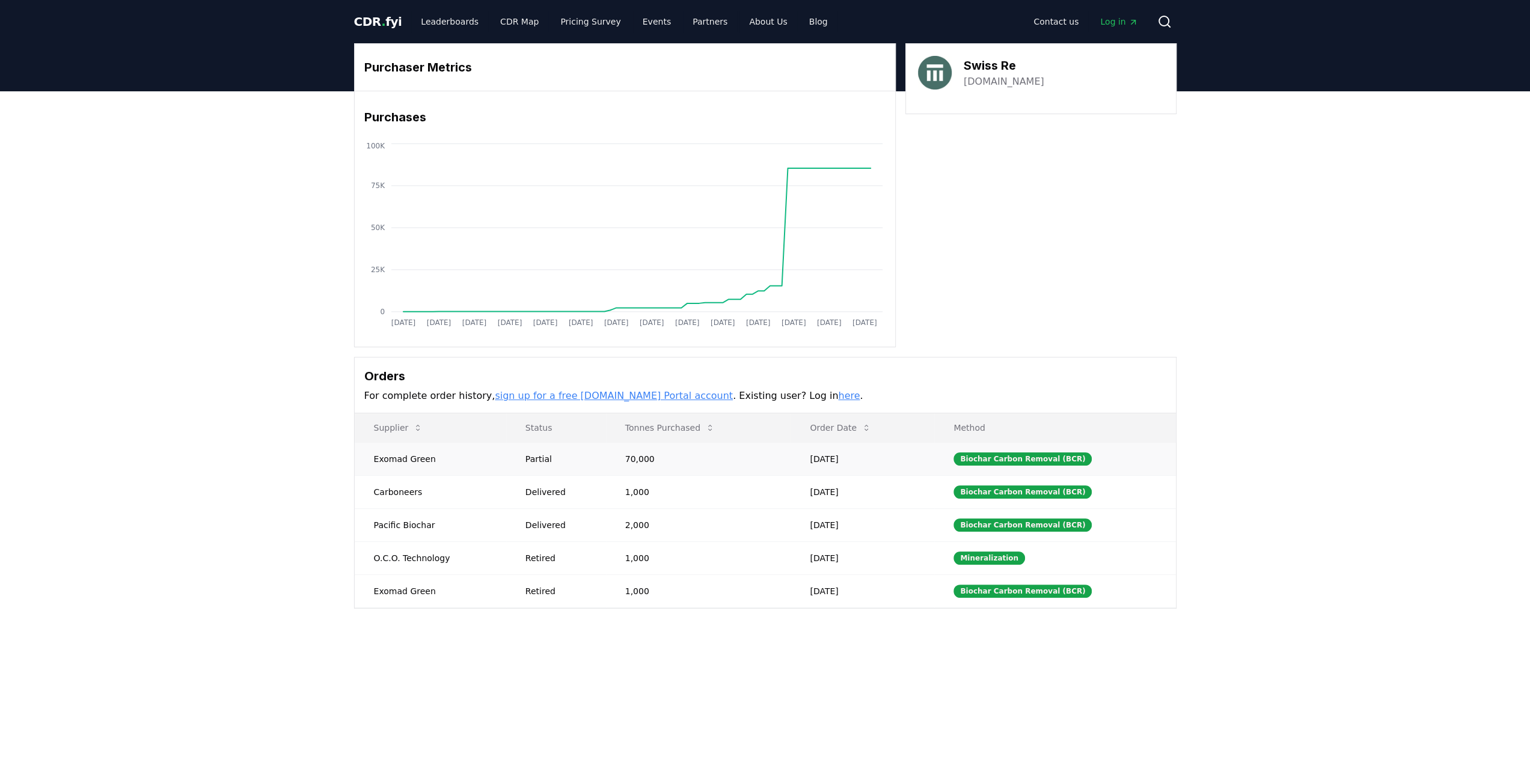
drag, startPoint x: 430, startPoint y: 455, endPoint x: 366, endPoint y: 454, distance: 64.0
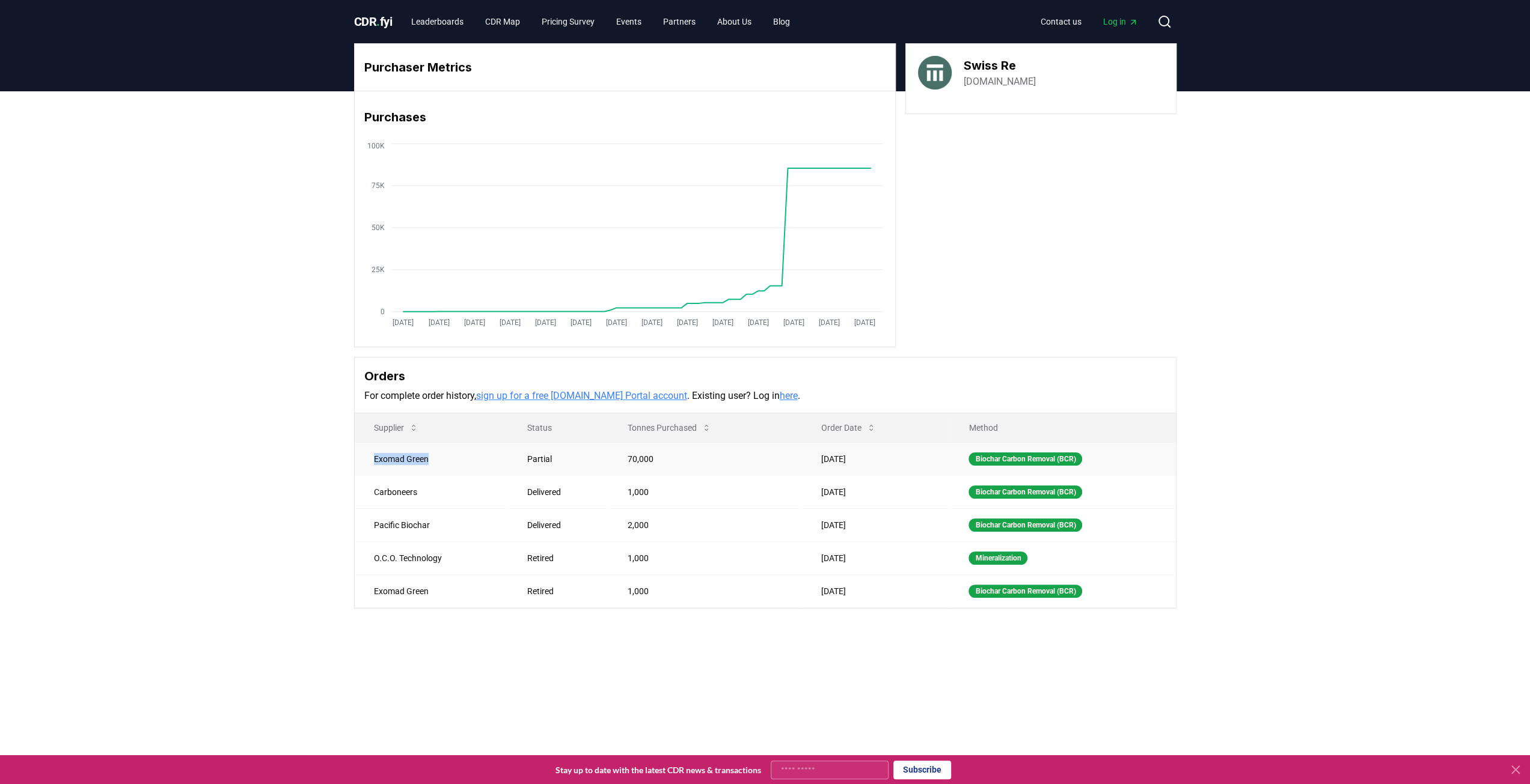
drag, startPoint x: 375, startPoint y: 455, endPoint x: 429, endPoint y: 457, distance: 54.0
click at [429, 457] on td "Exomad Green" at bounding box center [432, 458] width 154 height 33
copy td "Exomad Green"
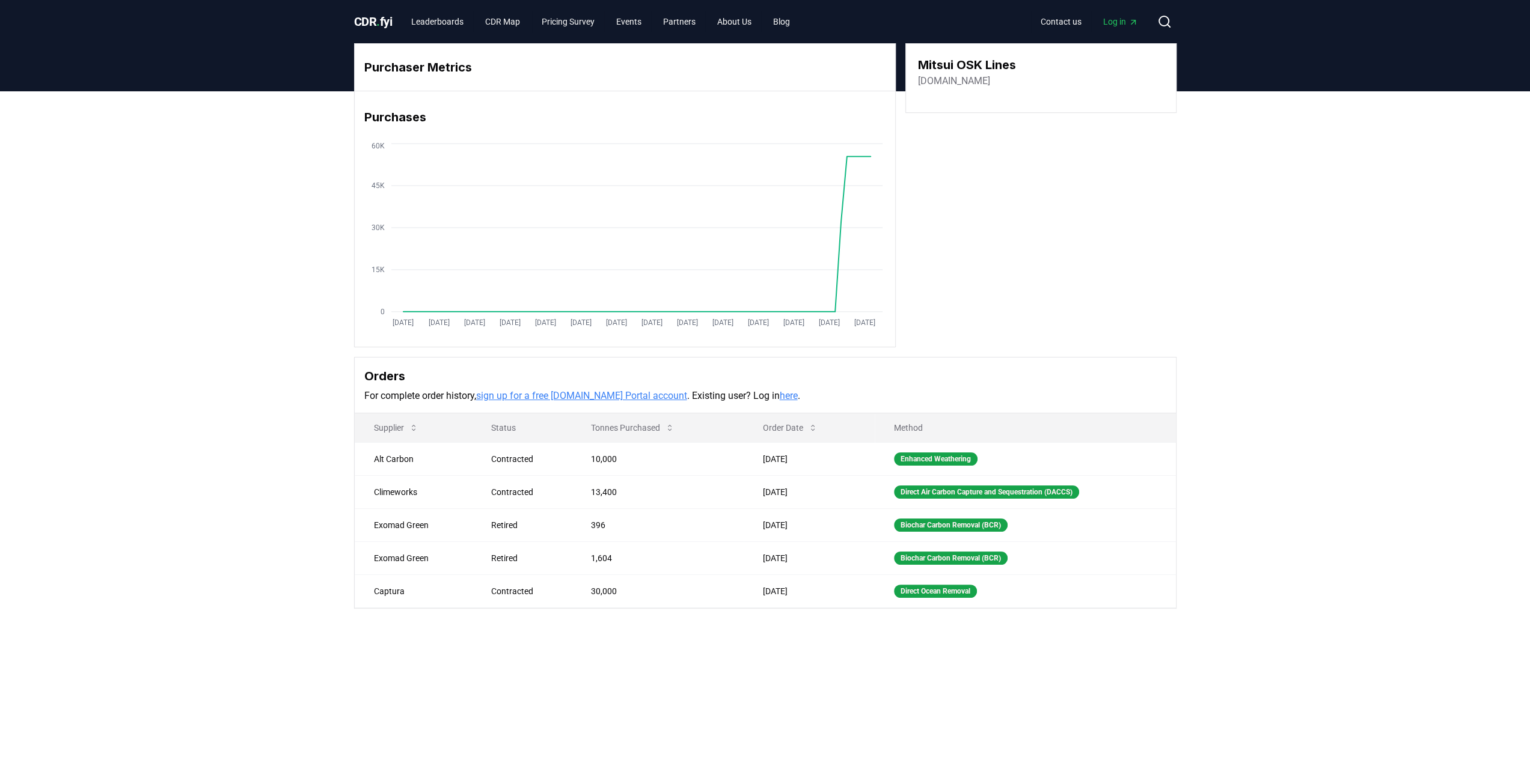
click at [252, 385] on div "Purchaser Metrics Purchases [DATE] [DATE] [DATE] [DATE] [DATE] [DATE] [DATE] [D…" at bounding box center [765, 374] width 1530 height 565
click at [1011, 64] on h3 "Mitsui OSK Lines" at bounding box center [967, 65] width 98 height 18
drag, startPoint x: 1015, startPoint y: 64, endPoint x: 915, endPoint y: 66, distance: 100.0
click at [915, 66] on div "Mitsui OSK Lines [DOMAIN_NAME]" at bounding box center [1041, 78] width 271 height 70
copy h3 "Mitsui OSK Lines"
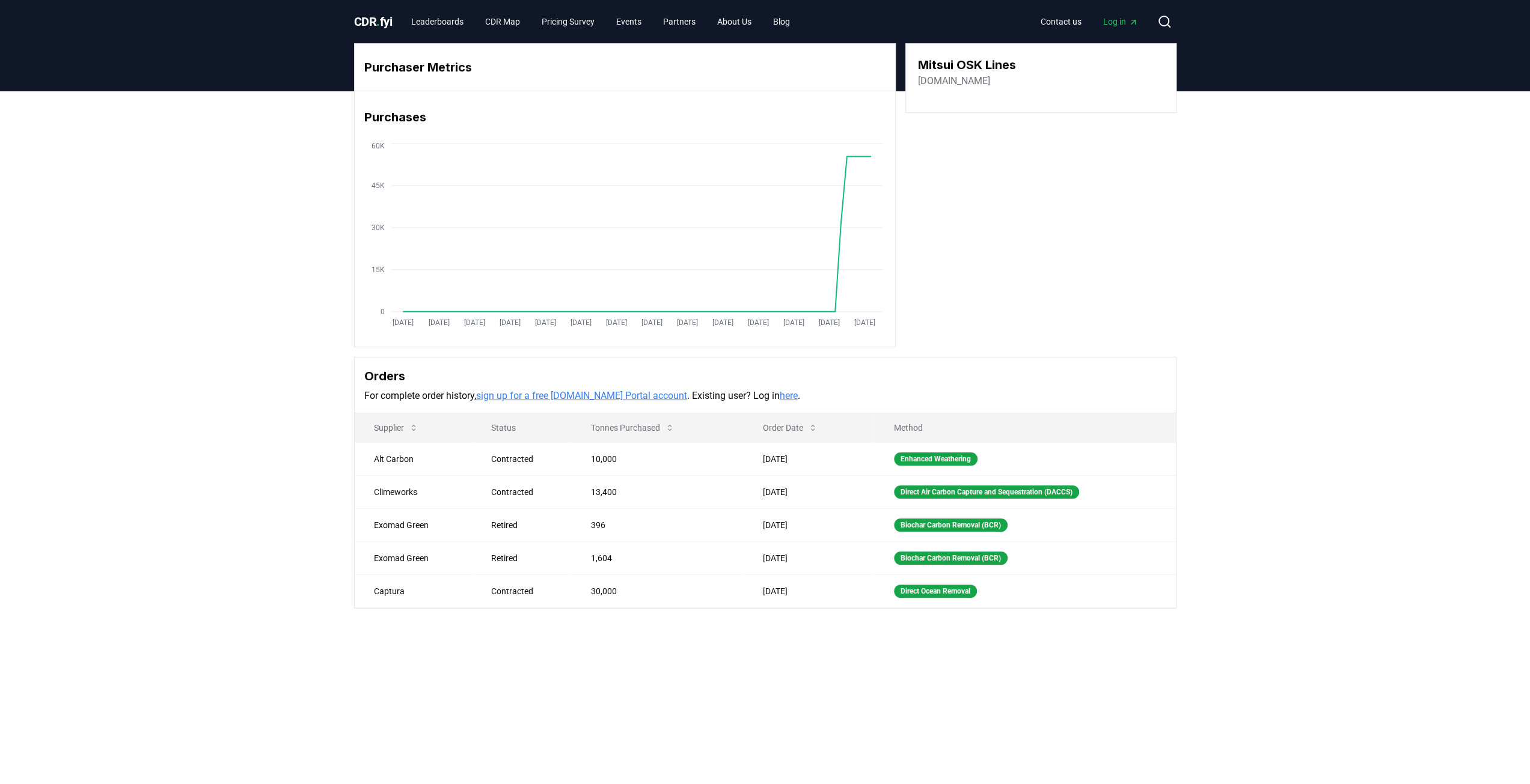
click at [191, 177] on div "Purchaser Metrics Purchases Jan 2019 Jul 2019 Jan 2020 Jul 2020 Jan 2021 Jul 20…" at bounding box center [765, 374] width 1530 height 565
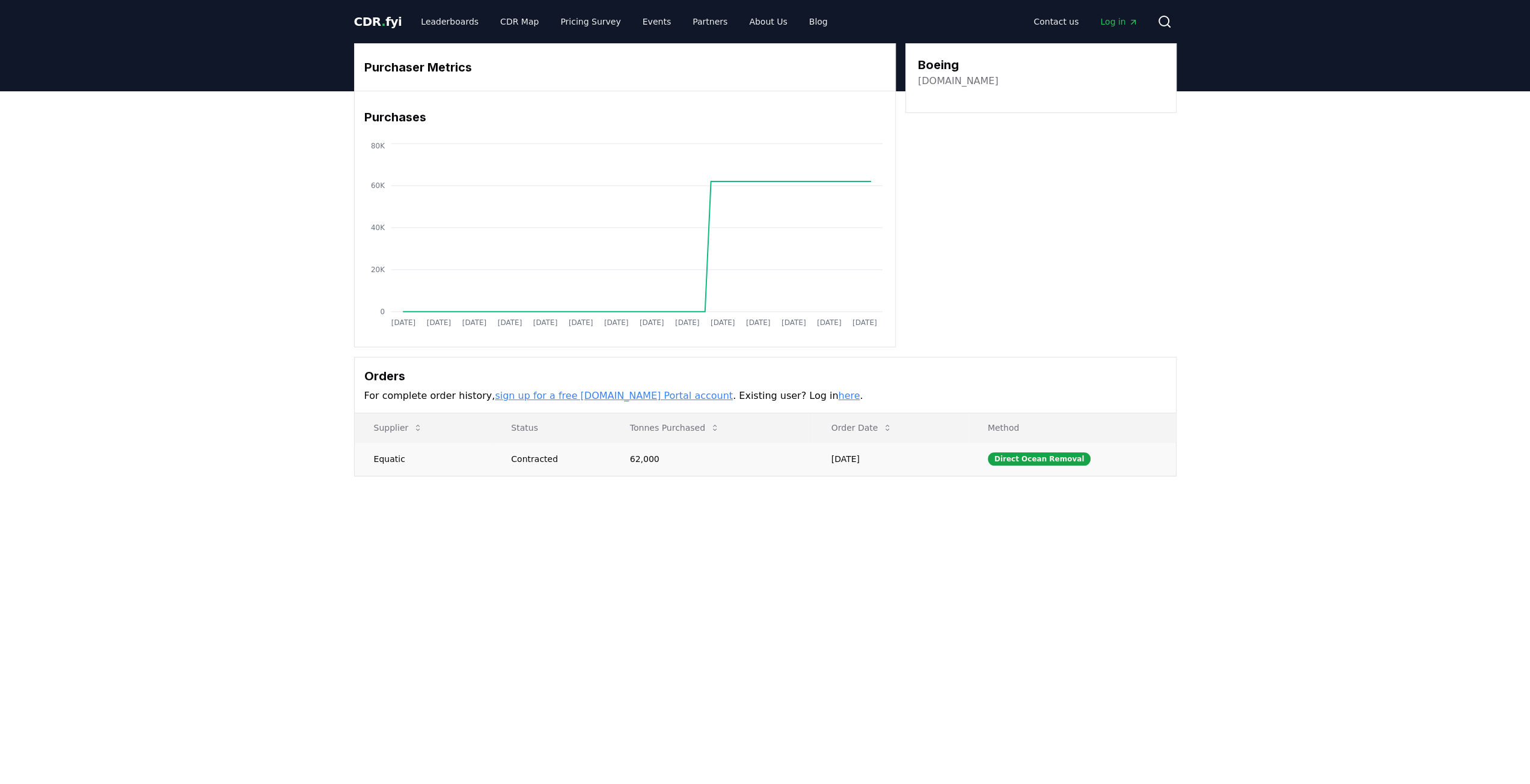
drag, startPoint x: 402, startPoint y: 458, endPoint x: 363, endPoint y: 466, distance: 39.8
click at [372, 458] on td "Equatic" at bounding box center [423, 458] width 137 height 33
click at [377, 456] on td "Equatic" at bounding box center [426, 458] width 142 height 33
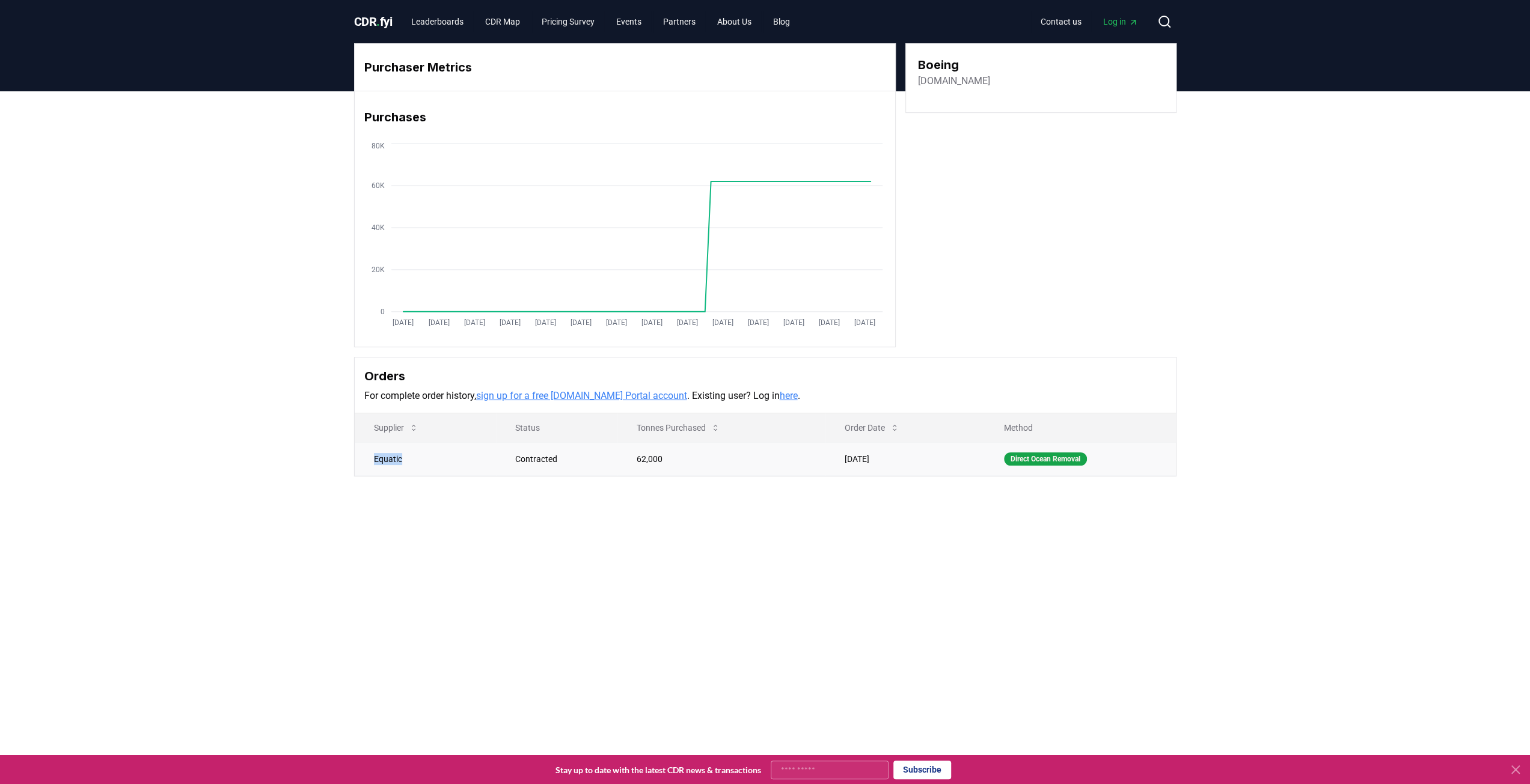
copy td "Equatic"
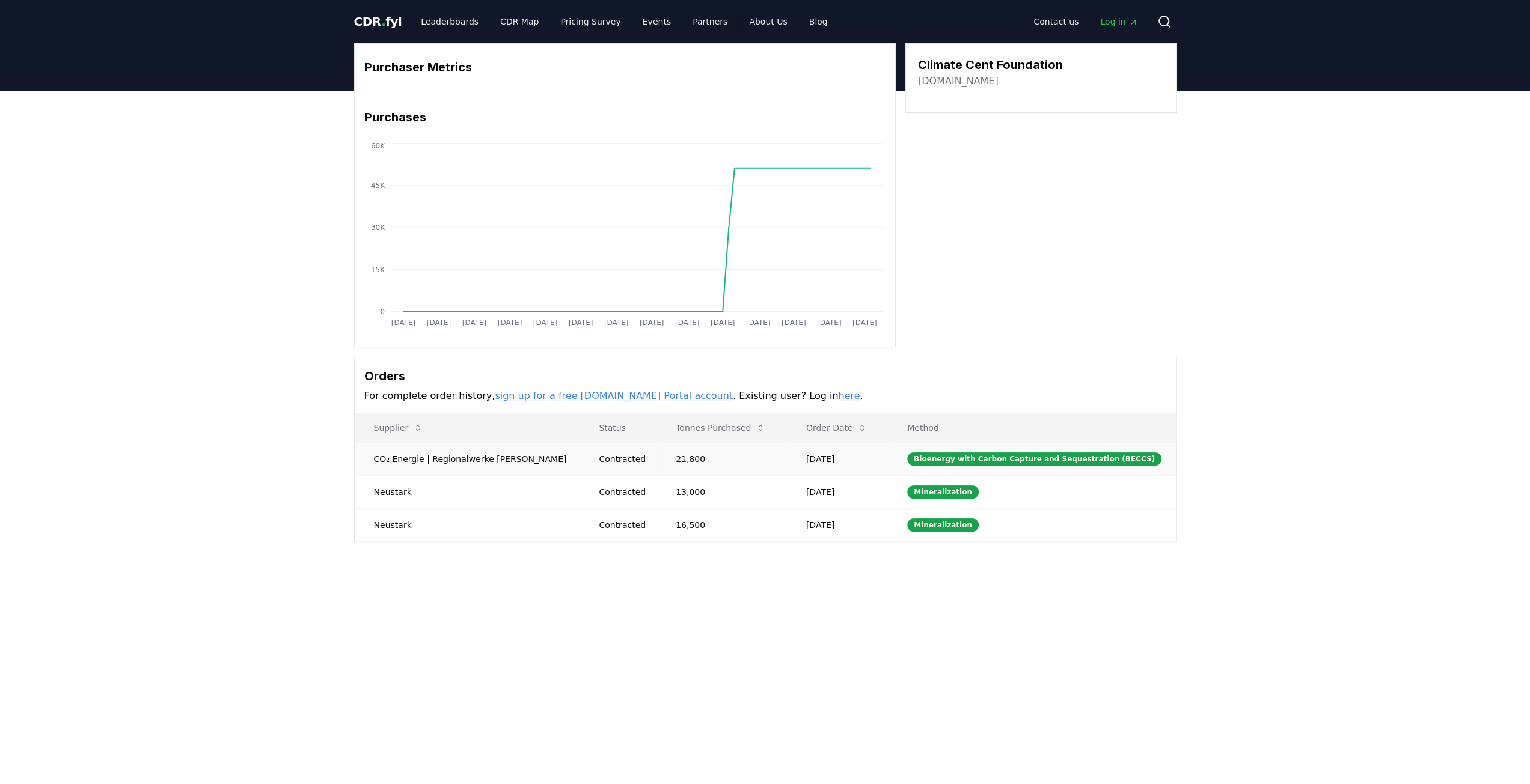
drag, startPoint x: 372, startPoint y: 456, endPoint x: 513, endPoint y: 450, distance: 141.1
click at [510, 456] on td "CO₂ Energie | Regionalwerke AG Baden" at bounding box center [468, 458] width 226 height 33
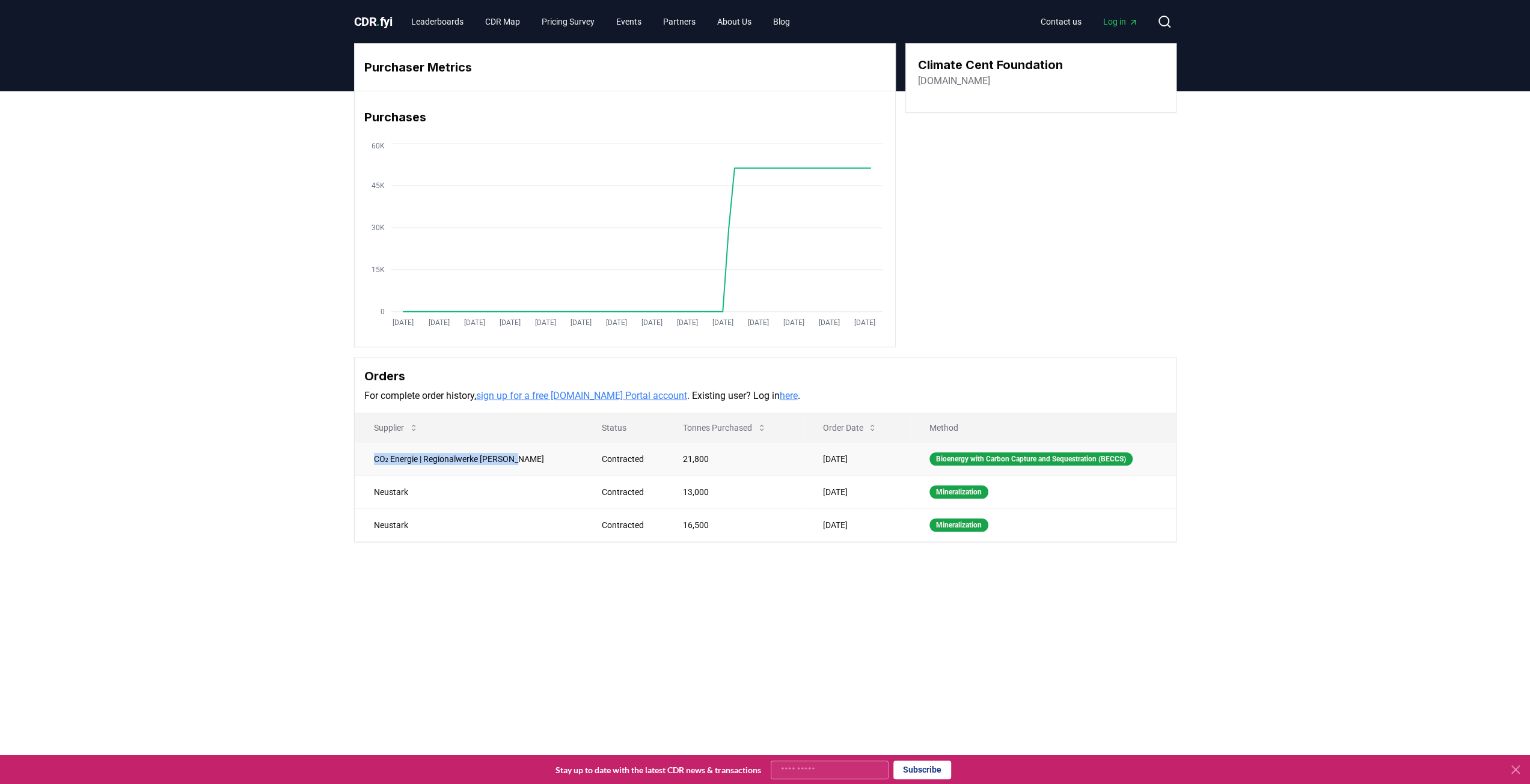
drag, startPoint x: 515, startPoint y: 457, endPoint x: 373, endPoint y: 458, distance: 142.0
click at [373, 458] on td "CO₂ Energie | Regionalwerke AG Baden" at bounding box center [469, 458] width 228 height 33
copy td "CO₂ Energie | Regionalwerke AG Baden"
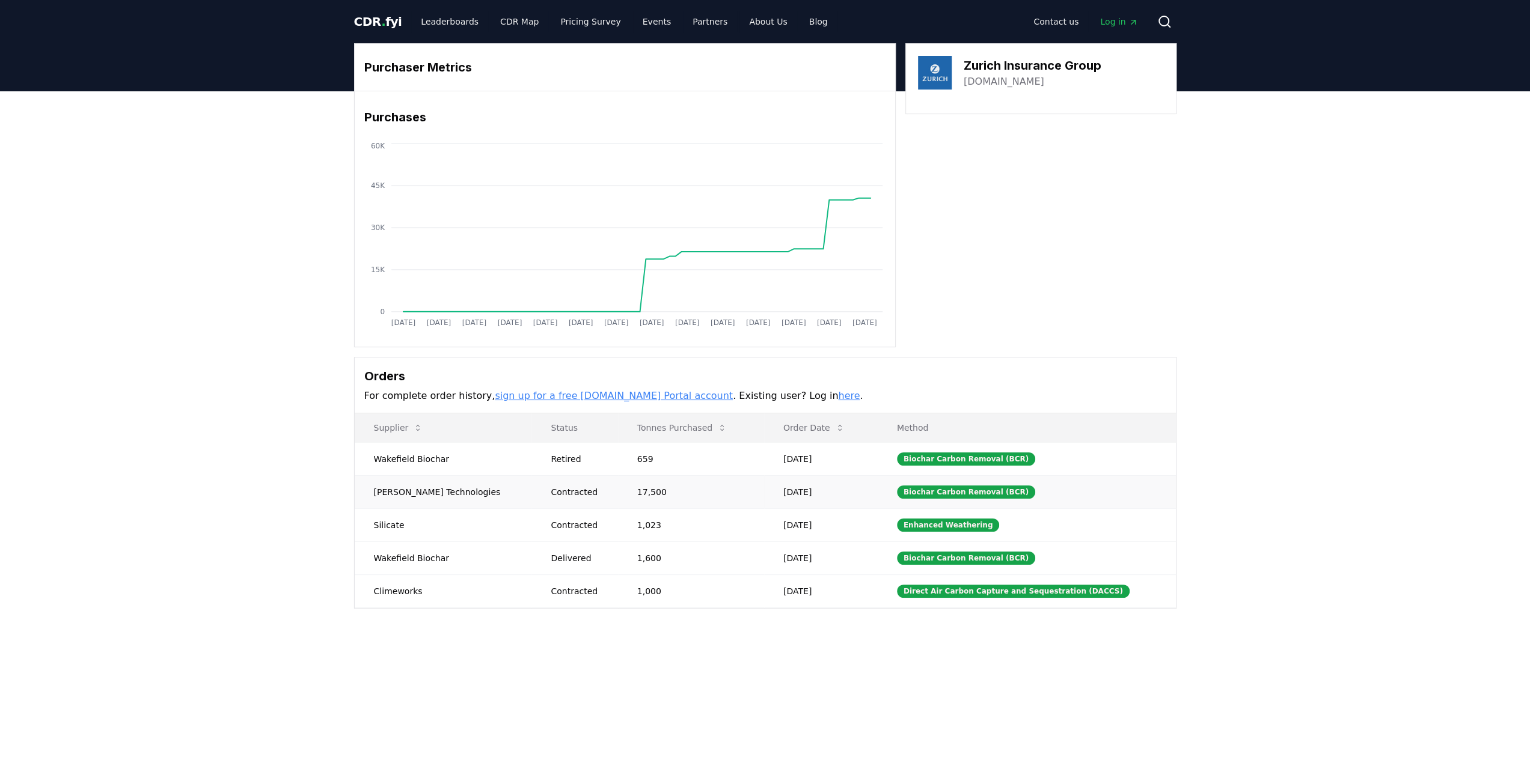
drag, startPoint x: 451, startPoint y: 485, endPoint x: 356, endPoint y: 490, distance: 95.1
click at [376, 489] on td "Nellie Technologies" at bounding box center [443, 491] width 177 height 33
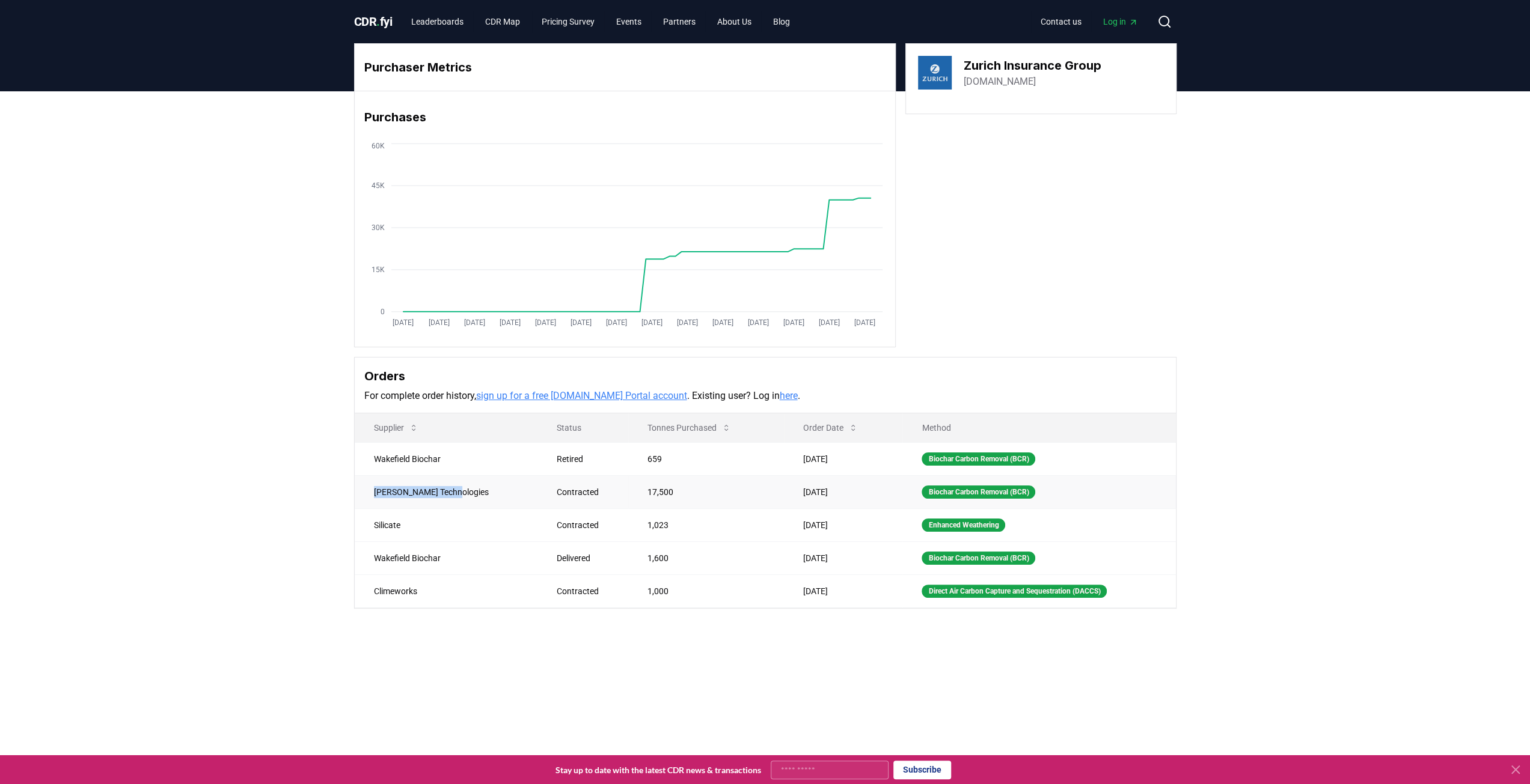
drag, startPoint x: 375, startPoint y: 489, endPoint x: 470, endPoint y: 484, distance: 95.1
click at [470, 484] on td "Nellie Technologies" at bounding box center [446, 491] width 183 height 33
copy td "Nellie Technologies"
click at [512, 668] on main "Purchaser Metrics Purchases Jan 2019 Jul 2019 Jan 2020 Jul 2020 Jan 2021 Jul 20…" at bounding box center [765, 484] width 1530 height 784
drag, startPoint x: 1105, startPoint y: 62, endPoint x: 961, endPoint y: 70, distance: 144.2
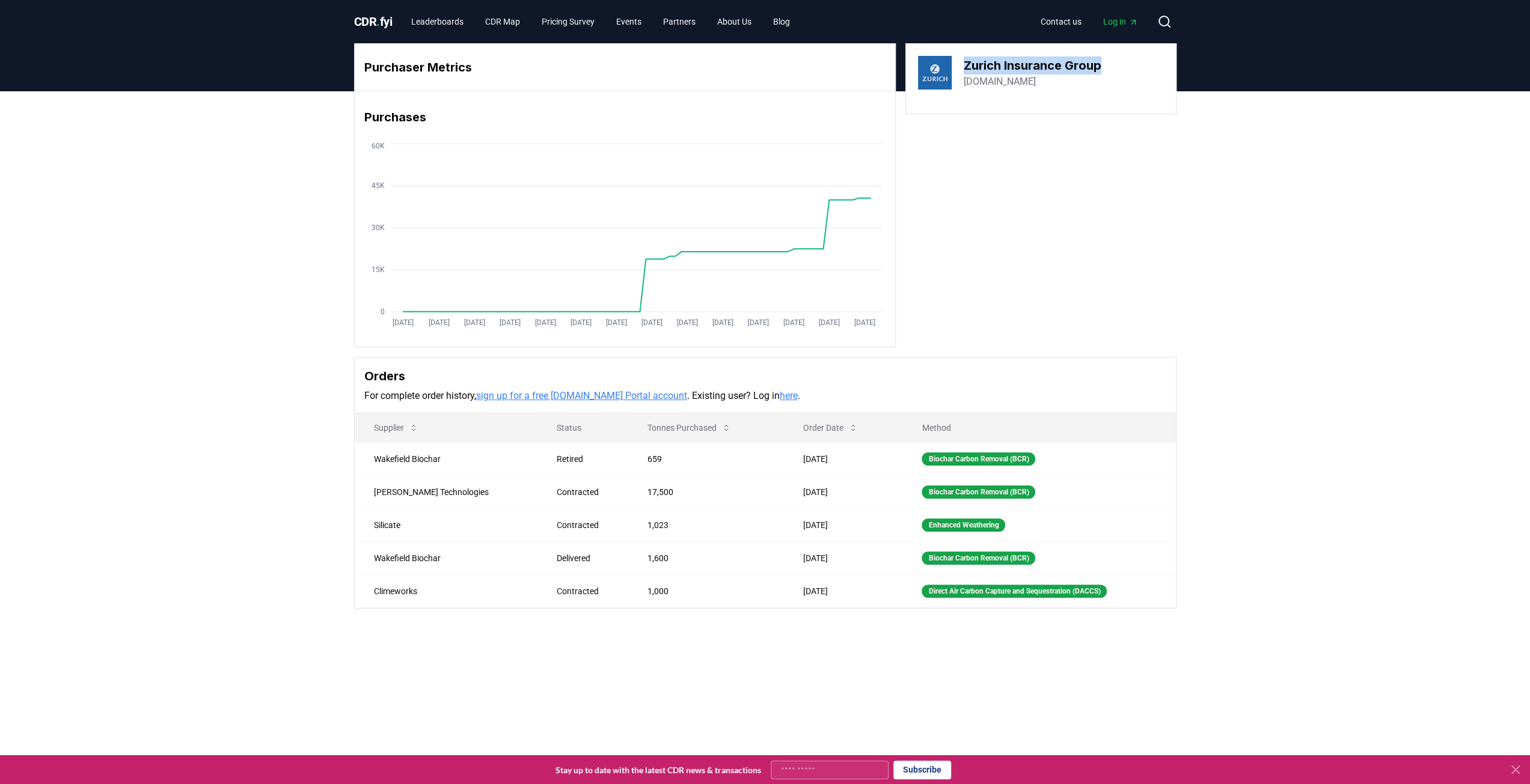
click at [961, 70] on div "Zurich Insurance Group zurich.com" at bounding box center [1040, 73] width 246 height 34
copy h3 "Zurich Insurance Group"
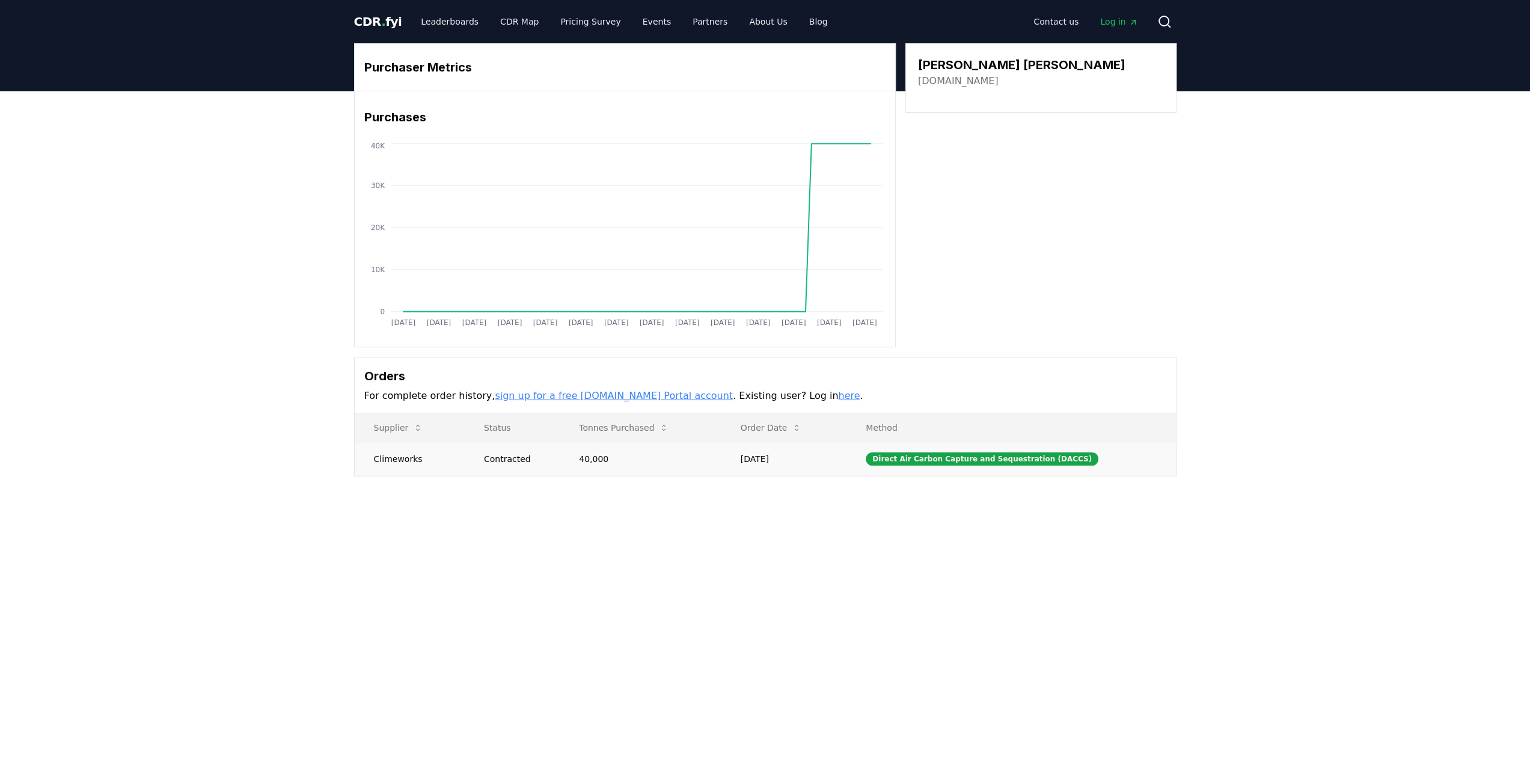
drag, startPoint x: 420, startPoint y: 454, endPoint x: 359, endPoint y: 459, distance: 61.2
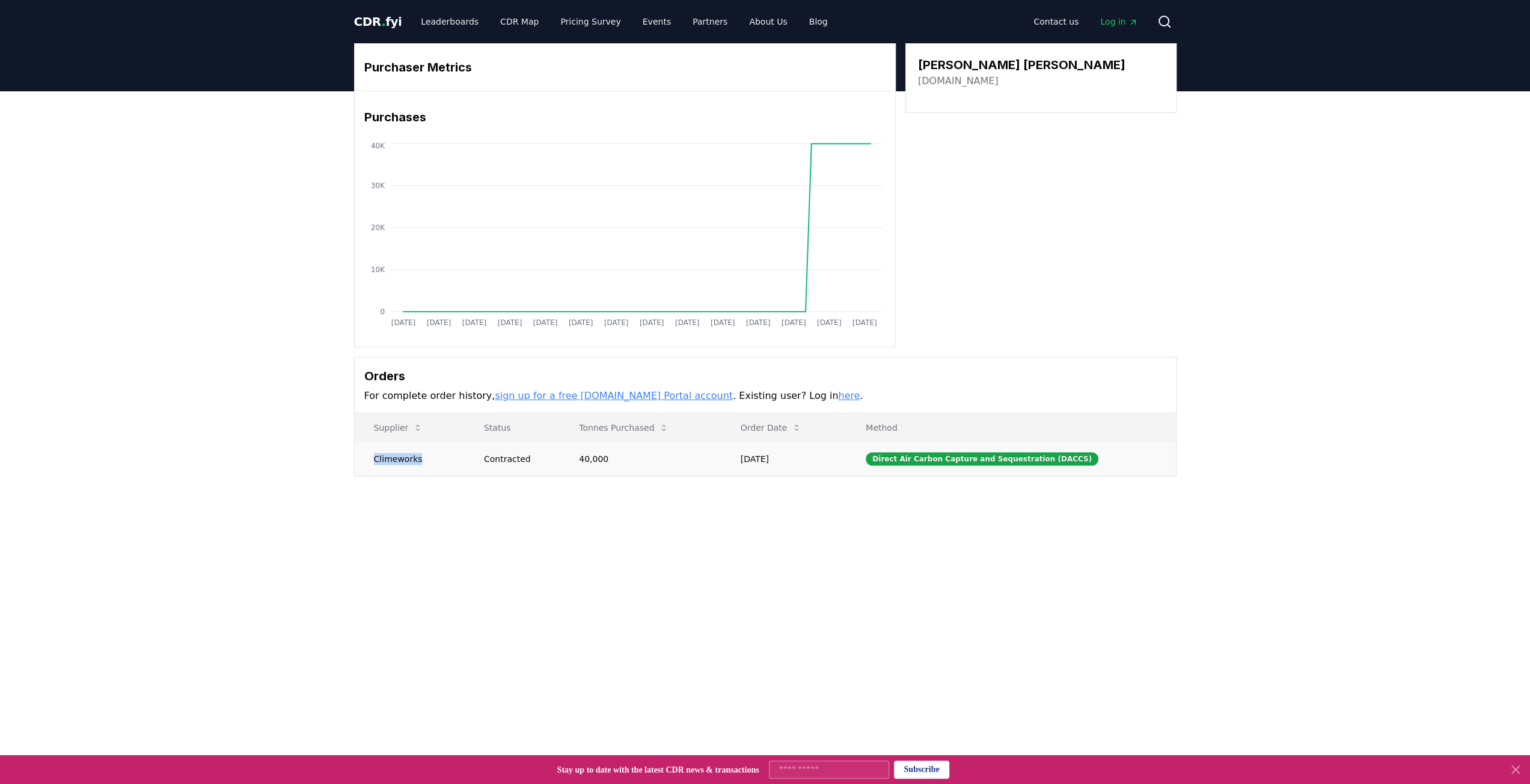
drag, startPoint x: 373, startPoint y: 456, endPoint x: 421, endPoint y: 458, distance: 48.0
click at [421, 458] on td "Climeworks" at bounding box center [413, 458] width 117 height 33
copy td "Climeworks"
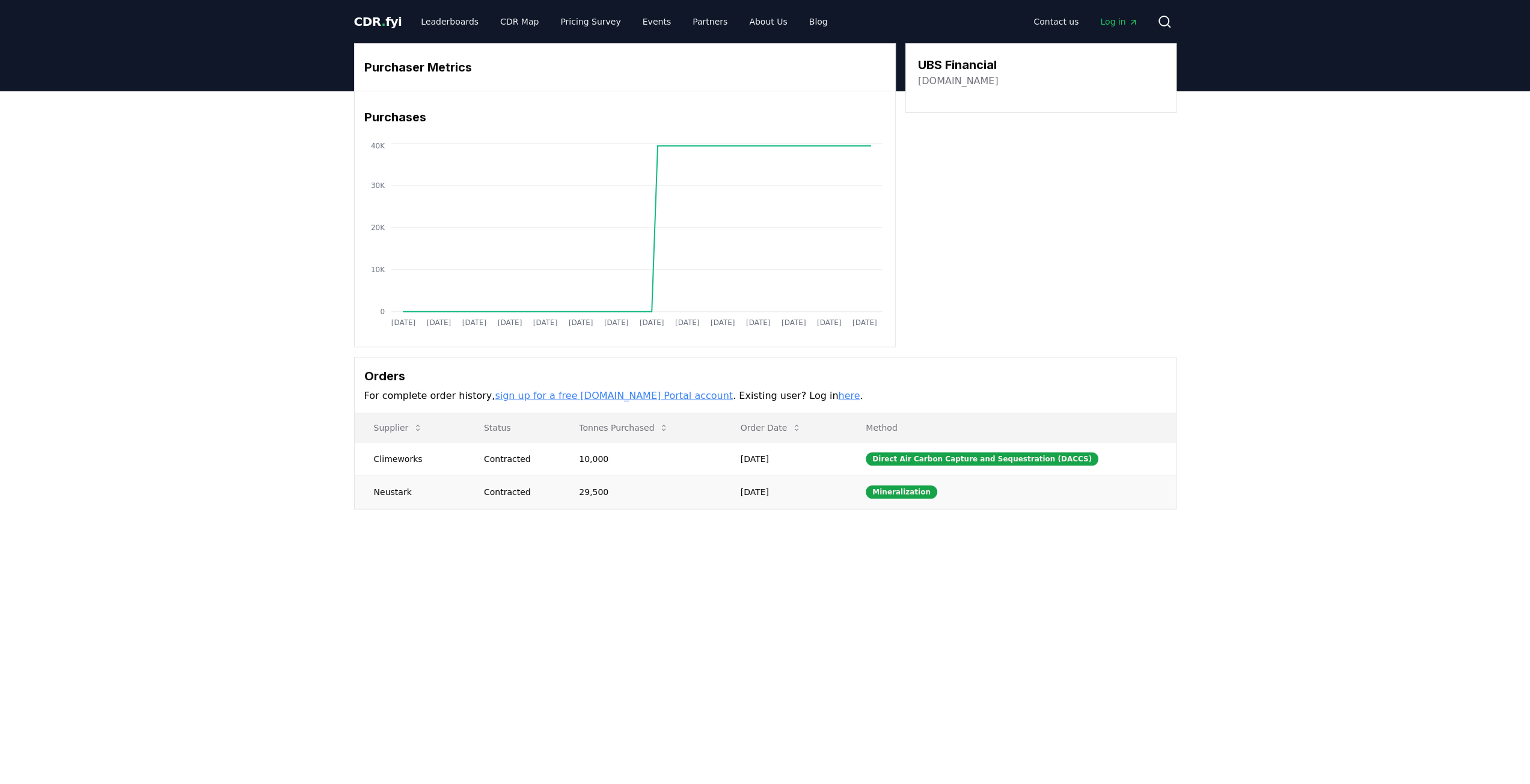
drag, startPoint x: 409, startPoint y: 492, endPoint x: 379, endPoint y: 492, distance: 30.0
click at [379, 492] on td "Neustark" at bounding box center [410, 491] width 110 height 33
click at [379, 492] on td "Neustark" at bounding box center [413, 491] width 117 height 33
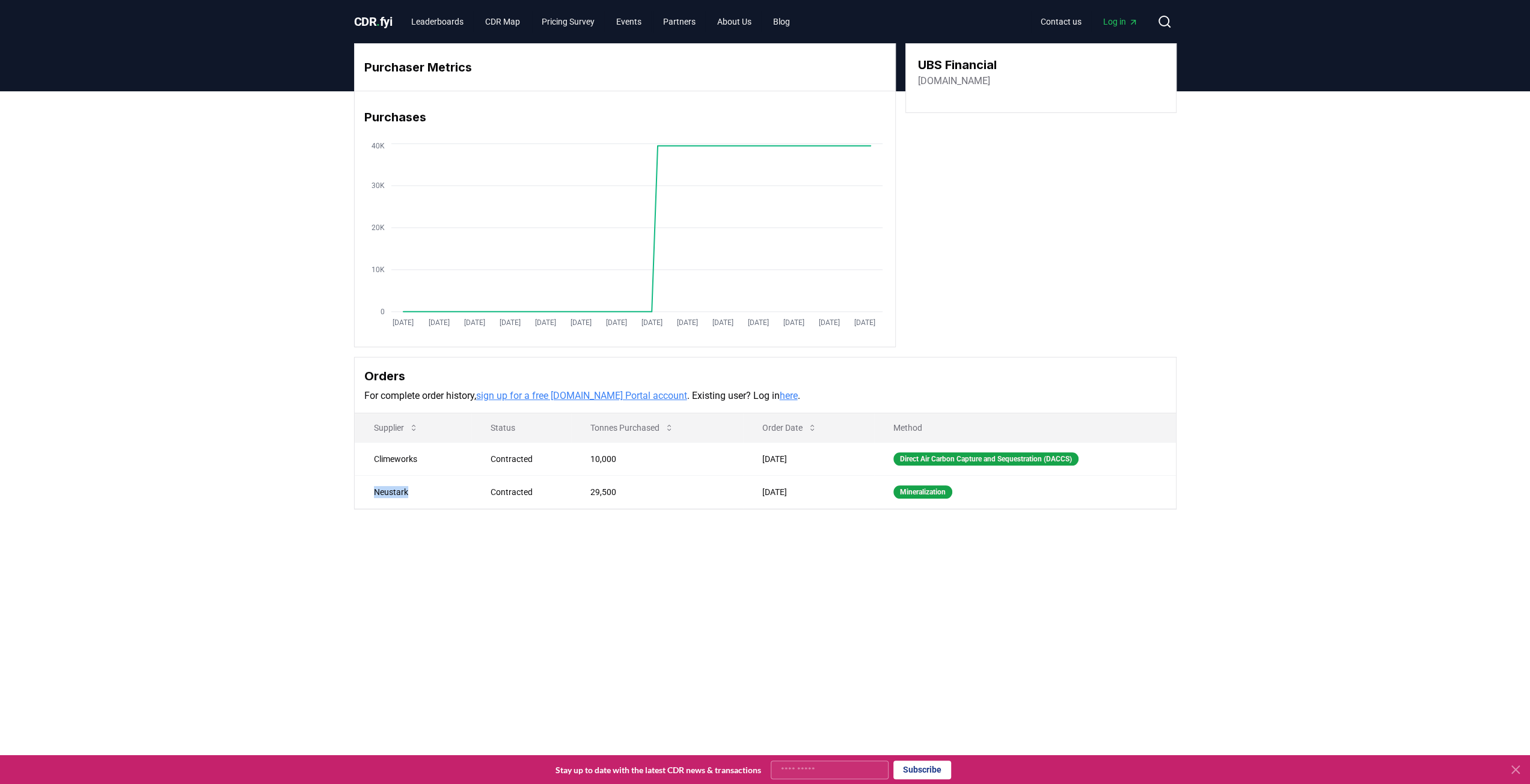
copy td "Neustark"
click at [512, 534] on div "Purchaser Metrics Purchases Jan 2019 Jul 2019 Jan 2020 Jul 2020 Jan 2021 Jul 20…" at bounding box center [765, 324] width 1530 height 466
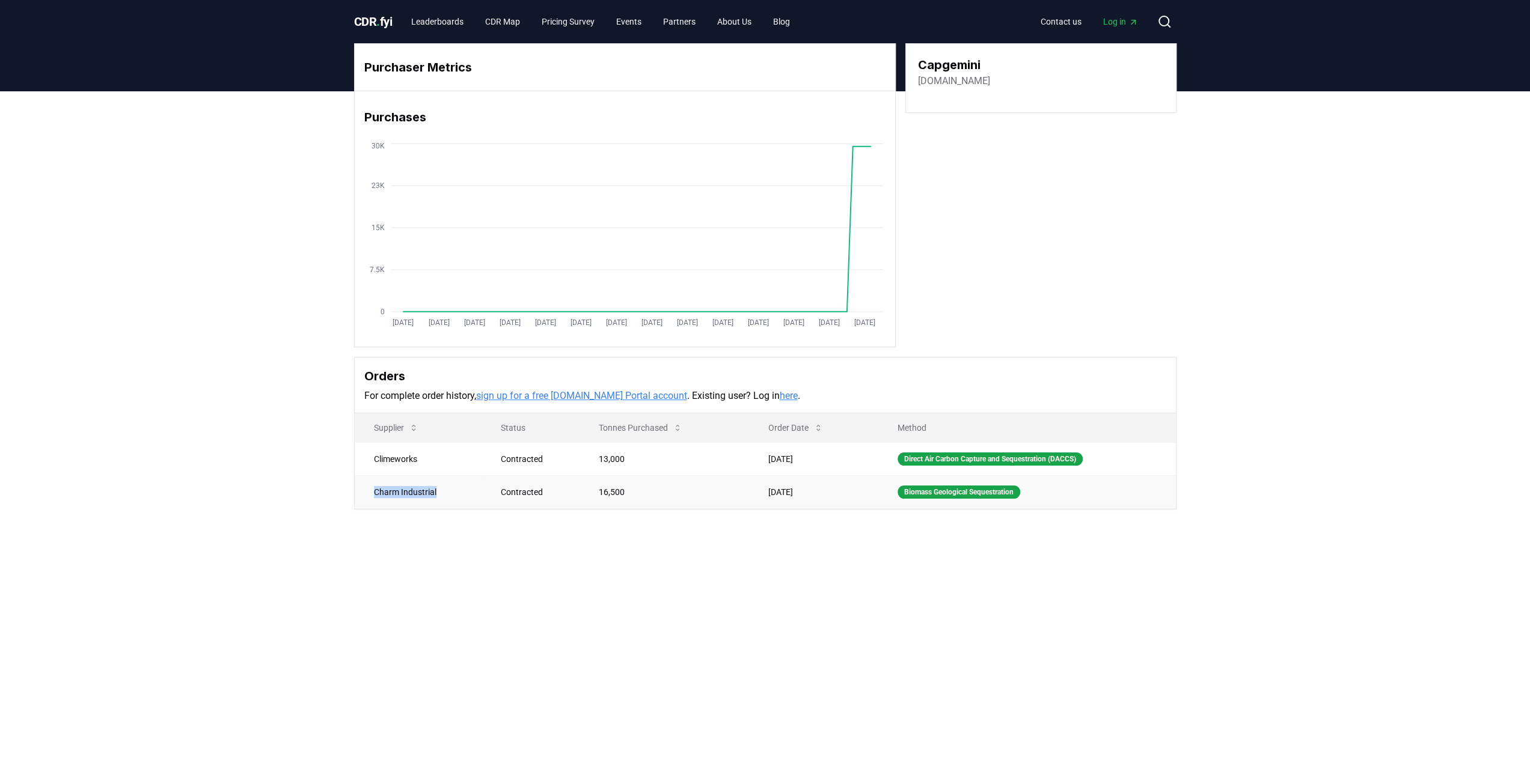
drag, startPoint x: 413, startPoint y: 491, endPoint x: 364, endPoint y: 493, distance: 49.0
click at [364, 493] on td "Charm Industrial" at bounding box center [418, 491] width 127 height 33
copy td "Charm Industrial"
click at [456, 515] on div "Purchaser Metrics Purchases Jan 2019 Jul 2019 Jan 2020 Jul 2020 Jan 2021 Jul 20…" at bounding box center [765, 324] width 1530 height 466
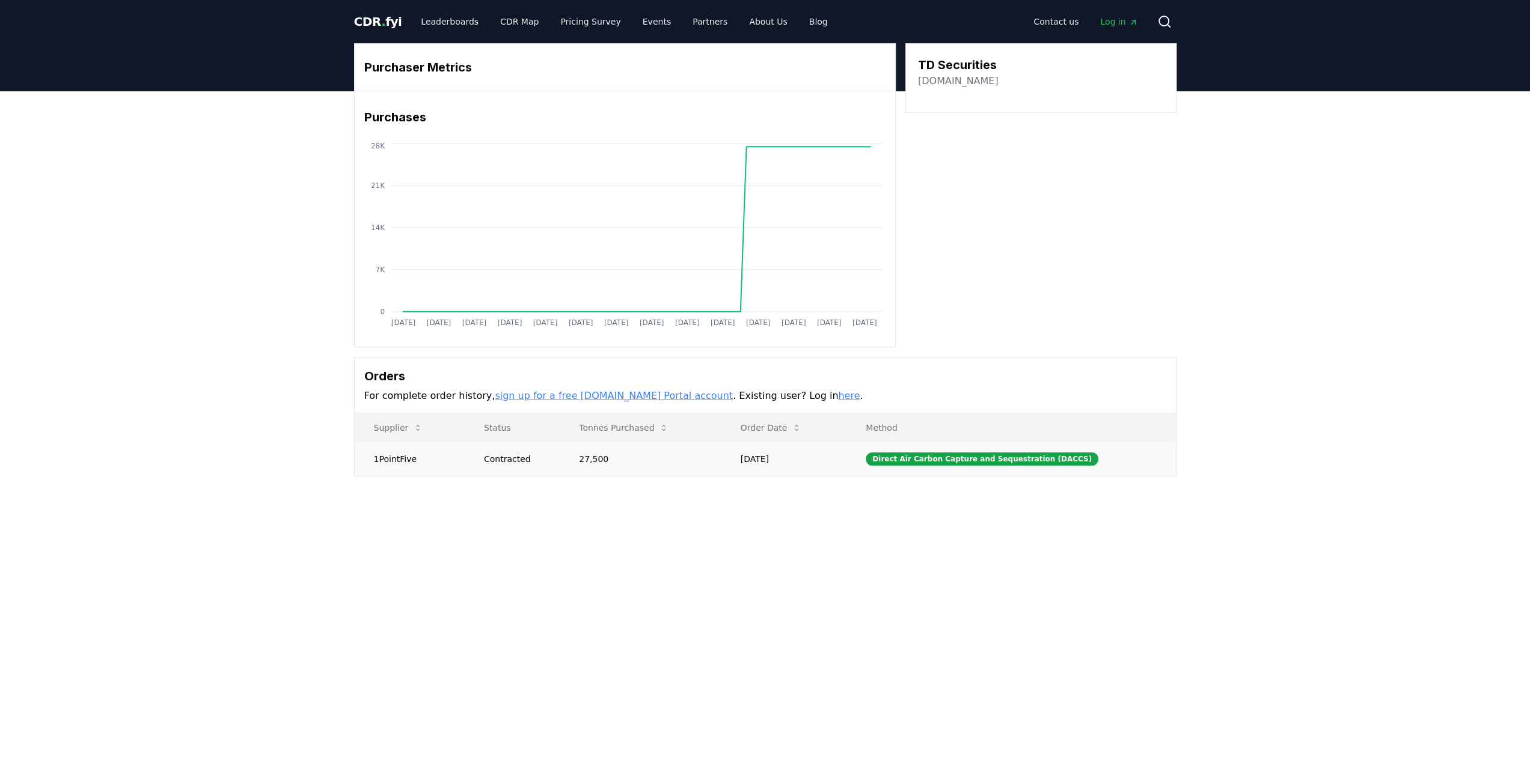
drag, startPoint x: 412, startPoint y: 456, endPoint x: 363, endPoint y: 455, distance: 49.0
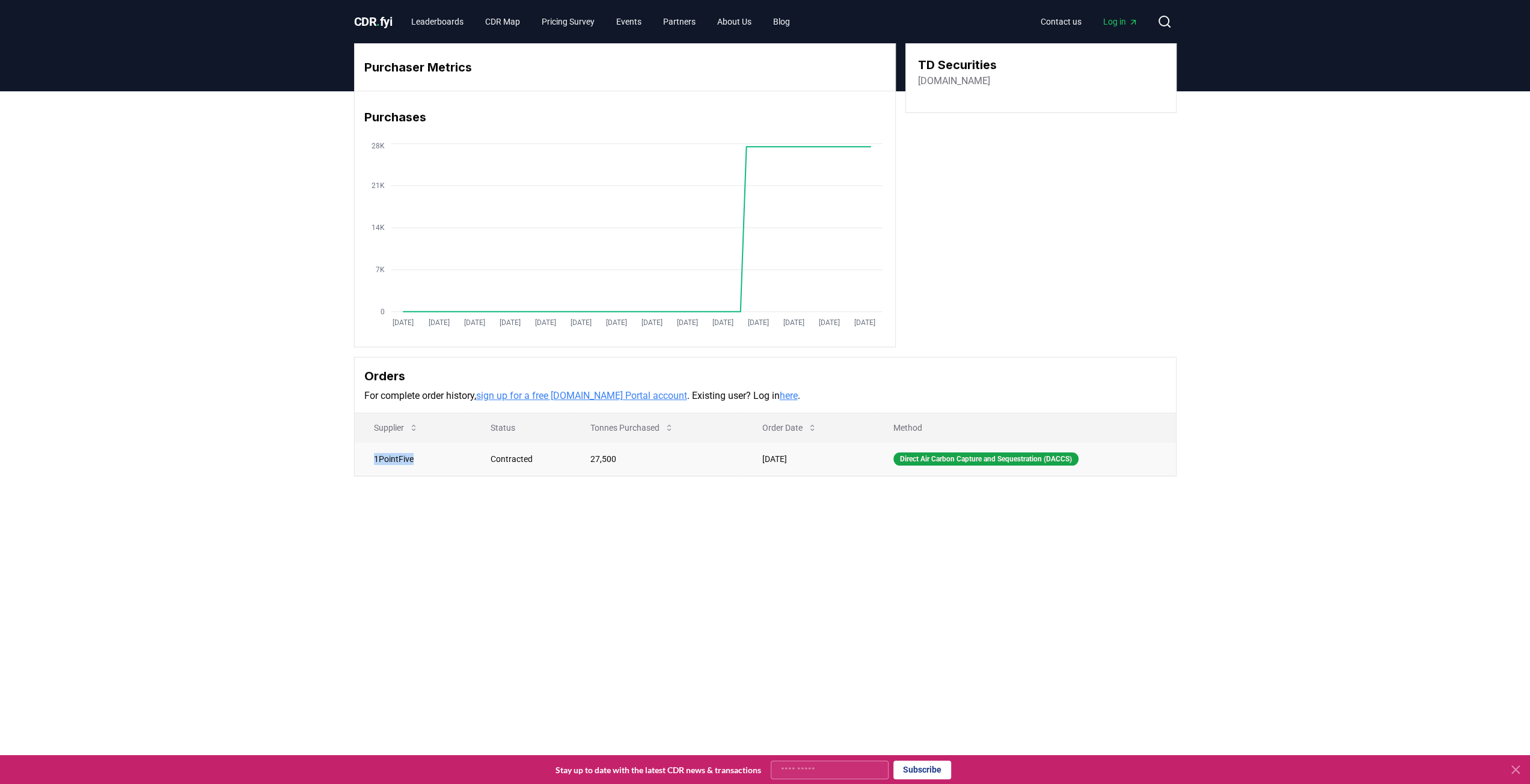
drag, startPoint x: 374, startPoint y: 458, endPoint x: 417, endPoint y: 456, distance: 43.0
click at [417, 456] on td "1PointFive" at bounding box center [413, 458] width 117 height 33
copy td "1PointFive"
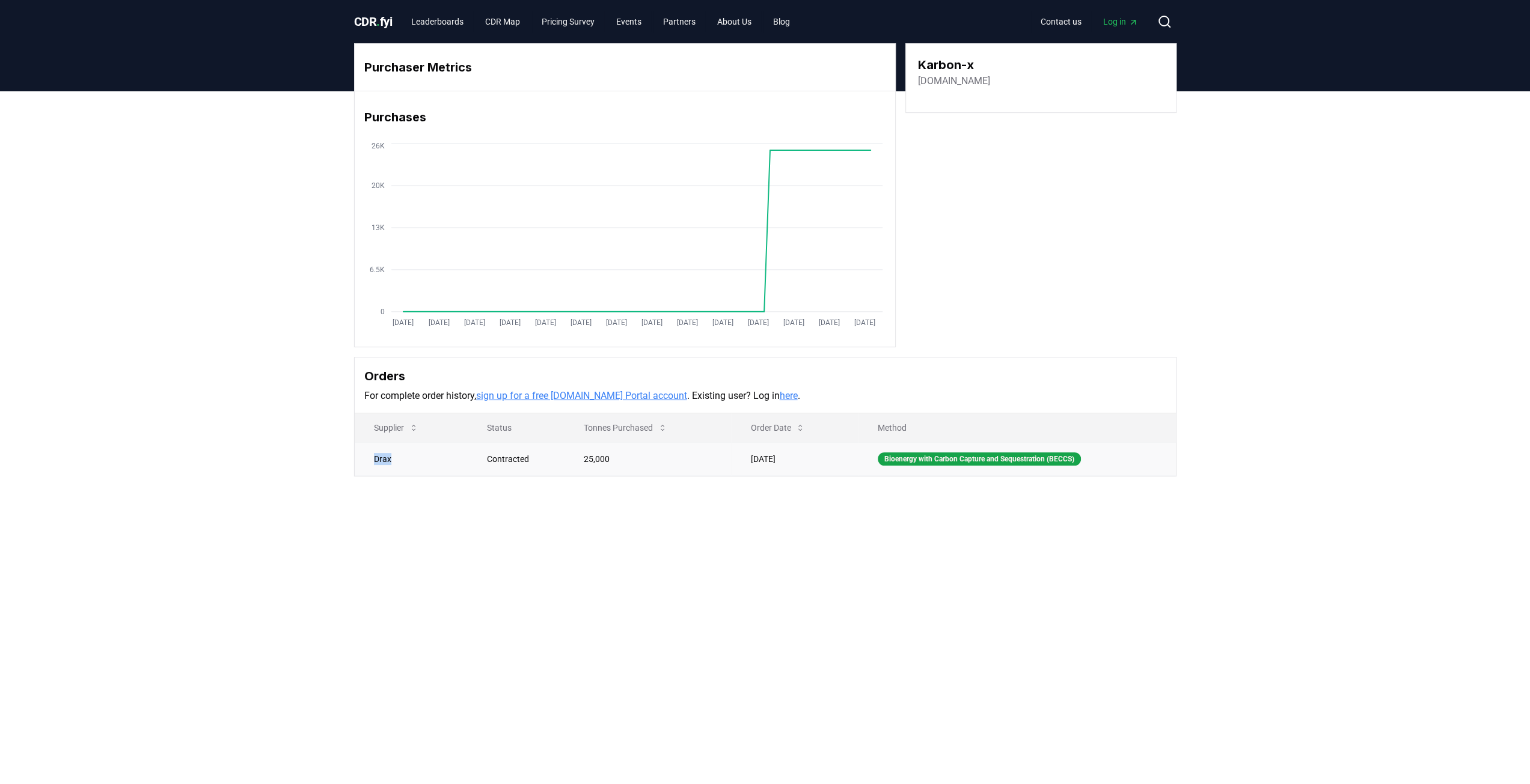
drag, startPoint x: 392, startPoint y: 460, endPoint x: 368, endPoint y: 460, distance: 24.0
click at [368, 460] on td "Drax" at bounding box center [412, 458] width 114 height 33
copy td "Drax"
click at [410, 492] on div "Purchaser Metrics Purchases Jan 2019 Jul 2019 Jan 2020 Jul 2020 Jan 2021 Jul 20…" at bounding box center [765, 308] width 1530 height 433
click at [688, 552] on main "Purchaser Metrics Purchases Jan 2019 Jul 2019 Jan 2020 Jul 2020 Jan 2021 Jul 20…" at bounding box center [765, 484] width 1530 height 784
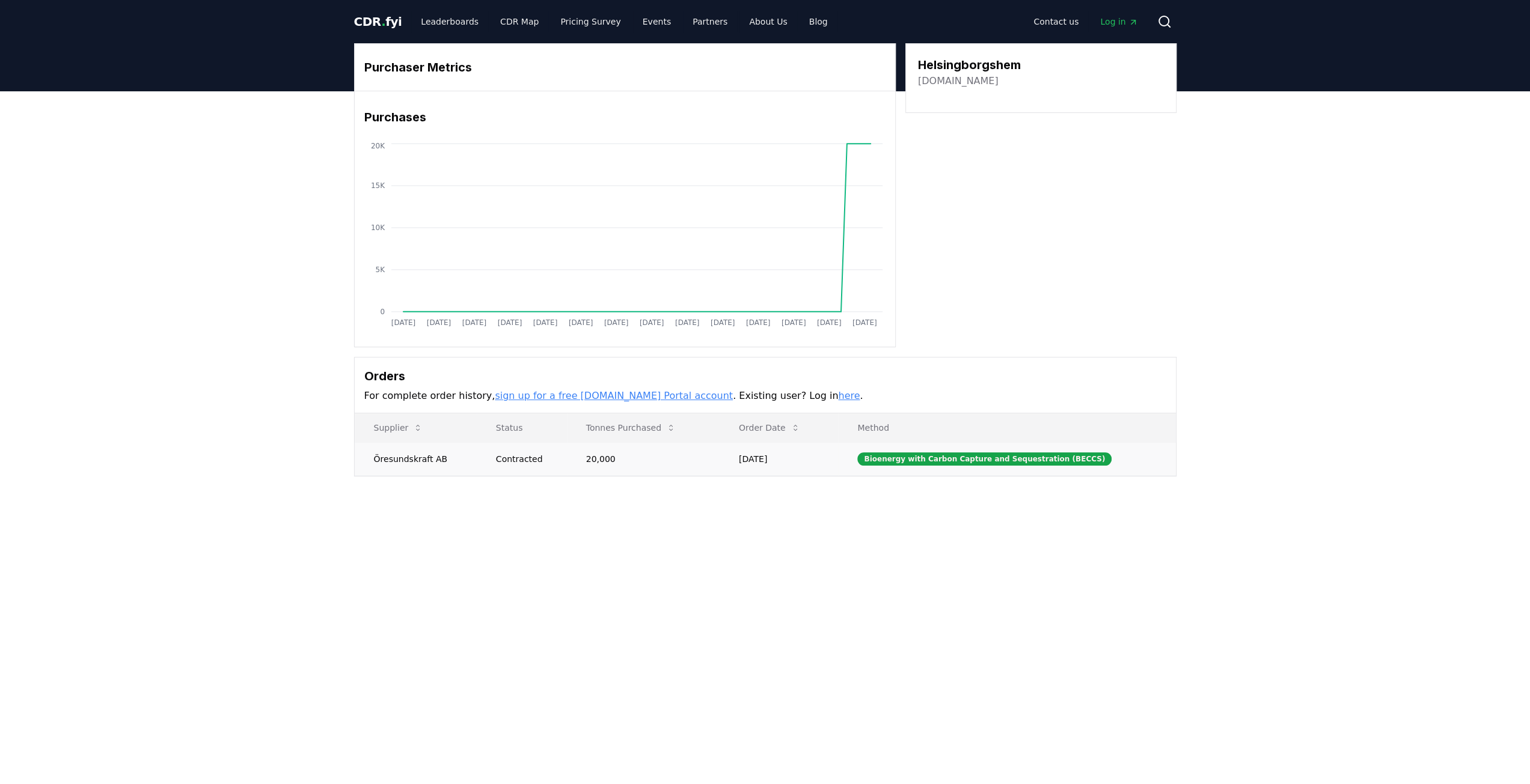
drag, startPoint x: 439, startPoint y: 460, endPoint x: 378, endPoint y: 458, distance: 61.0
click at [378, 458] on td "Öresundskraft AB" at bounding box center [415, 458] width 122 height 33
click at [378, 458] on td "Öresundskraft AB" at bounding box center [419, 458] width 128 height 33
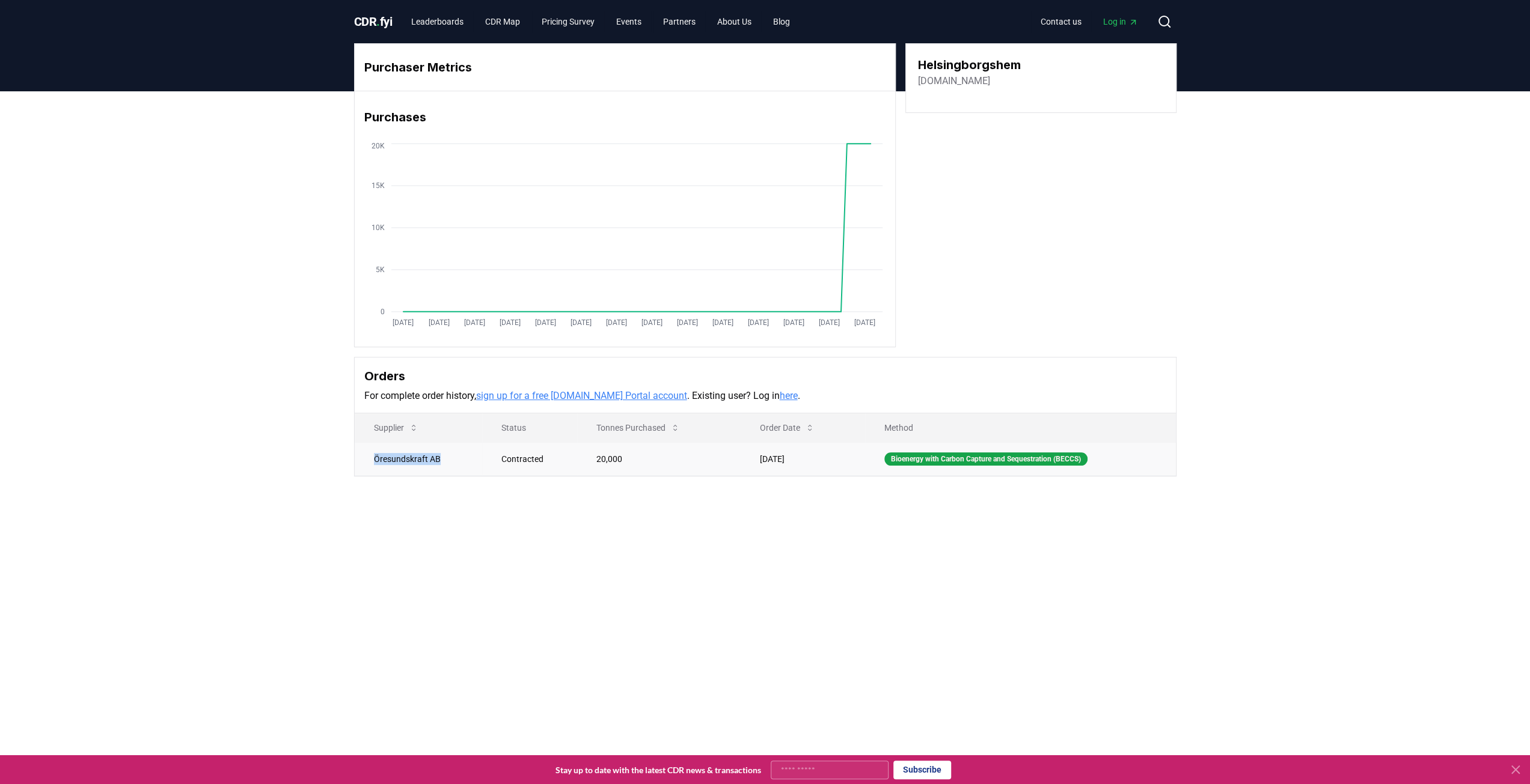
drag, startPoint x: 438, startPoint y: 456, endPoint x: 374, endPoint y: 456, distance: 64.0
click at [374, 456] on td "Öresundskraft AB" at bounding box center [419, 458] width 128 height 33
copy td "Öresundskraft AB"
drag, startPoint x: 1018, startPoint y: 63, endPoint x: 917, endPoint y: 72, distance: 101.4
click at [918, 73] on h3 "Helsingborgshem" at bounding box center [969, 65] width 103 height 18
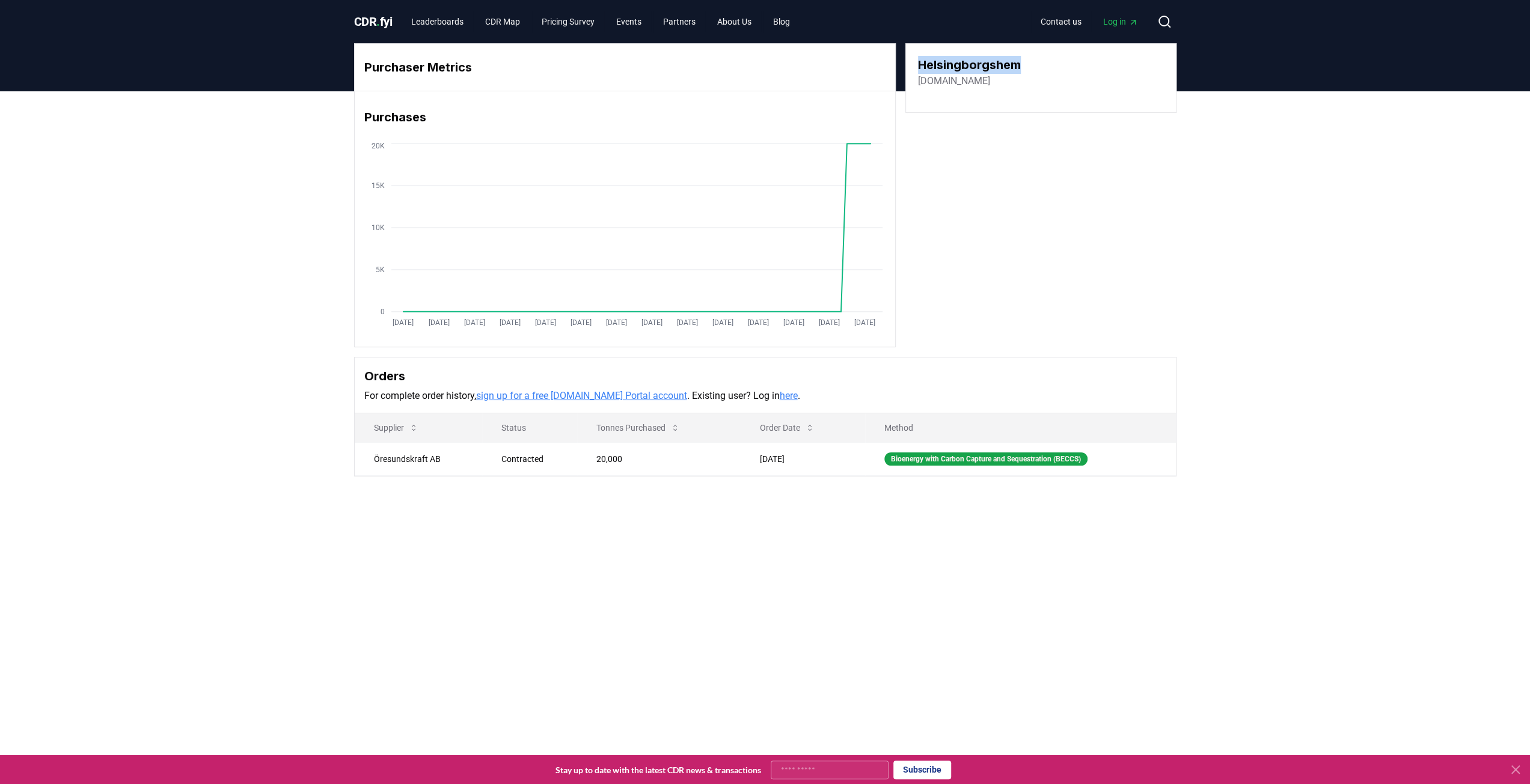
copy h3 "Helsingborgshem"
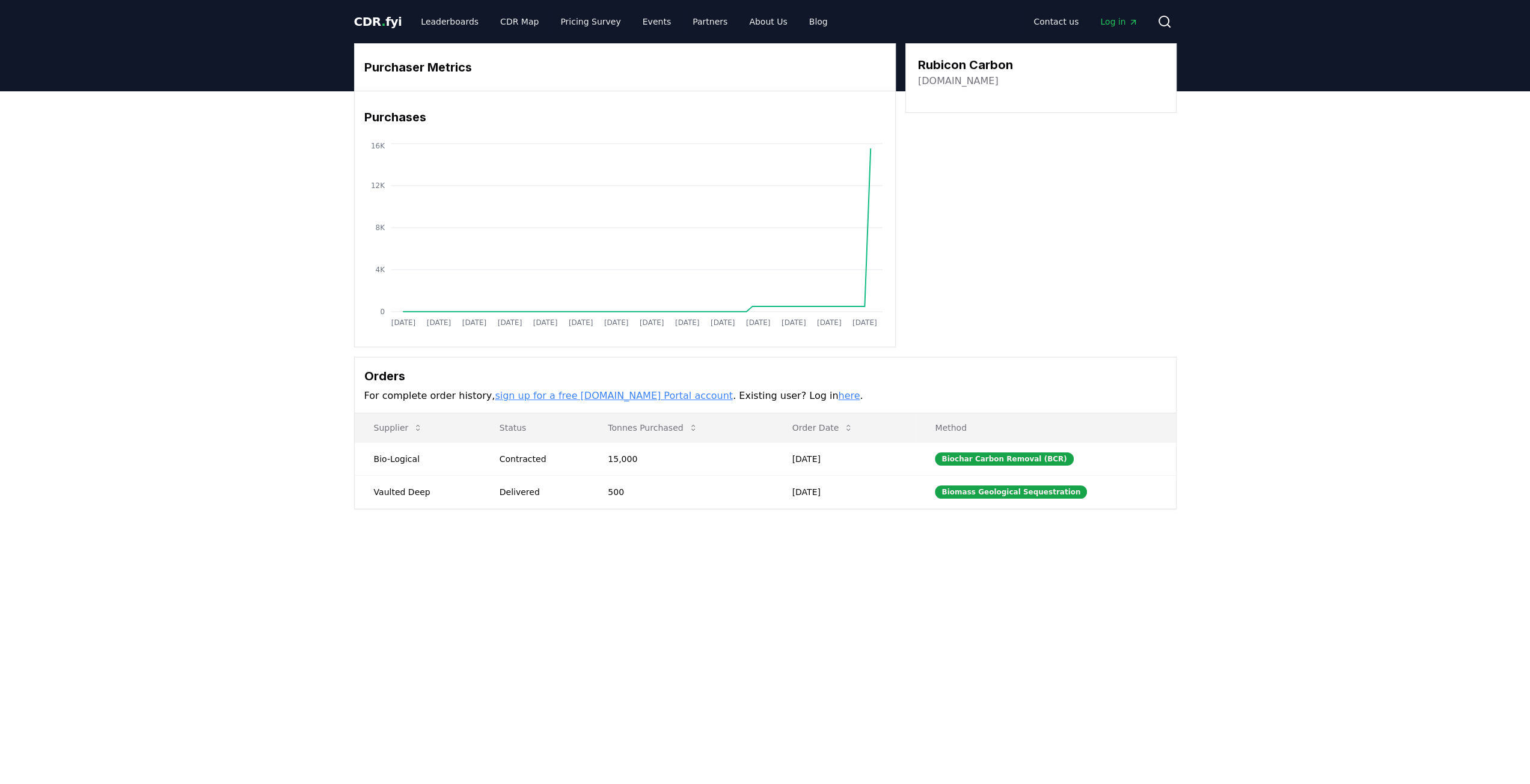
drag, startPoint x: 417, startPoint y: 457, endPoint x: 352, endPoint y: 458, distance: 65.0
drag, startPoint x: 370, startPoint y: 458, endPoint x: 422, endPoint y: 457, distance: 52.0
click at [422, 457] on td "Bio-Logical" at bounding box center [420, 458] width 131 height 33
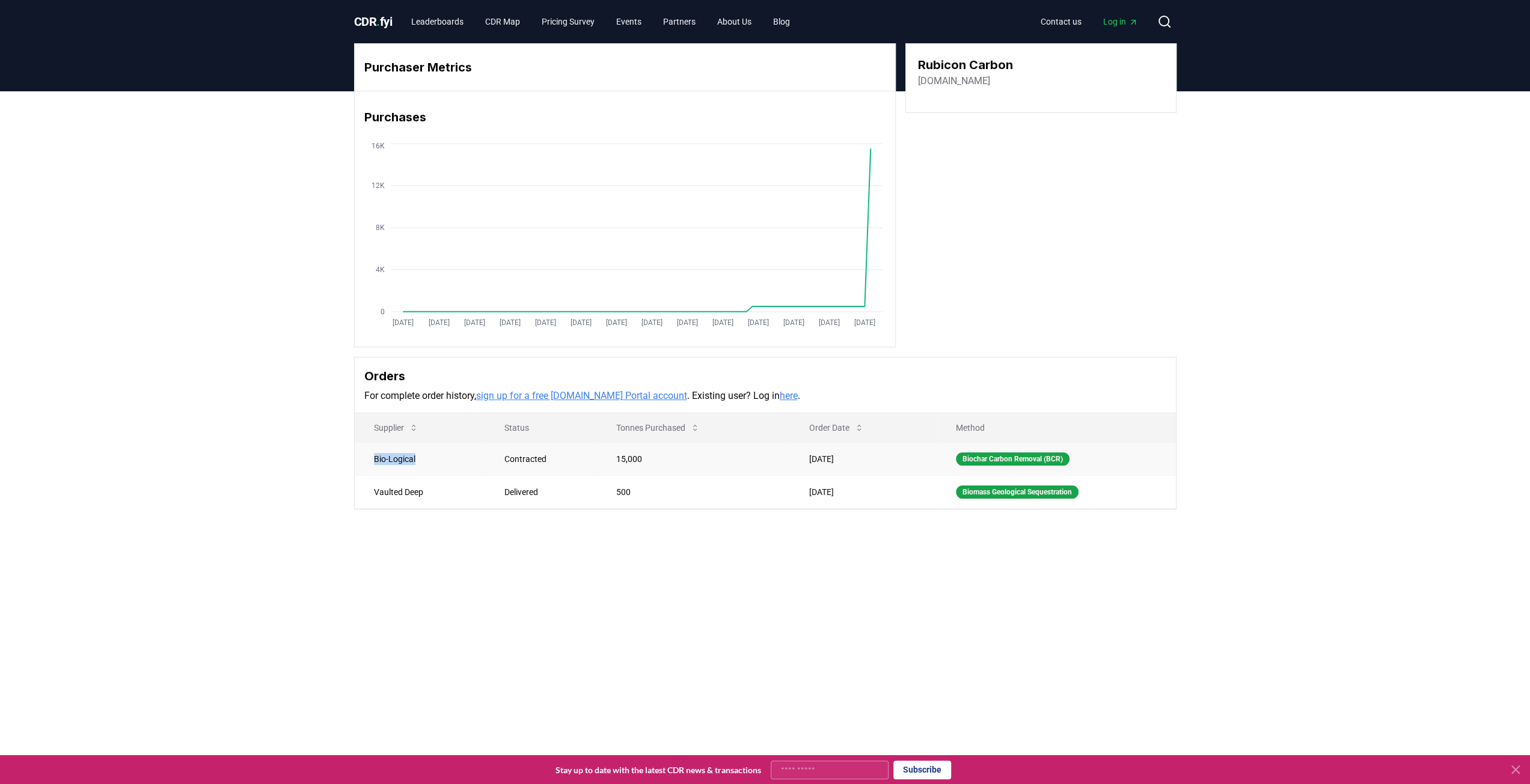
copy td "Bio-Logical"
